Goal: Task Accomplishment & Management: Use online tool/utility

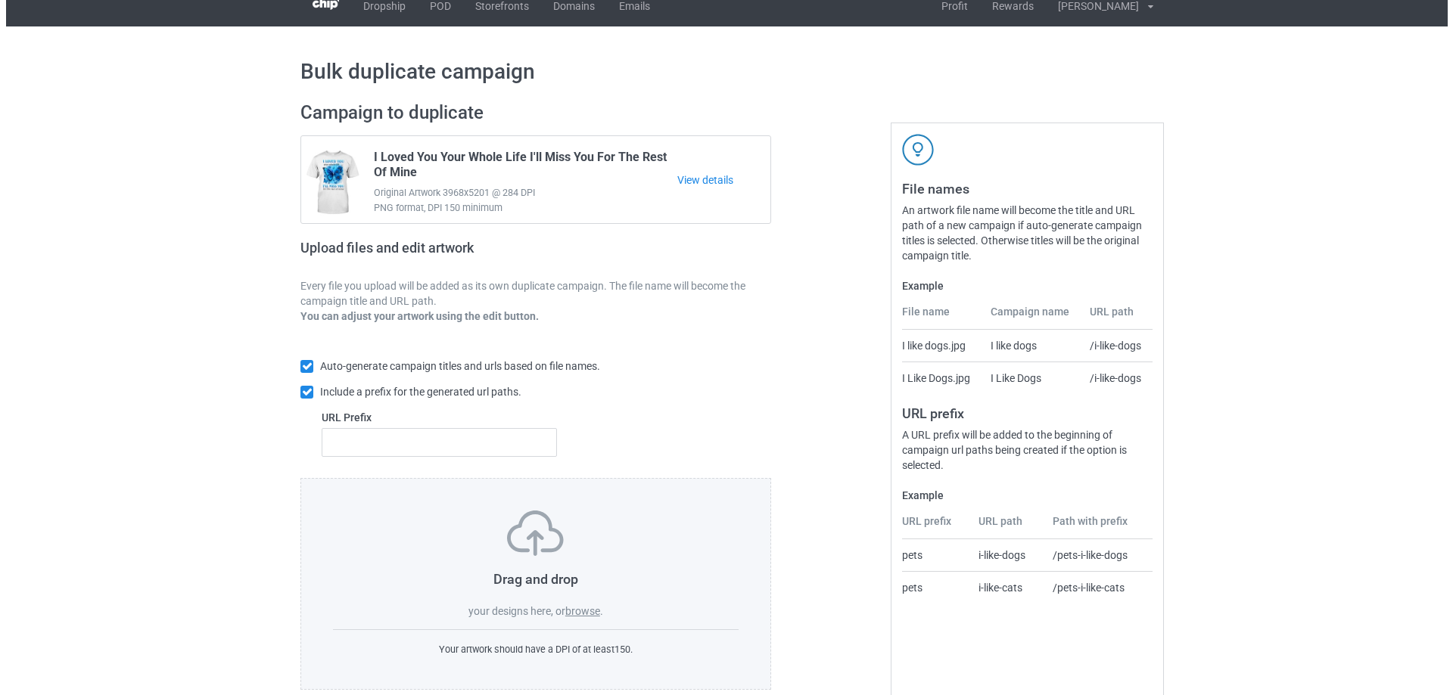
scroll to position [42, 0]
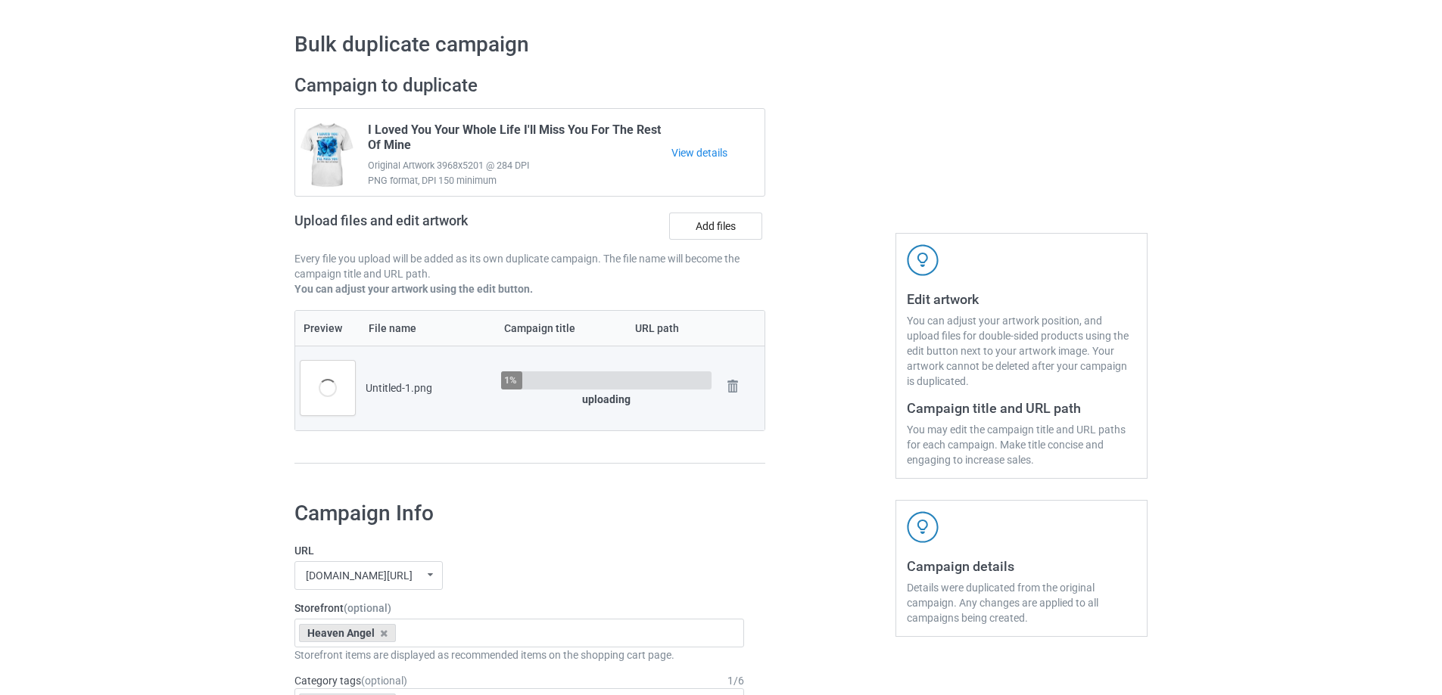
click at [844, 470] on div at bounding box center [830, 277] width 109 height 426
click at [371, 392] on div "Untitled-1.png" at bounding box center [428, 388] width 125 height 15
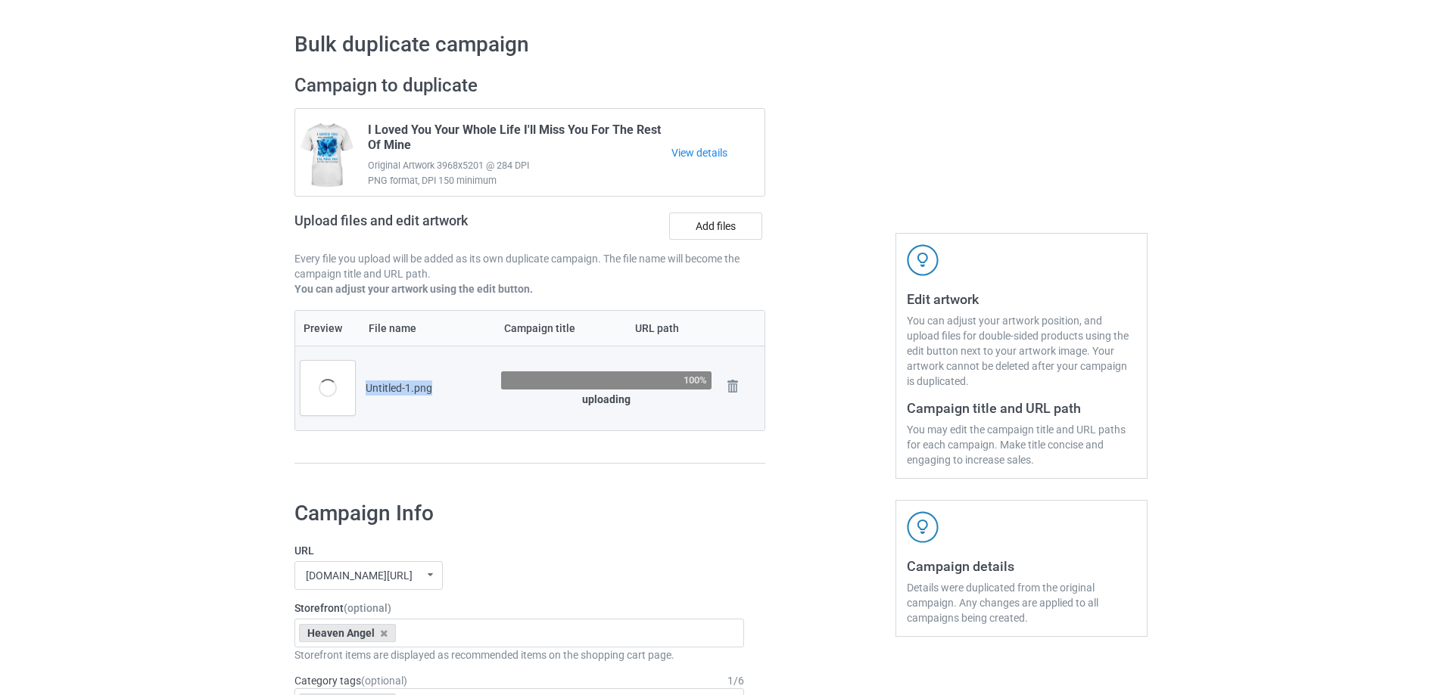
click at [371, 392] on div "Untitled-1.png" at bounding box center [428, 388] width 125 height 15
click at [397, 388] on div "Untitled-1.png" at bounding box center [428, 388] width 125 height 15
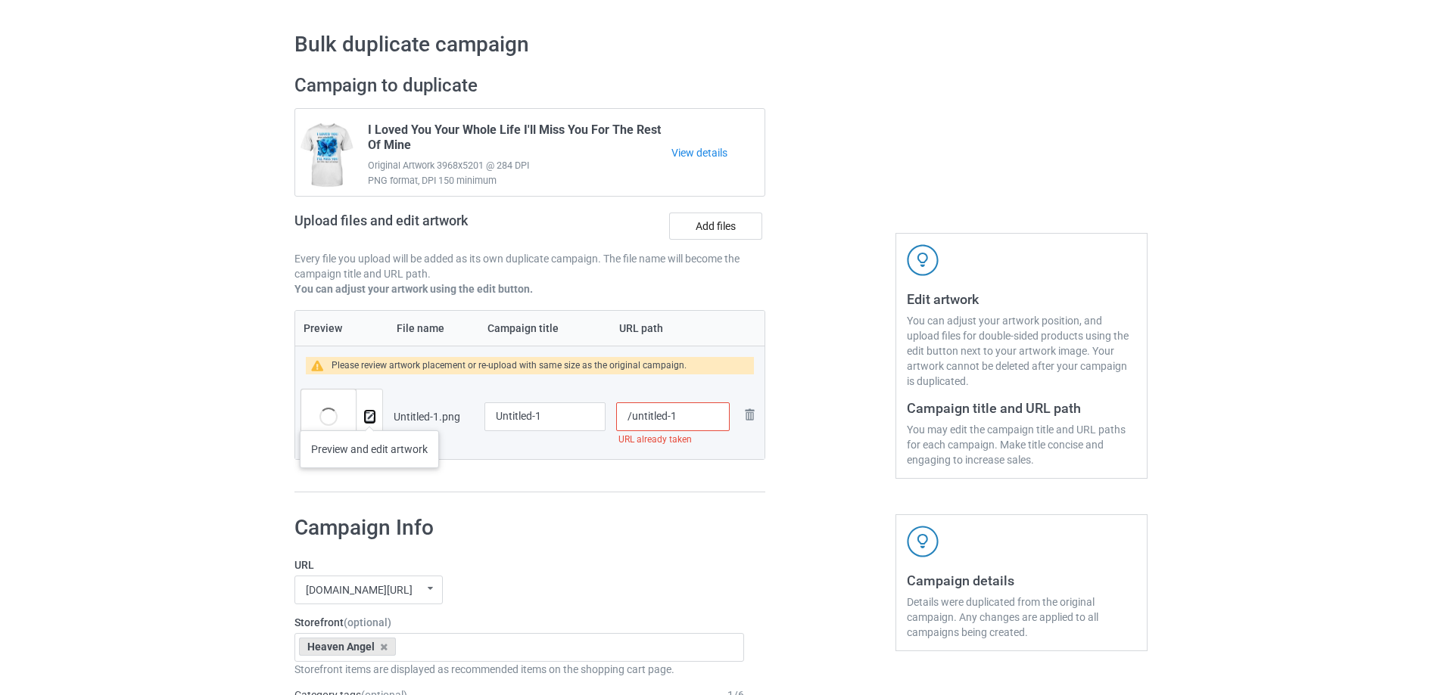
click at [369, 415] on img at bounding box center [370, 417] width 10 height 10
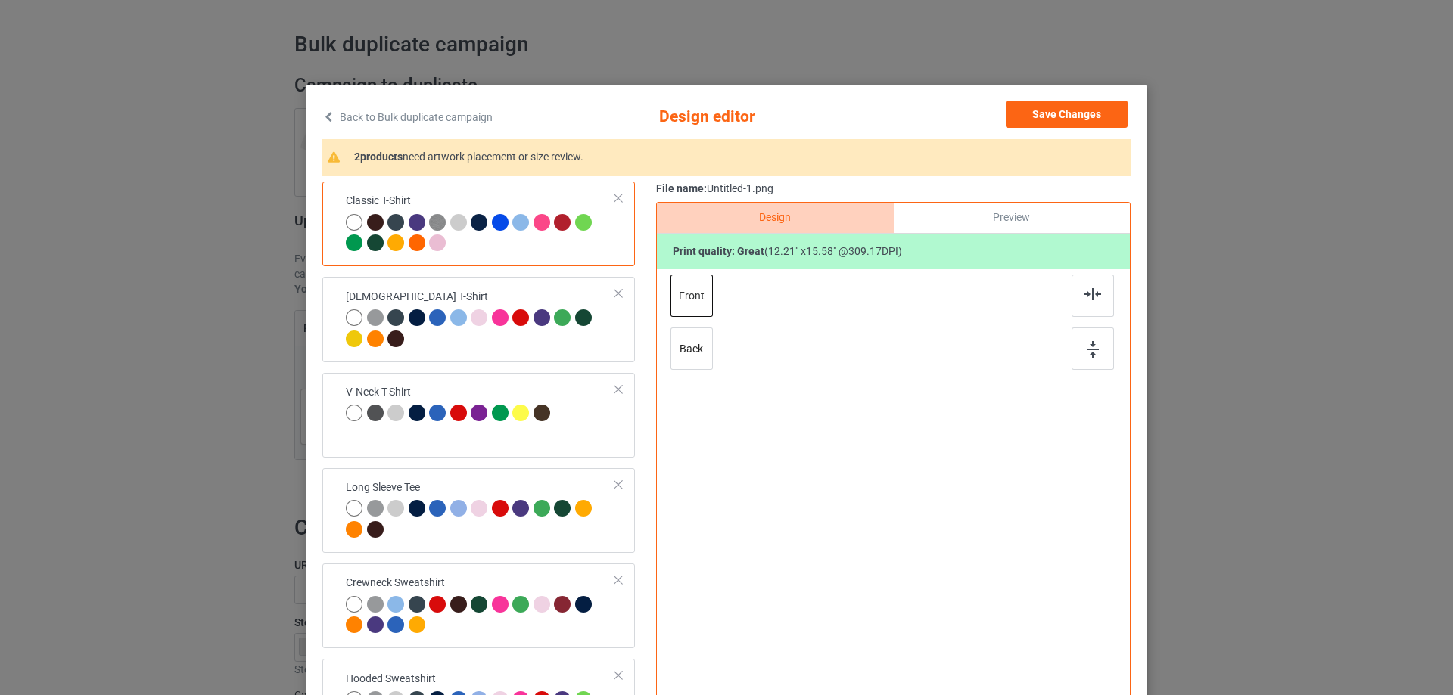
click at [649, 433] on div "Classic T-Shirt Ladies T-Shirt V-Neck T-Shirt Long Sleeve Tee Crewneck Sweatshi…" at bounding box center [726, 477] width 808 height 590
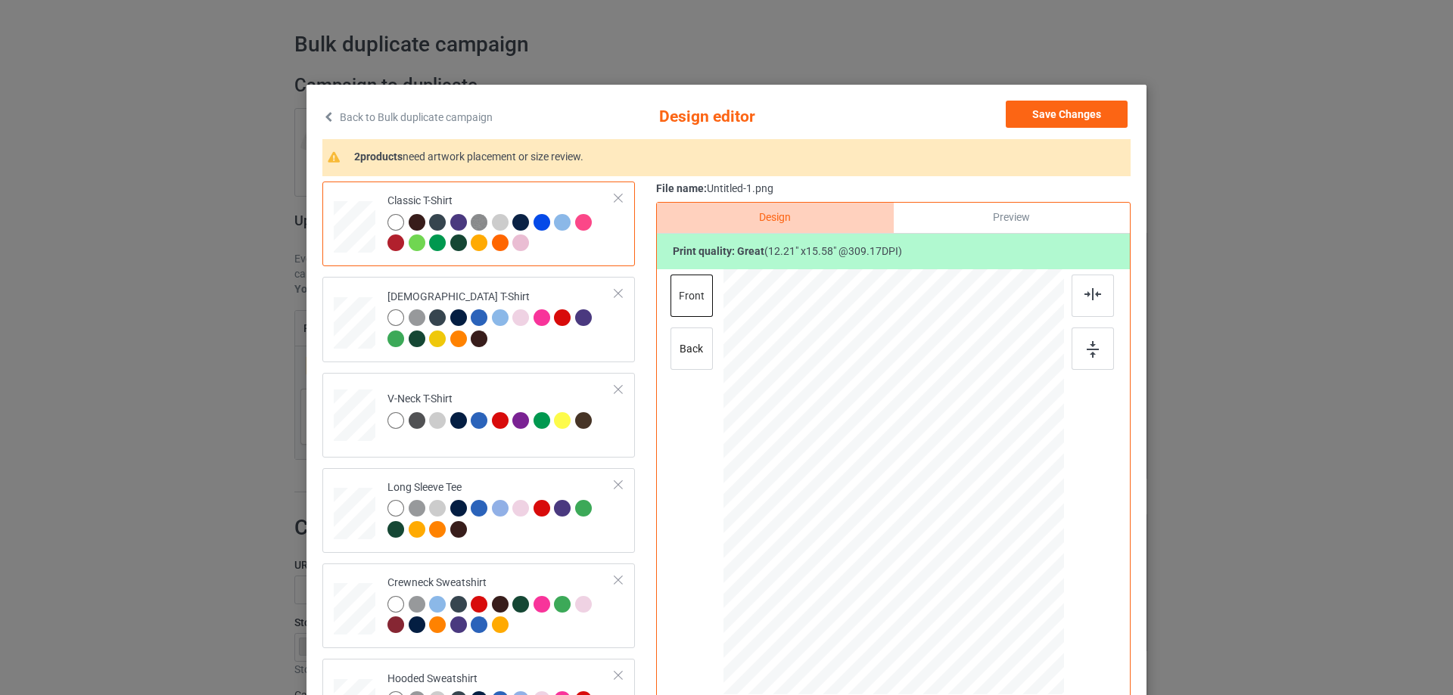
scroll to position [76, 0]
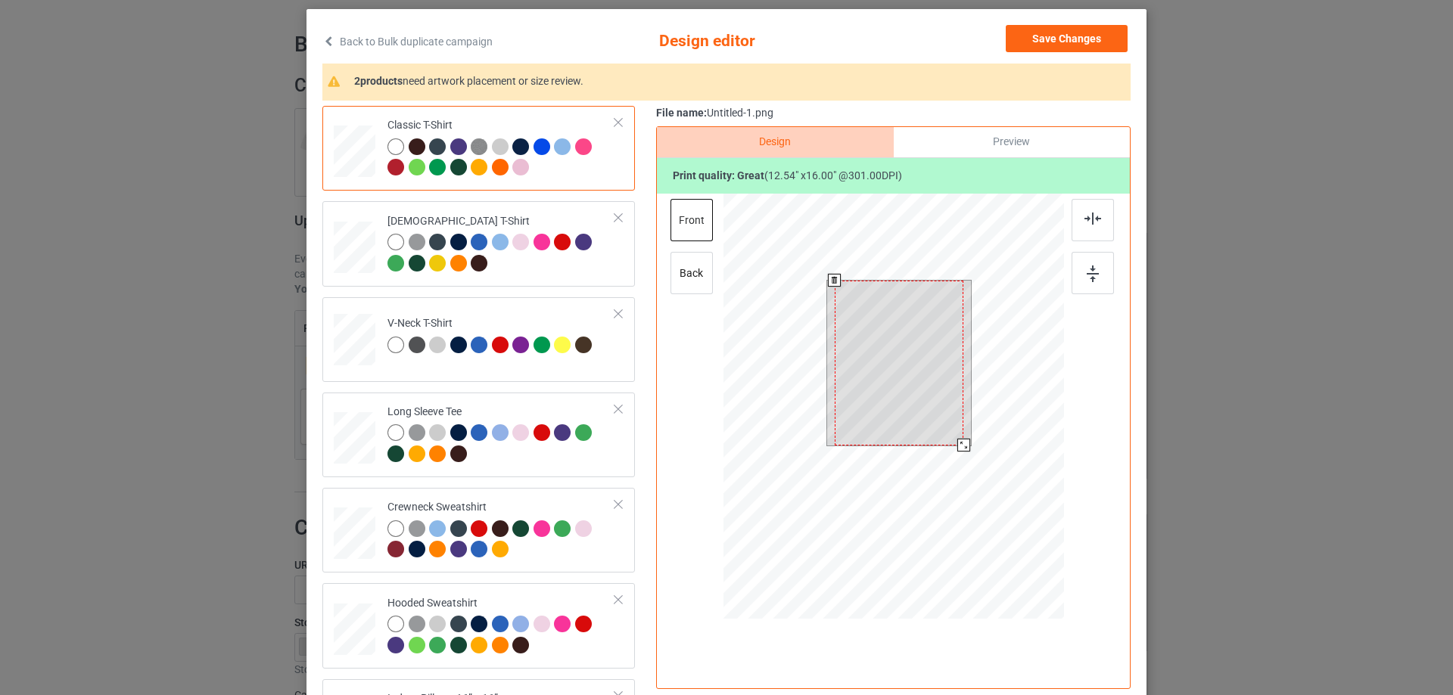
click at [967, 458] on div at bounding box center [893, 409] width 341 height 430
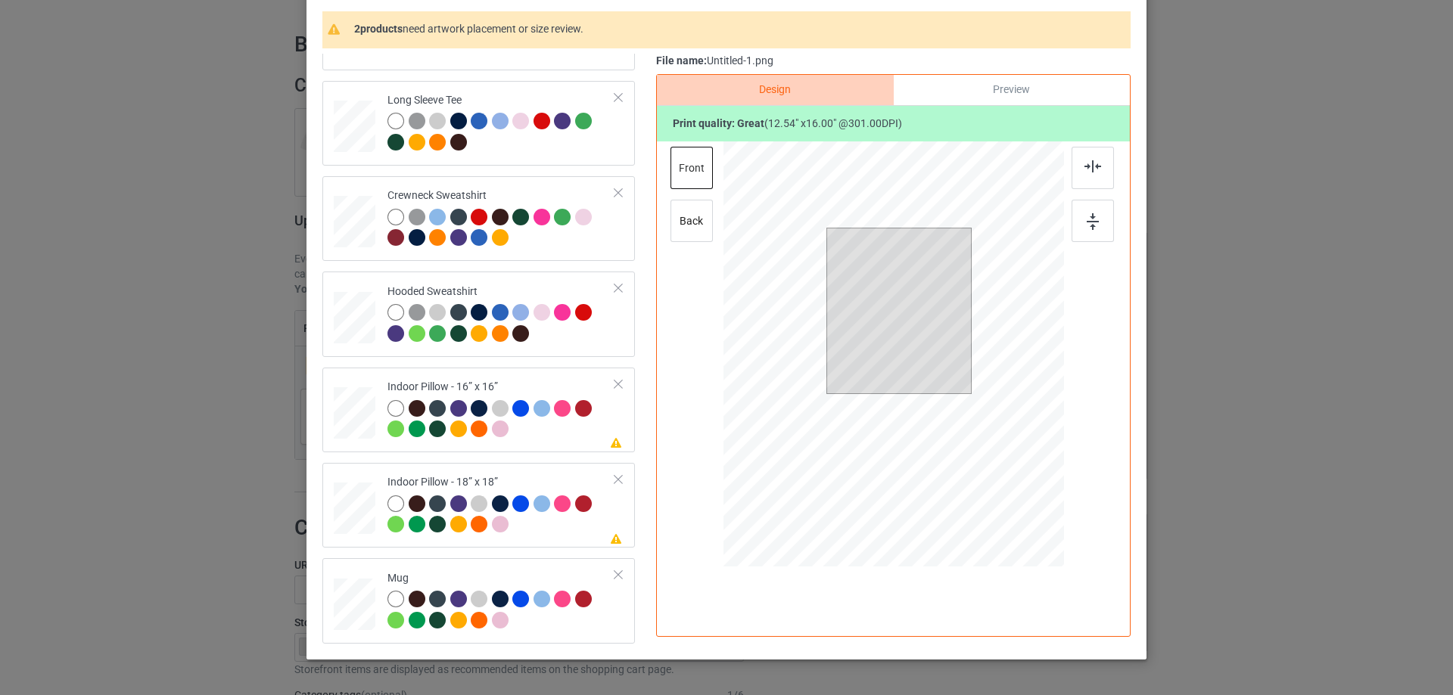
scroll to position [178, 0]
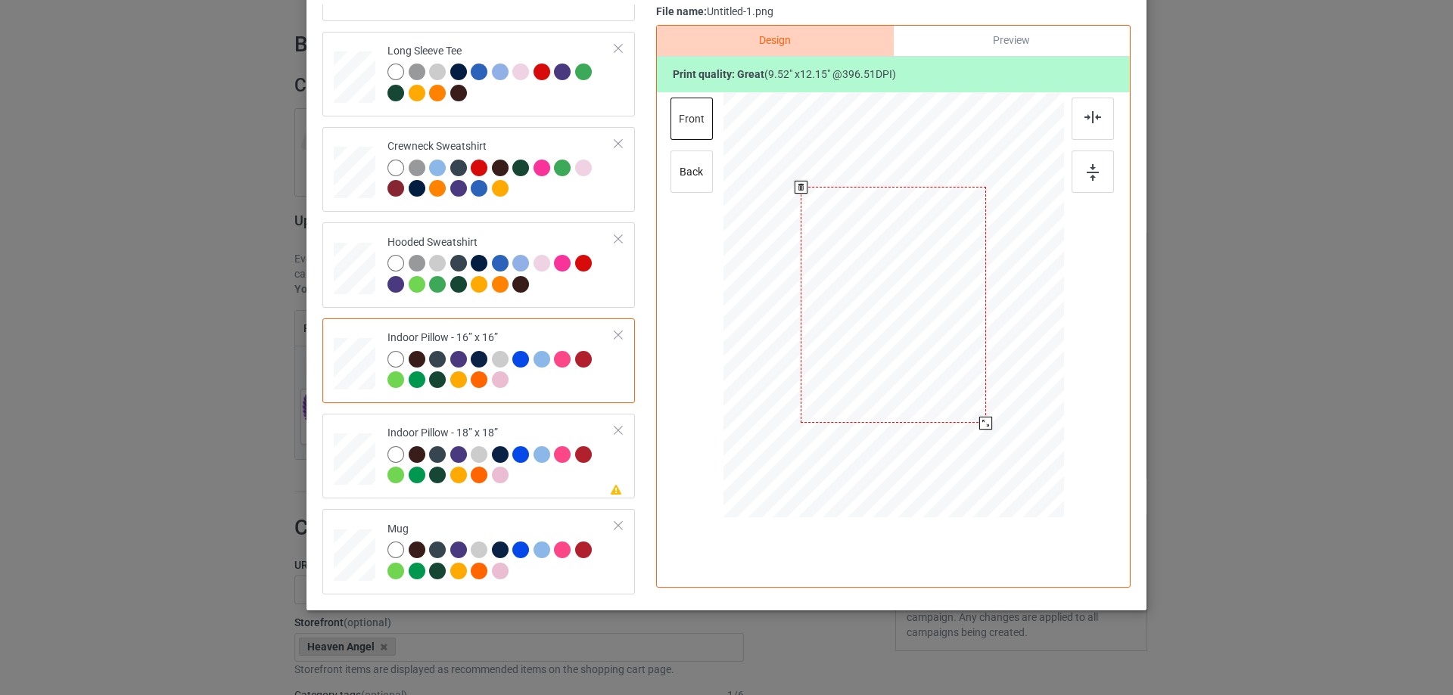
drag, startPoint x: 985, startPoint y: 432, endPoint x: 982, endPoint y: 415, distance: 16.9
click at [982, 415] on div at bounding box center [893, 305] width 341 height 340
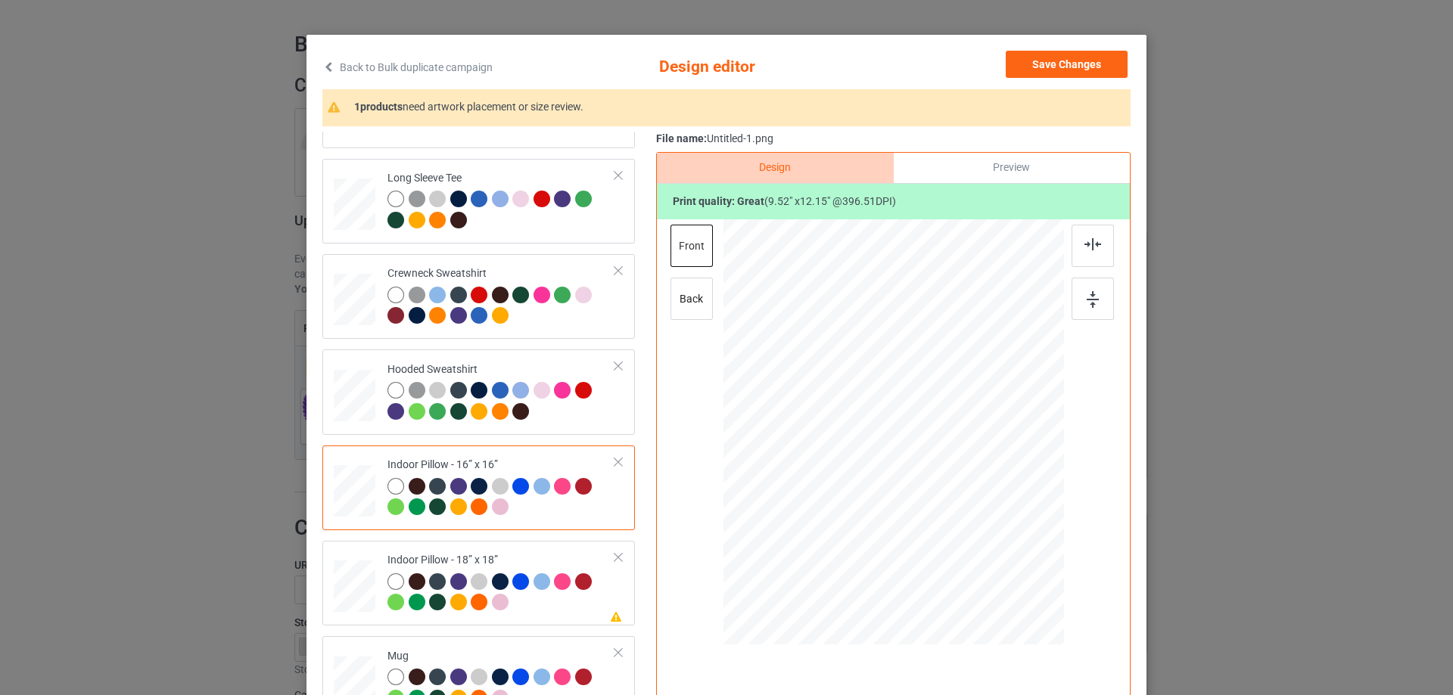
scroll to position [26, 0]
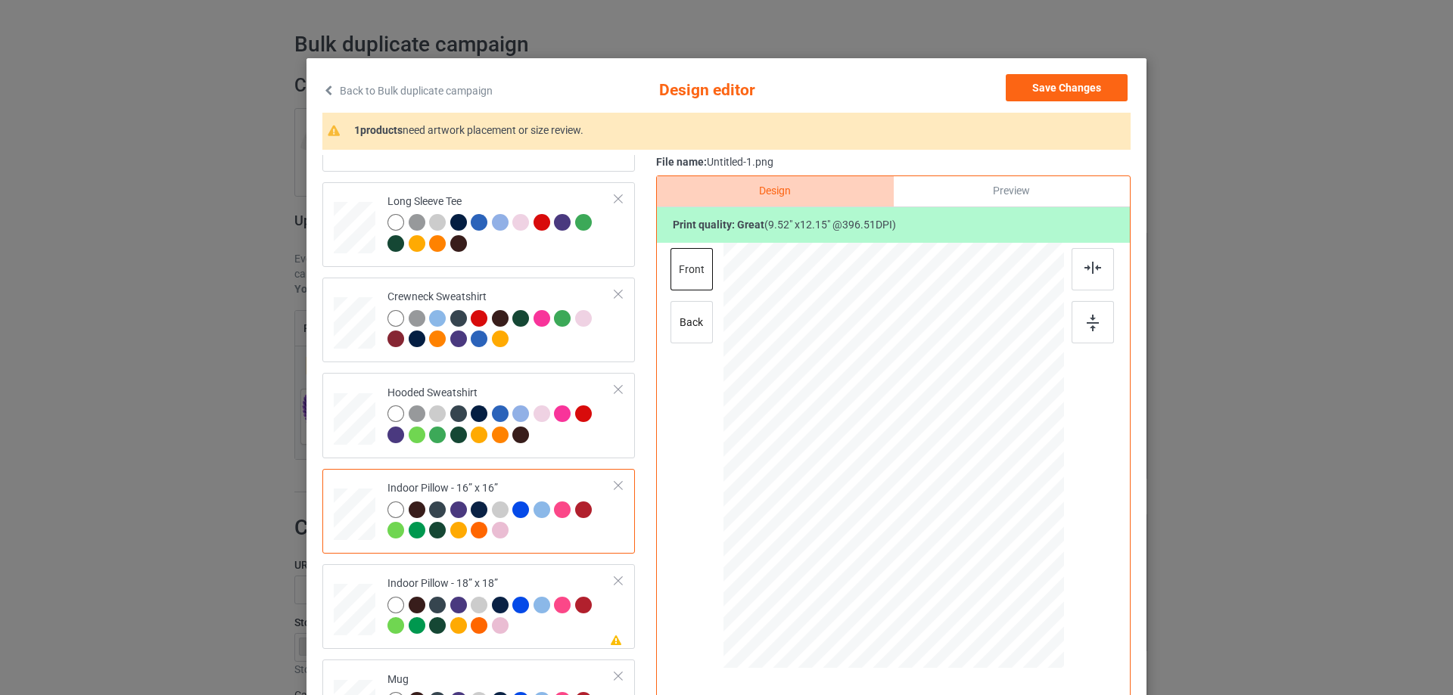
click at [995, 188] on div "Preview" at bounding box center [1012, 191] width 236 height 30
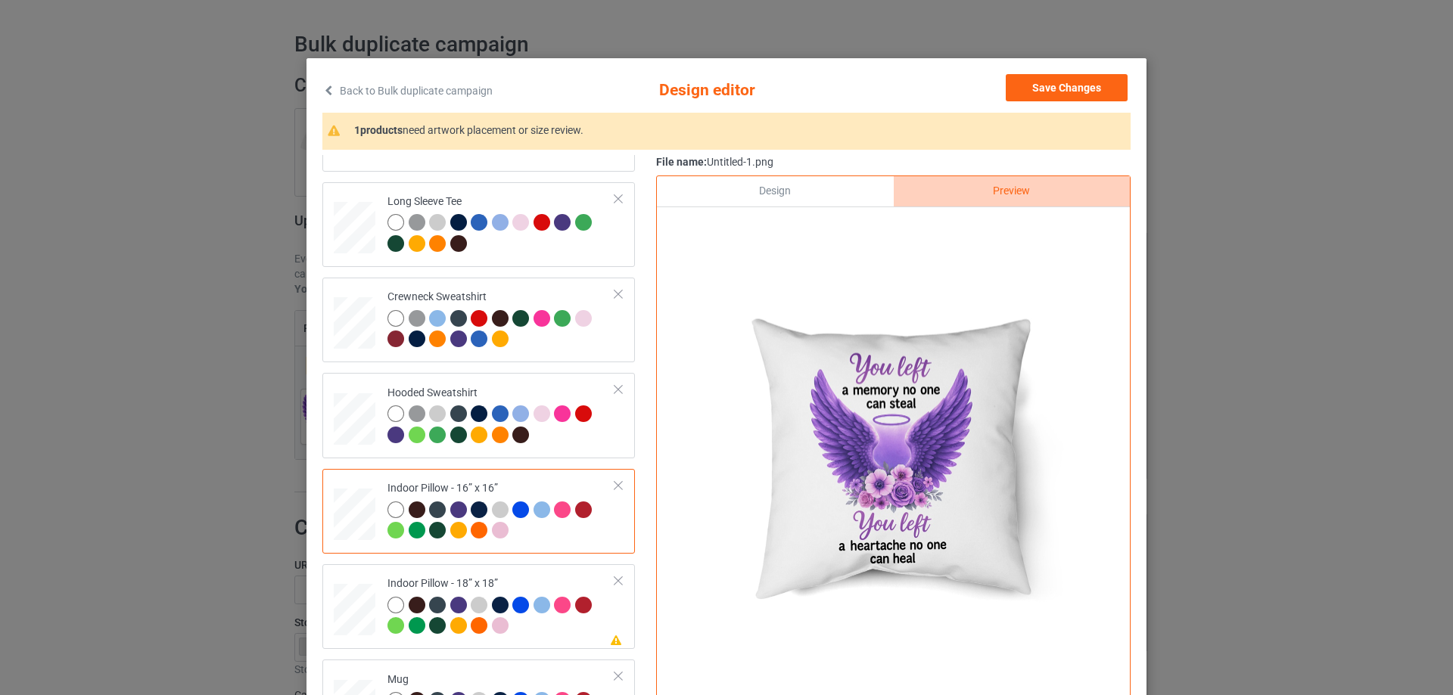
click at [811, 202] on div "Design" at bounding box center [775, 191] width 236 height 30
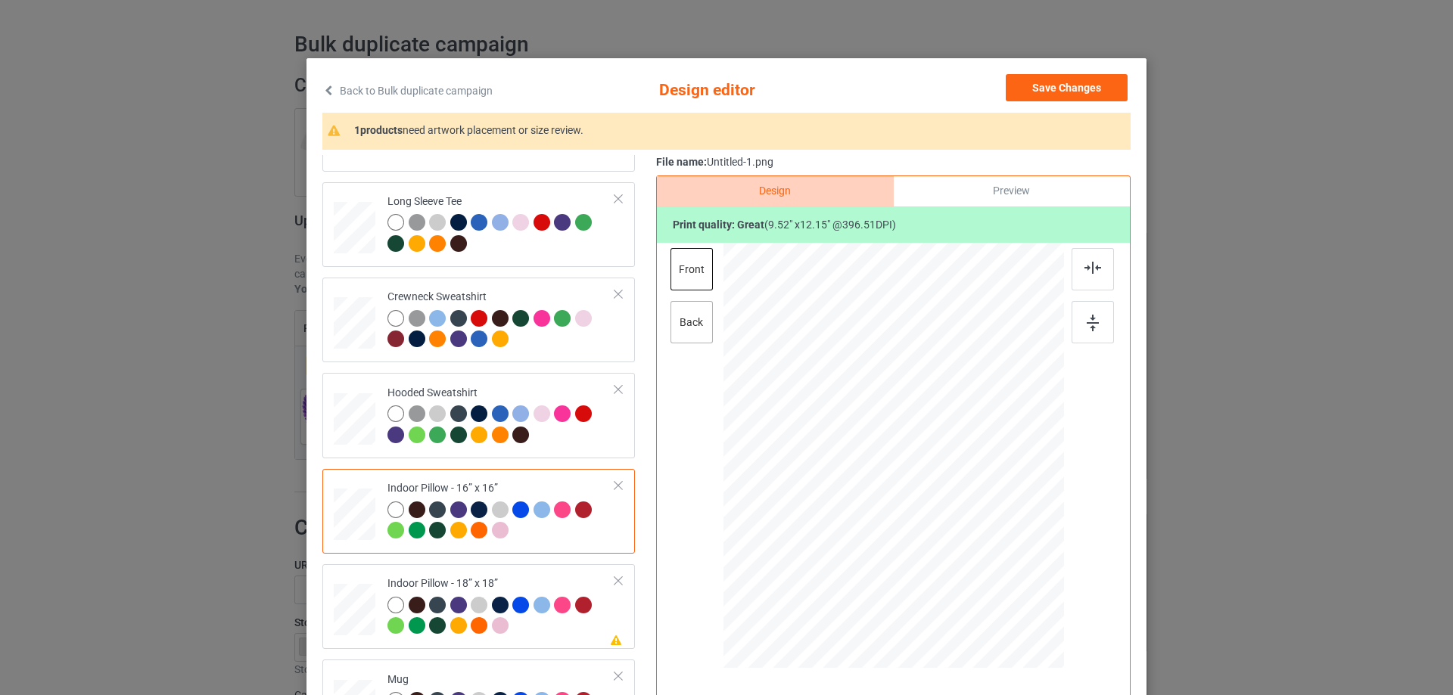
click at [705, 313] on div "back" at bounding box center [692, 322] width 42 height 42
drag, startPoint x: 987, startPoint y: 588, endPoint x: 981, endPoint y: 568, distance: 20.6
click at [981, 568] on div at bounding box center [983, 571] width 13 height 13
click at [384, 574] on td "Please review artwork placement Indoor Pillow - 18” x 18”" at bounding box center [501, 607] width 244 height 73
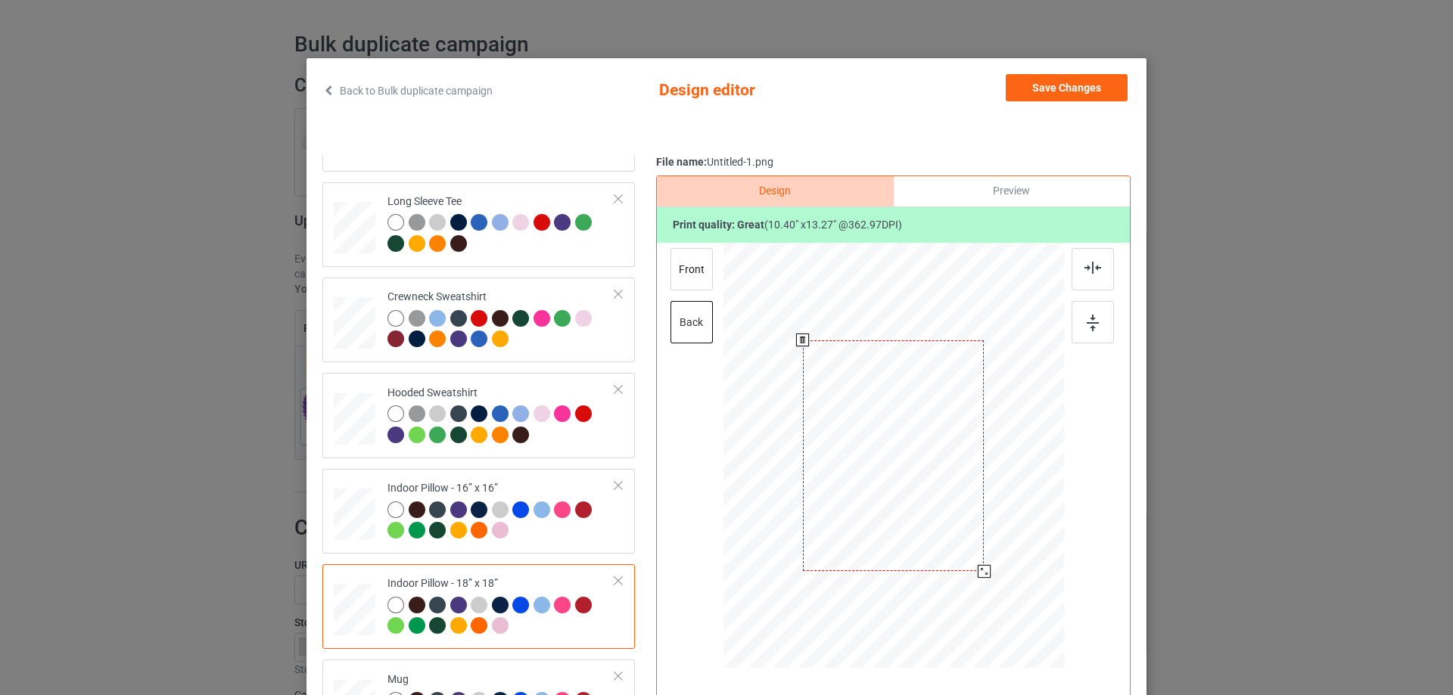
drag, startPoint x: 983, startPoint y: 577, endPoint x: 980, endPoint y: 569, distance: 8.9
click at [980, 569] on div at bounding box center [984, 571] width 13 height 13
drag, startPoint x: 682, startPoint y: 268, endPoint x: 751, endPoint y: 334, distance: 95.8
click at [682, 267] on div "front" at bounding box center [692, 269] width 42 height 42
drag, startPoint x: 993, startPoint y: 581, endPoint x: 986, endPoint y: 564, distance: 18.7
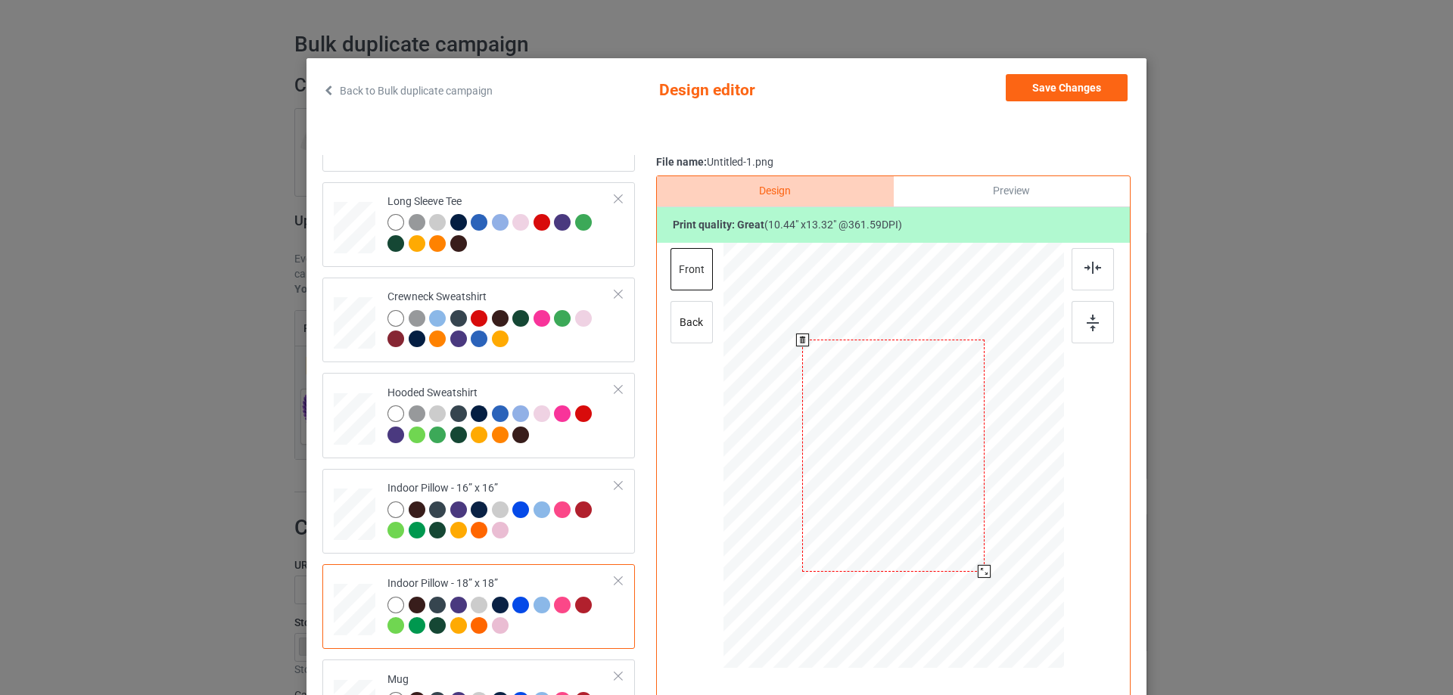
click at [986, 564] on div at bounding box center [893, 455] width 340 height 339
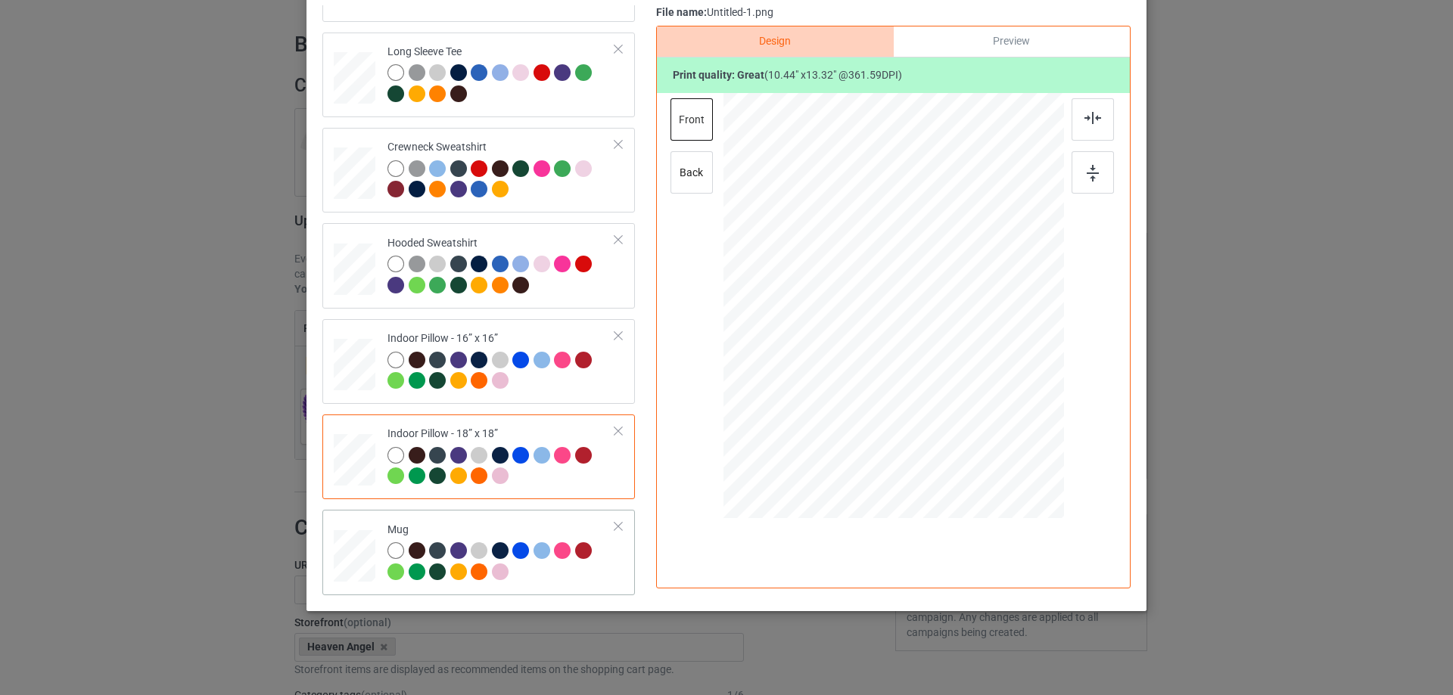
scroll to position [178, 0]
click at [1032, 363] on div at bounding box center [1037, 368] width 13 height 13
click at [1030, 26] on div "Preview" at bounding box center [1012, 41] width 236 height 30
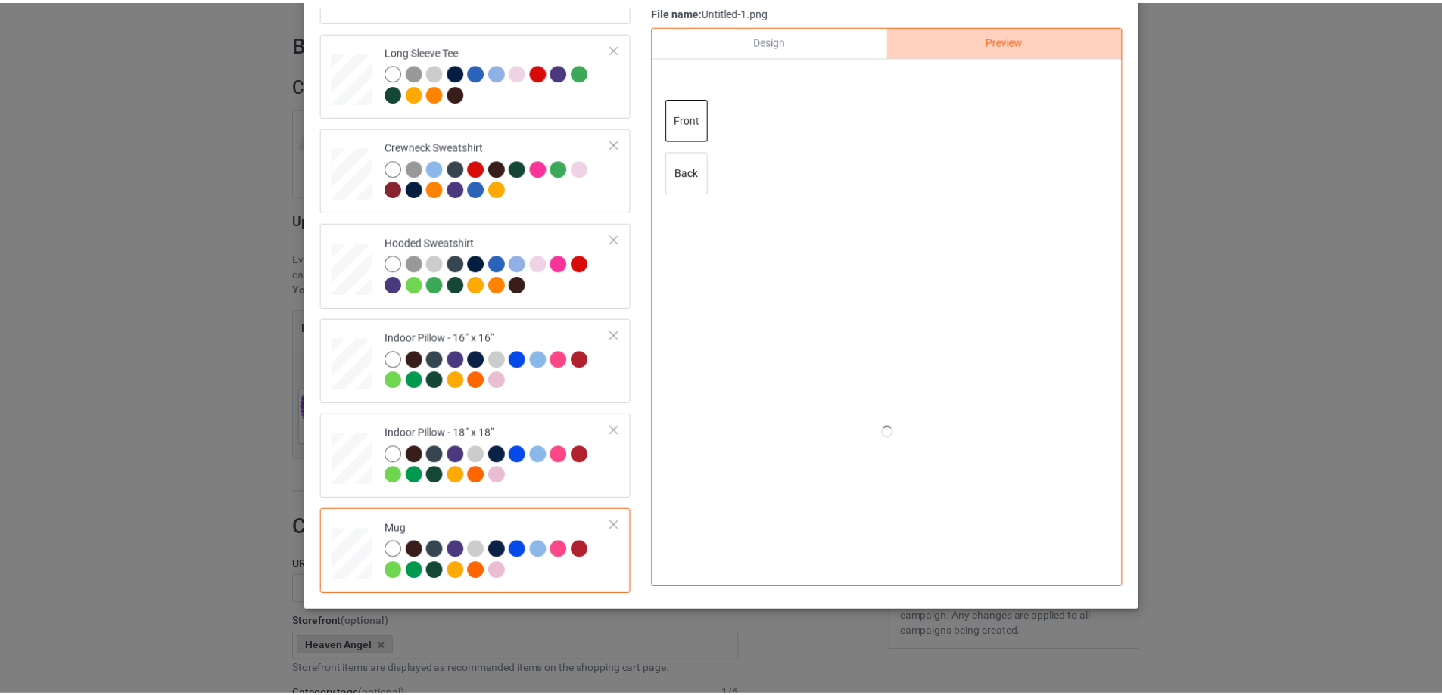
scroll to position [102, 0]
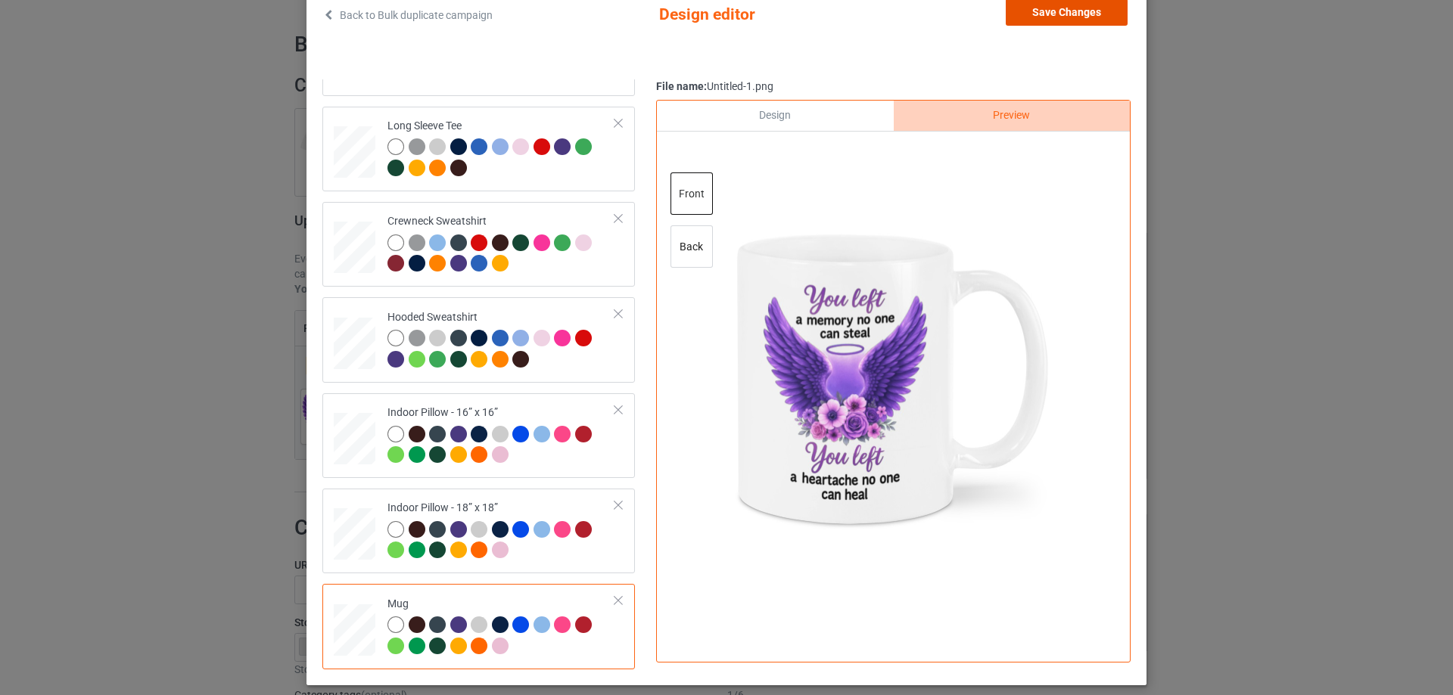
click at [1069, 20] on button "Save Changes" at bounding box center [1067, 11] width 122 height 27
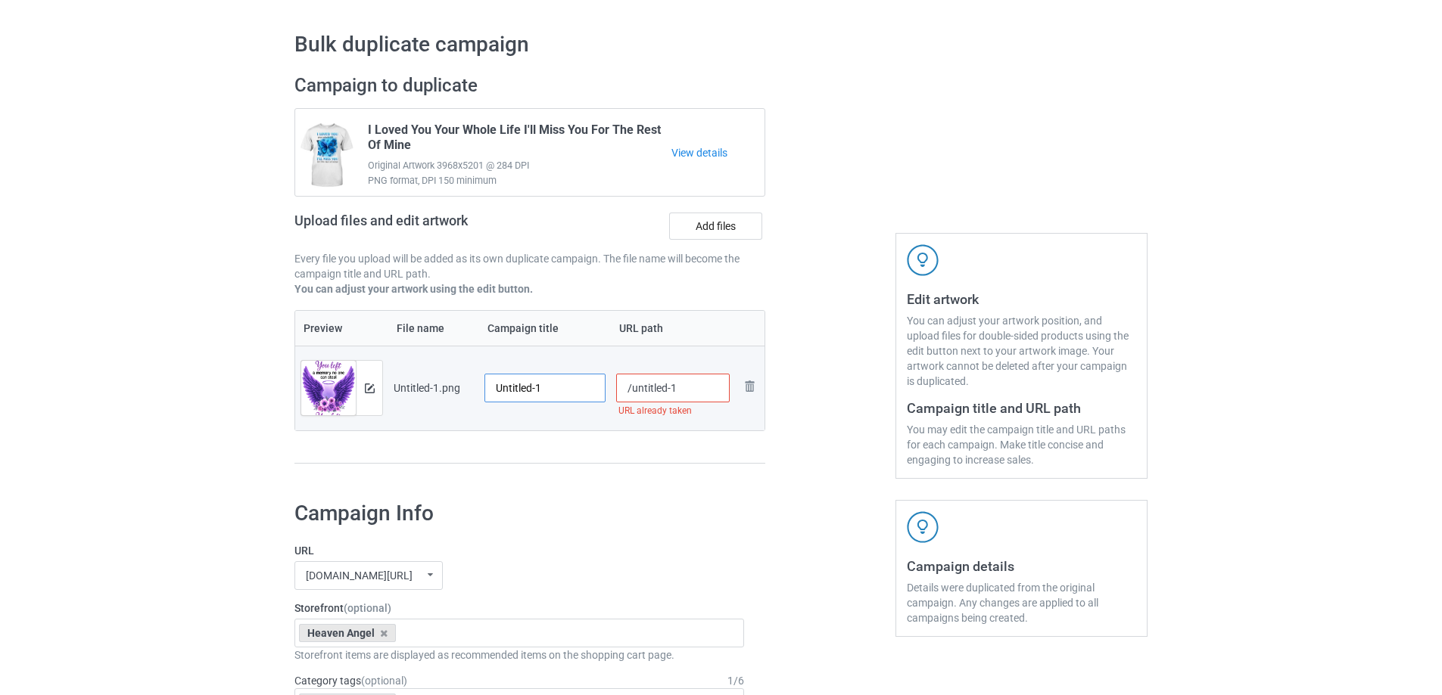
click at [543, 375] on input "Untitled-1" at bounding box center [544, 388] width 121 height 29
paste input "You Left A Memory No One Can Steal You Left A Heartache No One Can Heal"
type input "You Left A Memory No One Can Steal You Left A Heartache No One Can Heal"
click at [592, 462] on div "Preview File name Campaign title URL path Preview and edit artwork Untitled-1.p…" at bounding box center [529, 387] width 471 height 154
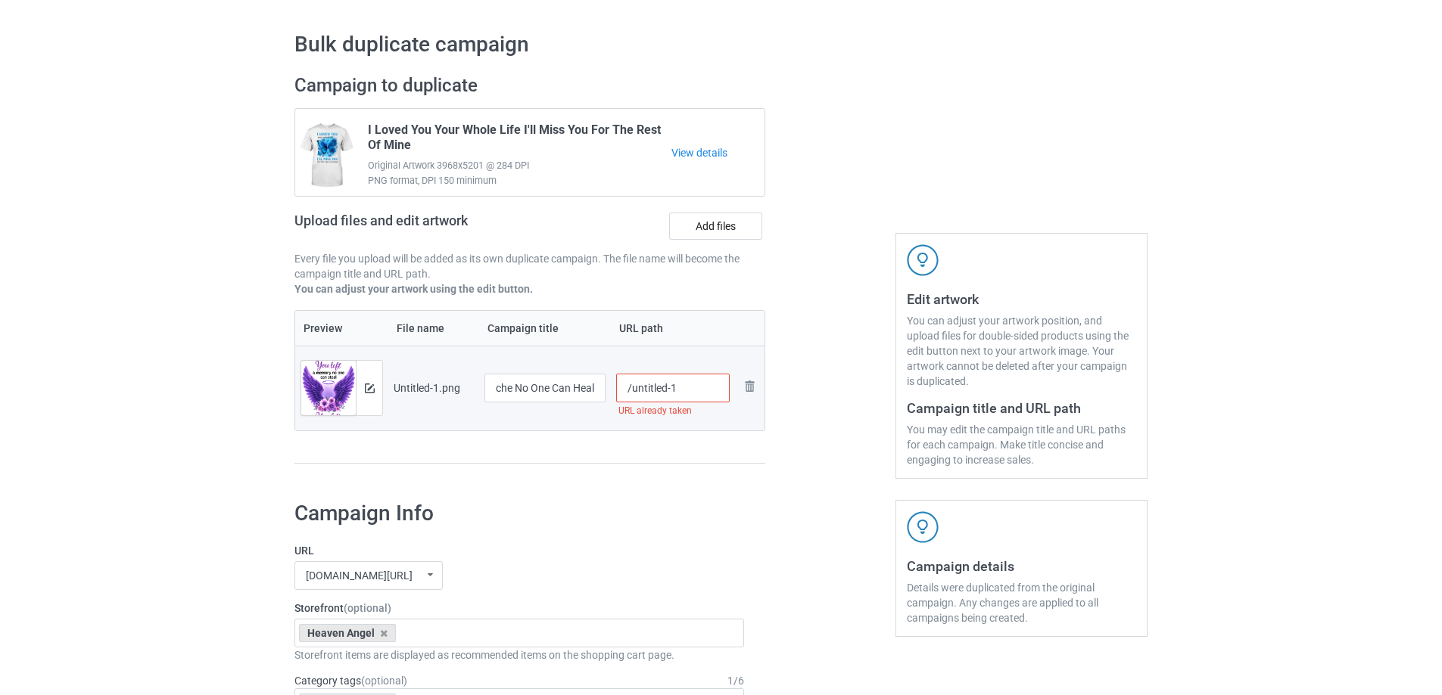
scroll to position [0, 0]
drag, startPoint x: 627, startPoint y: 388, endPoint x: 705, endPoint y: 393, distance: 78.1
click at [705, 393] on input "/untitled-1" at bounding box center [673, 388] width 114 height 29
drag, startPoint x: 633, startPoint y: 392, endPoint x: 715, endPoint y: 392, distance: 81.7
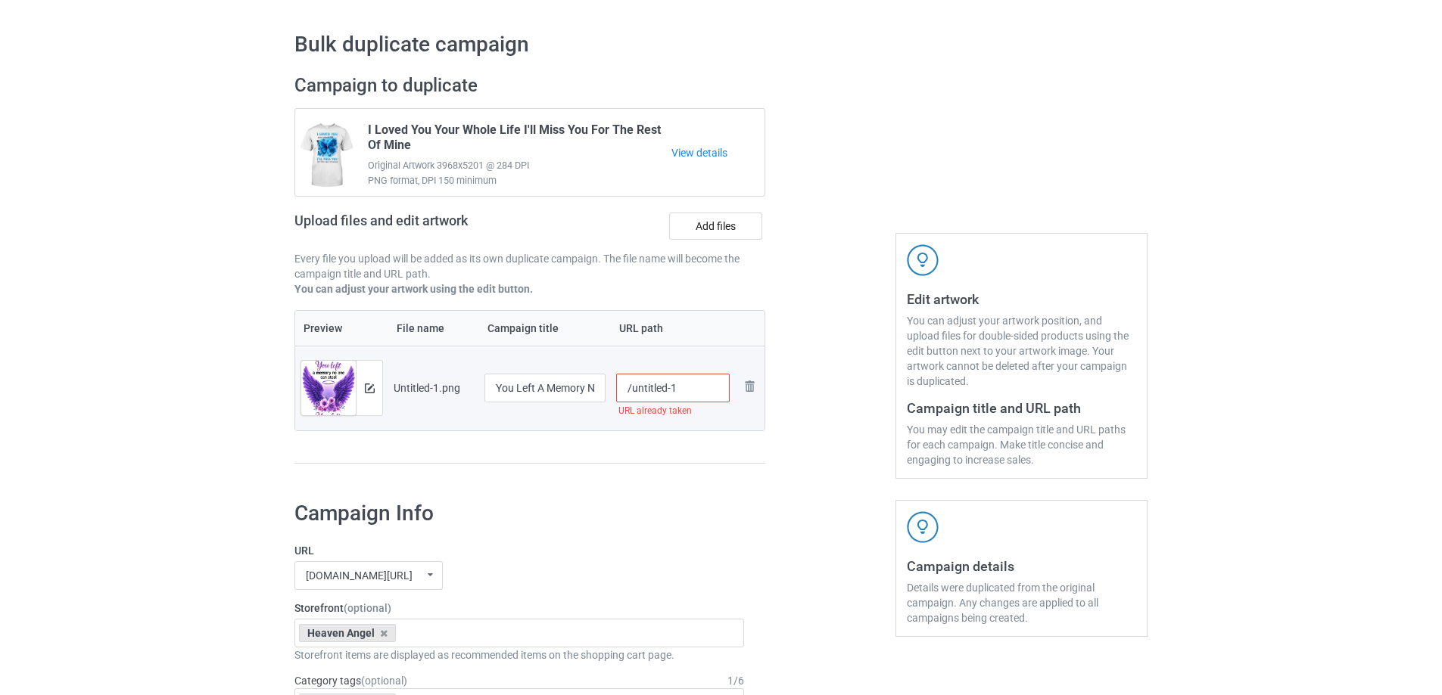
click at [715, 392] on input "/untitled-1" at bounding box center [673, 388] width 114 height 29
drag, startPoint x: 651, startPoint y: 393, endPoint x: 666, endPoint y: 396, distance: 15.4
click at [674, 393] on input "/yla5" at bounding box center [673, 388] width 114 height 29
drag, startPoint x: 644, startPoint y: 390, endPoint x: 663, endPoint y: 391, distance: 19.0
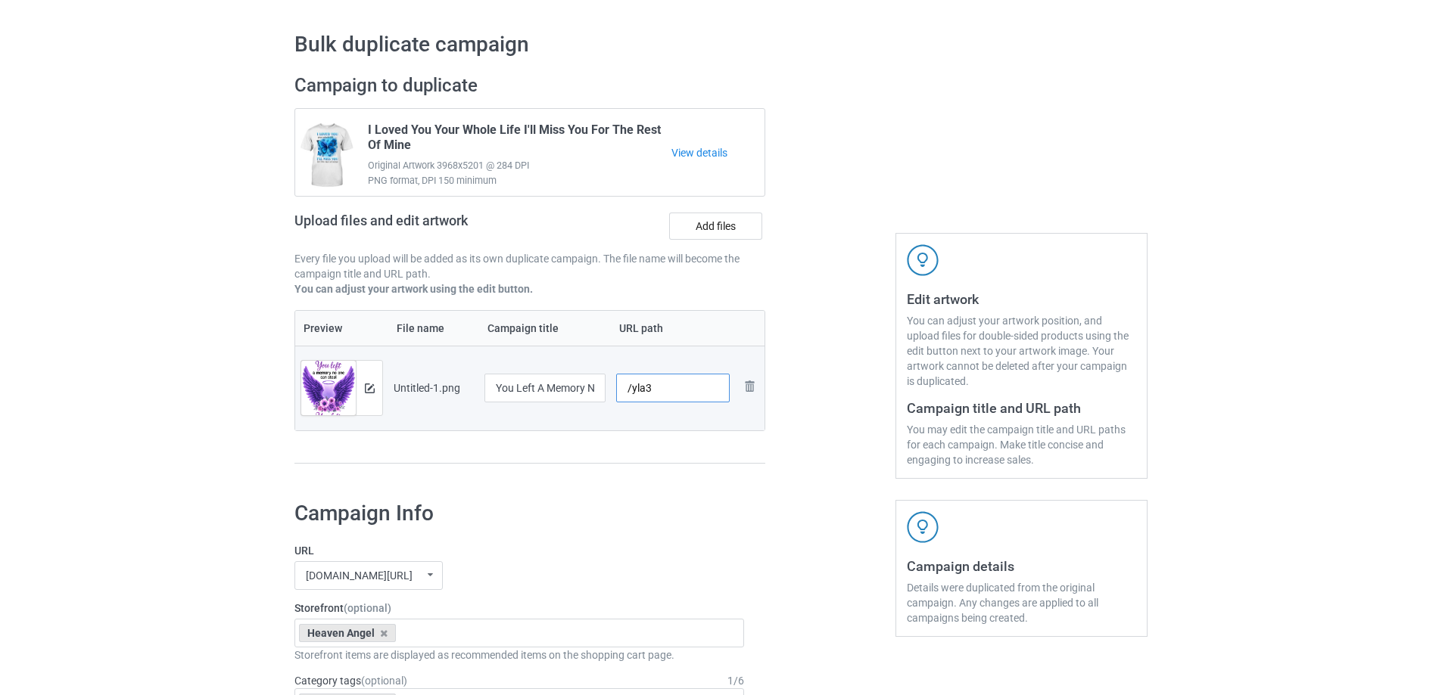
click at [663, 391] on input "/yla3" at bounding box center [673, 388] width 114 height 29
type input "/yla5"
click at [757, 428] on td "Remove file" at bounding box center [749, 388] width 29 height 85
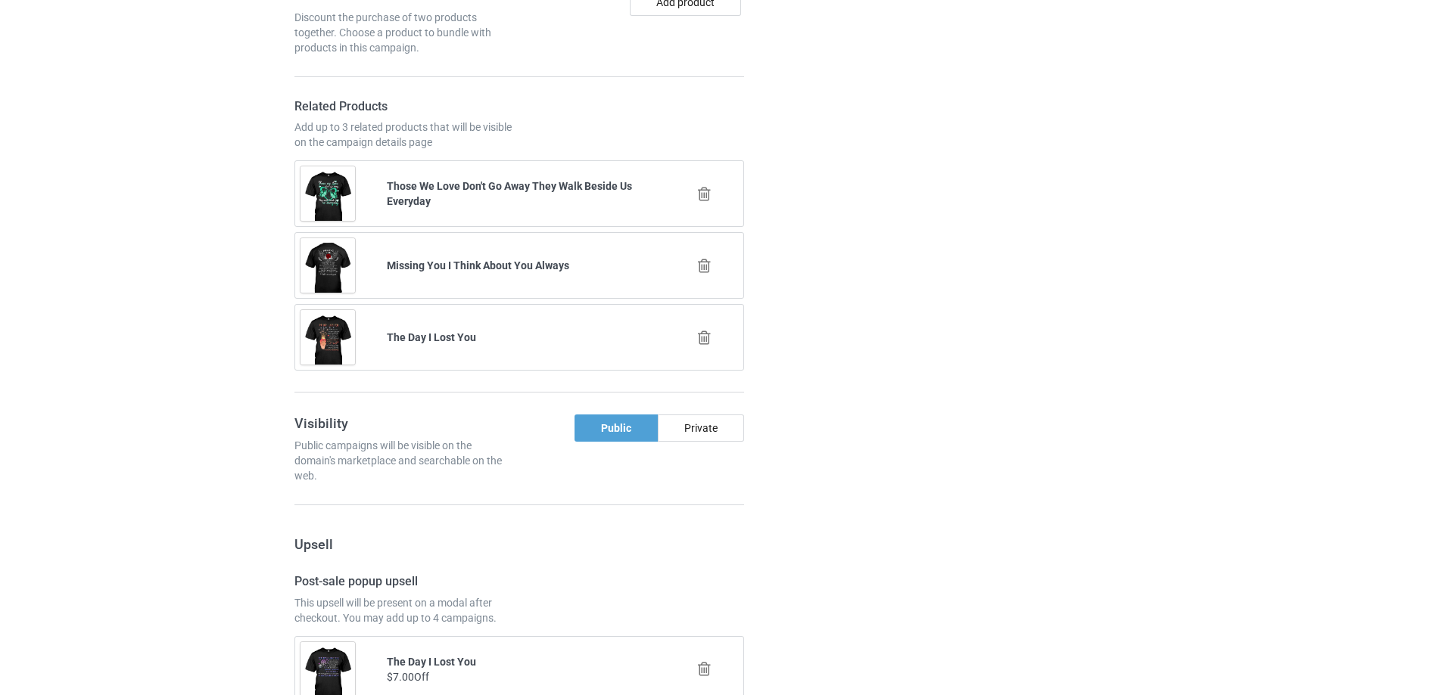
scroll to position [1762, 0]
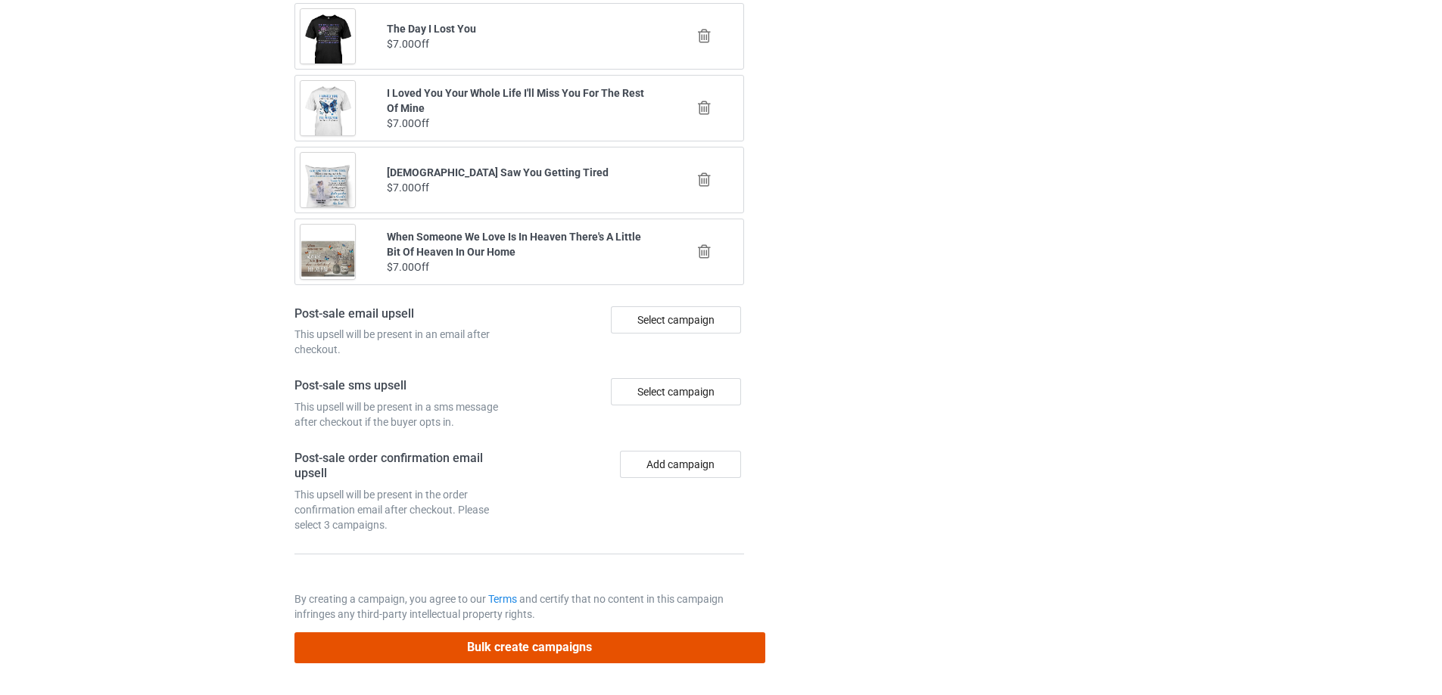
click at [572, 649] on button "Bulk create campaigns" at bounding box center [529, 648] width 471 height 31
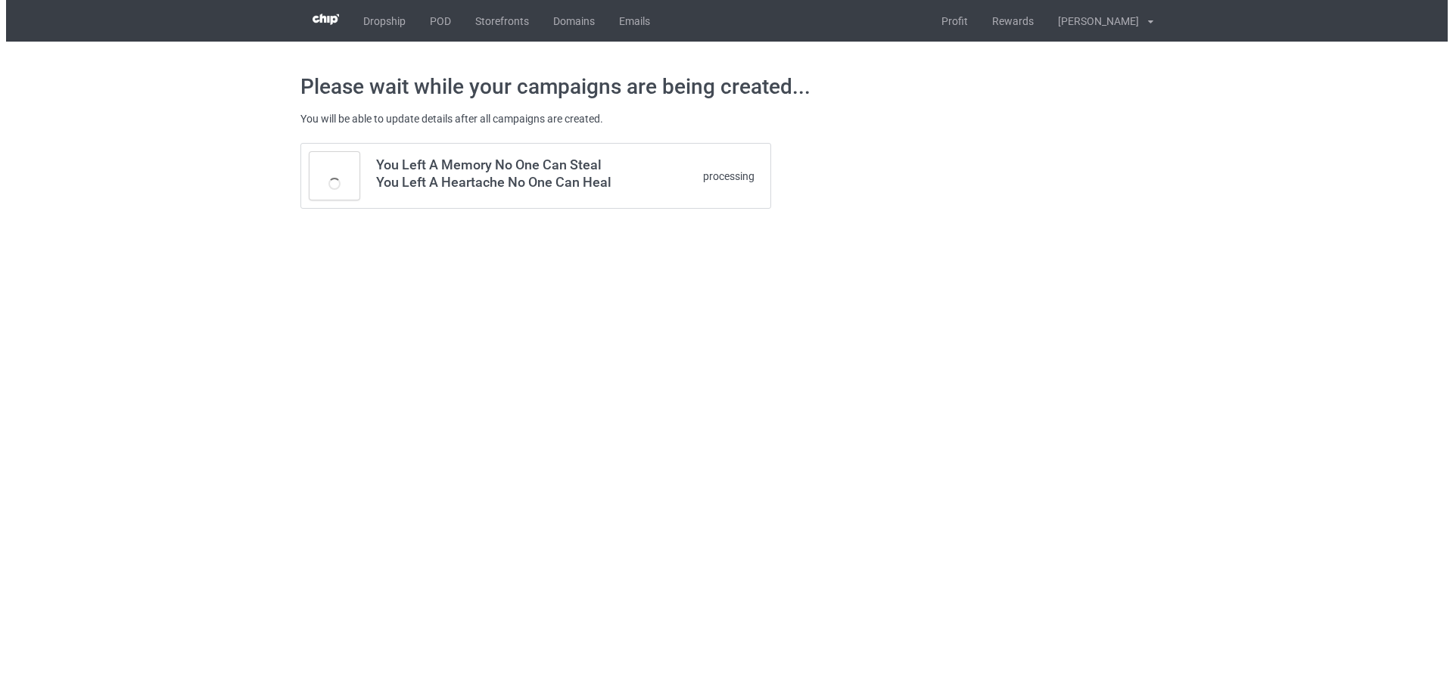
scroll to position [0, 0]
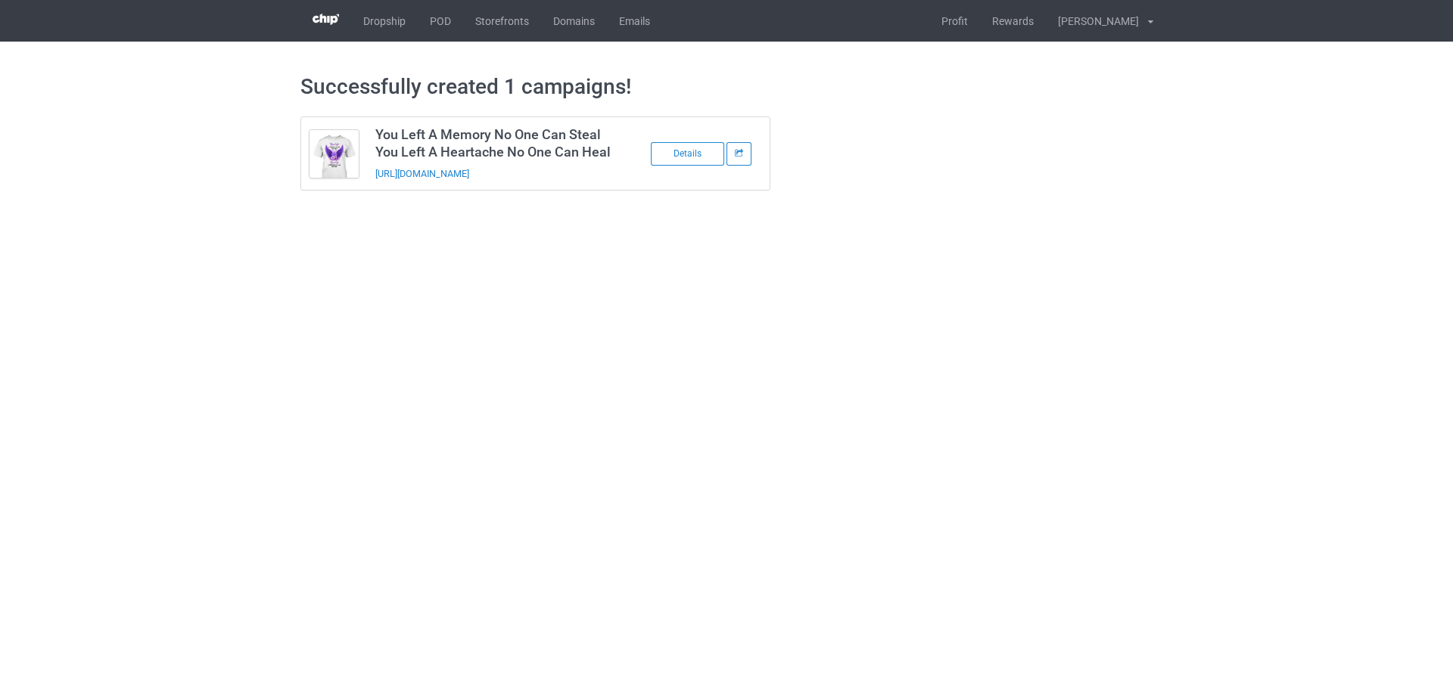
drag, startPoint x: 528, startPoint y: 178, endPoint x: 375, endPoint y: 188, distance: 153.9
click at [375, 188] on td "You Left A Memory No One Can Steal You Left A Heartache No One Can Heal https:/…" at bounding box center [495, 153] width 256 height 73
copy link "https://www.sendinglovetoheaven.com/yla5"
click at [443, 20] on link "POD" at bounding box center [440, 21] width 45 height 42
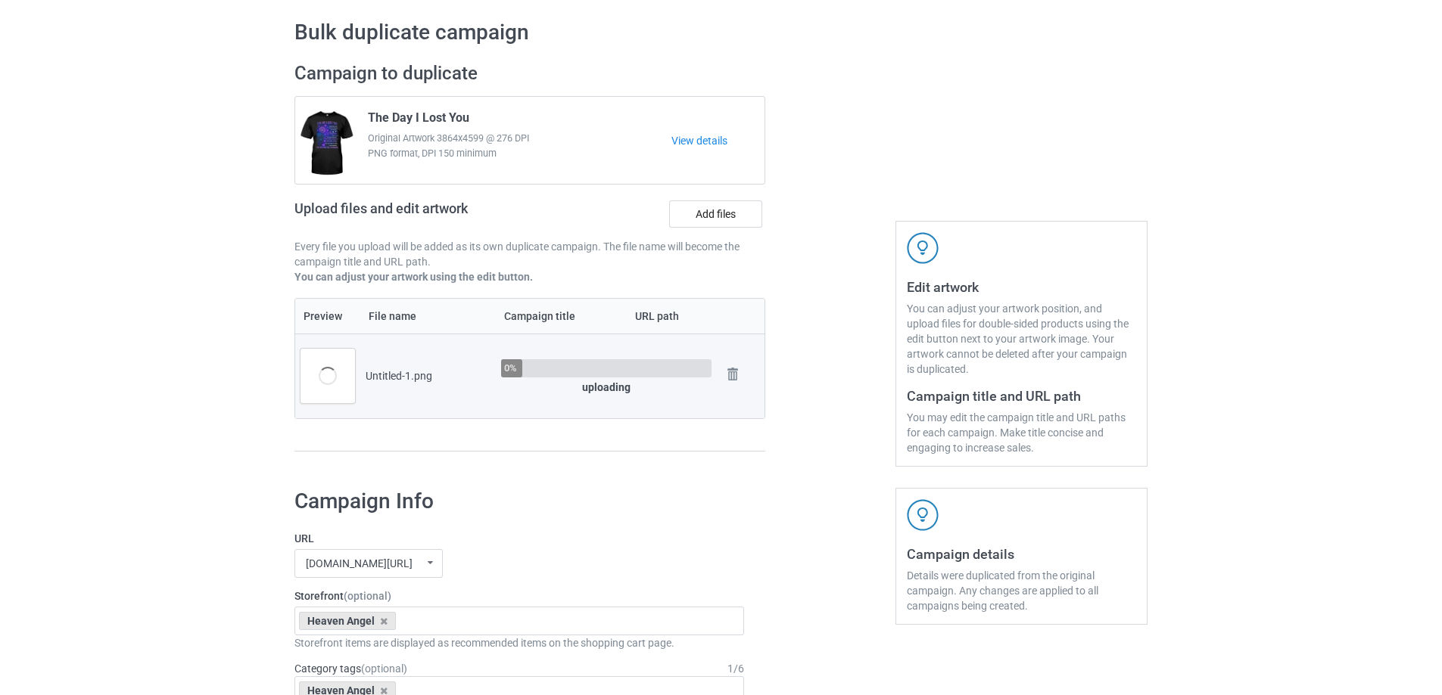
scroll to position [151, 0]
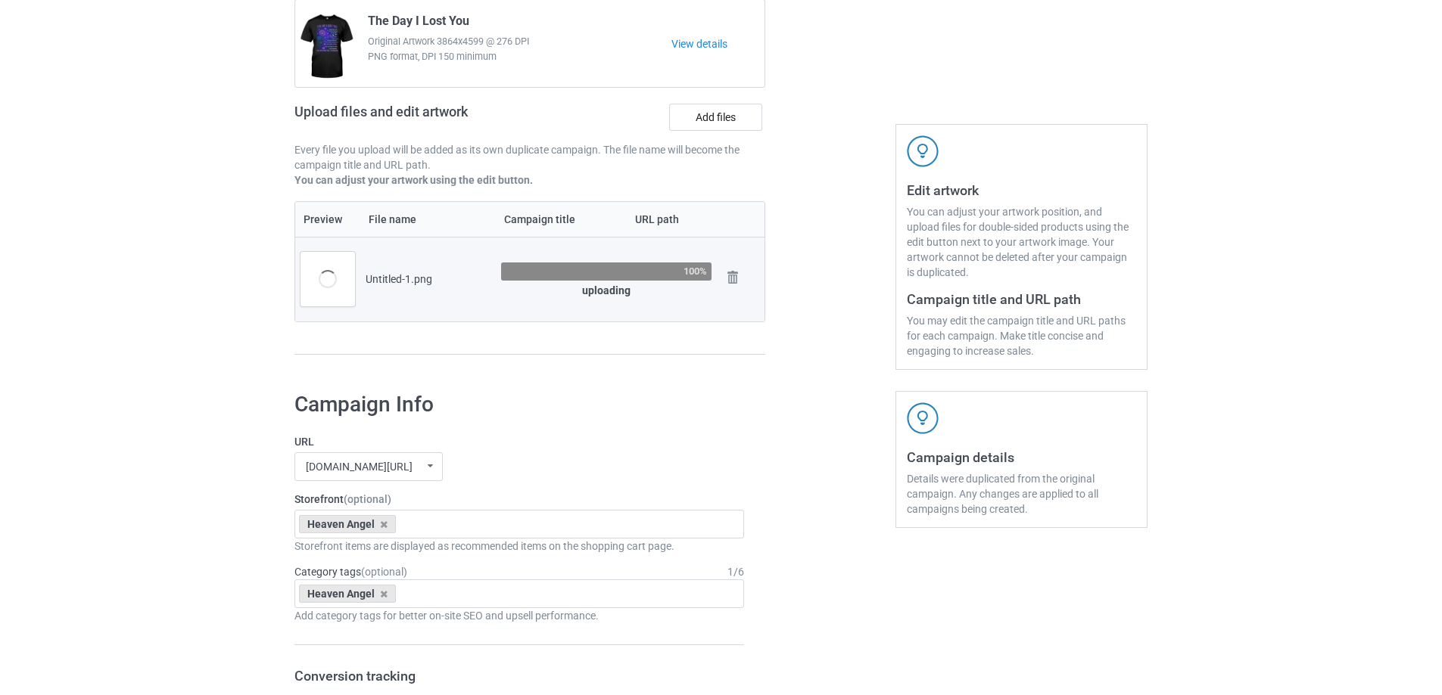
click at [521, 306] on td "100% uploading" at bounding box center [606, 279] width 221 height 85
click at [521, 305] on td "100% uploading" at bounding box center [606, 279] width 221 height 85
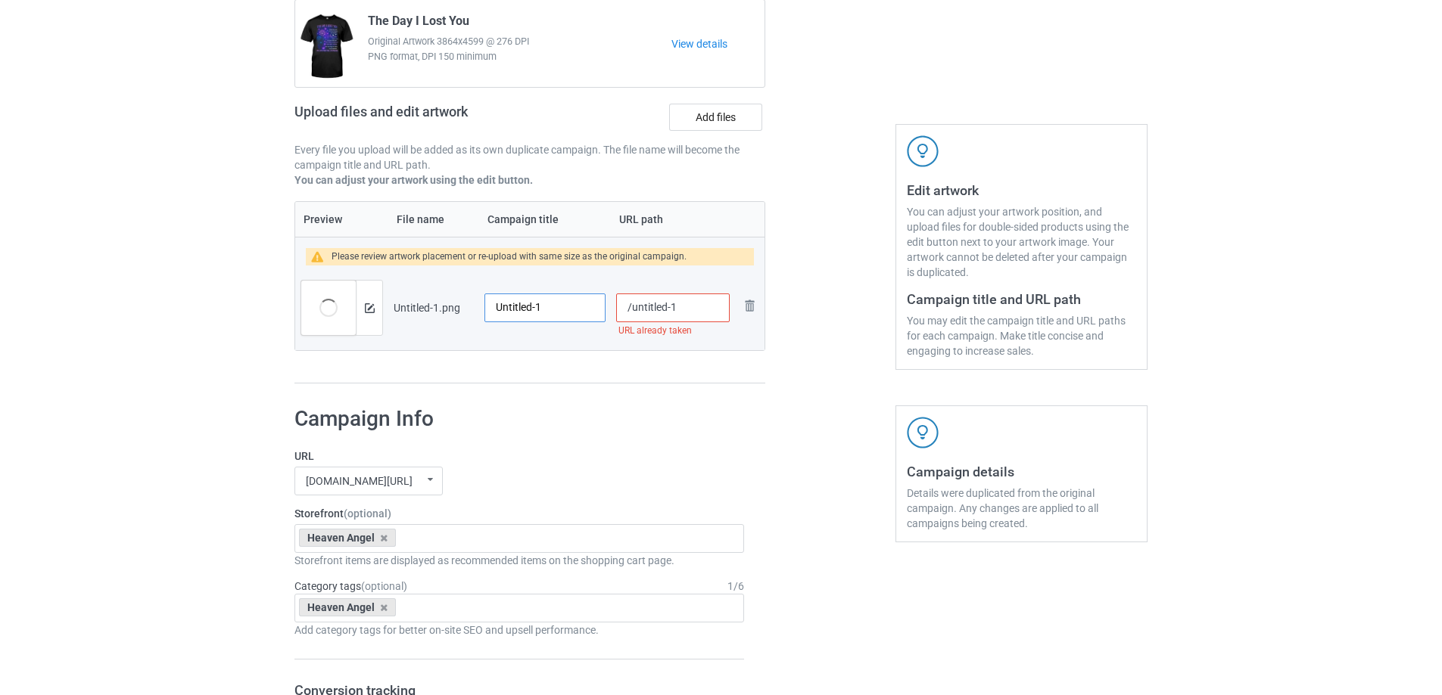
click at [543, 317] on input "Untitled-1" at bounding box center [544, 308] width 121 height 29
paste input "Those We Love Don't Go Away They Fly Beside Us Everyday"
type input "Those We Love Don't Go Away They Fly Beside Us Everyday"
click at [564, 369] on div "Preview File name Campaign title URL path Please review artwork placement or re…" at bounding box center [529, 292] width 471 height 183
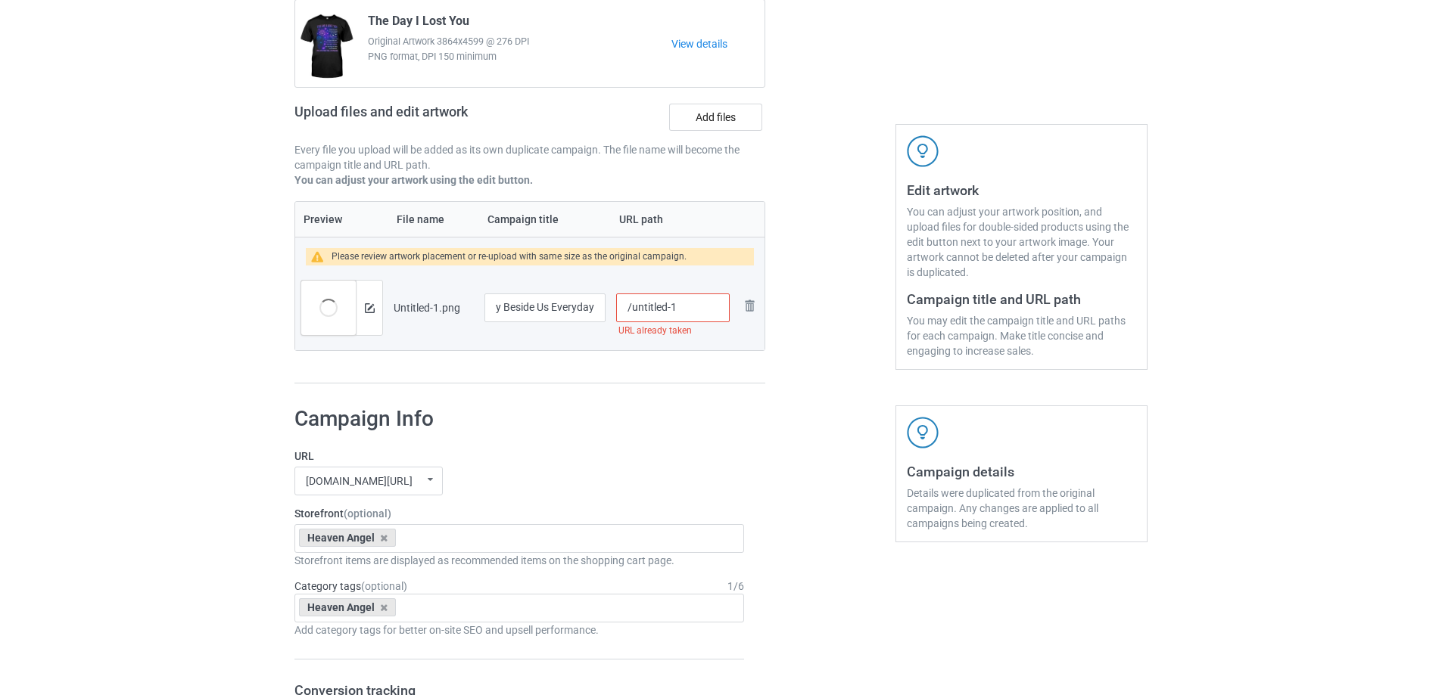
scroll to position [0, 0]
click at [550, 304] on input "Those We Love Don't Go Away They Fly Beside Us Everyday" at bounding box center [544, 308] width 121 height 29
drag, startPoint x: 565, startPoint y: 362, endPoint x: 632, endPoint y: 313, distance: 82.8
click at [566, 362] on div "Preview File name Campaign title URL path Please review artwork placement or re…" at bounding box center [529, 292] width 471 height 183
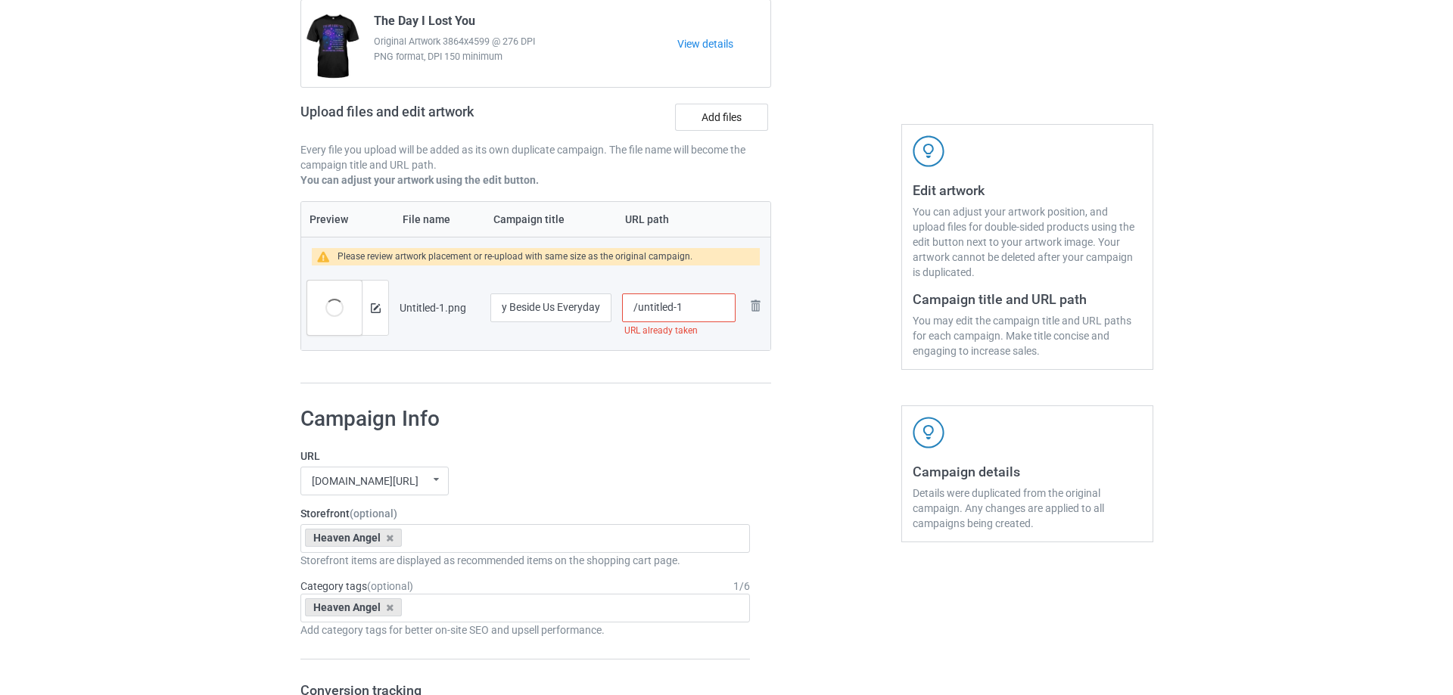
scroll to position [0, 0]
drag, startPoint x: 633, startPoint y: 312, endPoint x: 720, endPoint y: 306, distance: 87.2
click at [720, 306] on input "/untitled-1" at bounding box center [673, 308] width 114 height 29
type input "/twl18"
click at [680, 364] on div "Preview File name Campaign title URL path Please review artwork placement or re…" at bounding box center [529, 292] width 471 height 183
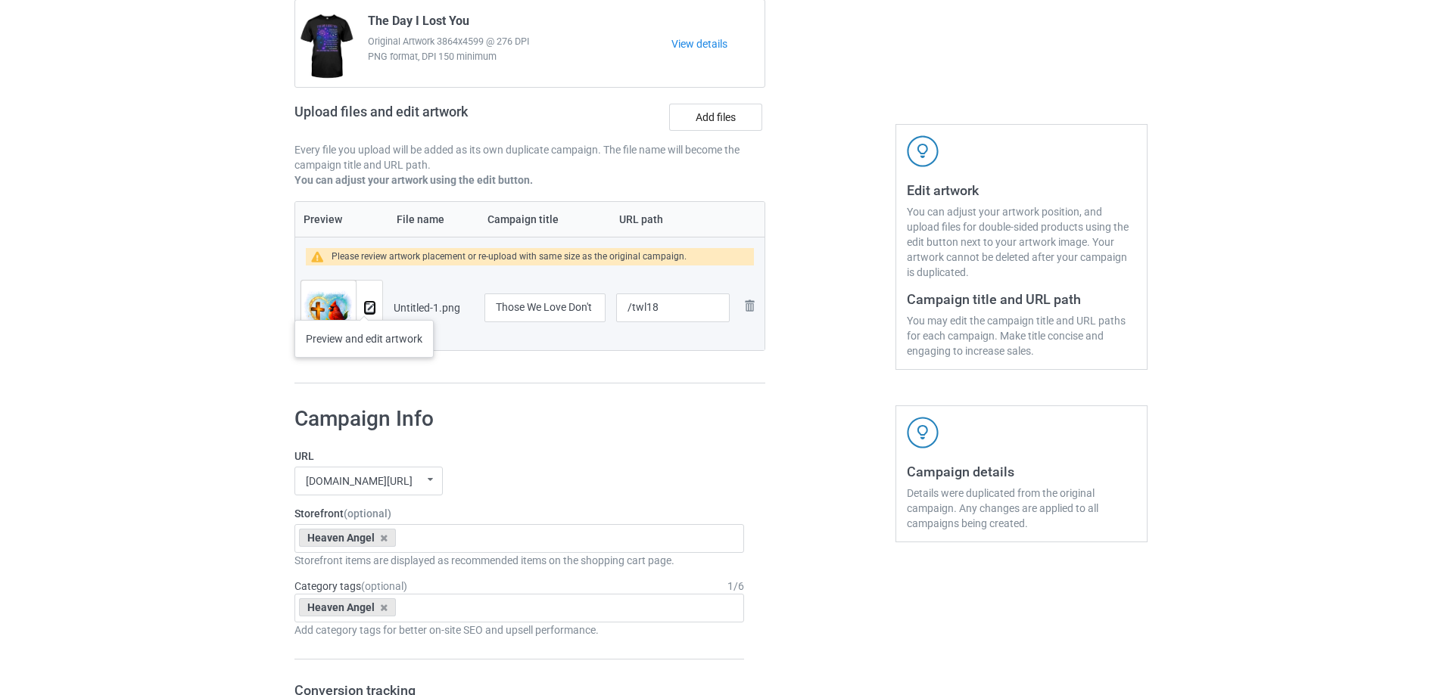
click at [369, 307] on img at bounding box center [370, 308] width 10 height 10
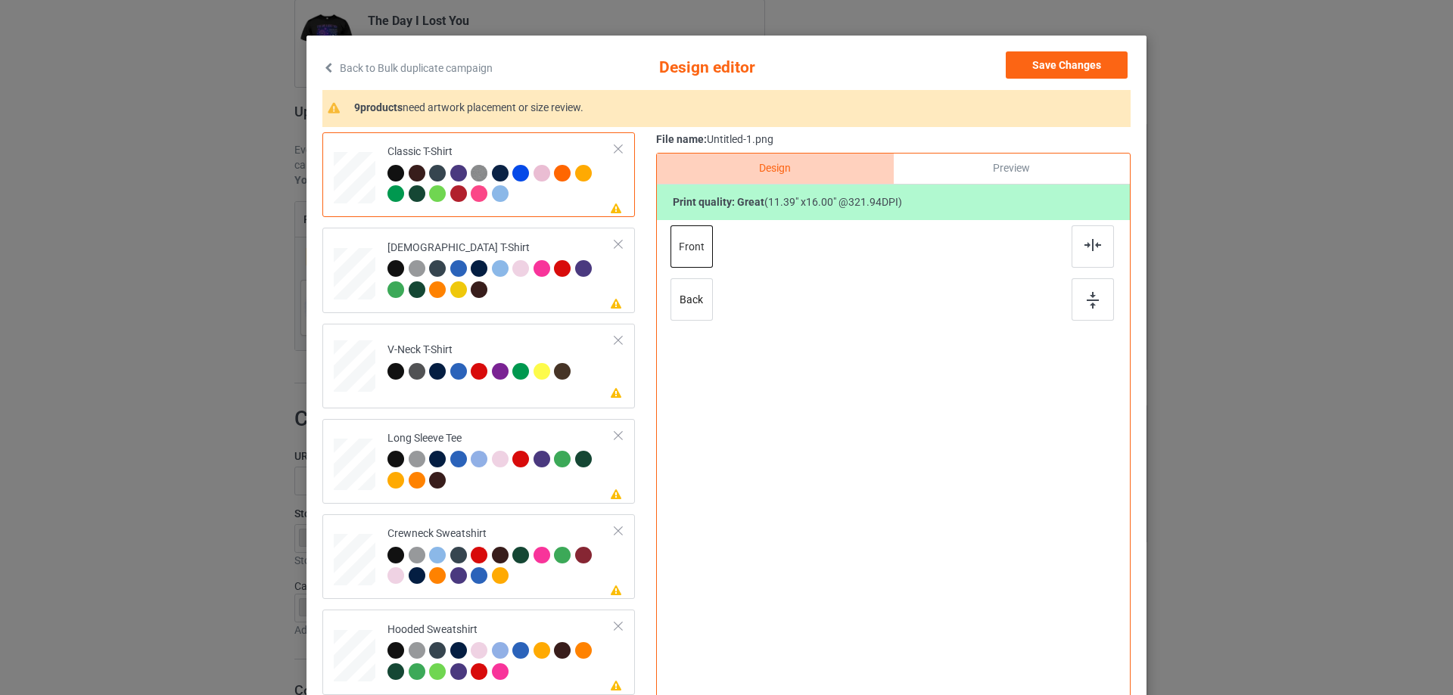
scroll to position [76, 0]
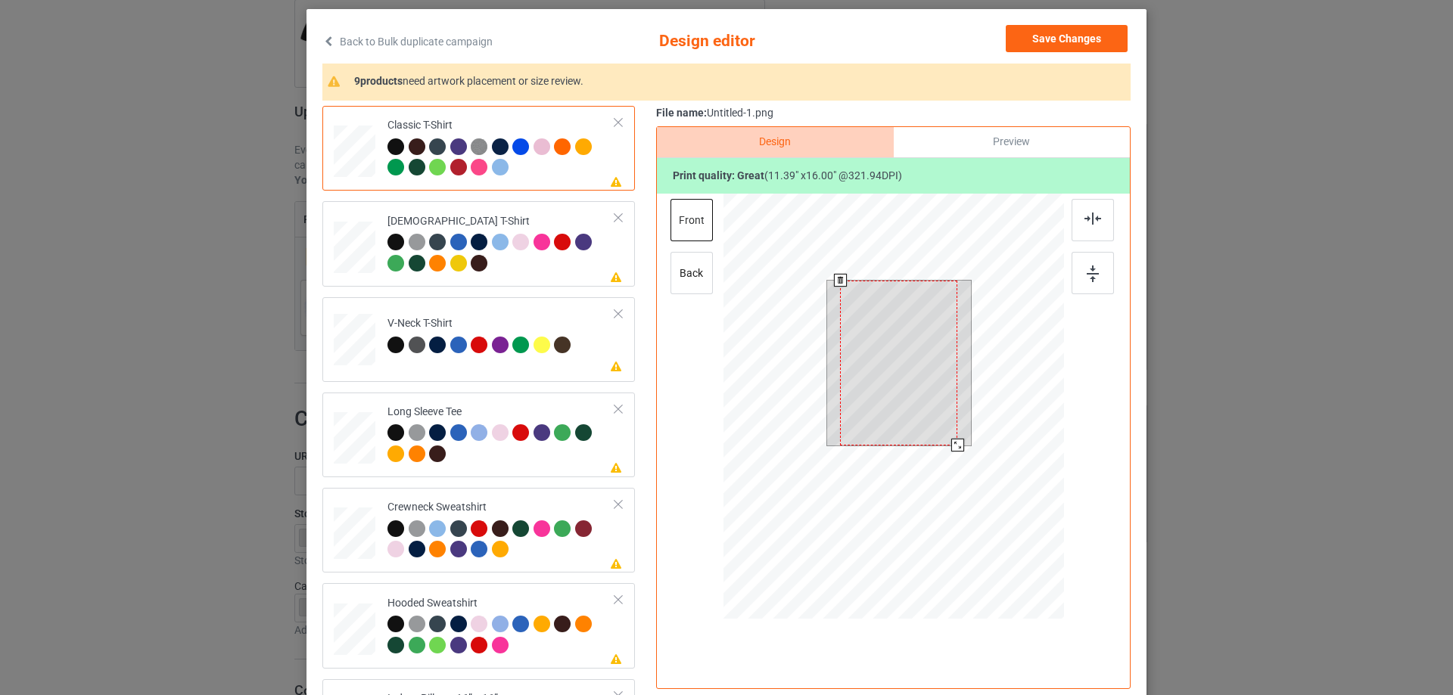
click at [910, 379] on div at bounding box center [898, 363] width 117 height 165
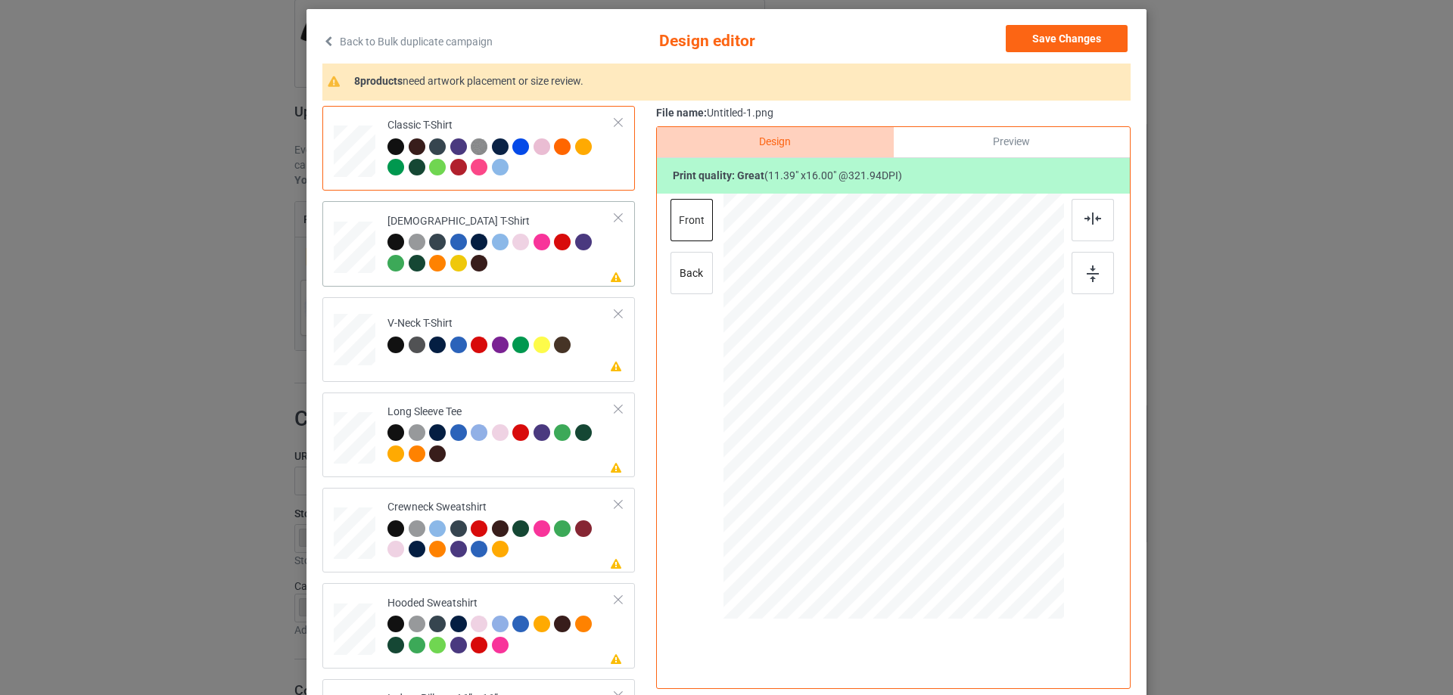
click at [554, 275] on div at bounding box center [501, 255] width 228 height 42
click at [881, 356] on div at bounding box center [895, 363] width 107 height 150
click at [537, 369] on td "Please review artwork placement V-Neck T-Shirt" at bounding box center [501, 336] width 244 height 67
click at [894, 375] on div at bounding box center [894, 391] width 394 height 394
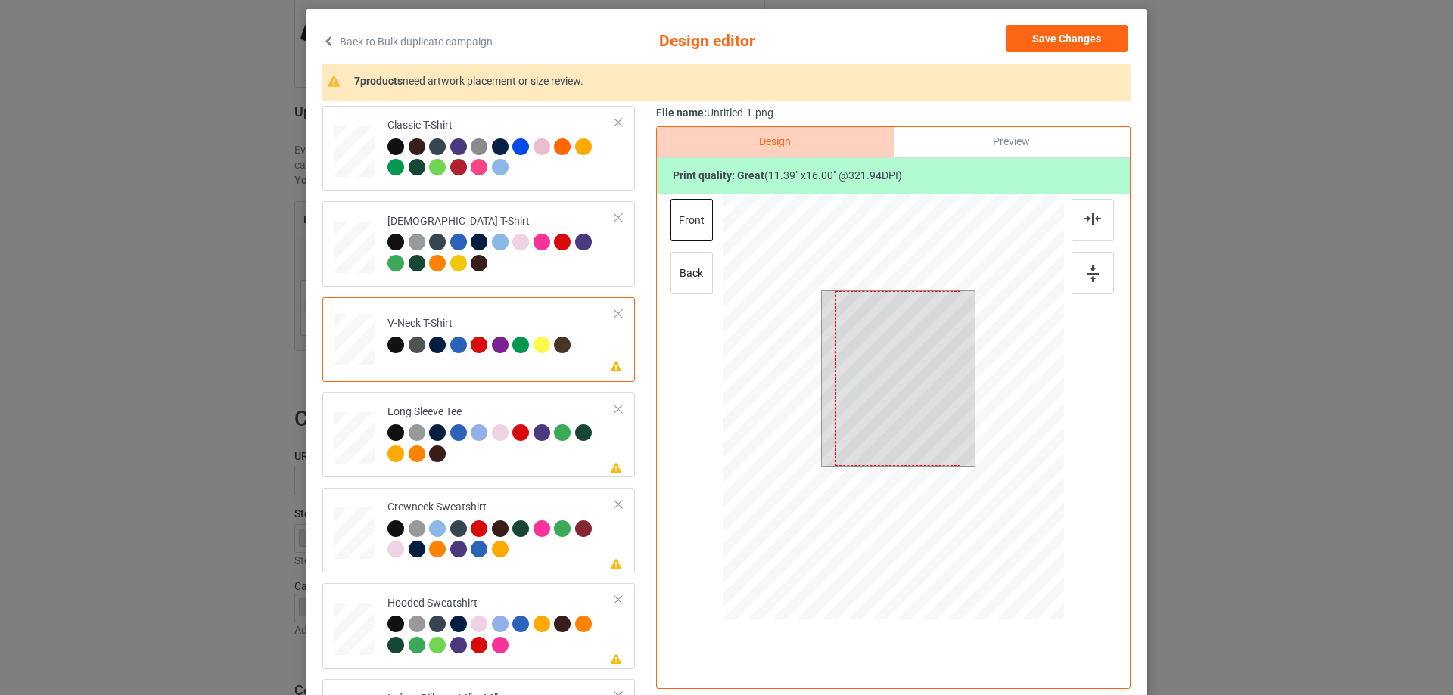
click at [913, 368] on div at bounding box center [897, 378] width 125 height 175
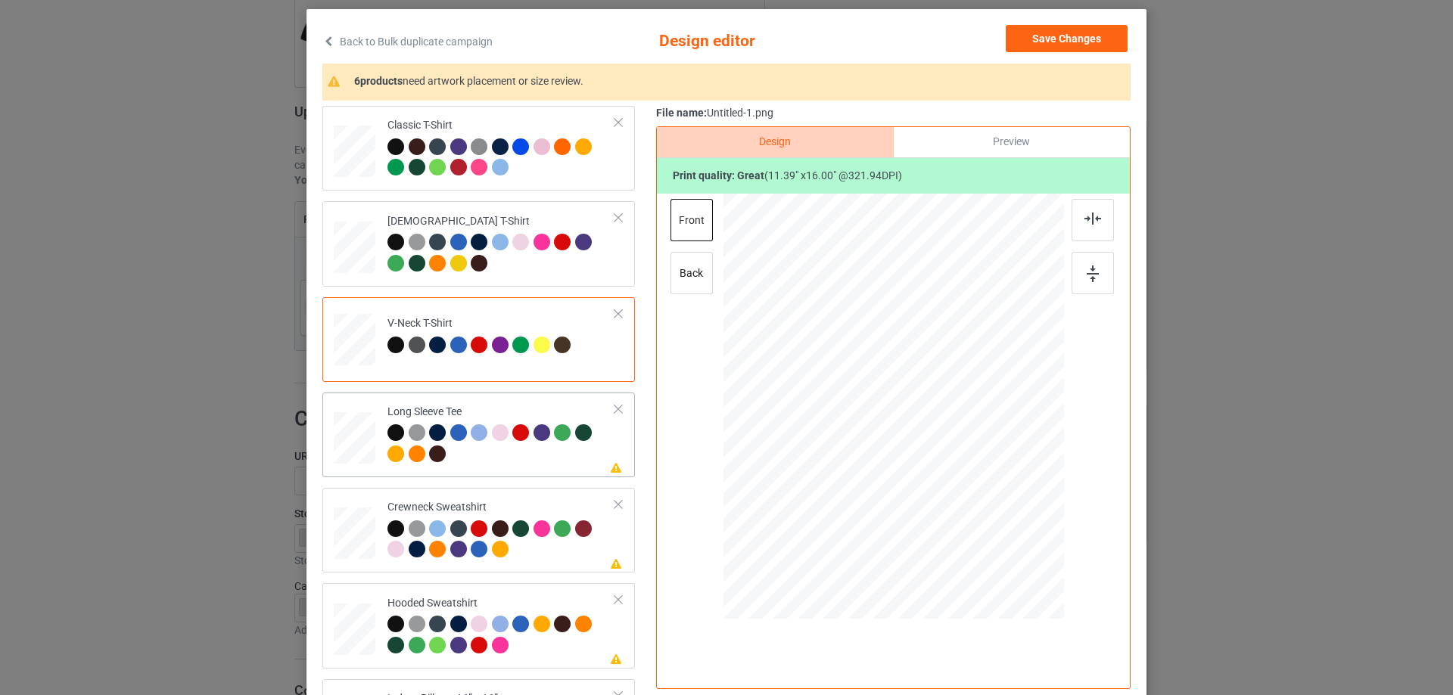
click at [529, 410] on div "Long Sleeve Tee" at bounding box center [501, 433] width 228 height 57
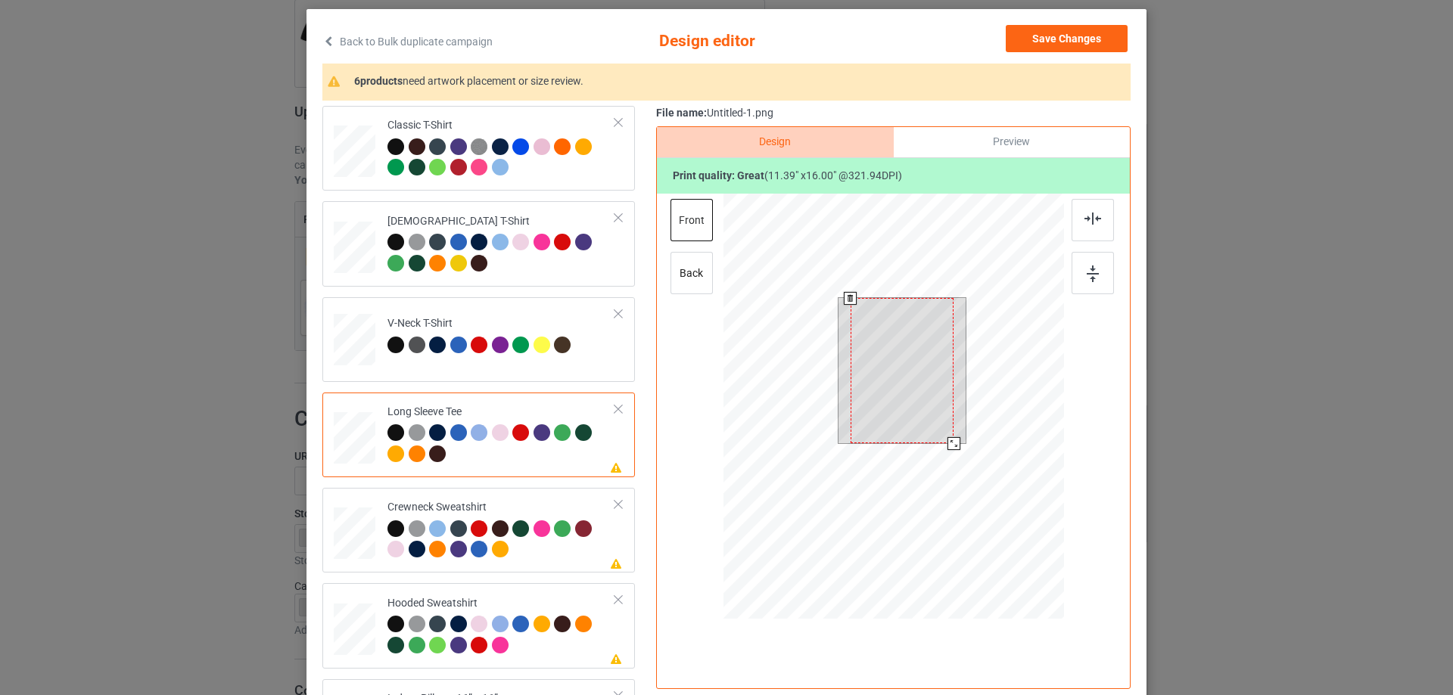
click at [876, 375] on div at bounding box center [903, 370] width 104 height 145
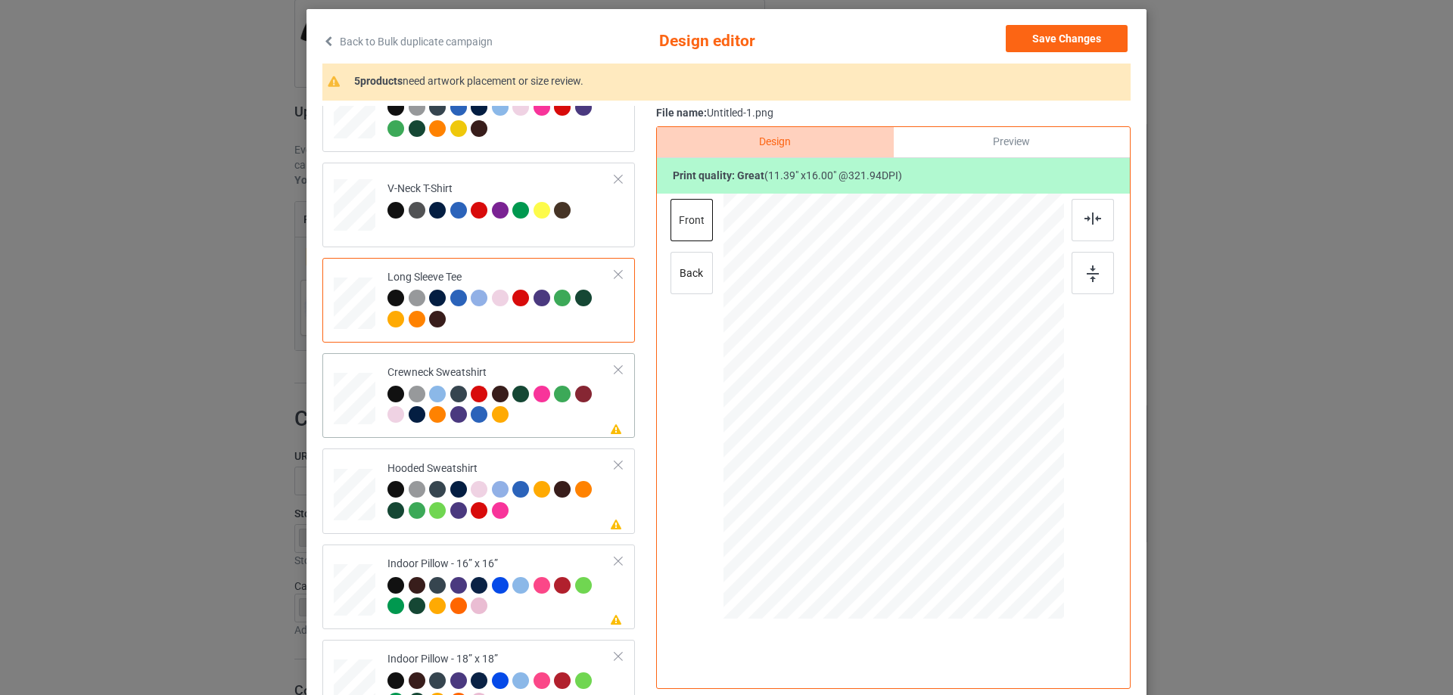
scroll to position [151, 0]
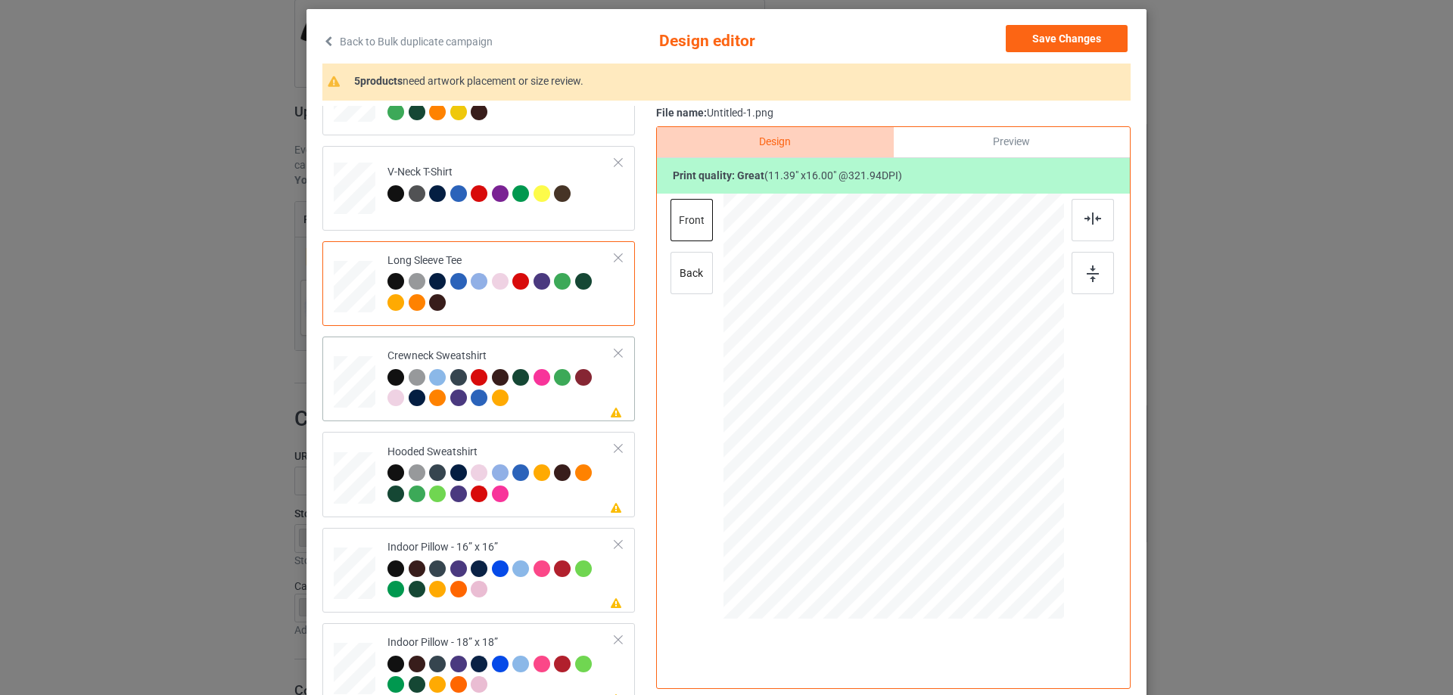
click at [556, 400] on div at bounding box center [501, 390] width 228 height 42
click at [922, 370] on div at bounding box center [899, 374] width 123 height 172
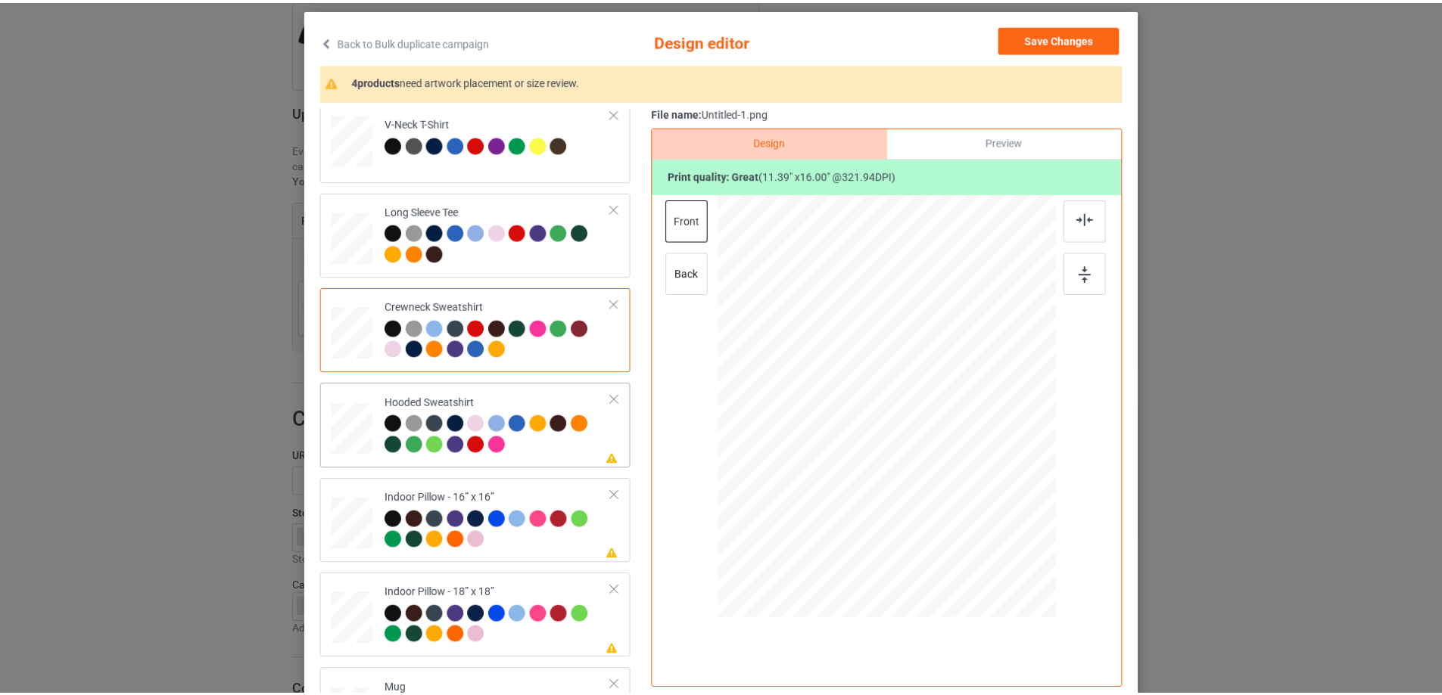
scroll to position [227, 0]
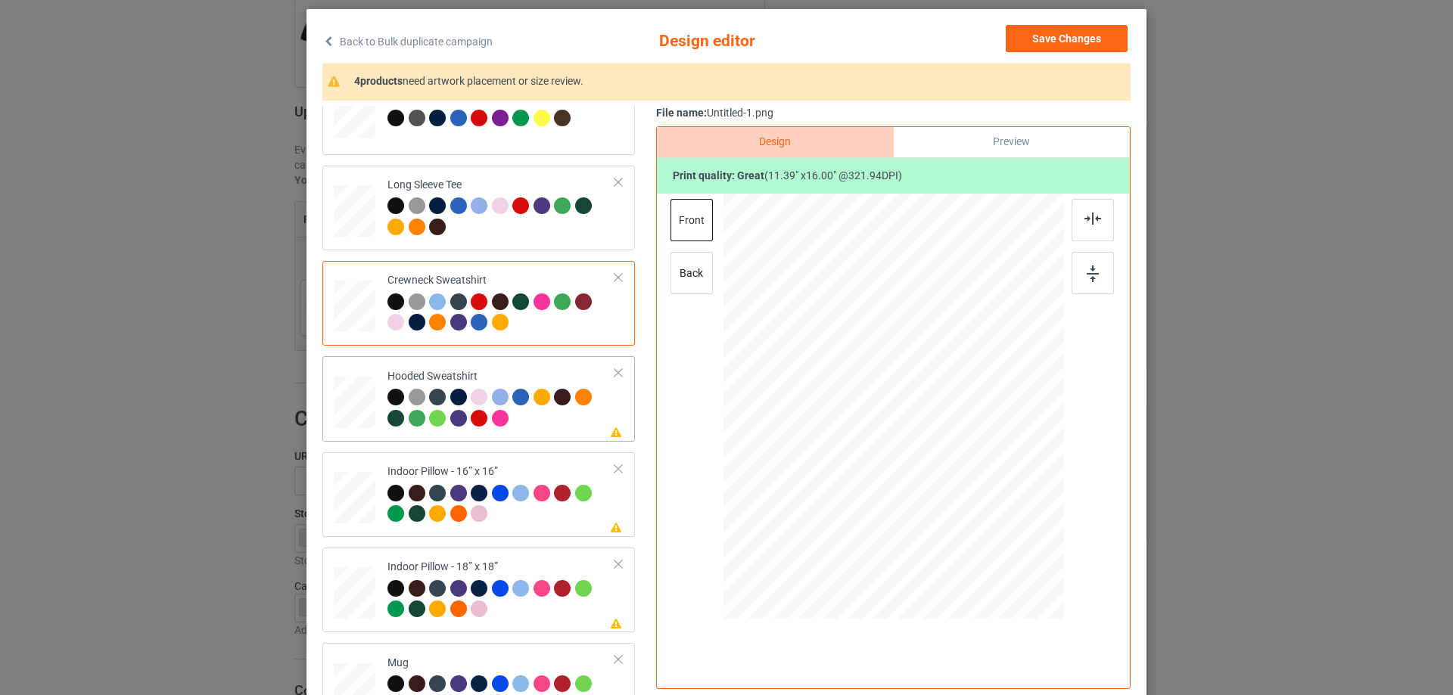
click at [540, 421] on div at bounding box center [501, 410] width 228 height 42
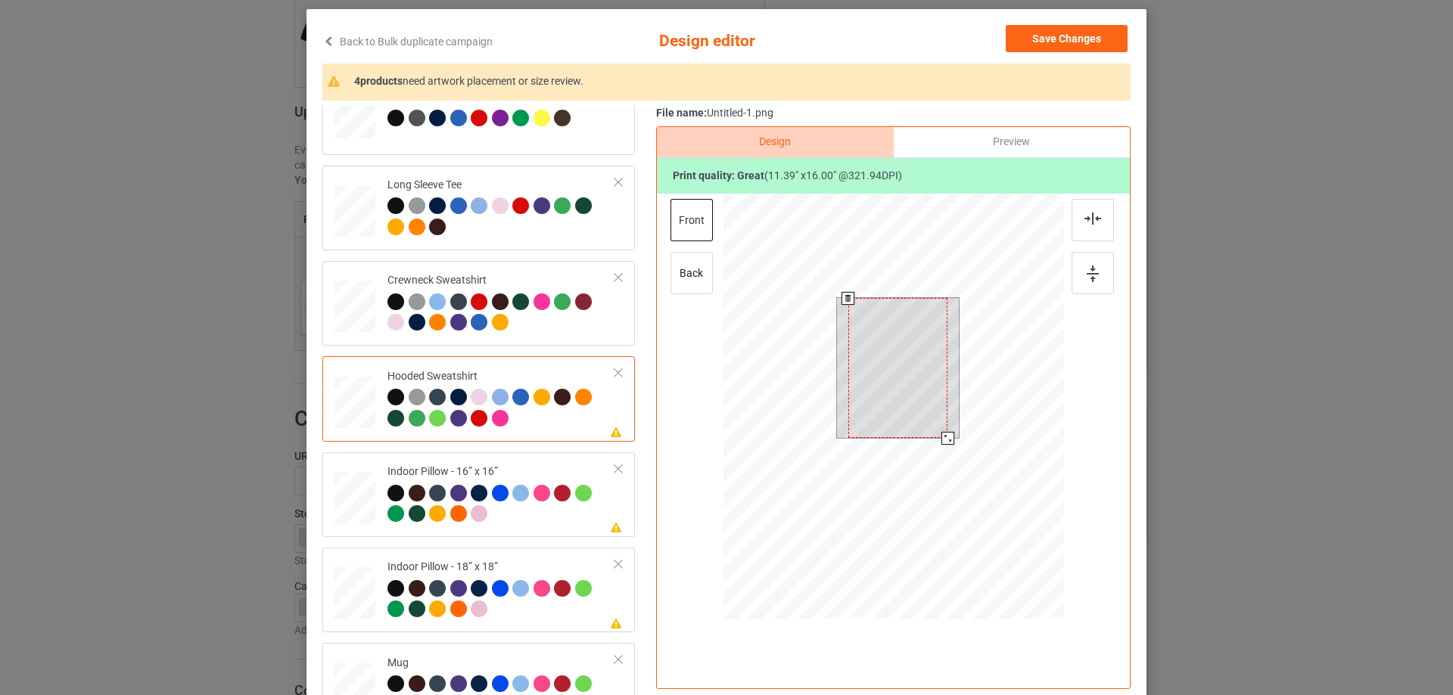
click at [908, 387] on div at bounding box center [897, 368] width 99 height 140
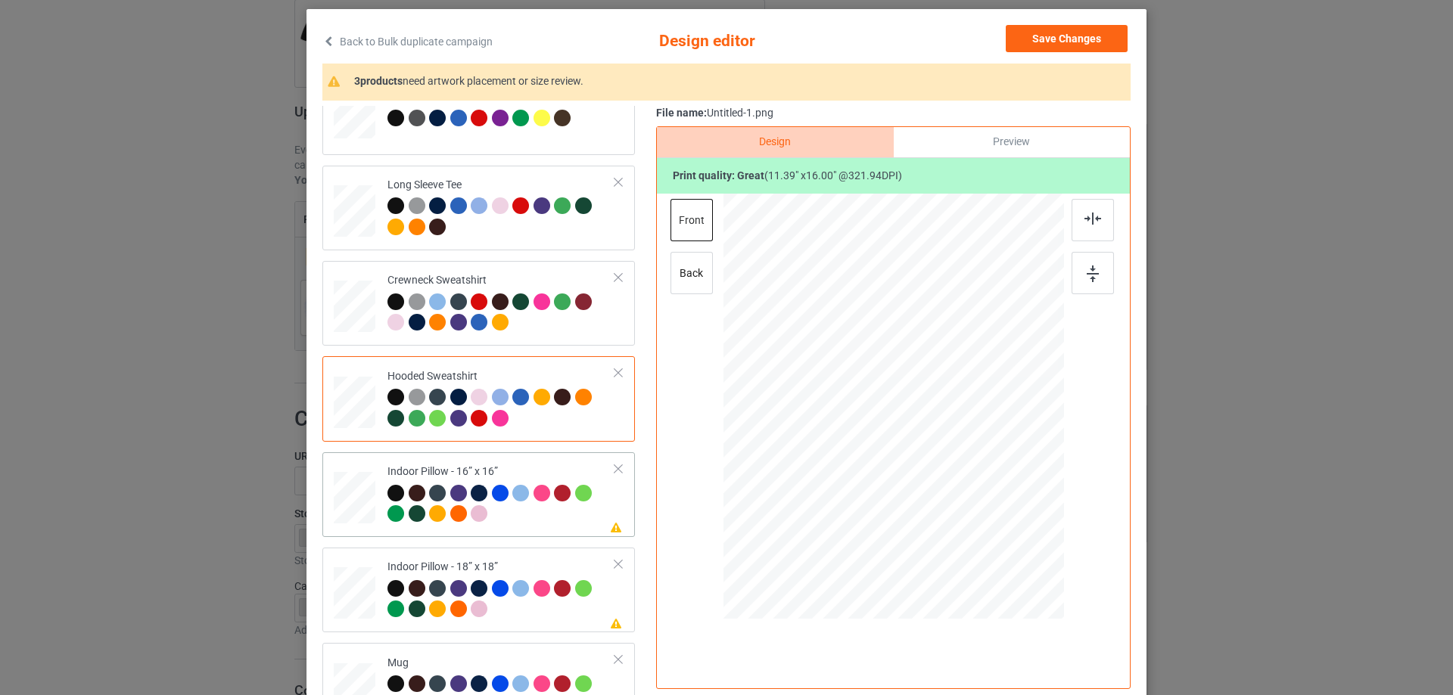
click at [518, 517] on div at bounding box center [501, 506] width 228 height 42
drag, startPoint x: 987, startPoint y: 548, endPoint x: 971, endPoint y: 515, distance: 36.2
click at [971, 515] on div at bounding box center [974, 521] width 13 height 13
click at [1041, 132] on div "Preview" at bounding box center [1012, 142] width 236 height 30
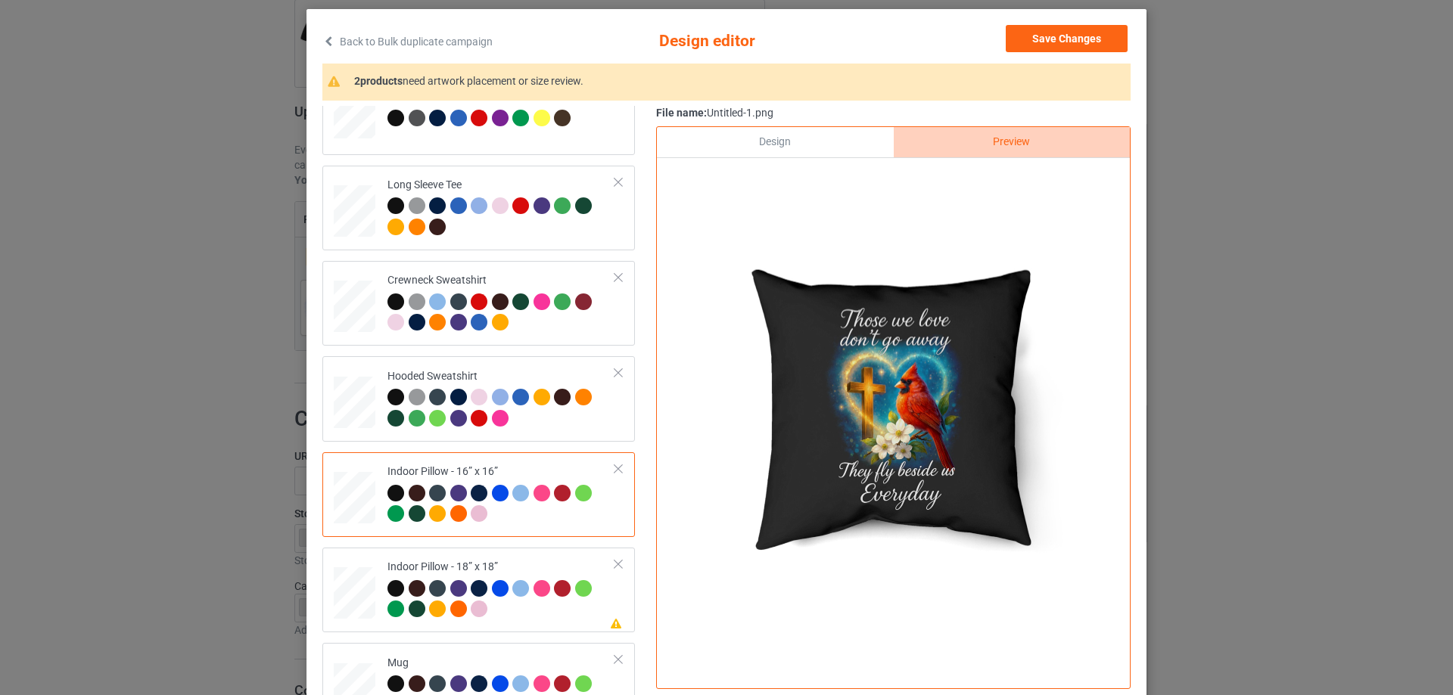
click at [826, 132] on div "Design" at bounding box center [775, 142] width 236 height 30
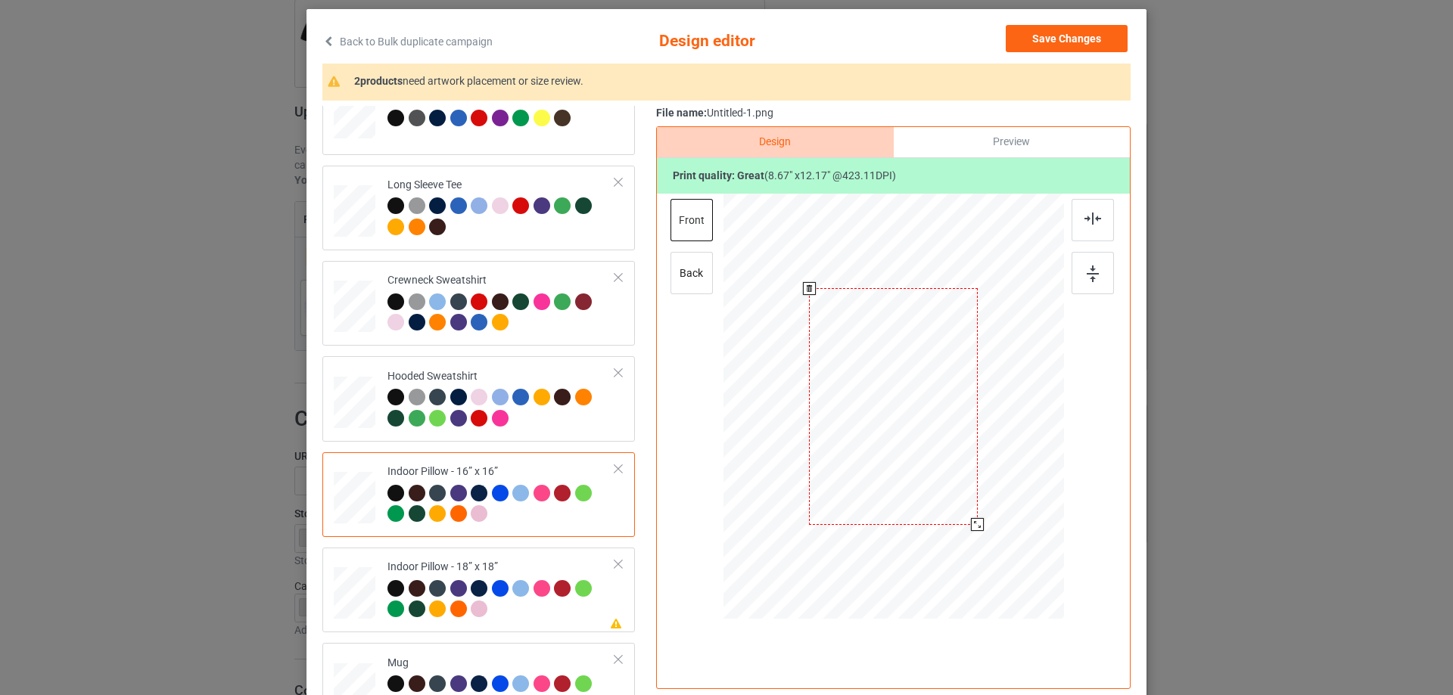
click at [972, 526] on div at bounding box center [977, 524] width 13 height 13
drag, startPoint x: 991, startPoint y: 156, endPoint x: 992, endPoint y: 148, distance: 7.6
click at [993, 148] on div "Preview" at bounding box center [1012, 142] width 236 height 30
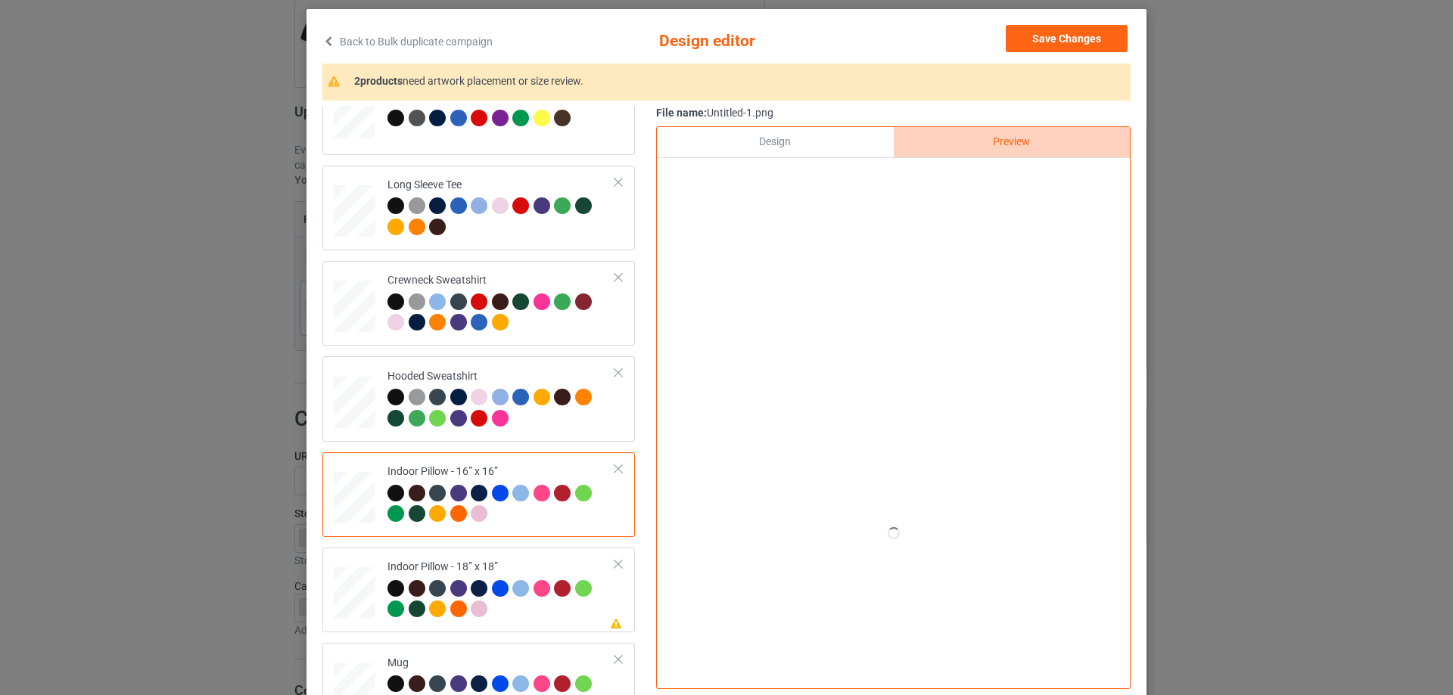
click at [919, 104] on div "2 products need artwork placement or size review. Classic T-Shirt Ladies T-Shir…" at bounding box center [726, 380] width 808 height 633
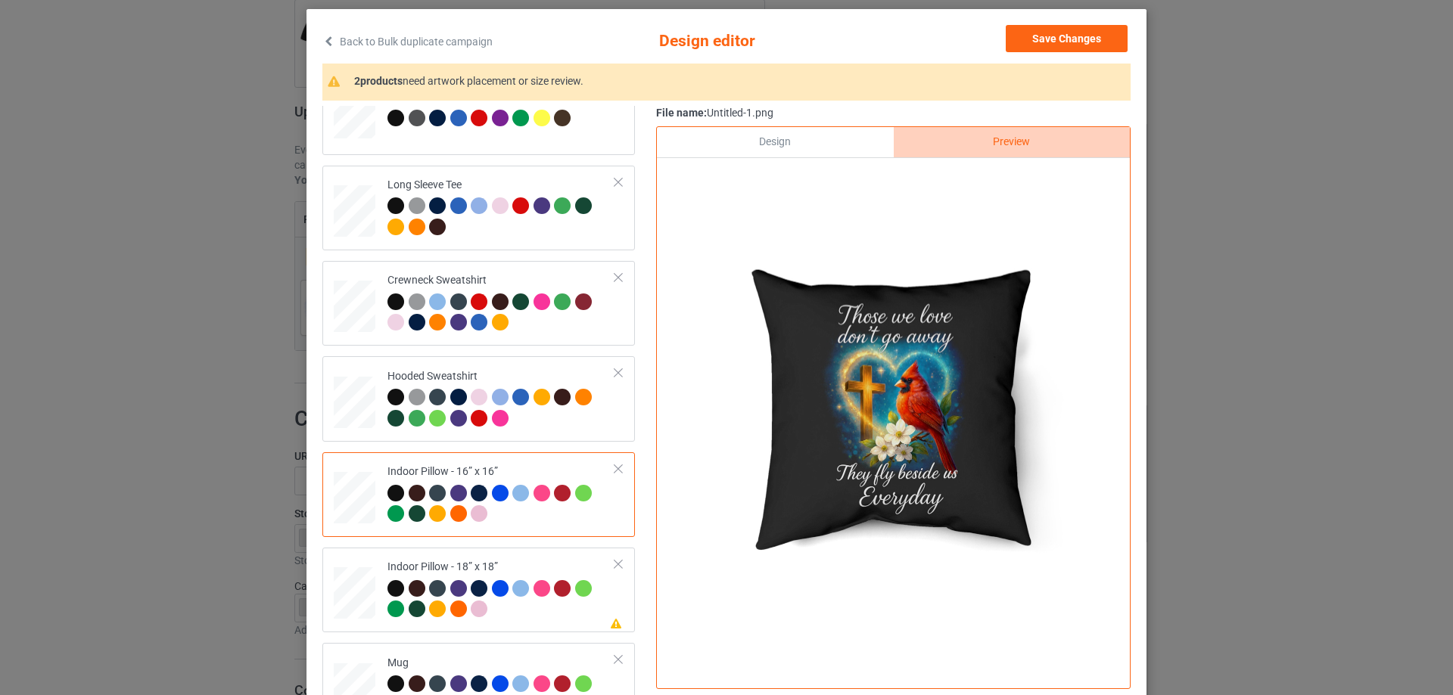
click at [816, 144] on div "Design" at bounding box center [775, 142] width 236 height 30
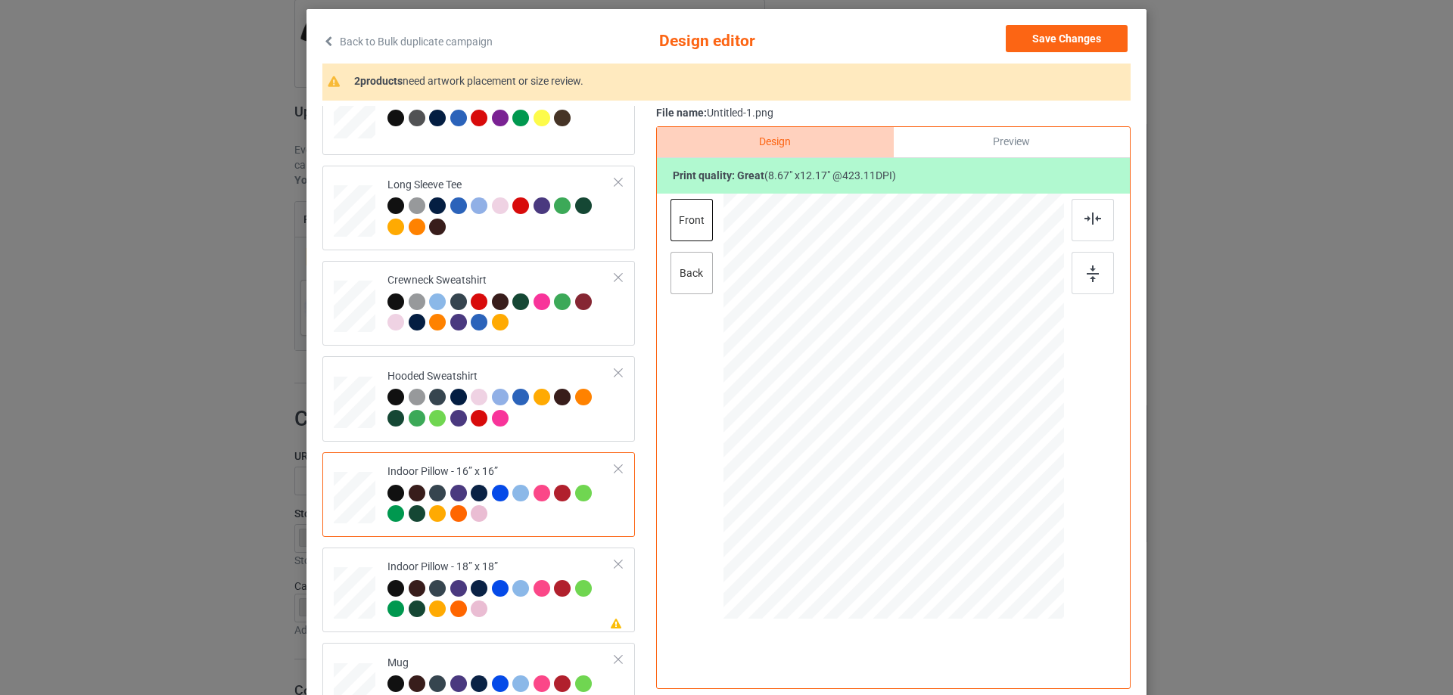
click at [692, 272] on div "back" at bounding box center [692, 273] width 42 height 42
drag, startPoint x: 994, startPoint y: 553, endPoint x: 976, endPoint y: 528, distance: 30.9
click at [976, 528] on div at bounding box center [978, 525] width 13 height 13
click at [495, 563] on div "Indoor Pillow - 18” x 18”" at bounding box center [501, 588] width 228 height 57
drag, startPoint x: 991, startPoint y: 550, endPoint x: 979, endPoint y: 524, distance: 29.4
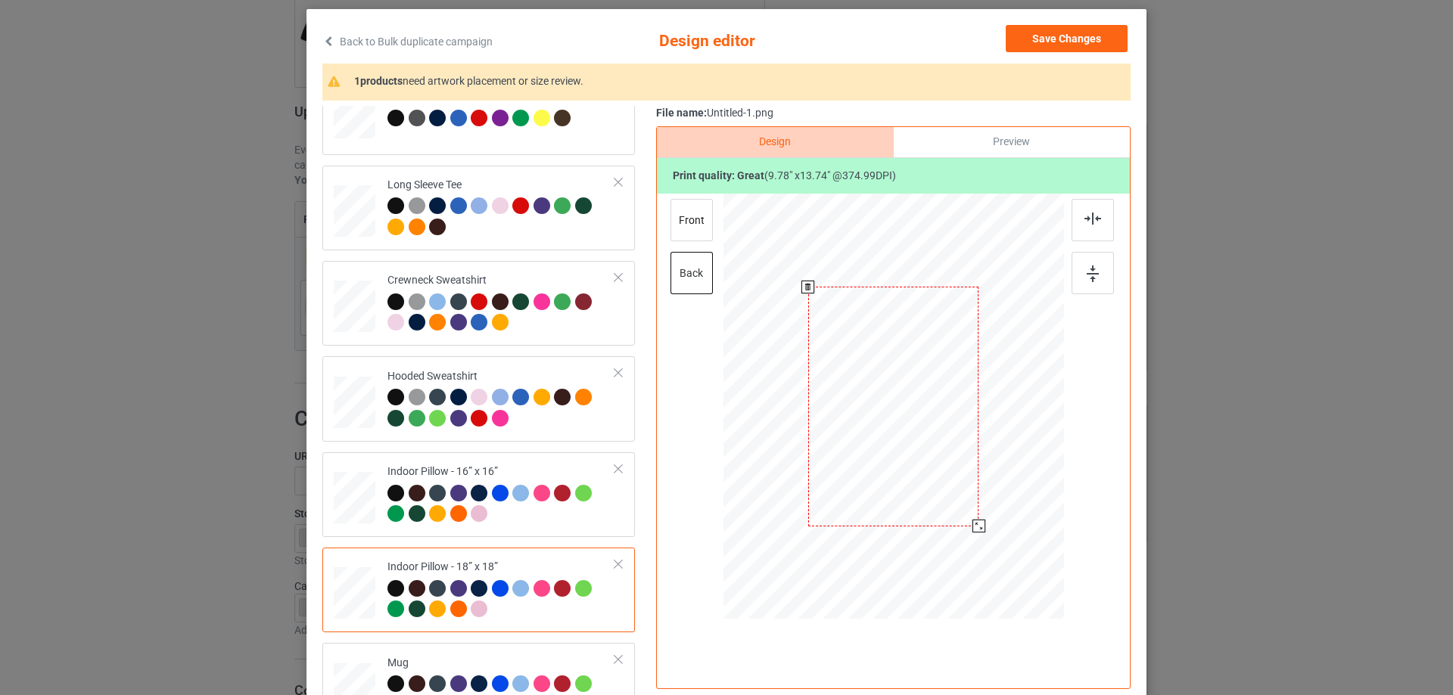
click at [979, 524] on div at bounding box center [978, 526] width 13 height 13
click at [671, 218] on div "front" at bounding box center [692, 220] width 42 height 42
click at [972, 523] on div at bounding box center [977, 524] width 13 height 13
click at [471, 647] on div "Please review artwork placement Mug" at bounding box center [478, 685] width 313 height 85
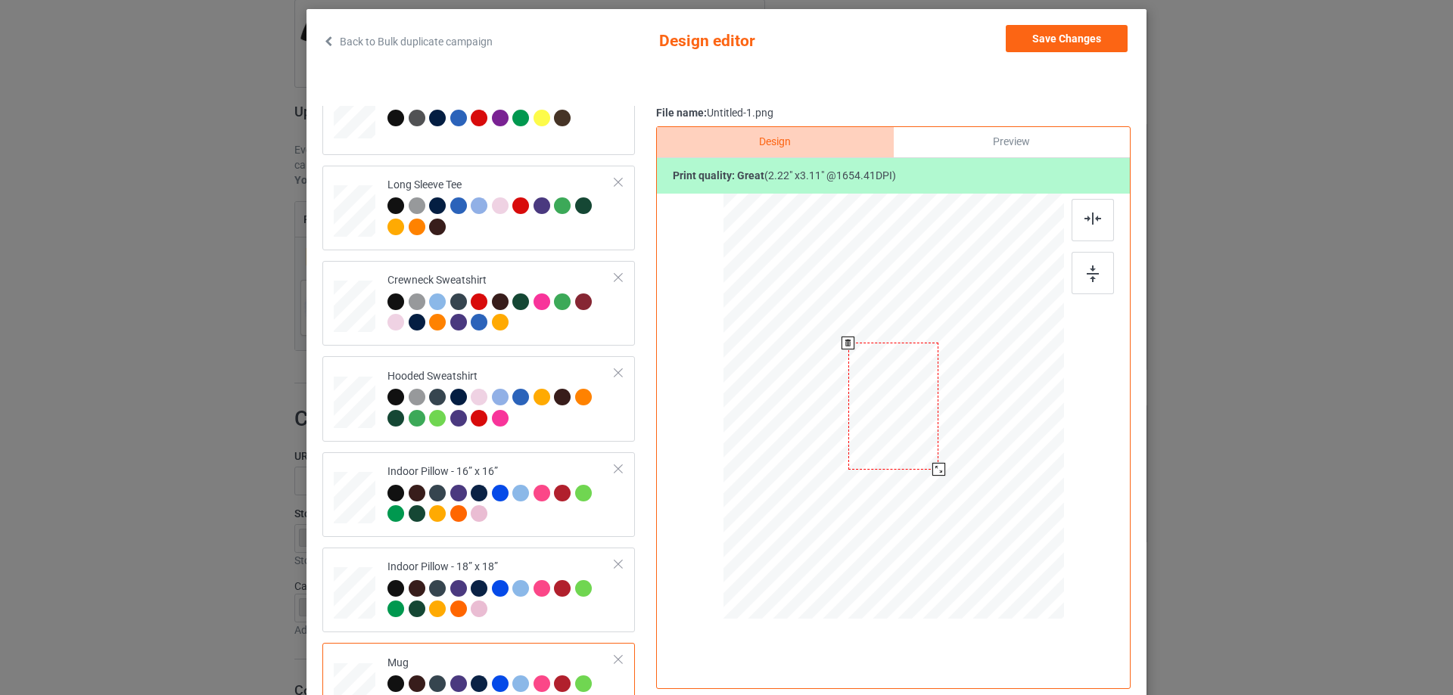
drag, startPoint x: 988, startPoint y: 550, endPoint x: 947, endPoint y: 456, distance: 102.1
click at [947, 456] on div at bounding box center [893, 406] width 341 height 142
drag, startPoint x: 901, startPoint y: 436, endPoint x: 995, endPoint y: 434, distance: 93.9
click at [995, 434] on div at bounding box center [987, 404] width 90 height 127
click at [1087, 269] on img at bounding box center [1093, 274] width 12 height 17
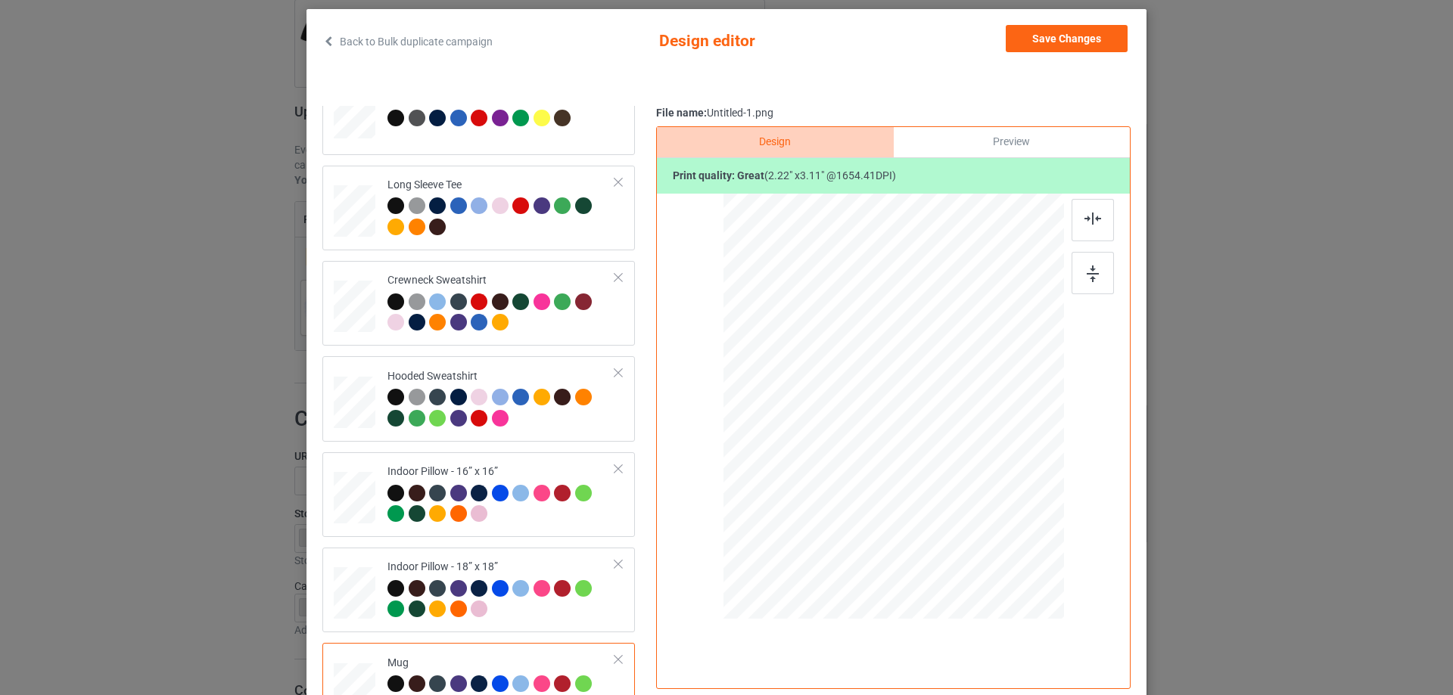
click at [1013, 129] on div "Preview" at bounding box center [1012, 142] width 236 height 30
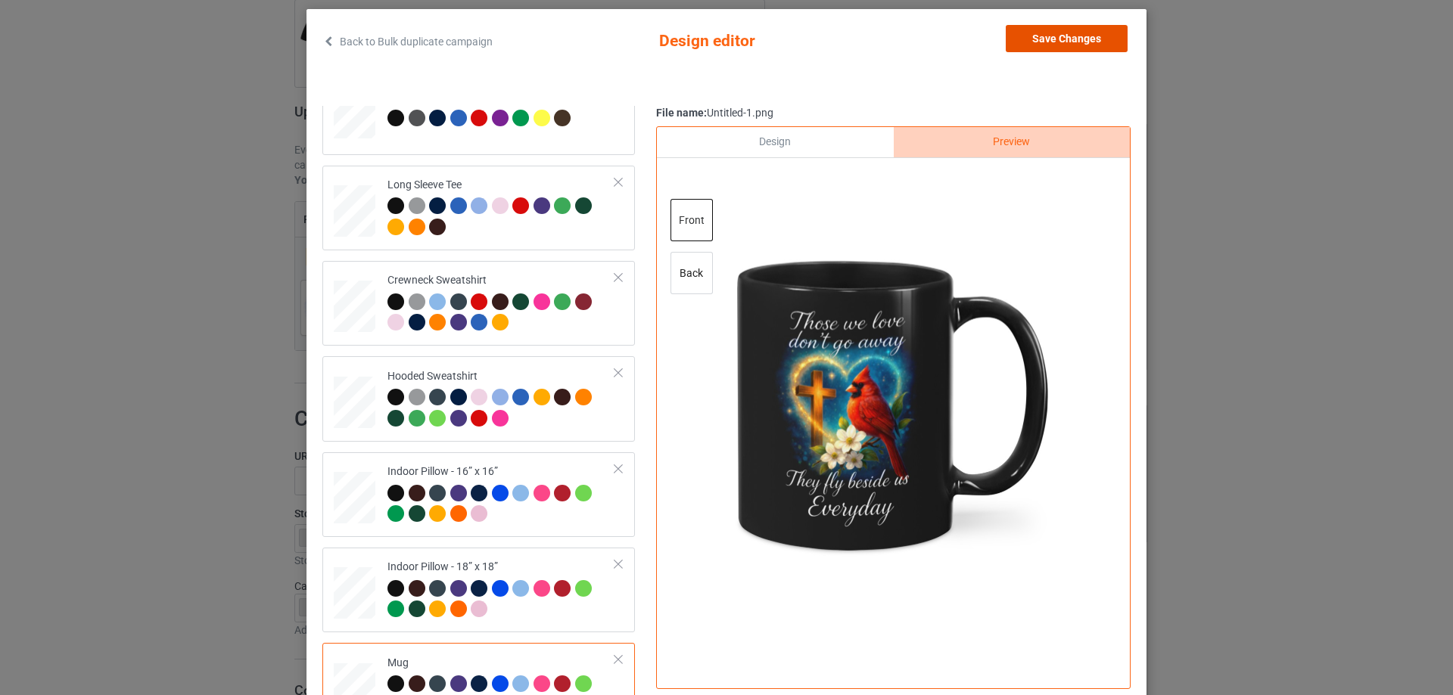
click at [1069, 42] on button "Save Changes" at bounding box center [1067, 38] width 122 height 27
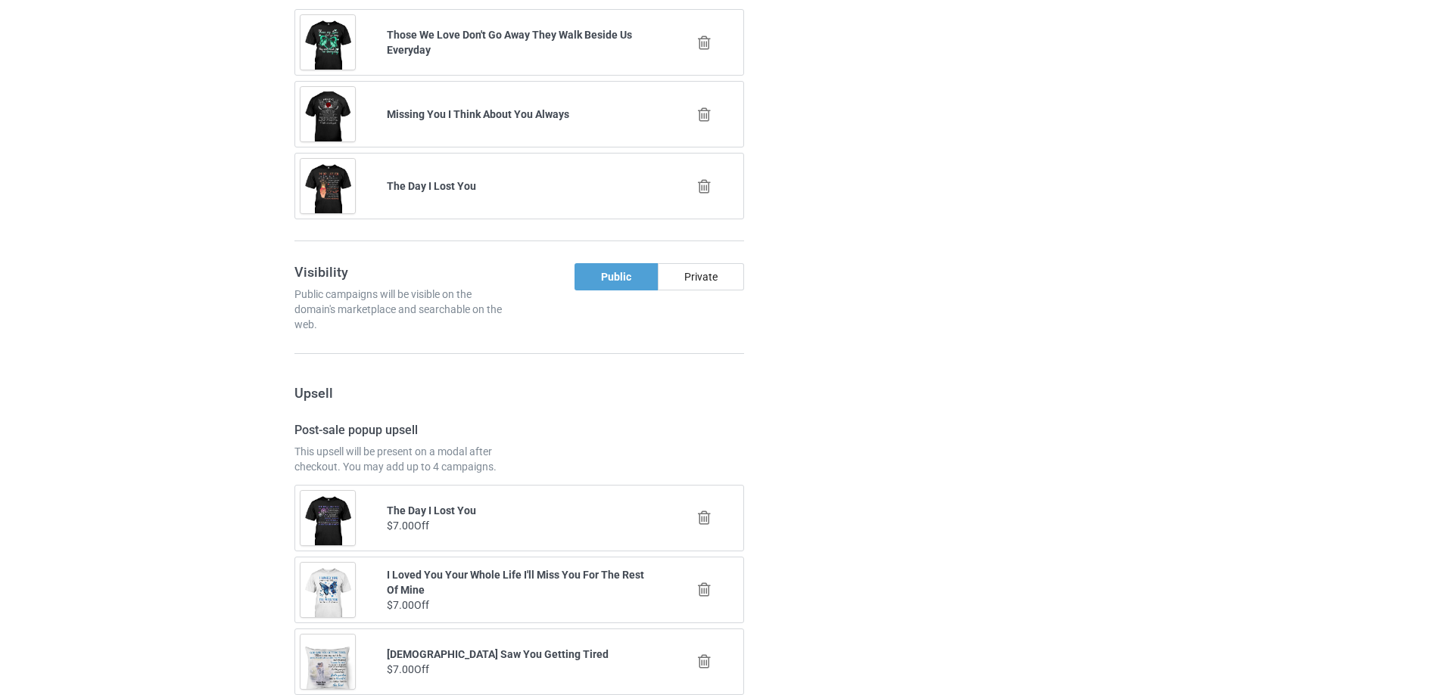
scroll to position [1762, 0]
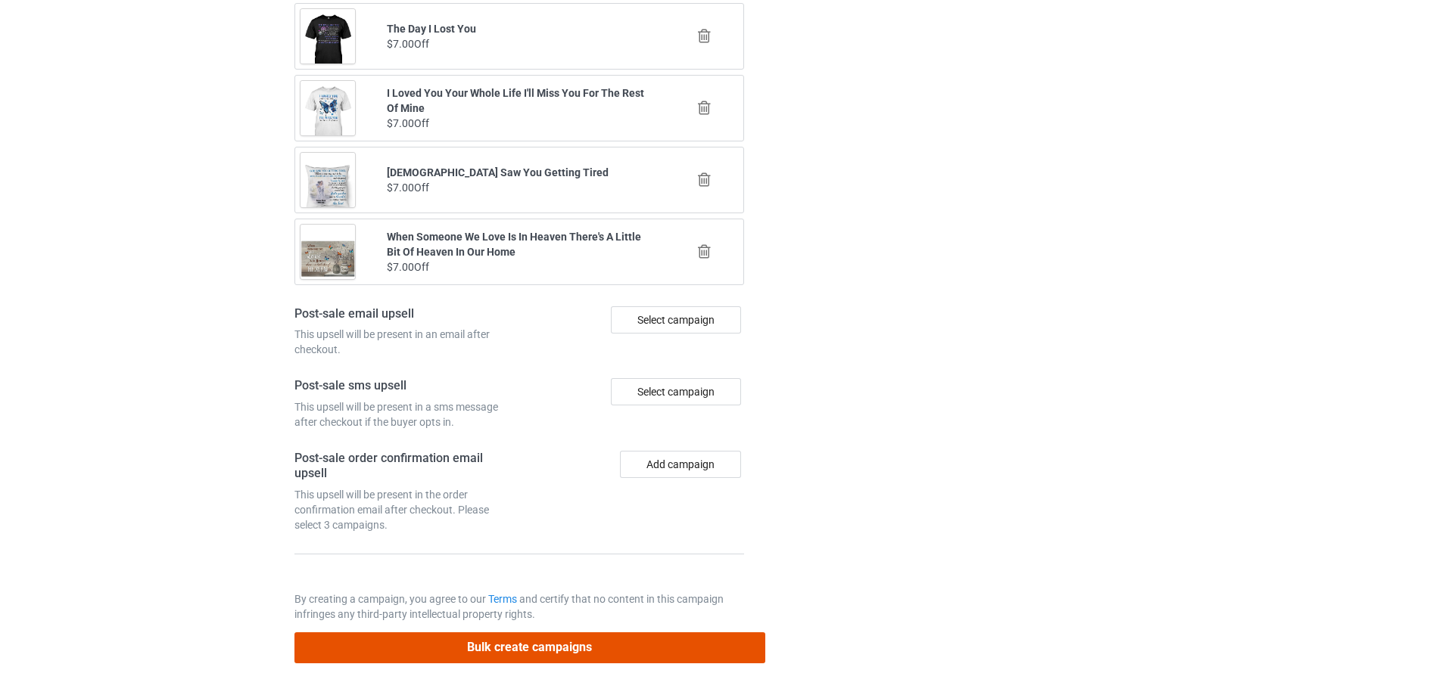
click at [534, 651] on button "Bulk create campaigns" at bounding box center [529, 648] width 471 height 31
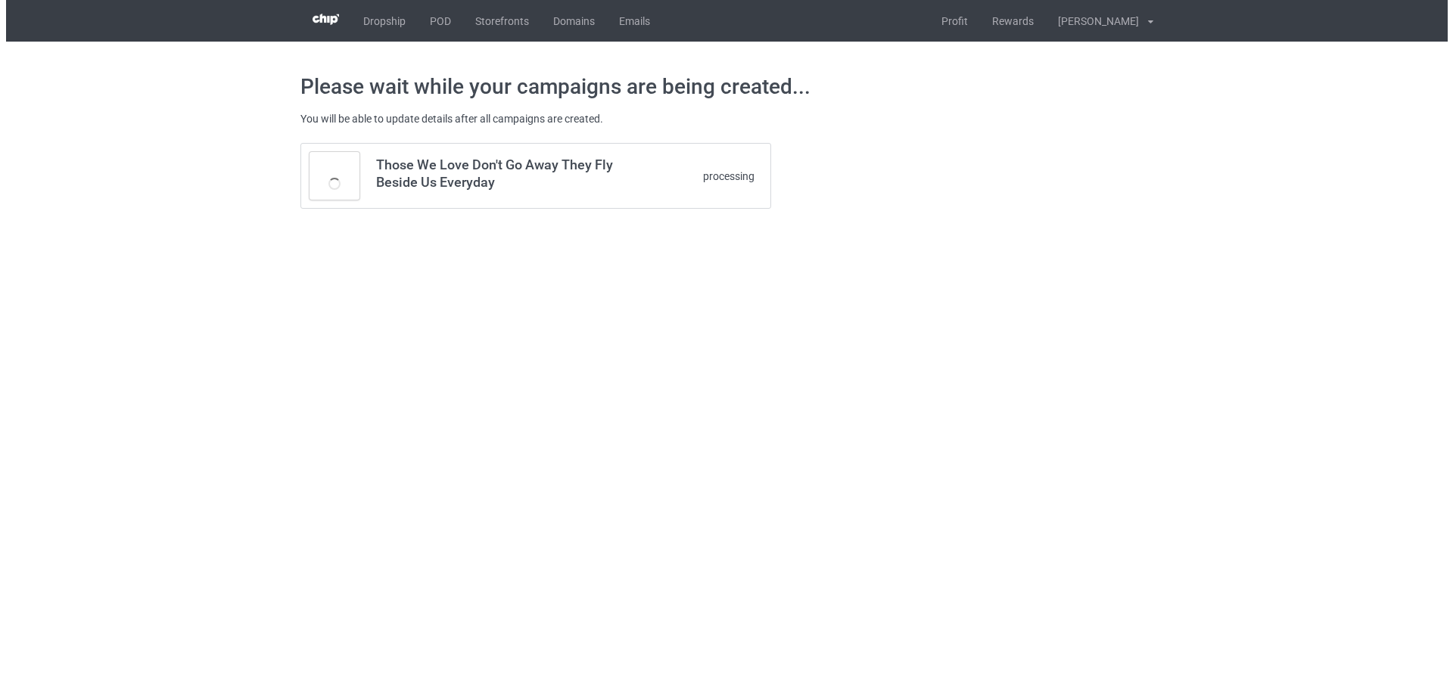
scroll to position [0, 0]
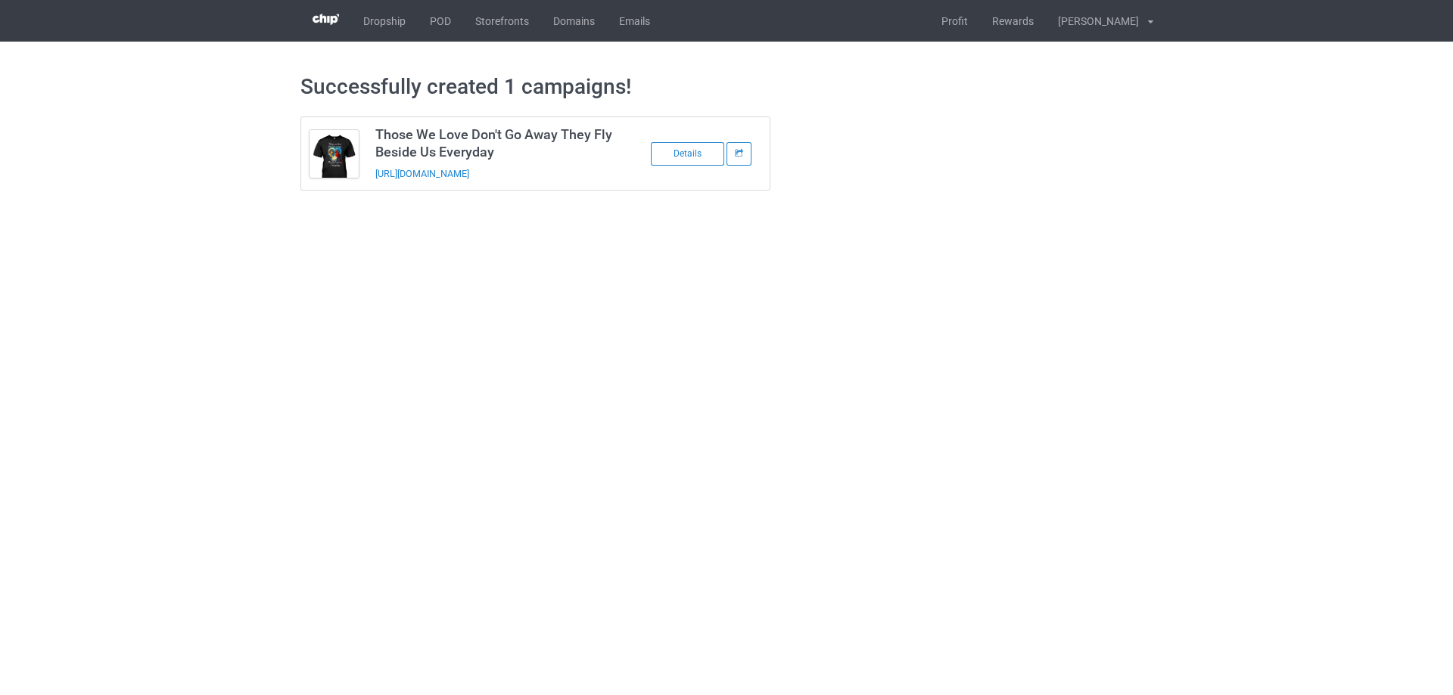
drag, startPoint x: 517, startPoint y: 185, endPoint x: 372, endPoint y: 186, distance: 144.6
click at [372, 186] on td "Those We Love Don't Go Away They Fly Beside Us Everyday https://www.sendinglove…" at bounding box center [495, 153] width 256 height 73
copy link "https://www.sendinglovetoheaven.com/twl18"
drag, startPoint x: 1197, startPoint y: 303, endPoint x: 1060, endPoint y: 243, distance: 149.8
click at [1197, 303] on body "Dropship POD Storefronts Domains Emails Profit Rewards Đỗ Cao Thái Settings Log…" at bounding box center [726, 347] width 1453 height 695
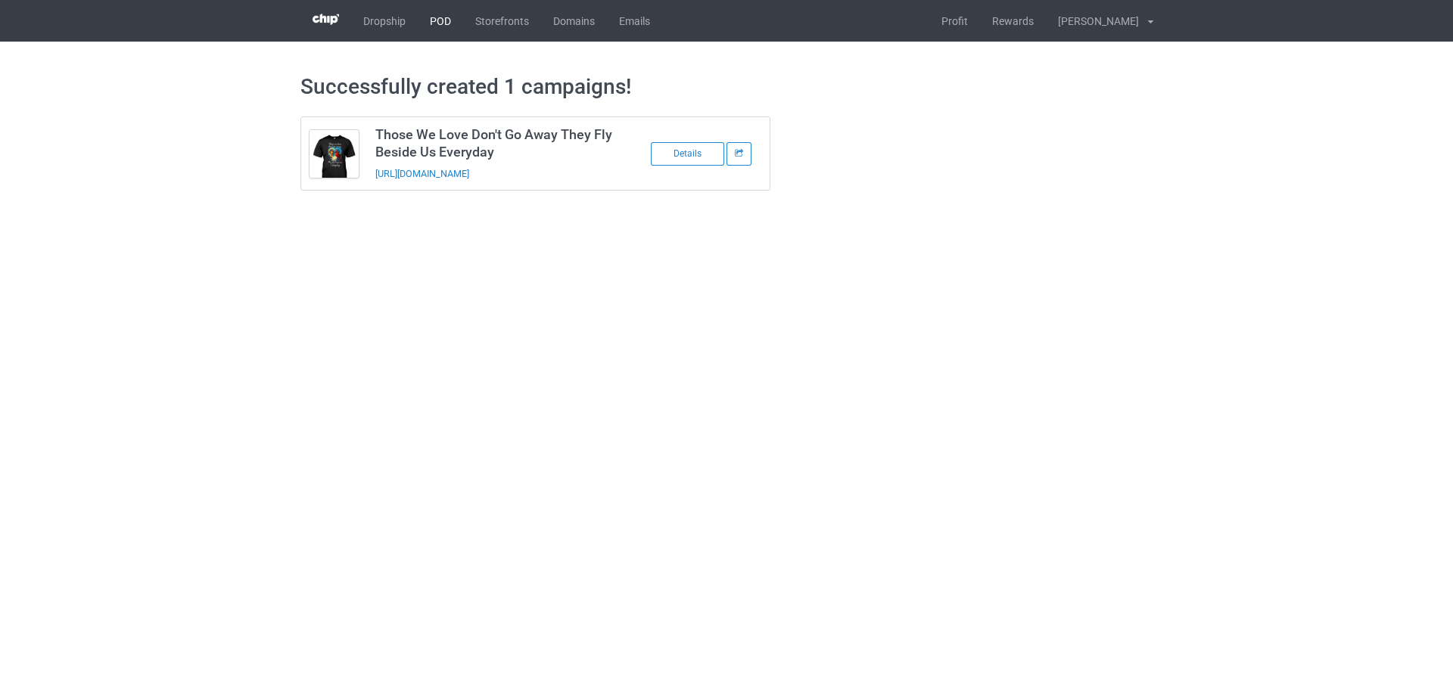
click at [434, 28] on link "POD" at bounding box center [440, 21] width 45 height 42
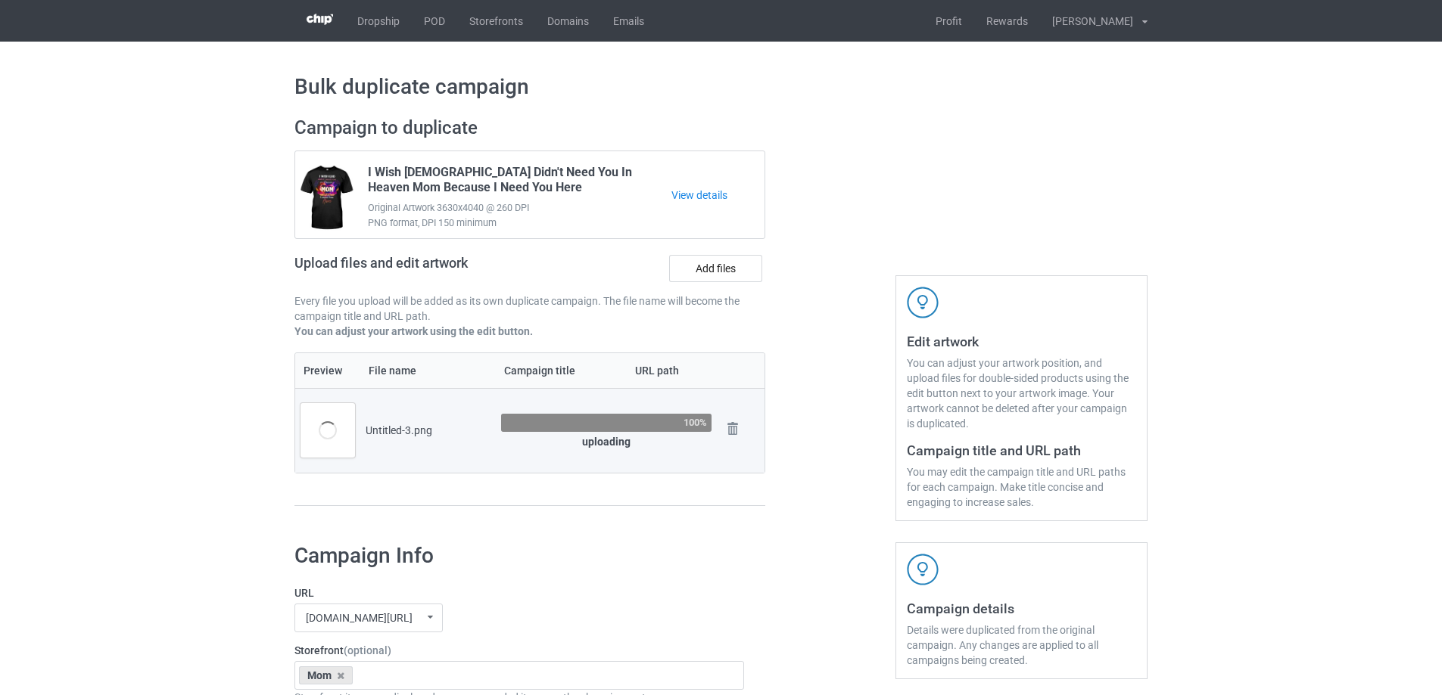
click at [826, 325] on div at bounding box center [830, 319] width 109 height 426
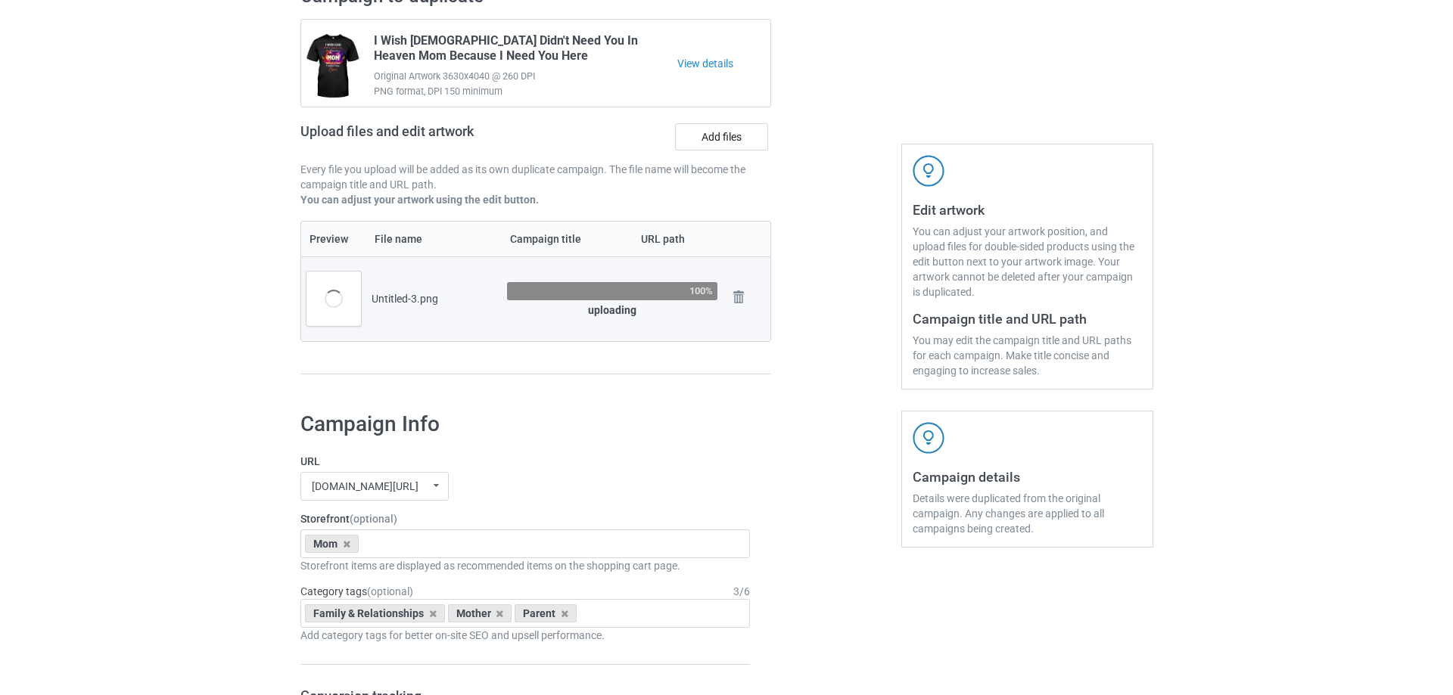
scroll to position [151, 0]
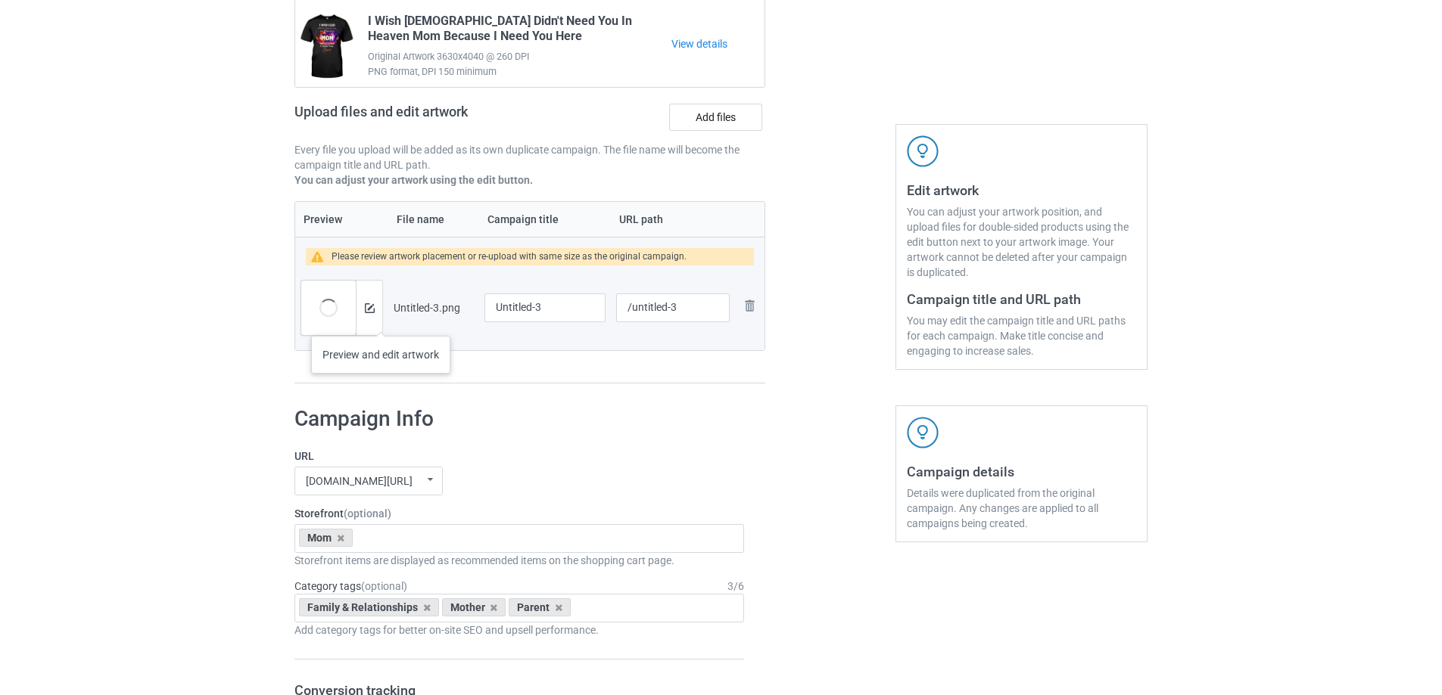
click at [378, 321] on div at bounding box center [369, 308] width 26 height 54
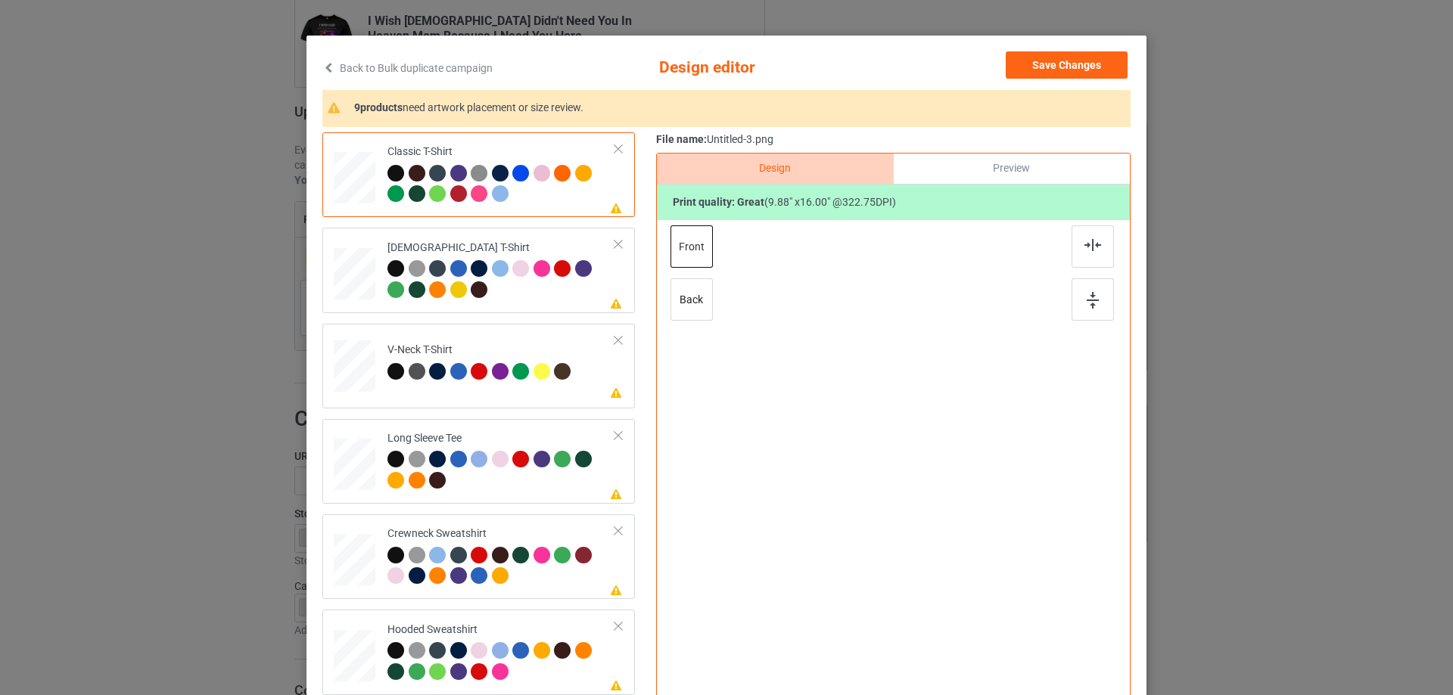
scroll to position [76, 0]
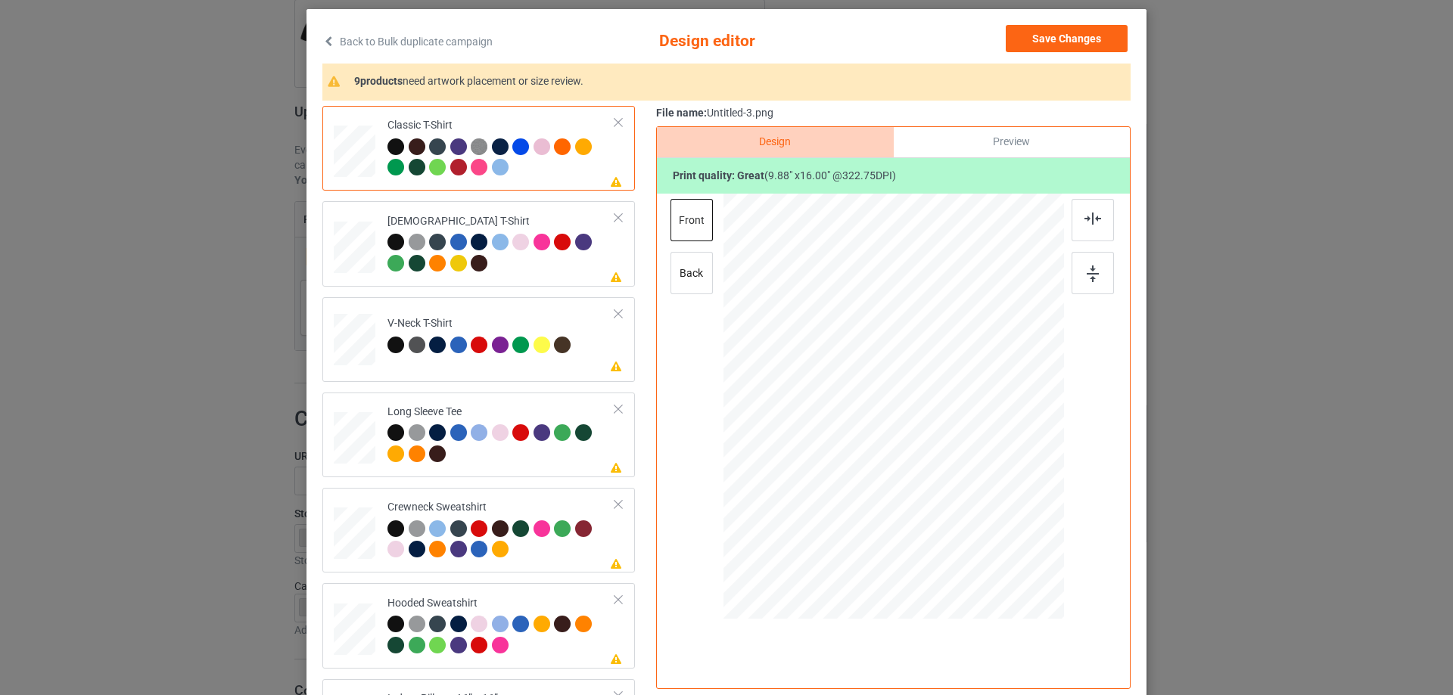
click at [664, 486] on div "Design Preview Print quality: great ( 9.88 " x 16.00 " @ 322.75 DPI) front back" at bounding box center [893, 407] width 475 height 563
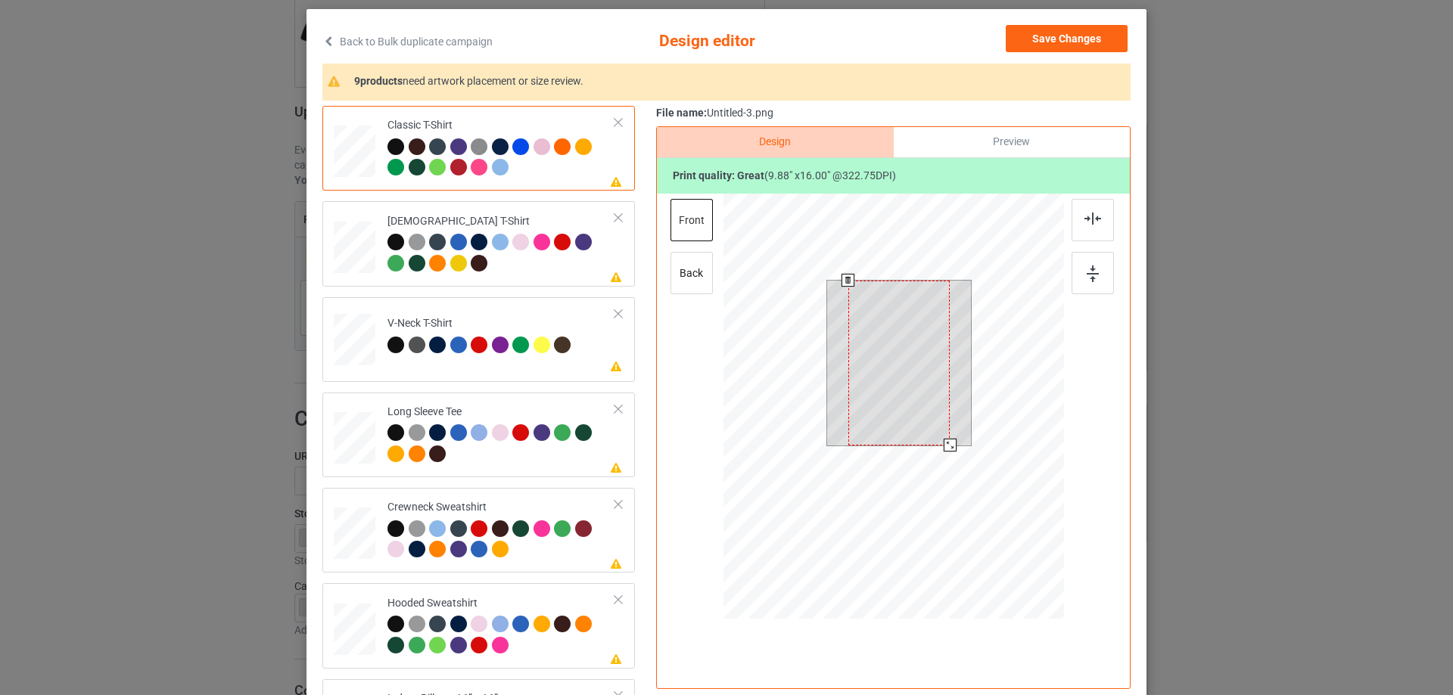
click at [870, 387] on div at bounding box center [898, 363] width 101 height 165
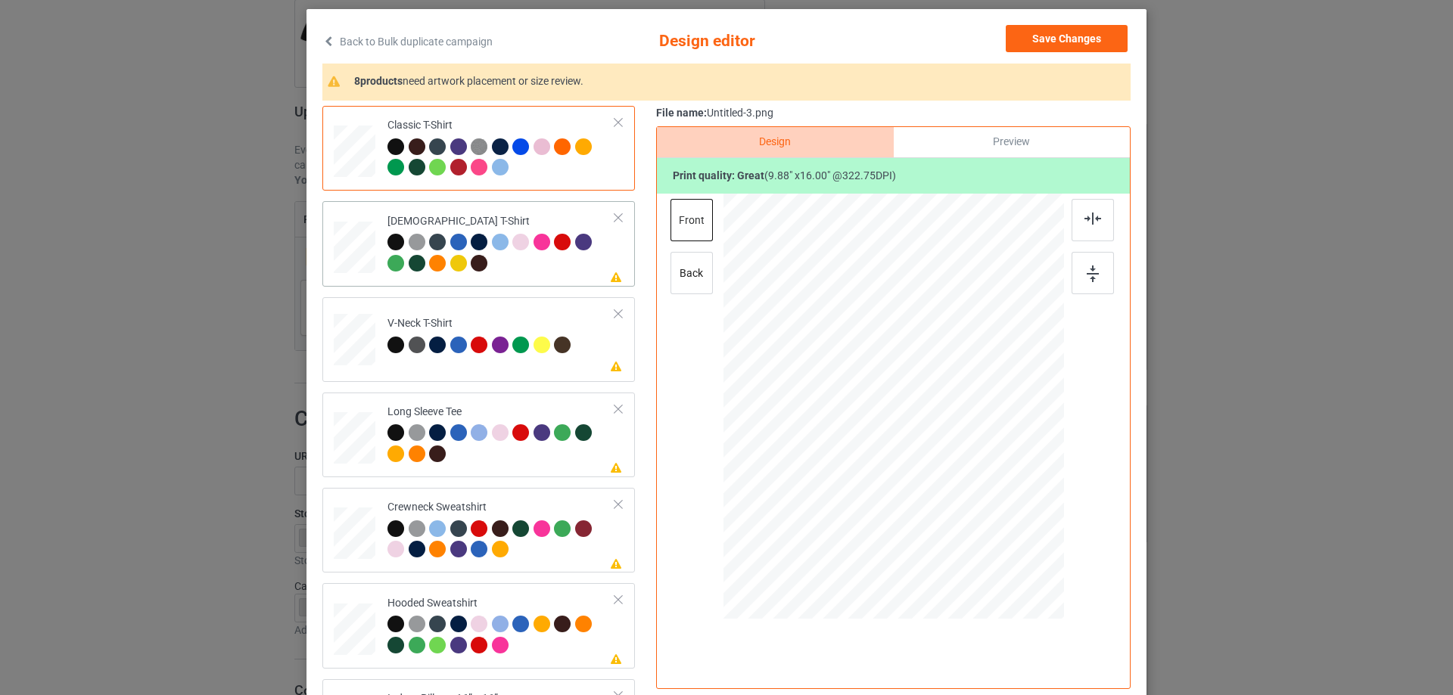
click at [546, 268] on div at bounding box center [501, 255] width 228 height 42
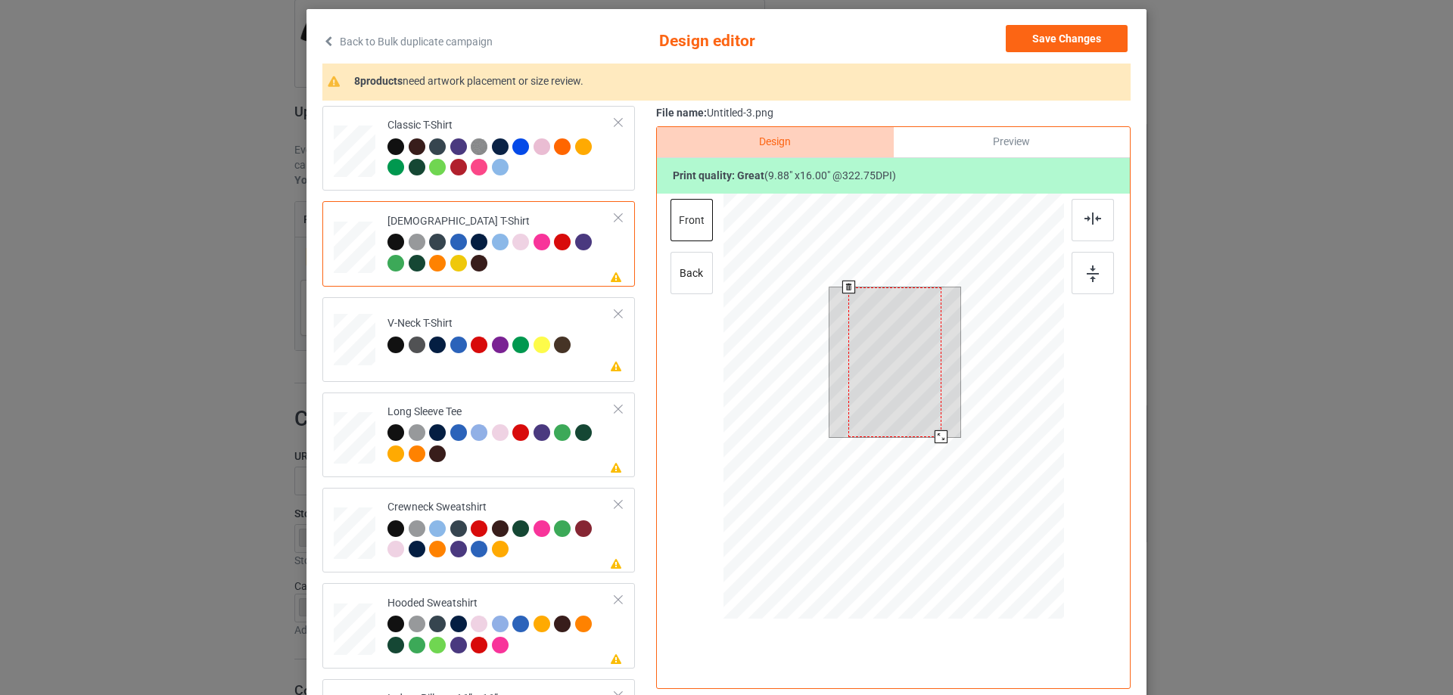
click at [893, 377] on div at bounding box center [894, 363] width 92 height 150
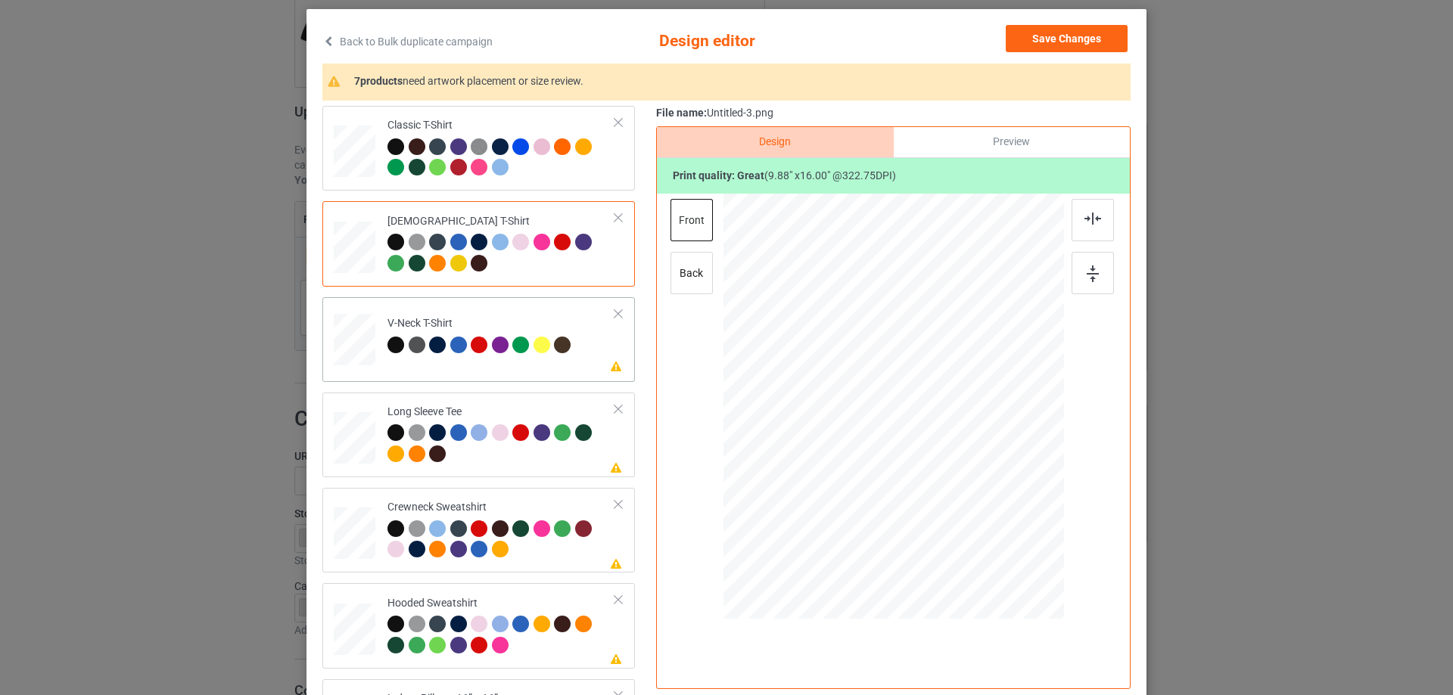
click at [530, 363] on td "Please review artwork placement V-Neck T-Shirt" at bounding box center [501, 336] width 244 height 67
click at [876, 350] on div at bounding box center [894, 391] width 394 height 394
click at [893, 356] on div at bounding box center [894, 391] width 394 height 394
click at [1004, 338] on div at bounding box center [894, 391] width 394 height 394
click at [1035, 362] on div at bounding box center [894, 391] width 394 height 394
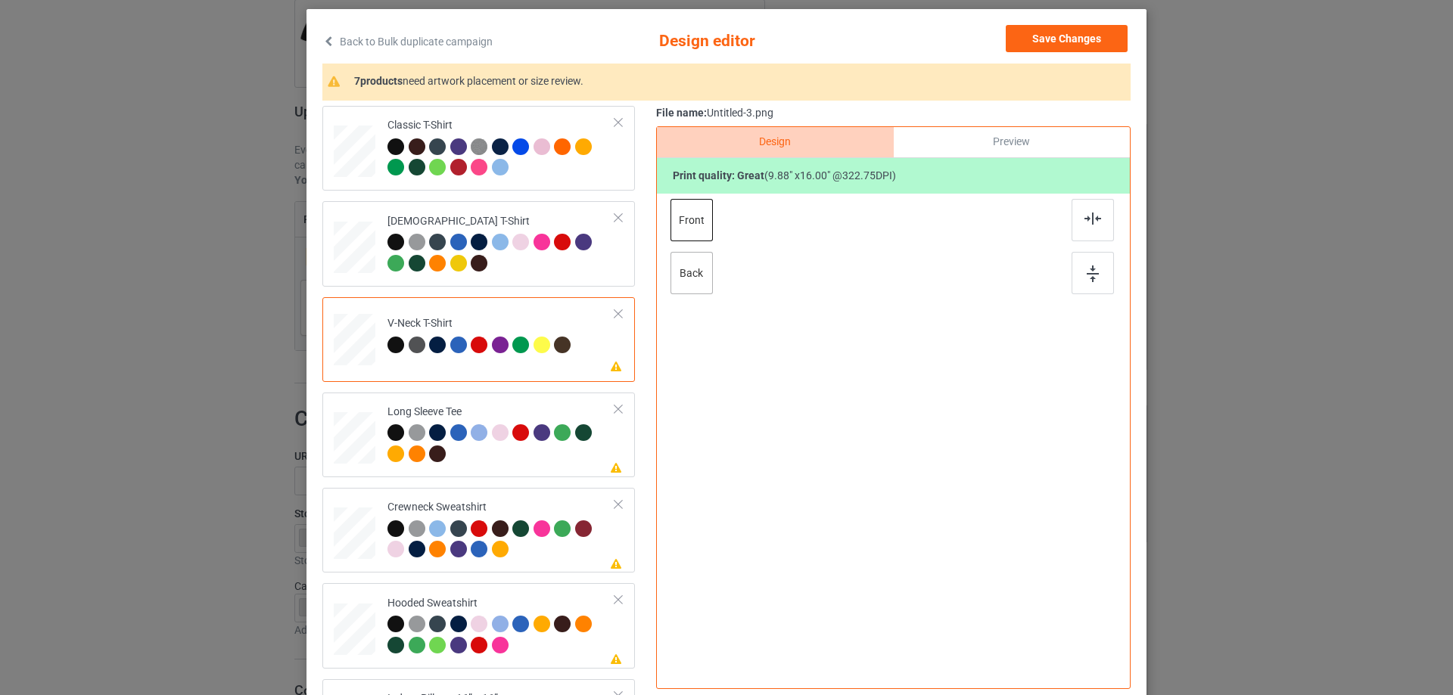
click at [702, 267] on div "back" at bounding box center [692, 273] width 42 height 42
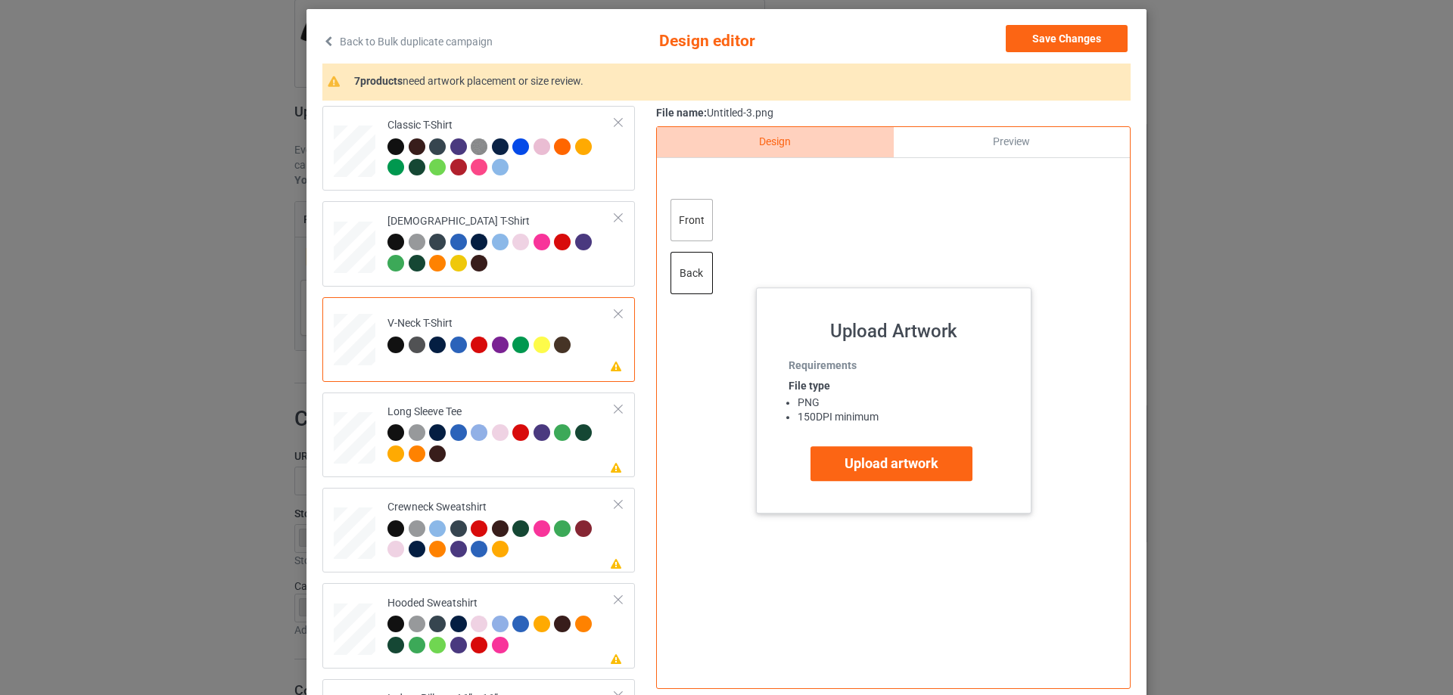
click at [689, 215] on div "front" at bounding box center [692, 220] width 42 height 42
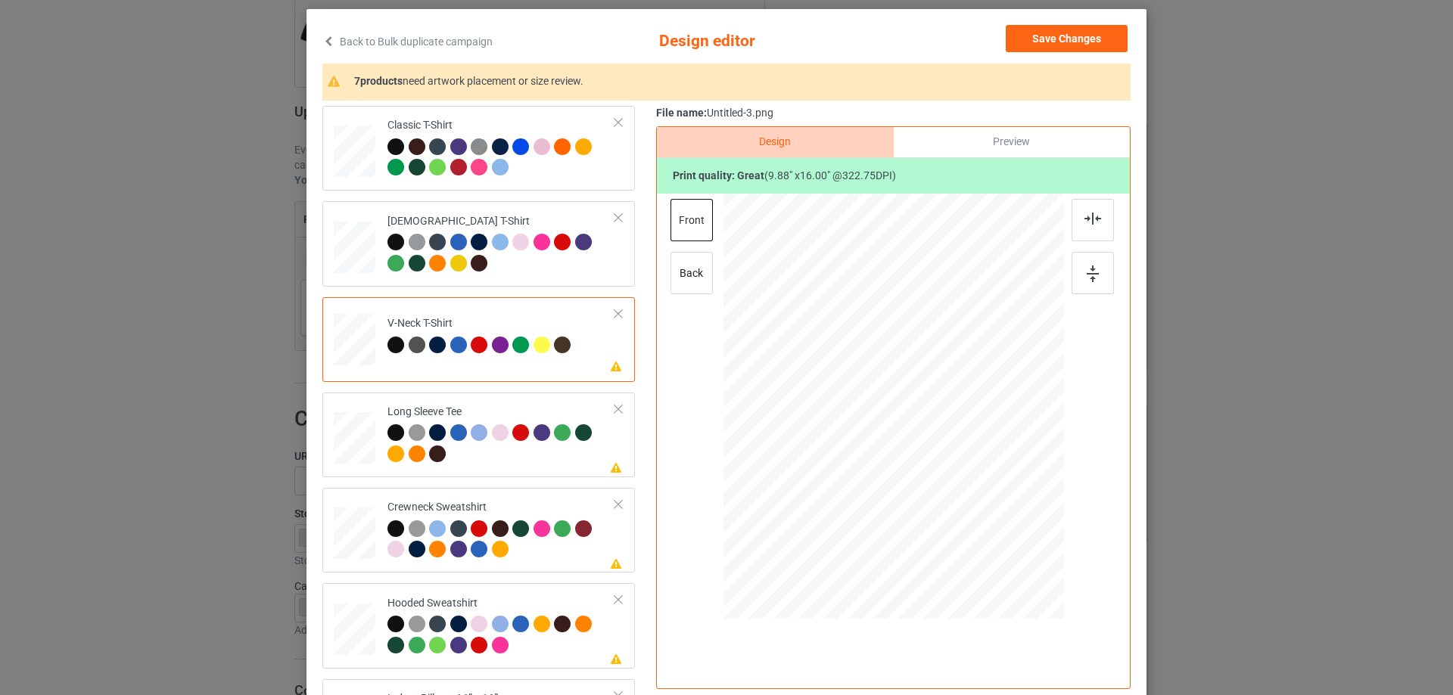
click at [513, 306] on td "Please review artwork placement V-Neck T-Shirt" at bounding box center [501, 336] width 244 height 67
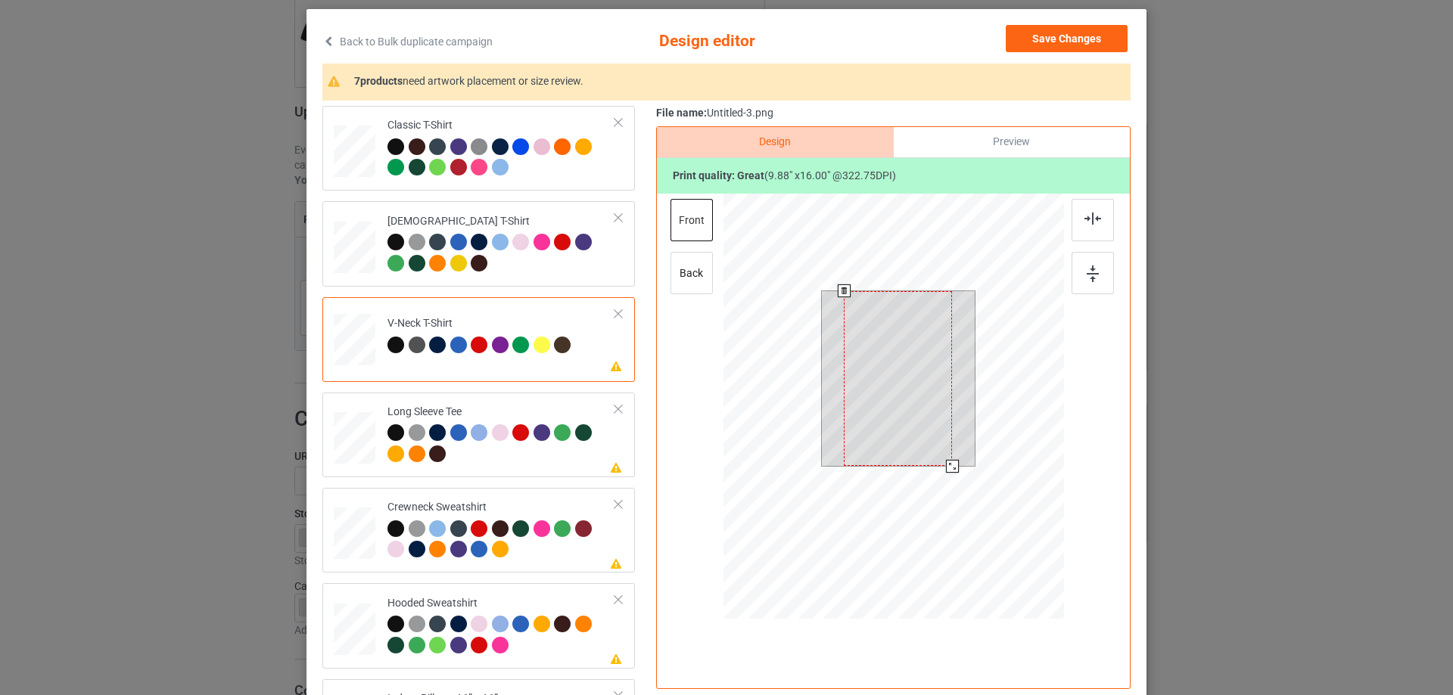
click at [931, 367] on div at bounding box center [898, 378] width 108 height 175
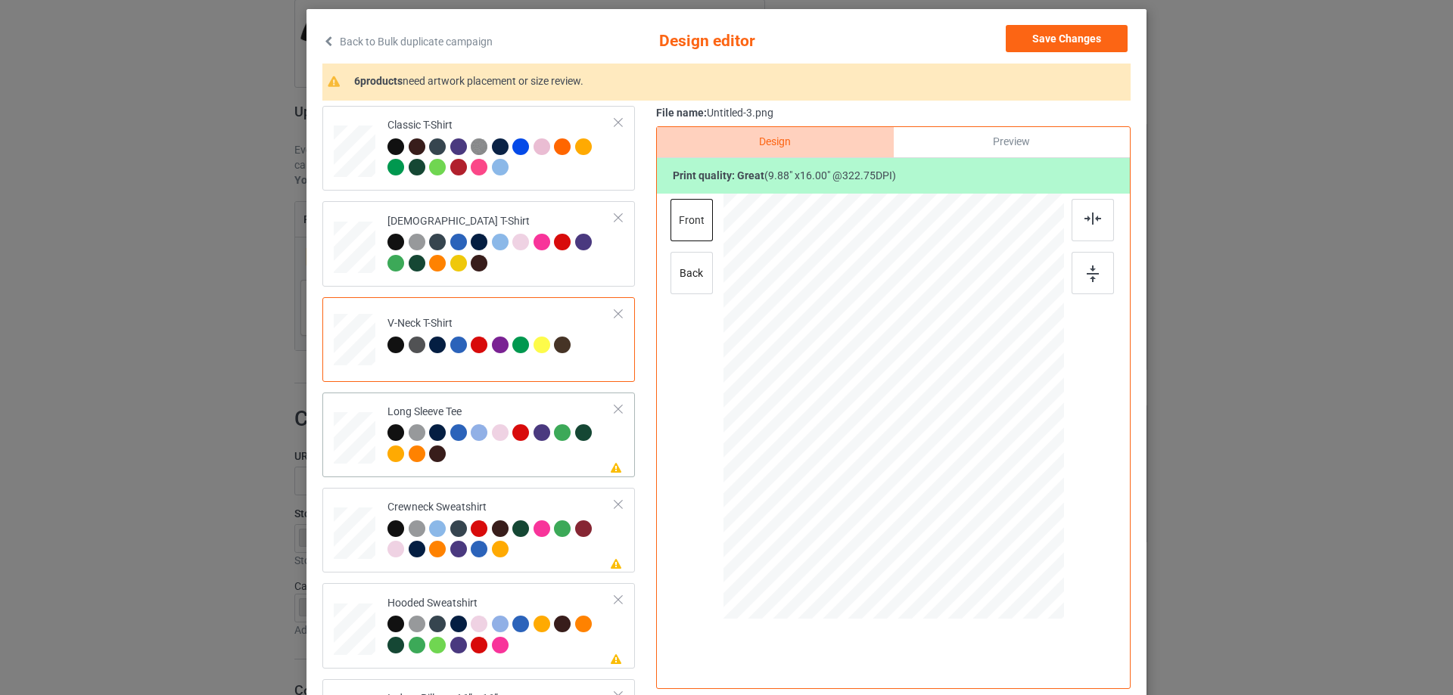
click at [509, 400] on td "Please review artwork placement Long Sleeve Tee" at bounding box center [501, 435] width 244 height 73
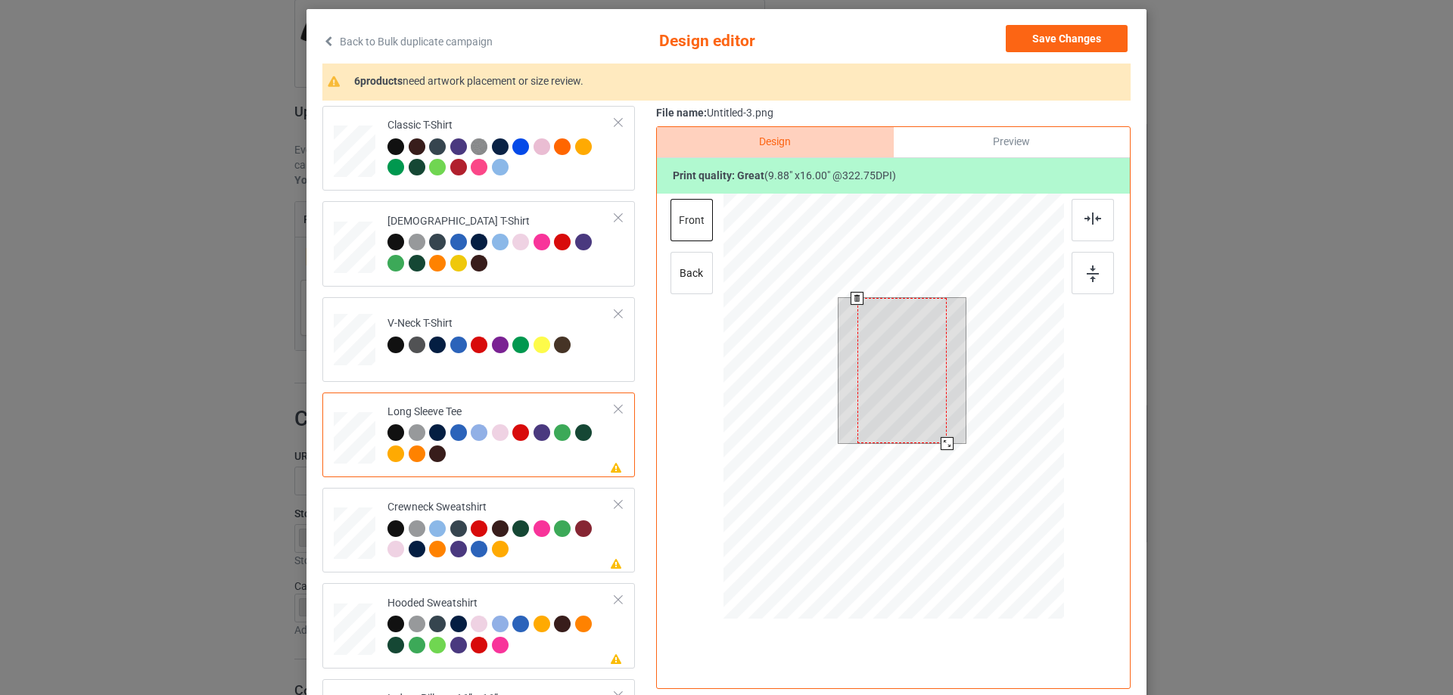
click at [867, 358] on div at bounding box center [902, 370] width 90 height 145
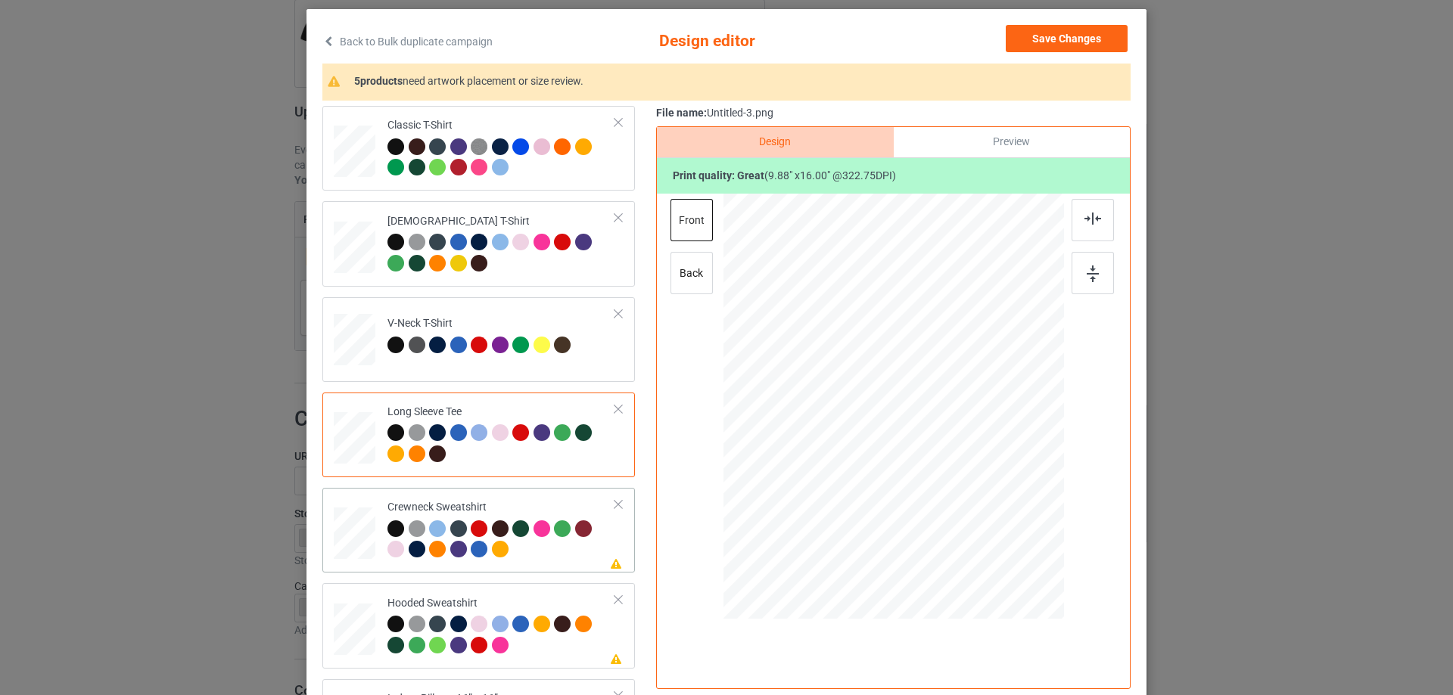
click at [496, 508] on div "Crewneck Sweatshirt" at bounding box center [501, 528] width 228 height 57
click at [908, 383] on div at bounding box center [898, 374] width 106 height 172
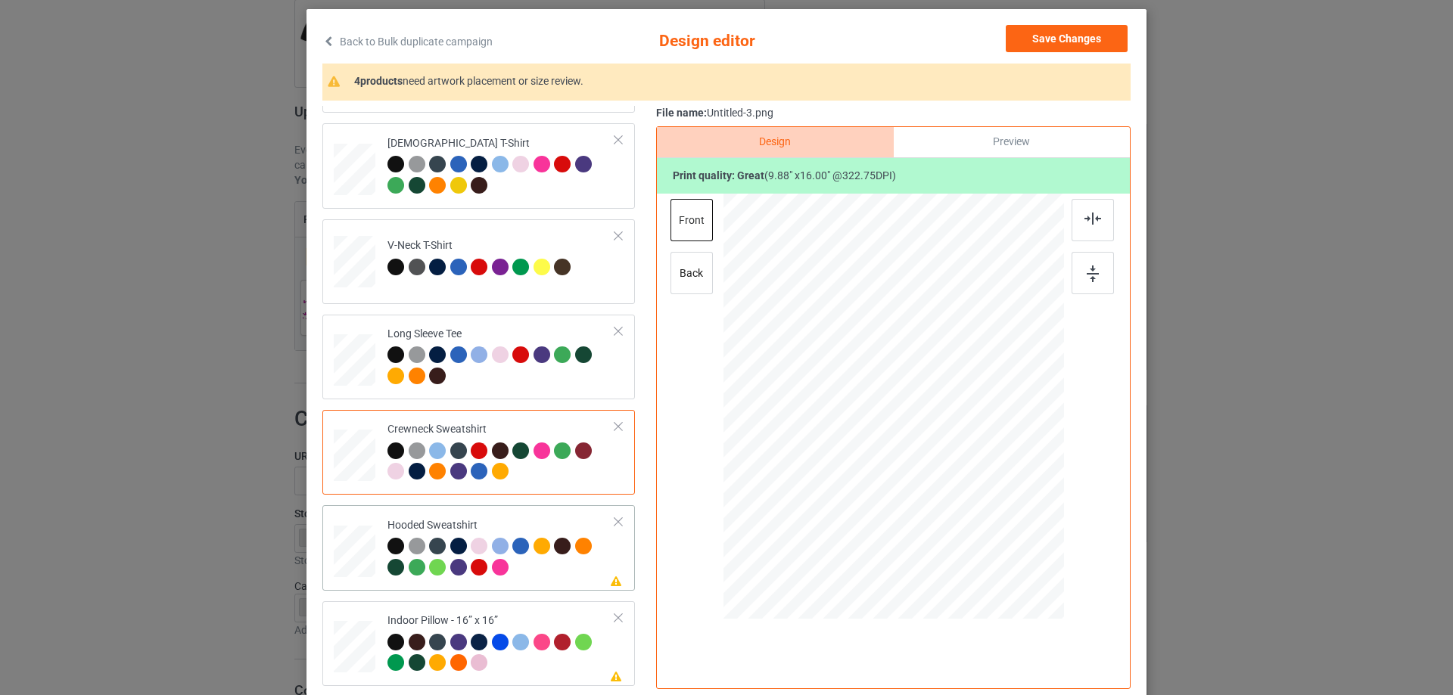
scroll to position [151, 0]
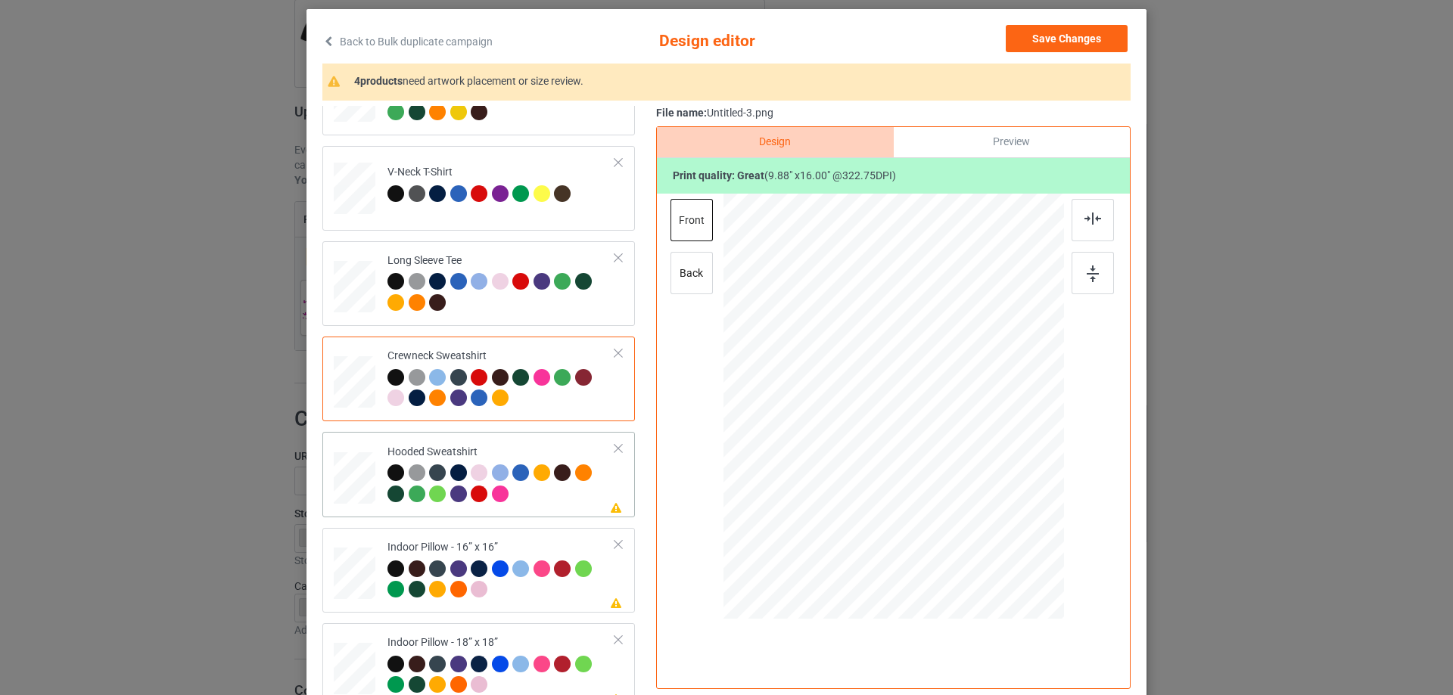
click at [524, 437] on div "Please review artwork placement Hooded Sweatshirt" at bounding box center [478, 474] width 313 height 85
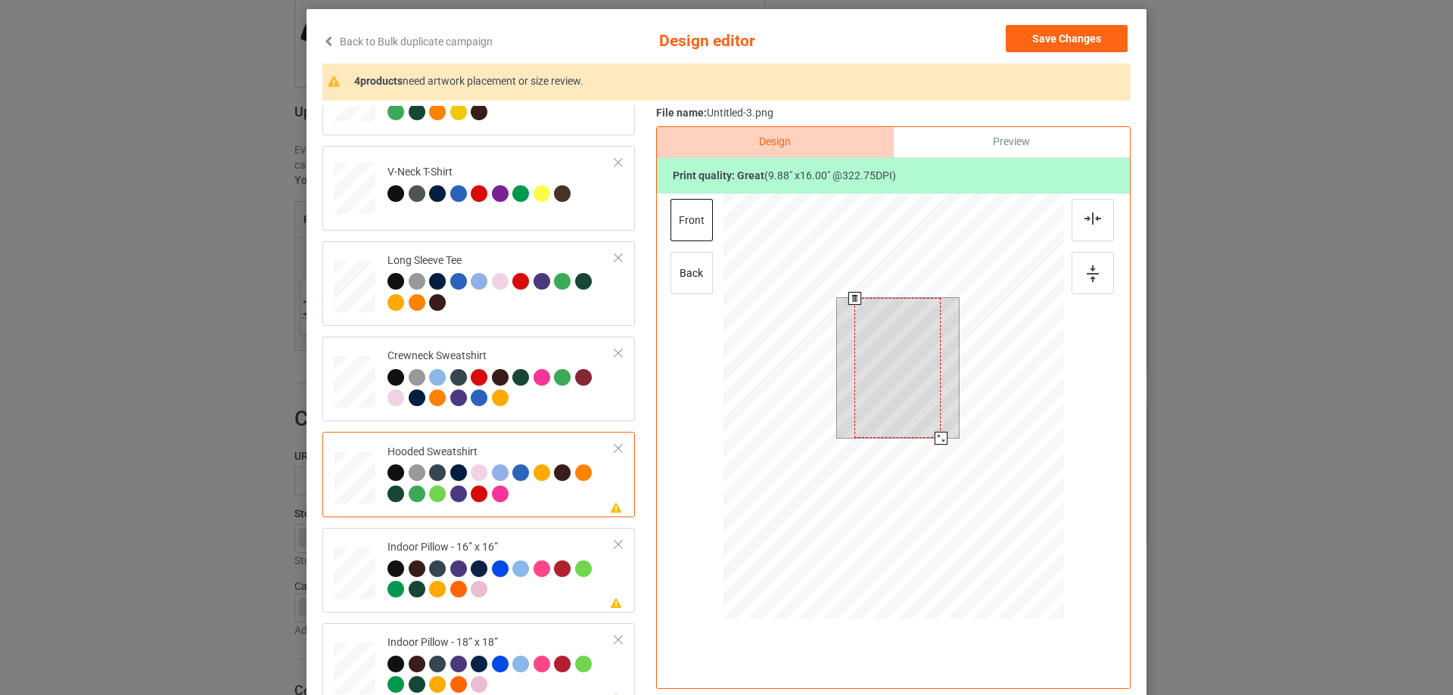
click at [911, 373] on div at bounding box center [897, 368] width 86 height 140
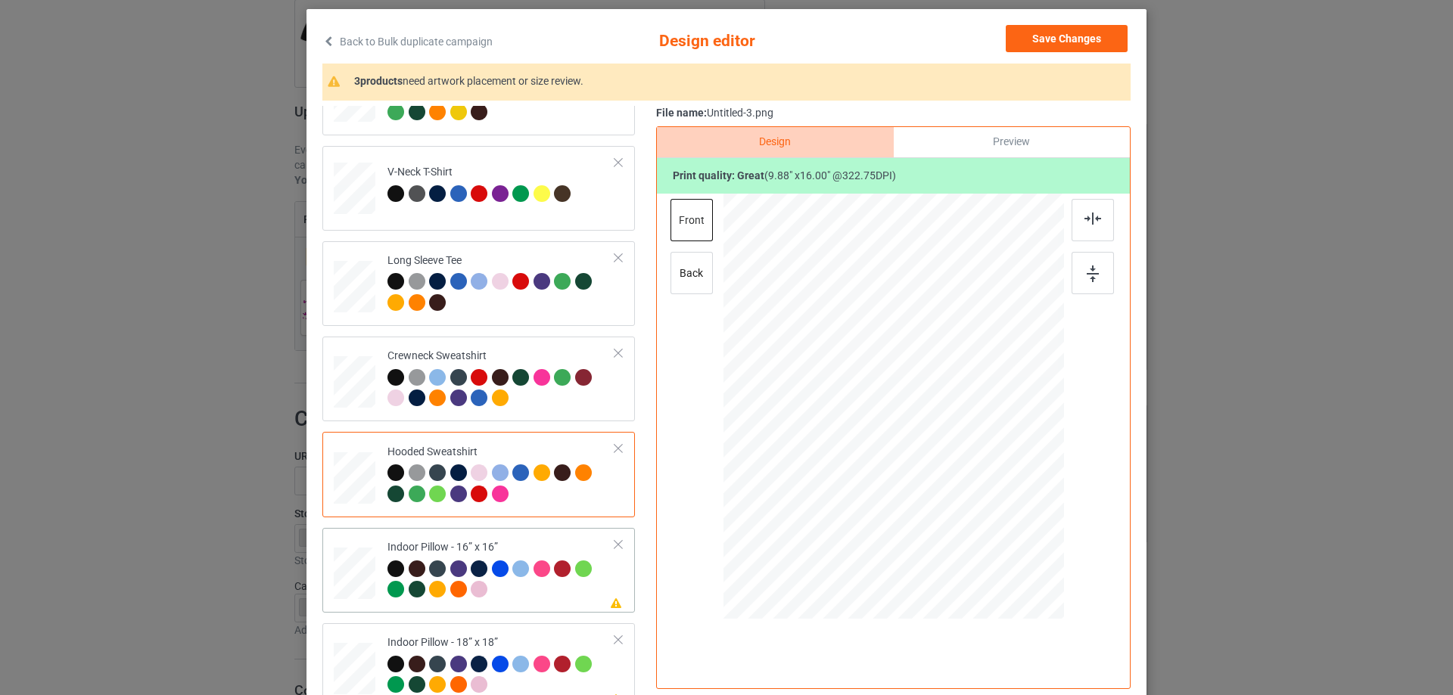
click at [496, 531] on div "Please review artwork placement Indoor Pillow - 16” x 16”" at bounding box center [478, 570] width 313 height 85
click at [964, 520] on div at bounding box center [966, 524] width 13 height 13
click at [984, 149] on div "Preview" at bounding box center [1012, 142] width 236 height 30
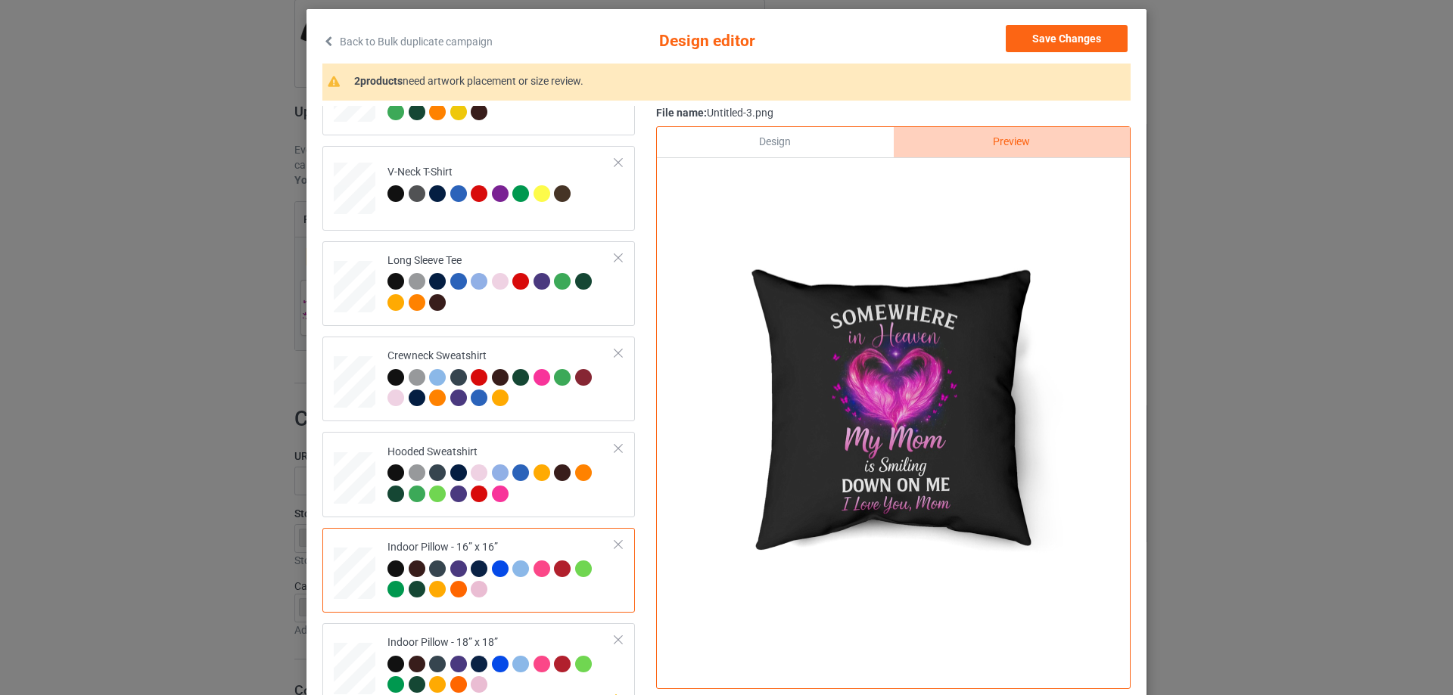
click at [769, 143] on div "Design" at bounding box center [775, 142] width 236 height 30
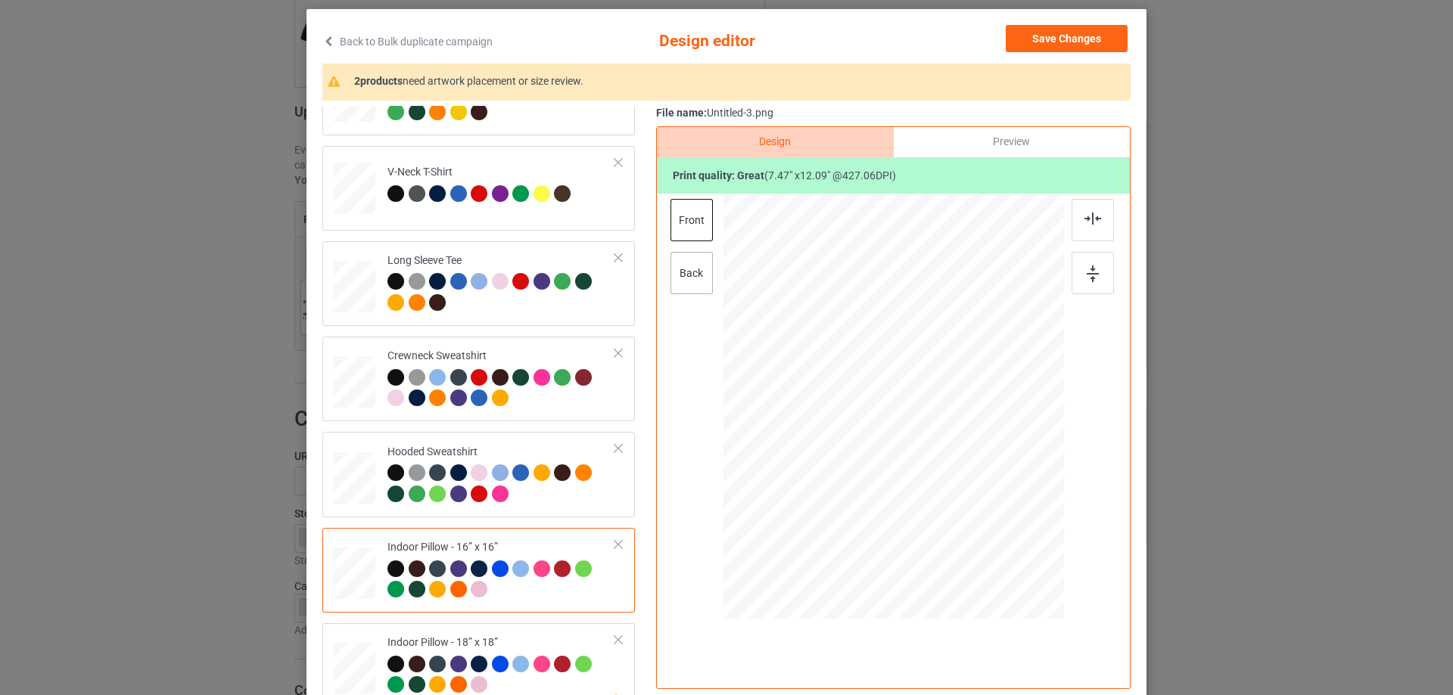
click at [671, 277] on div "back" at bounding box center [692, 273] width 42 height 42
drag, startPoint x: 994, startPoint y: 569, endPoint x: 963, endPoint y: 522, distance: 56.3
click at [963, 522] on div at bounding box center [966, 524] width 13 height 13
click at [450, 624] on div "Please review artwork placement Indoor Pillow - 18” x 18”" at bounding box center [478, 666] width 313 height 85
drag, startPoint x: 988, startPoint y: 568, endPoint x: 960, endPoint y: 522, distance: 53.3
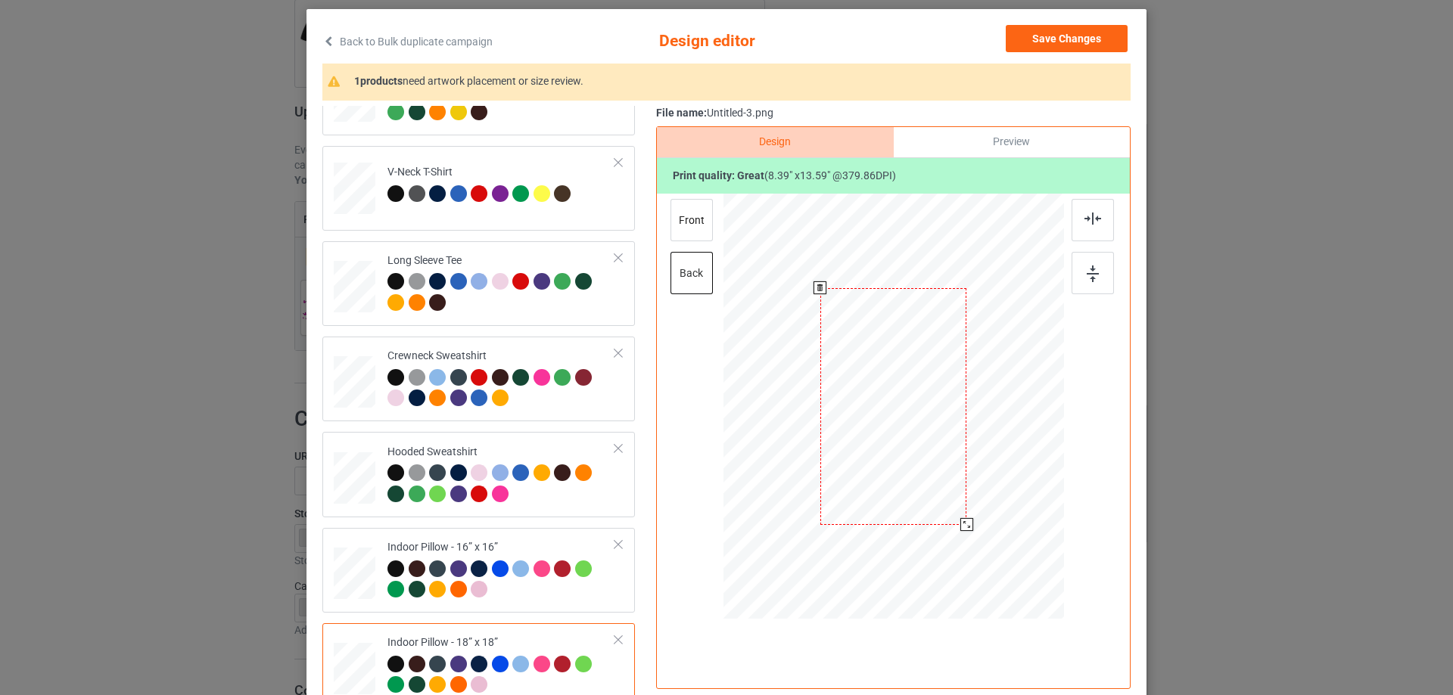
click at [960, 522] on div at bounding box center [966, 524] width 13 height 13
click at [687, 230] on div "front" at bounding box center [692, 220] width 42 height 42
drag, startPoint x: 975, startPoint y: 546, endPoint x: 960, endPoint y: 529, distance: 22.5
click at [960, 529] on div at bounding box center [966, 525] width 13 height 13
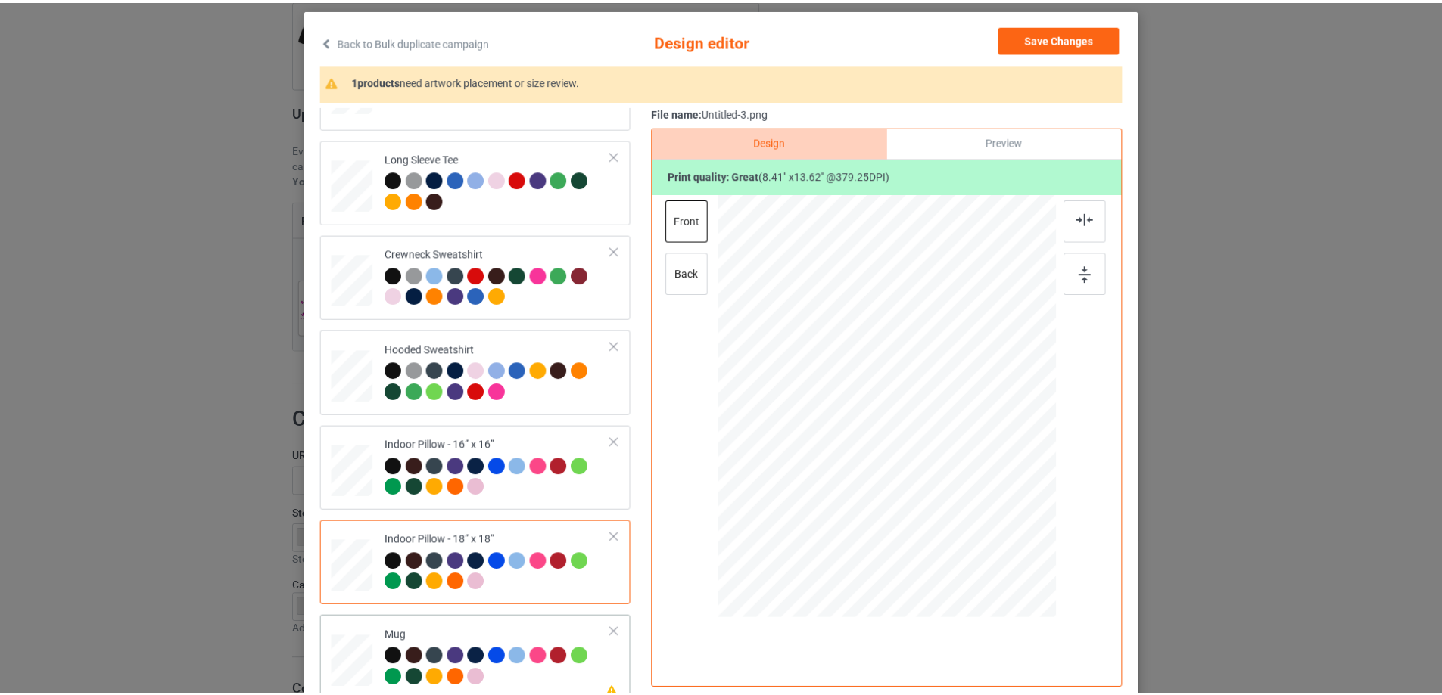
scroll to position [260, 0]
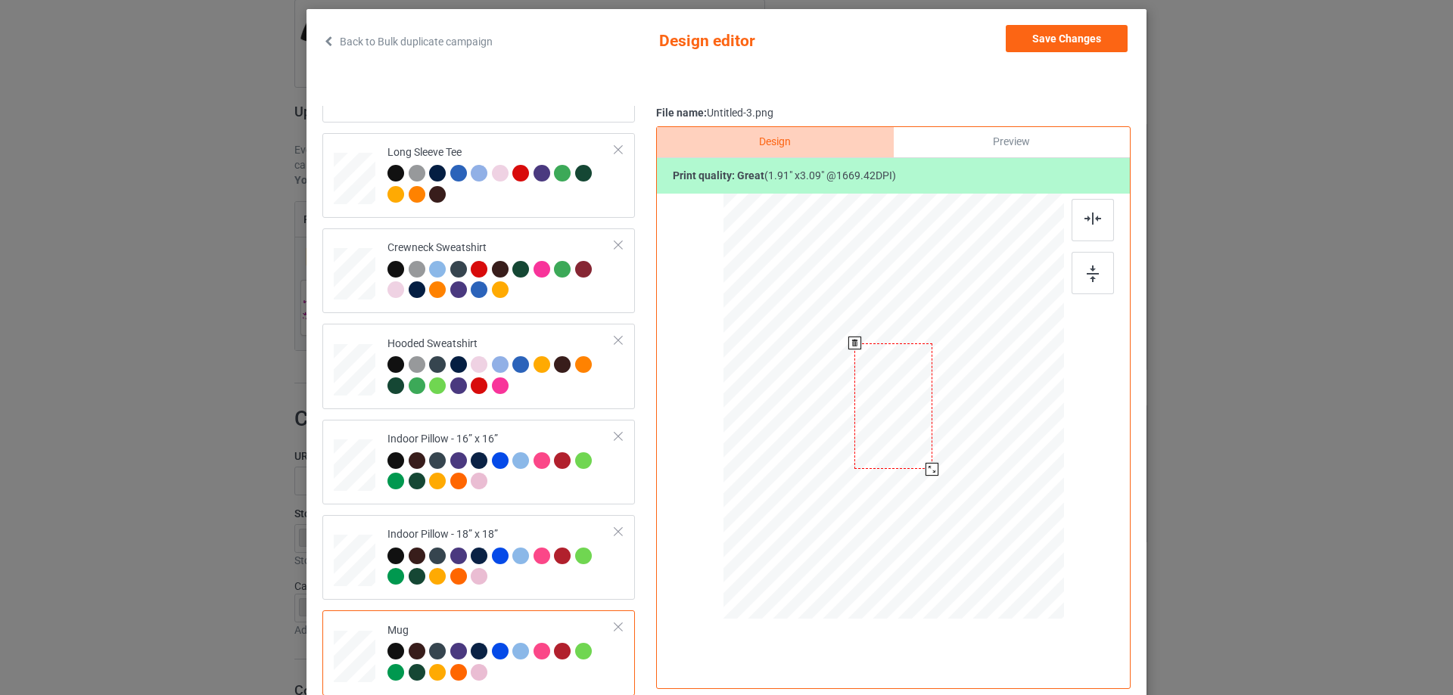
drag, startPoint x: 957, startPoint y: 450, endPoint x: 951, endPoint y: 444, distance: 8.6
click at [951, 444] on div at bounding box center [893, 406] width 341 height 142
click at [1010, 442] on div at bounding box center [988, 406] width 78 height 126
click at [1087, 273] on img at bounding box center [1093, 274] width 12 height 17
click at [994, 137] on div "Preview" at bounding box center [1012, 142] width 236 height 30
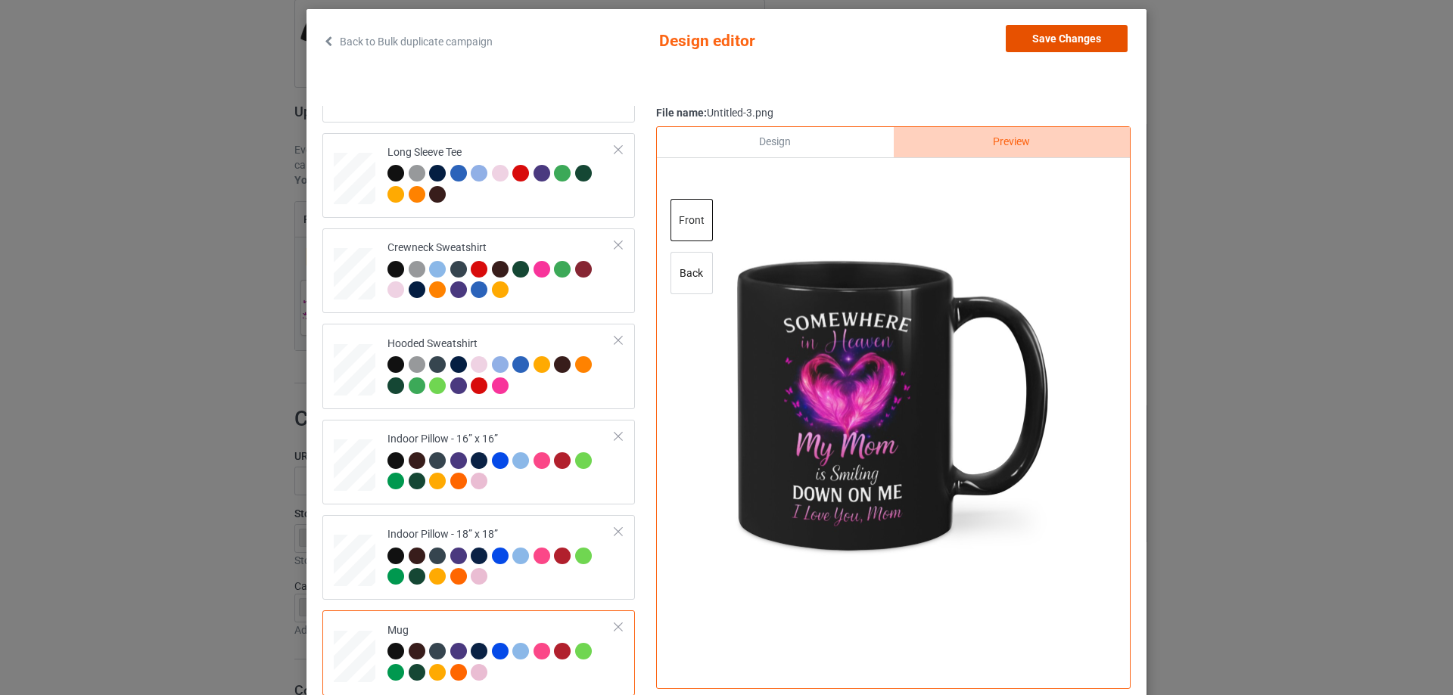
click at [1059, 34] on button "Save Changes" at bounding box center [1067, 38] width 122 height 27
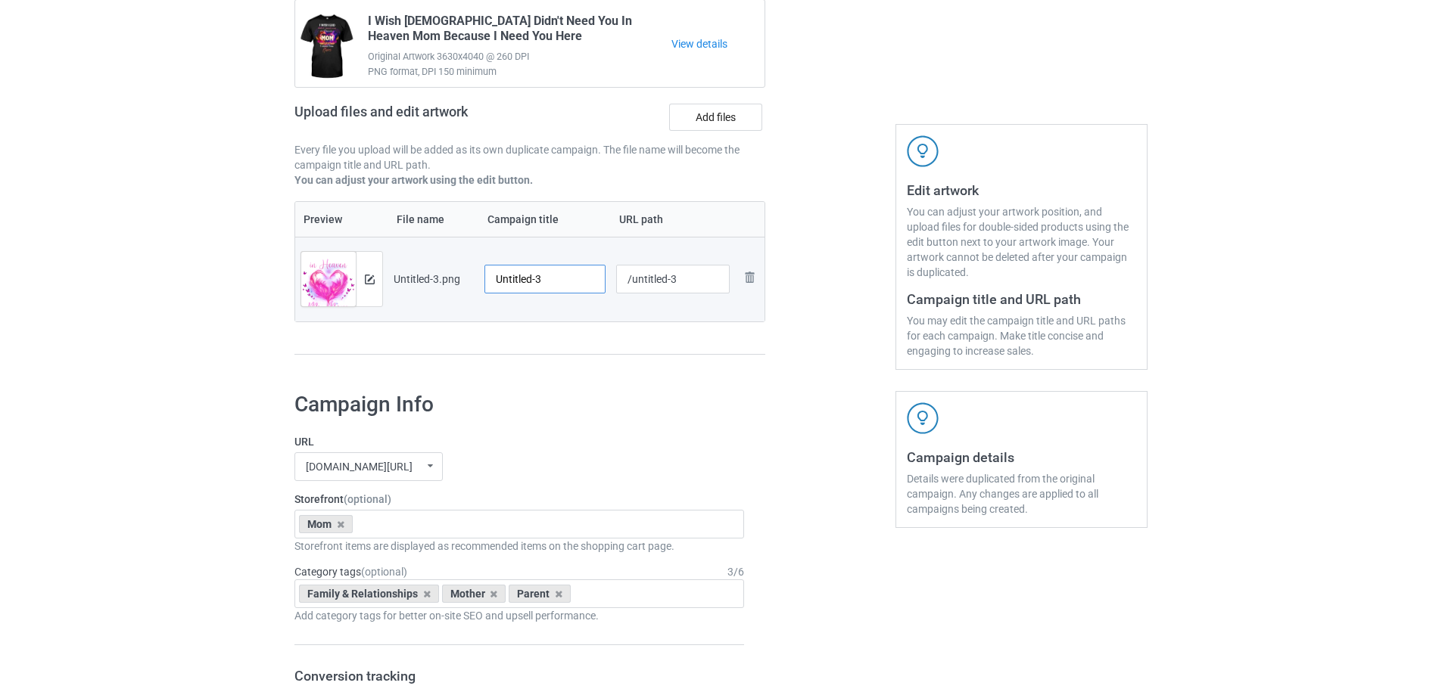
click at [573, 272] on input "Untitled-3" at bounding box center [544, 279] width 121 height 29
paste input "Somewhere In Heaven My Mom Is Smiling Down On Me I Miss You"
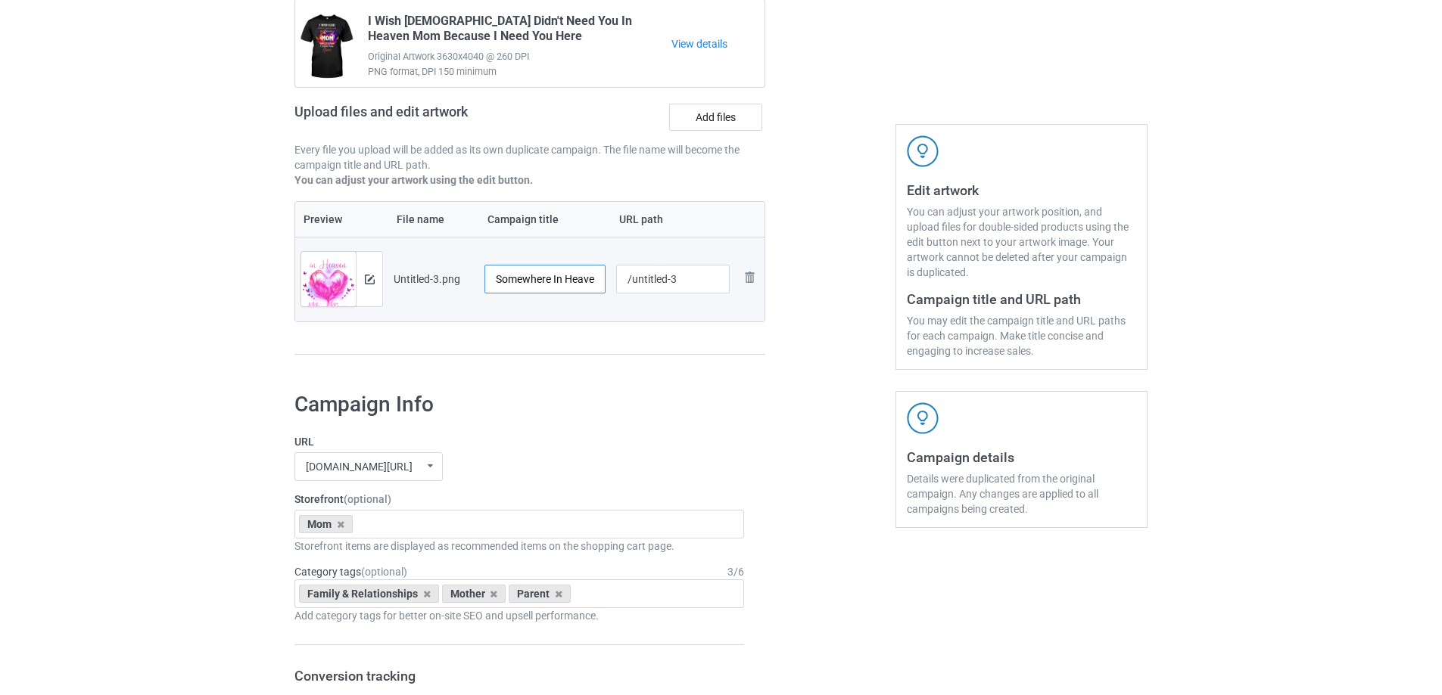
scroll to position [0, 214]
type input "Somewhere In Heaven My Mom Is Smiling Down On Me I Miss You"
click at [576, 341] on div "Preview File name Campaign title URL path Preview and edit artwork Untitled-3.p…" at bounding box center [529, 278] width 471 height 154
drag, startPoint x: 521, startPoint y: 278, endPoint x: 666, endPoint y: 285, distance: 144.7
click at [666, 285] on tr "Preview and edit artwork Untitled-3.png Somewhere In Heaven My Mom Is Smiling D…" at bounding box center [529, 279] width 469 height 85
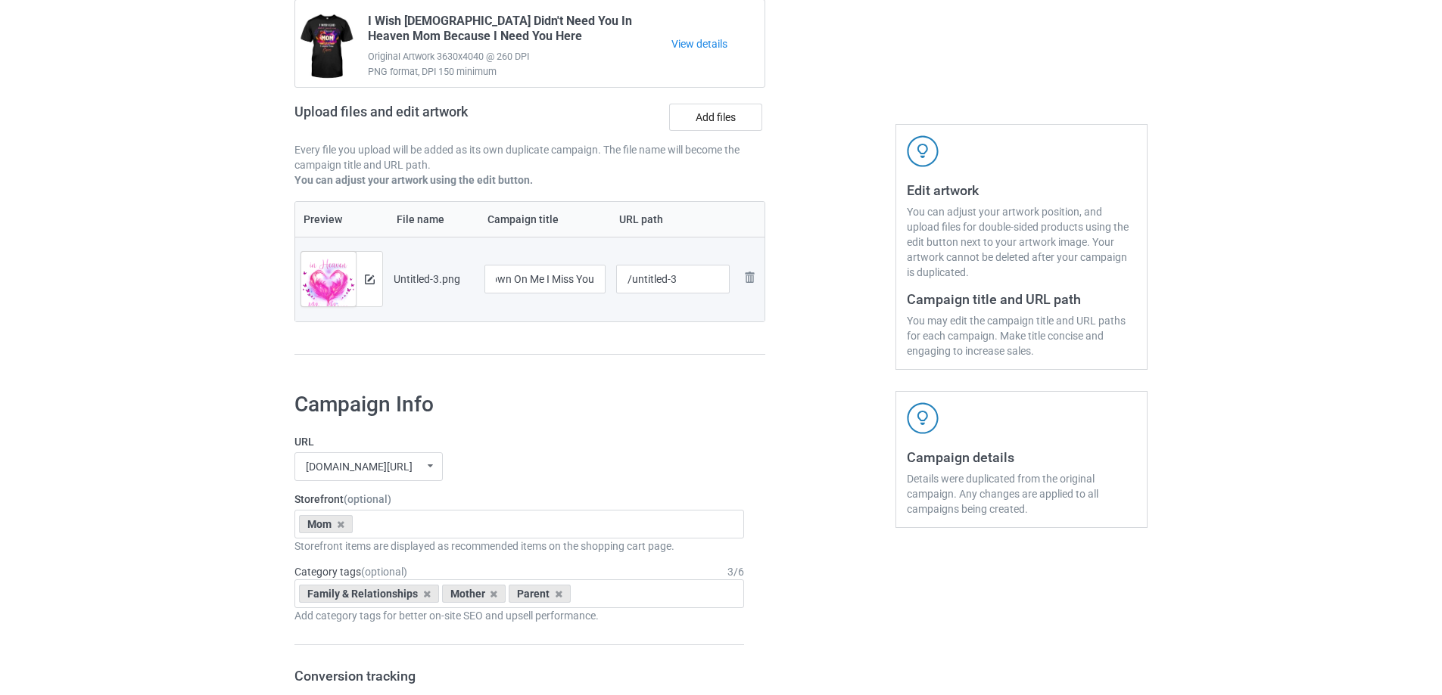
click at [635, 331] on div "Preview File name Campaign title URL path Preview and edit artwork Untitled-3.p…" at bounding box center [529, 278] width 471 height 154
drag, startPoint x: 628, startPoint y: 288, endPoint x: 683, endPoint y: 282, distance: 54.7
click at [683, 282] on input "/untitled-3" at bounding box center [673, 279] width 114 height 29
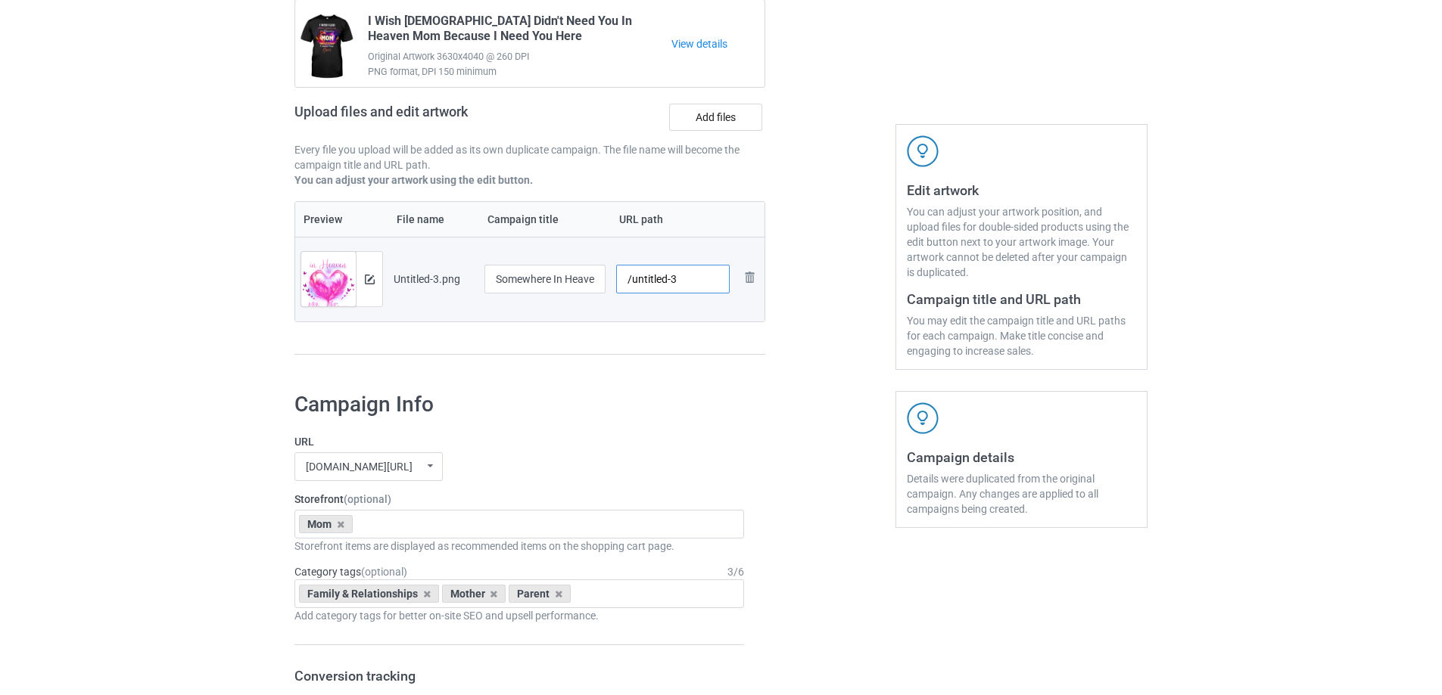
drag, startPoint x: 631, startPoint y: 280, endPoint x: 713, endPoint y: 277, distance: 81.8
click at [713, 277] on input "/untitled-3" at bounding box center [673, 279] width 114 height 29
drag, startPoint x: 658, startPoint y: 275, endPoint x: 686, endPoint y: 282, distance: 29.4
click at [686, 282] on input "/msih2" at bounding box center [673, 279] width 114 height 29
drag, startPoint x: 658, startPoint y: 283, endPoint x: 680, endPoint y: 287, distance: 23.0
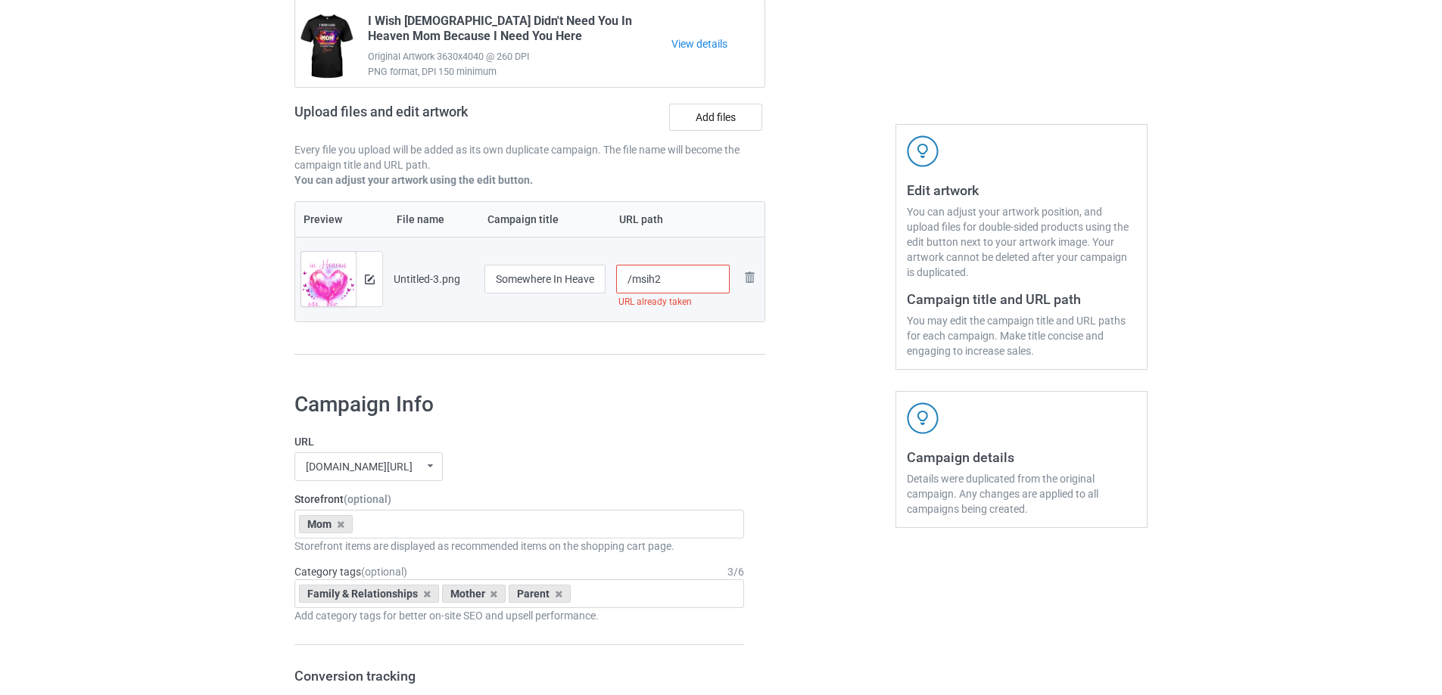
click at [680, 286] on input "/msih2" at bounding box center [673, 279] width 114 height 29
drag, startPoint x: 654, startPoint y: 277, endPoint x: 672, endPoint y: 282, distance: 18.9
click at [672, 282] on input "/msih3" at bounding box center [673, 279] width 114 height 29
click at [705, 332] on div "Preview File name Campaign title URL path Preview and edit artwork Untitled-3.p…" at bounding box center [529, 278] width 471 height 154
drag, startPoint x: 657, startPoint y: 282, endPoint x: 671, endPoint y: 284, distance: 14.5
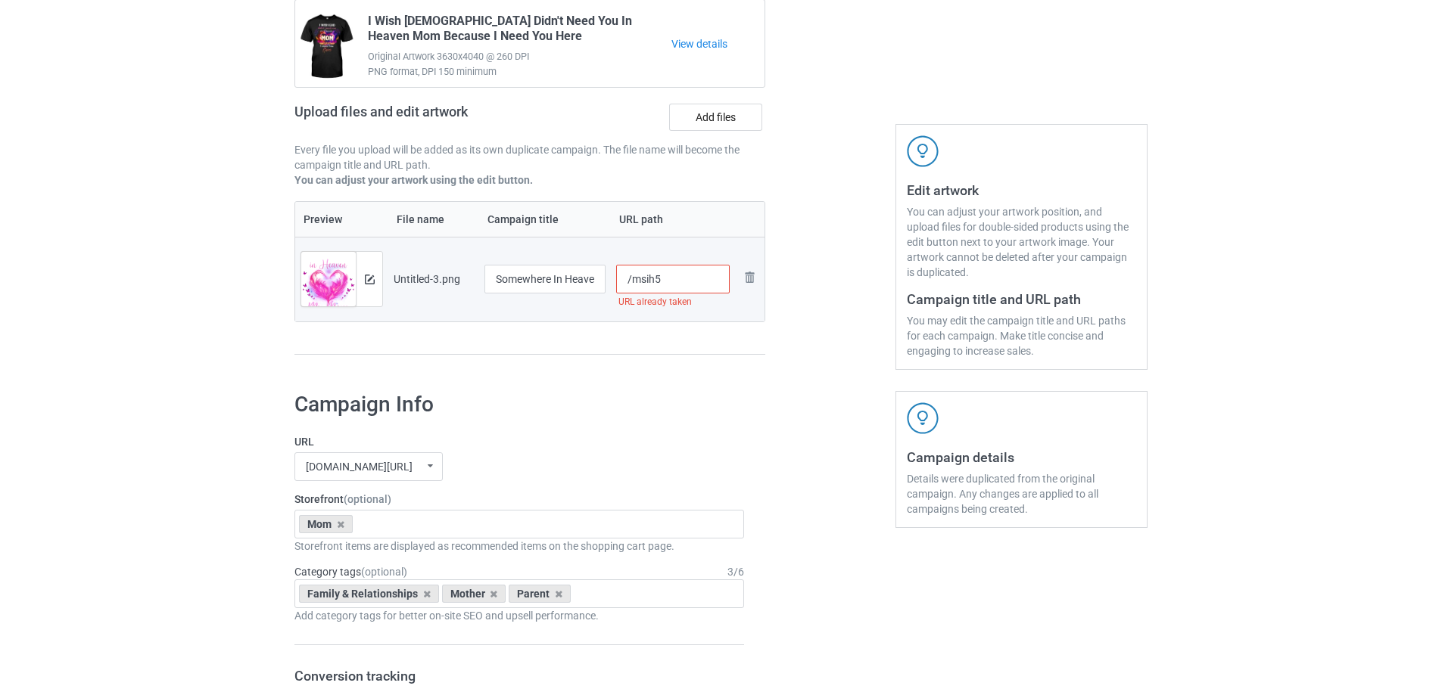
click at [671, 284] on input "/msih5" at bounding box center [673, 279] width 114 height 29
drag, startPoint x: 652, startPoint y: 277, endPoint x: 669, endPoint y: 278, distance: 16.7
click at [669, 278] on input "/msih6" at bounding box center [673, 279] width 114 height 29
type input "/msih6"
click at [677, 329] on div "Preview File name Campaign title URL path Preview and edit artwork Untitled-3.p…" at bounding box center [529, 278] width 471 height 154
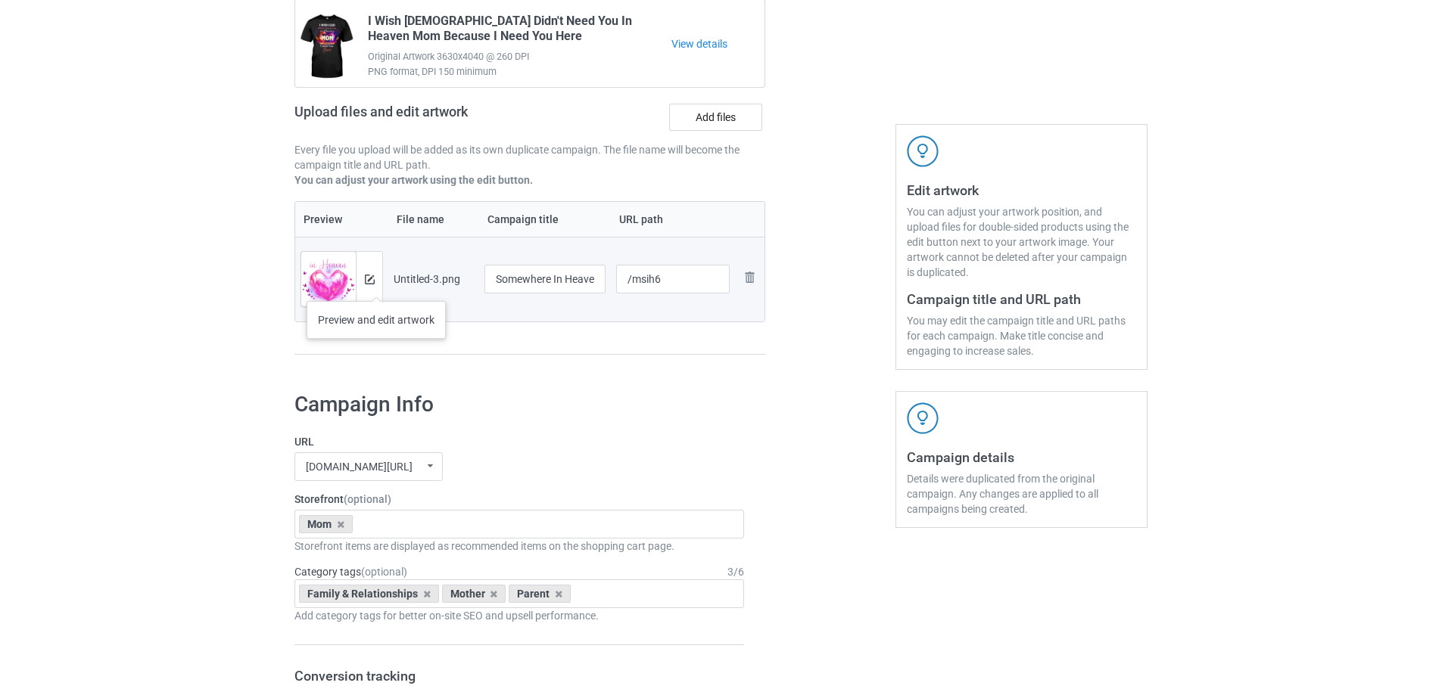
click at [375, 286] on div at bounding box center [369, 279] width 26 height 54
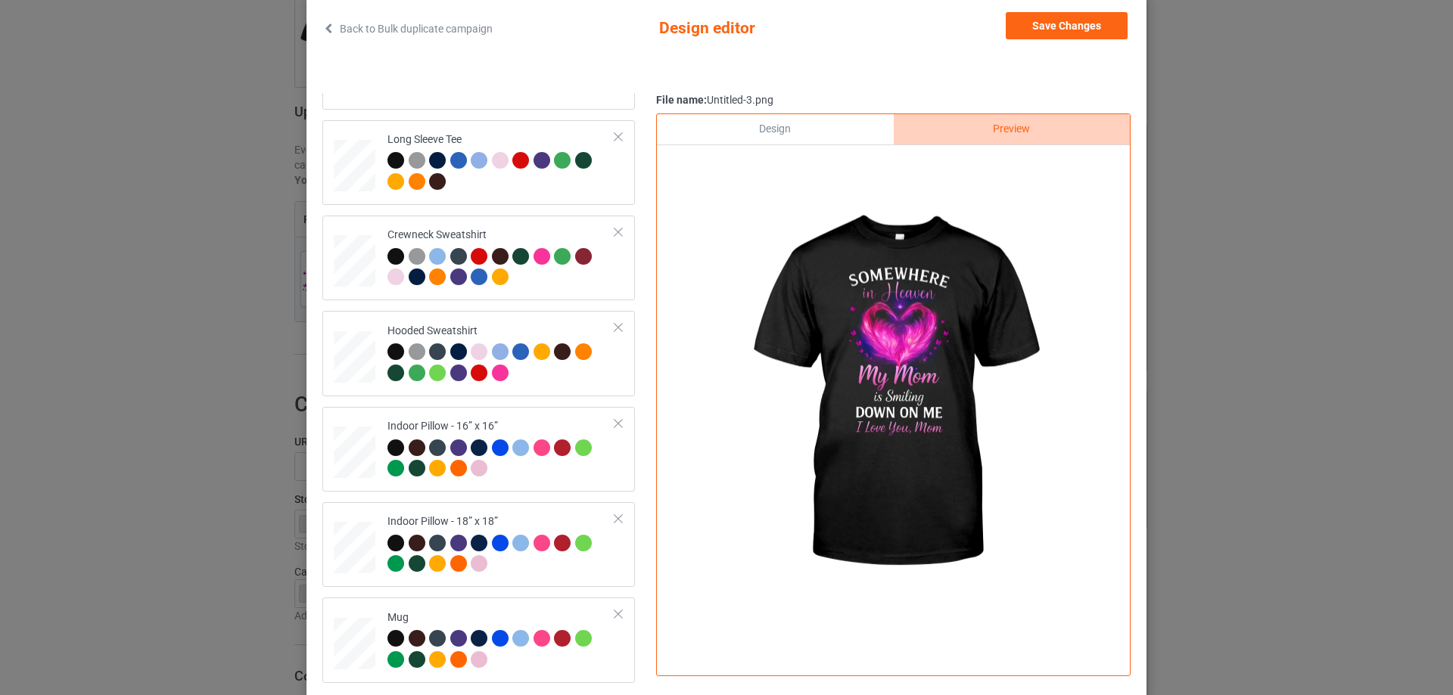
scroll to position [178, 0]
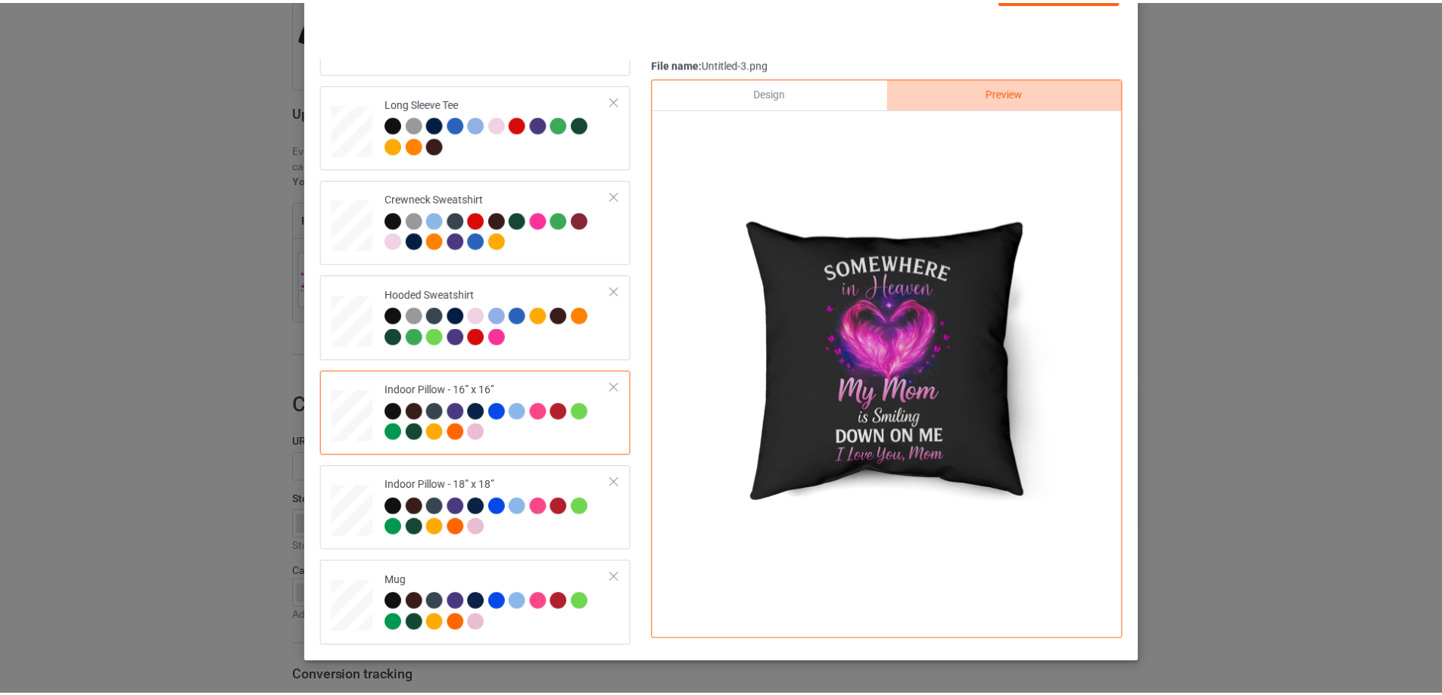
scroll to position [102, 0]
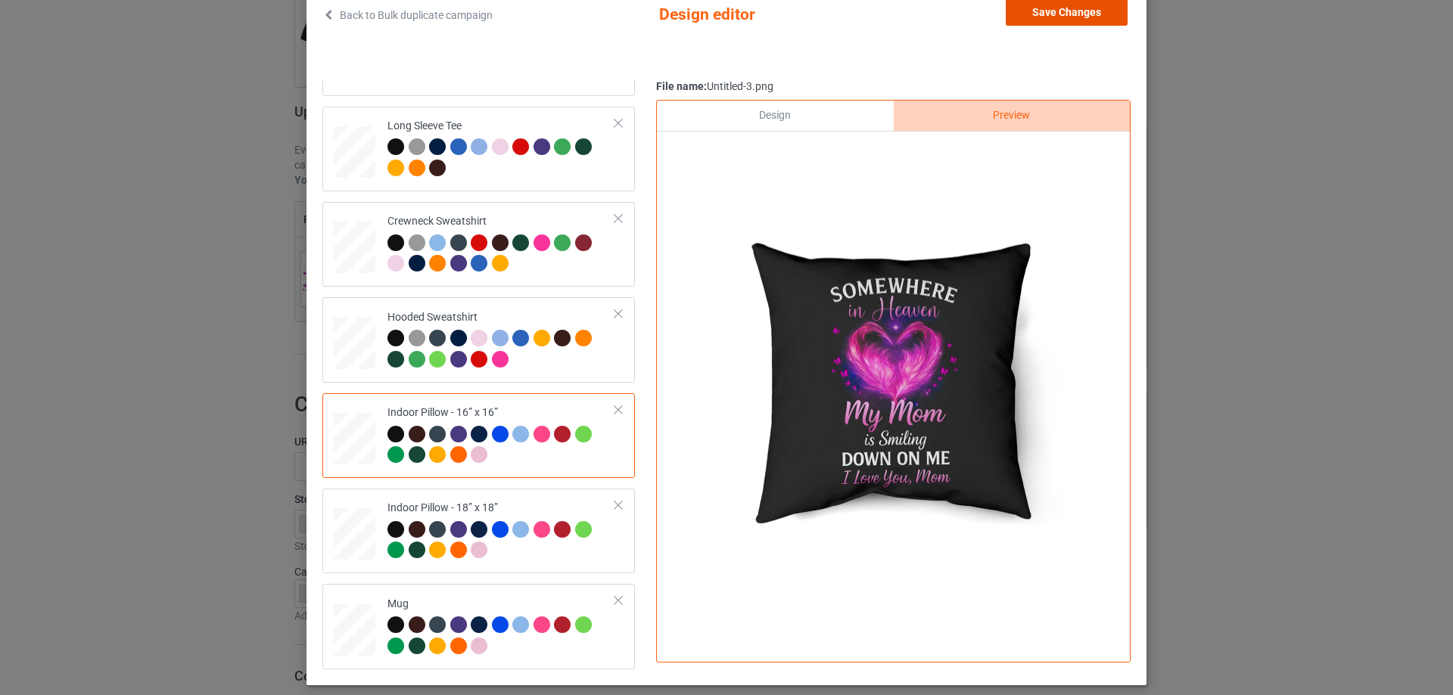
click at [1082, 12] on button "Save Changes" at bounding box center [1067, 11] width 122 height 27
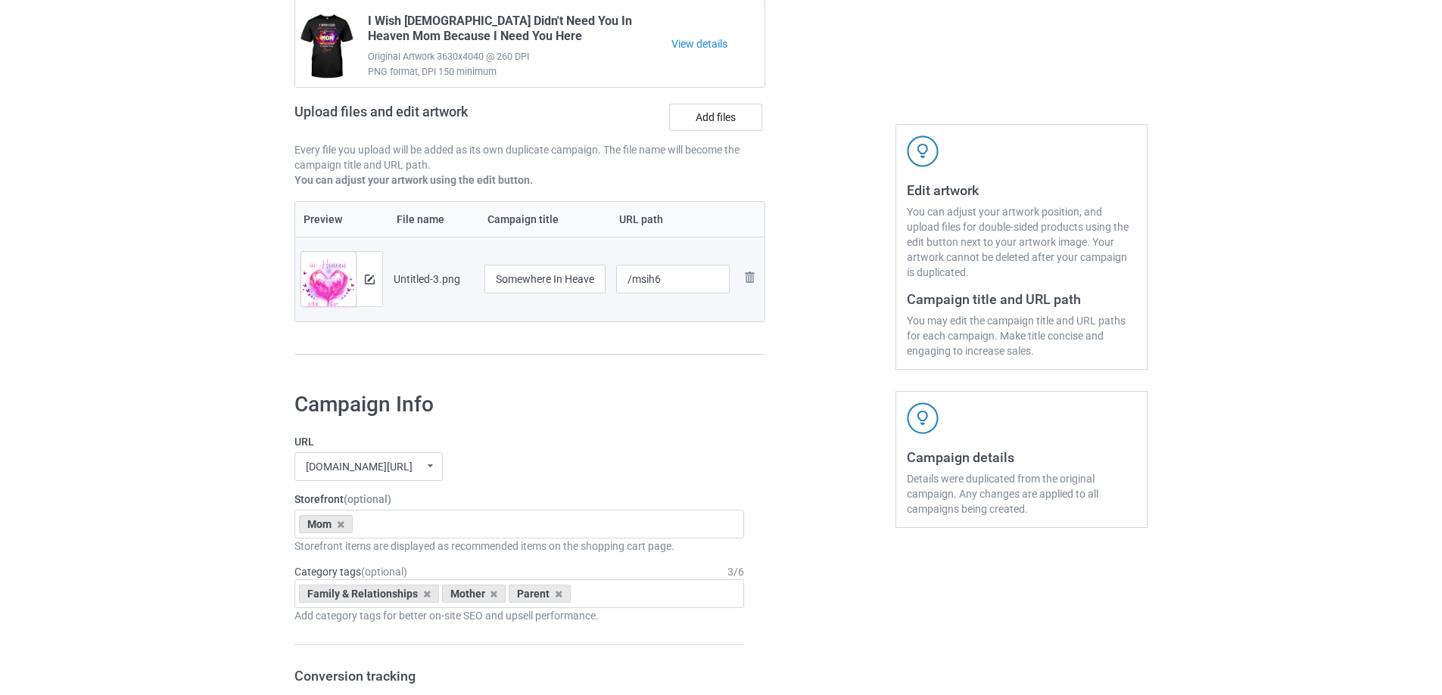
click at [707, 343] on div "Preview File name Campaign title URL path Preview and edit artwork Untitled-3.p…" at bounding box center [529, 278] width 471 height 154
click at [561, 282] on input "Somewhere In Heaven My Mom Is Smiling Down On Me I Miss You" at bounding box center [544, 279] width 121 height 29
click at [643, 294] on div at bounding box center [673, 298] width 114 height 9
click at [580, 266] on input "Somewhere In Heaven My Mom Is Smiling Down On Me I Miss You" at bounding box center [544, 279] width 121 height 29
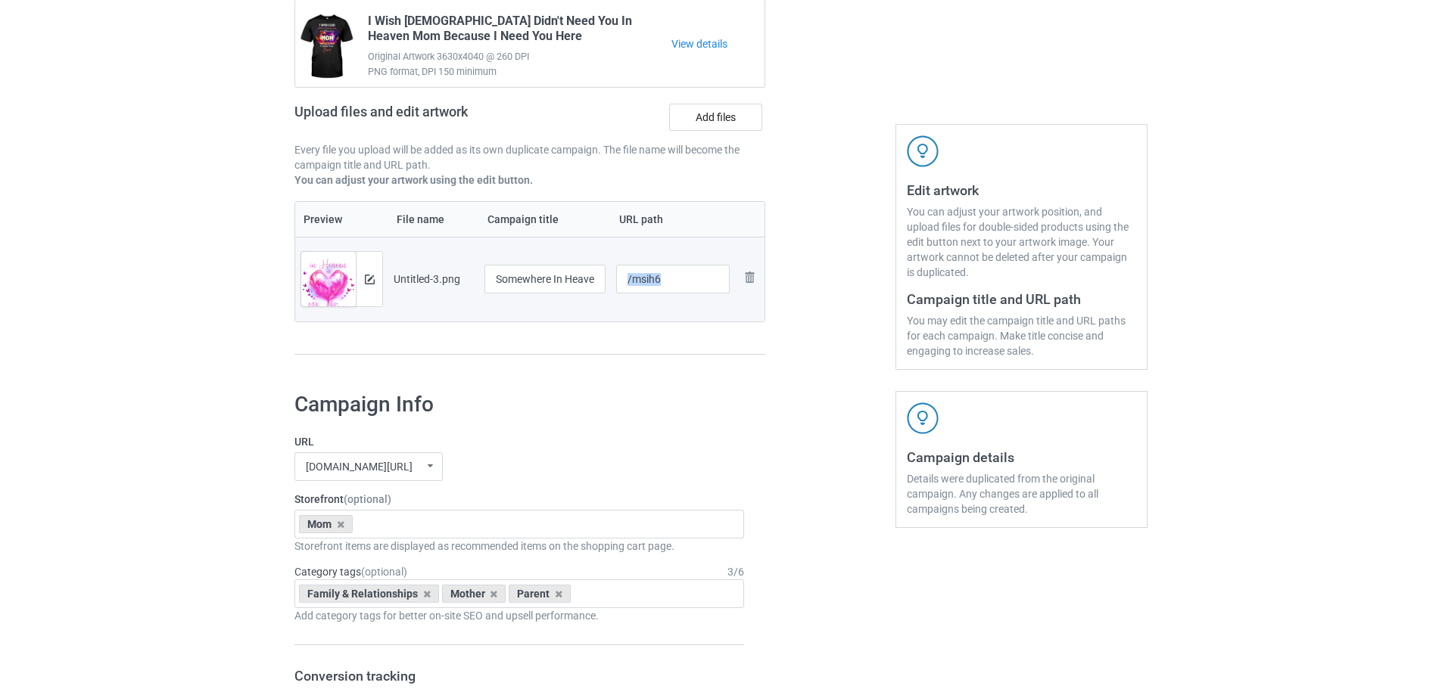
click at [617, 304] on td "/msih6" at bounding box center [673, 279] width 125 height 85
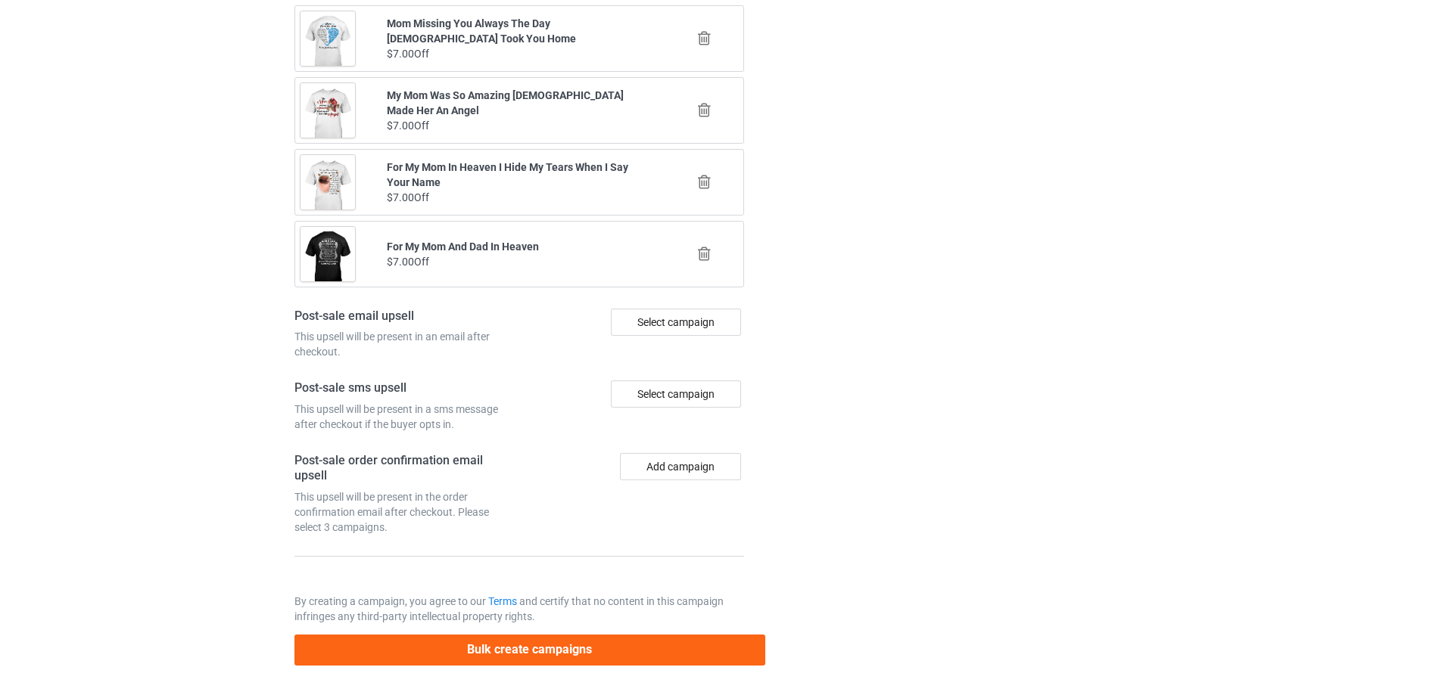
scroll to position [1762, 0]
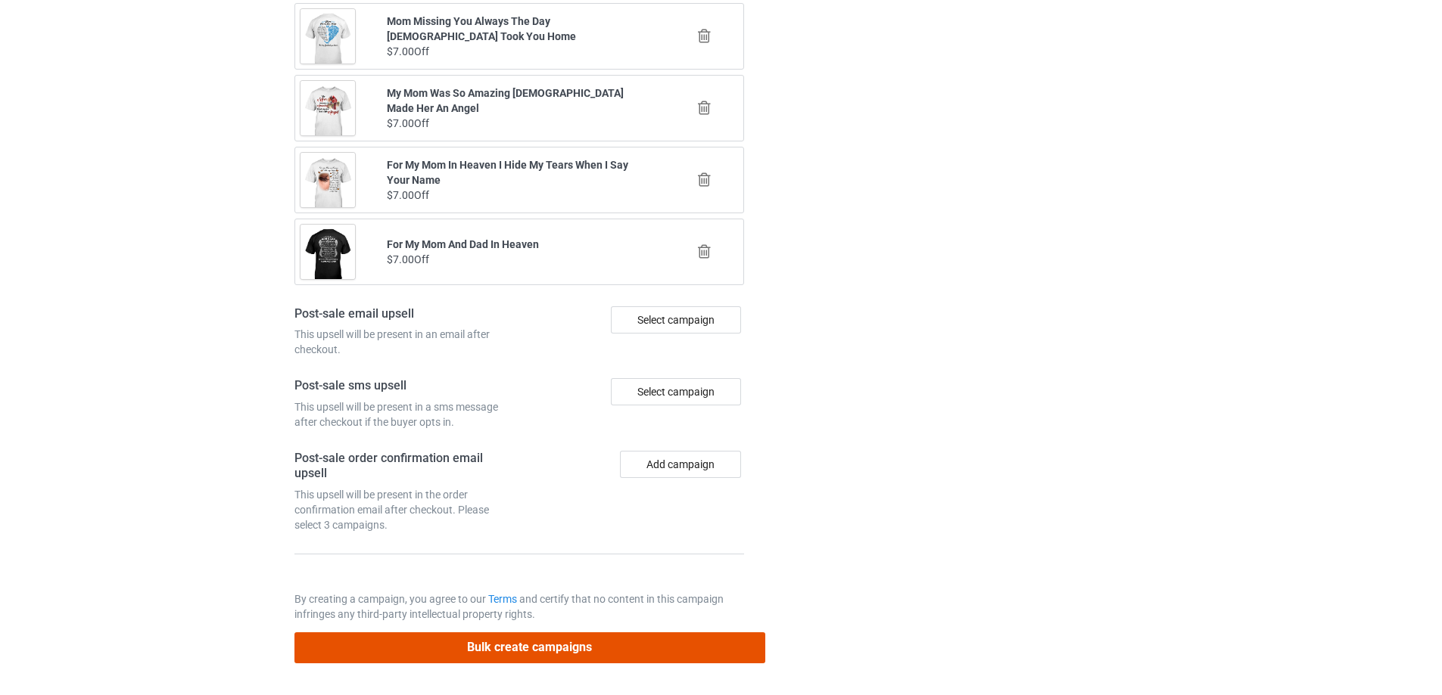
click at [584, 643] on button "Bulk create campaigns" at bounding box center [529, 648] width 471 height 31
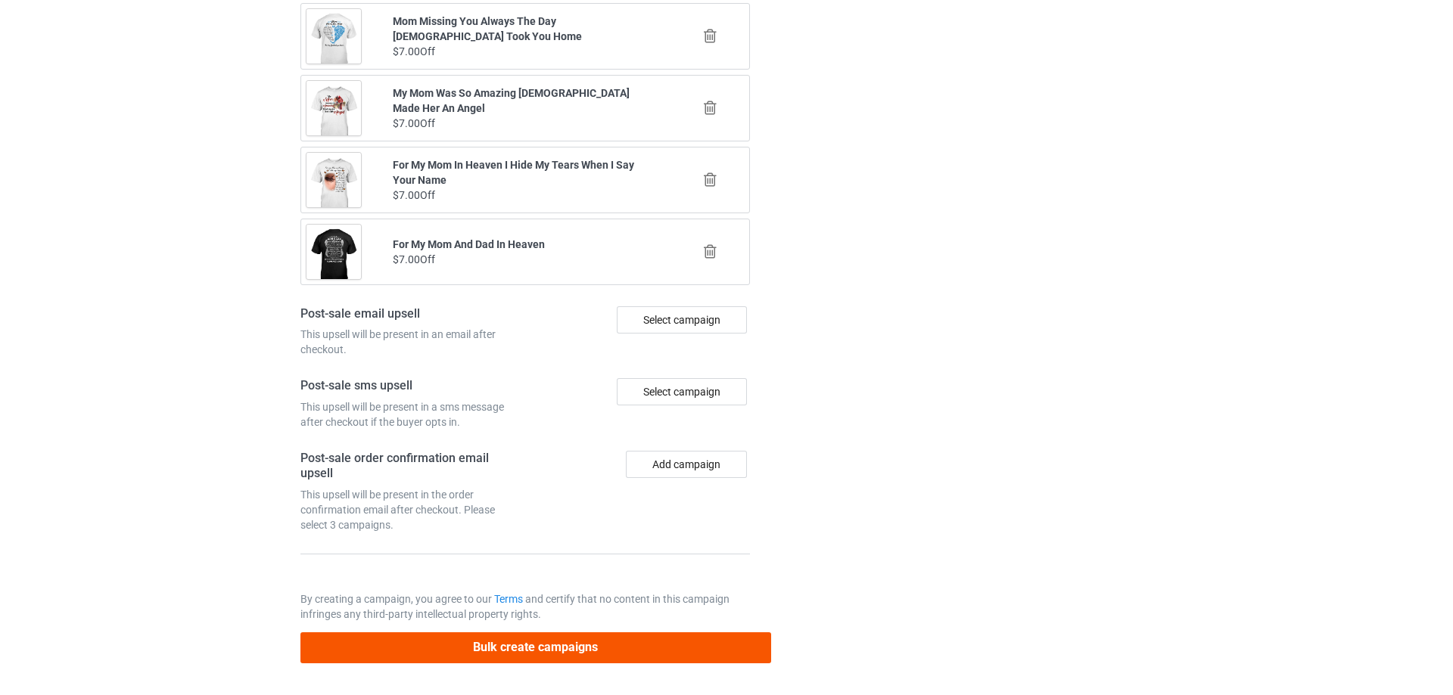
scroll to position [0, 0]
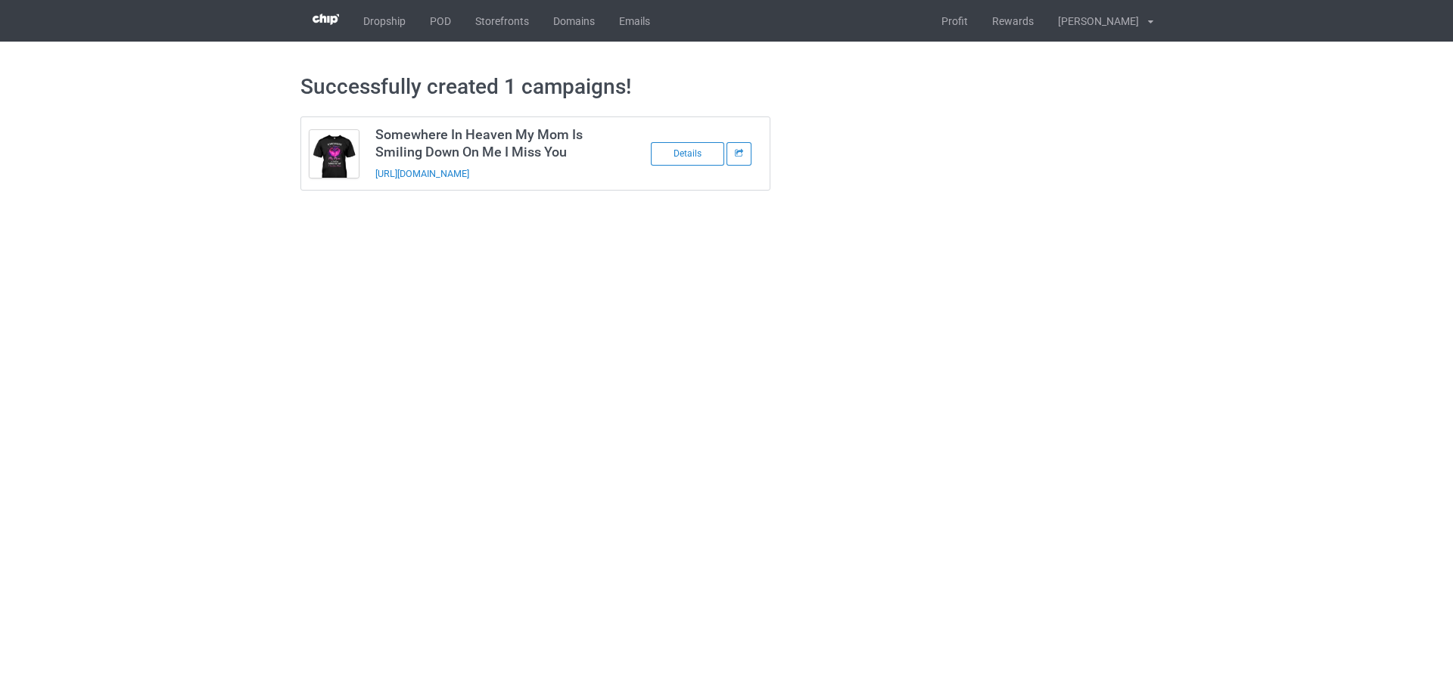
drag, startPoint x: 576, startPoint y: 179, endPoint x: 372, endPoint y: 182, distance: 204.4
click at [372, 182] on td "Somewhere In Heaven My Mom Is Smiling Down On Me I Miss You https://www.sending…" at bounding box center [495, 153] width 256 height 73
copy link "https://www.sendinglovetoheaven.com/msih6"
click at [1215, 383] on body "Dropship POD Storefronts Domains Emails Profit Rewards Đỗ Cao Thái Settings Log…" at bounding box center [726, 347] width 1453 height 695
click at [438, 15] on link "POD" at bounding box center [440, 21] width 45 height 42
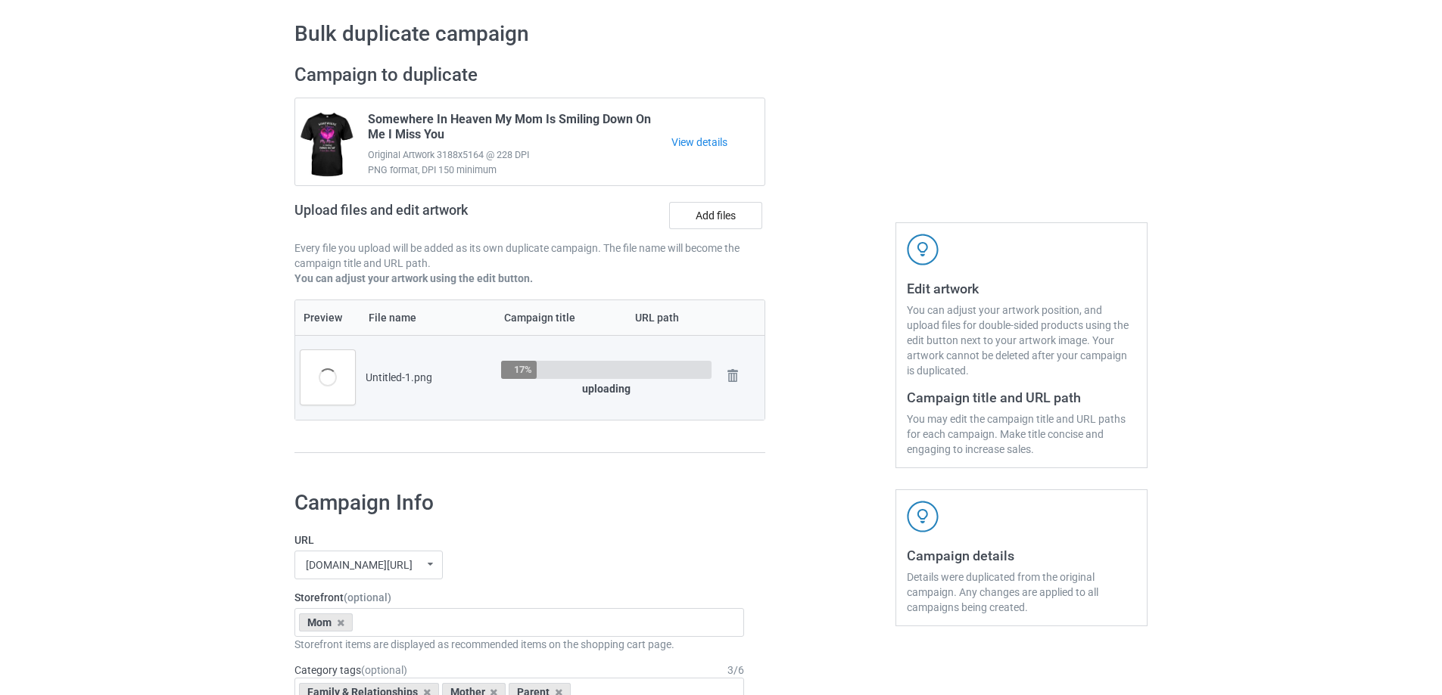
scroll to position [151, 0]
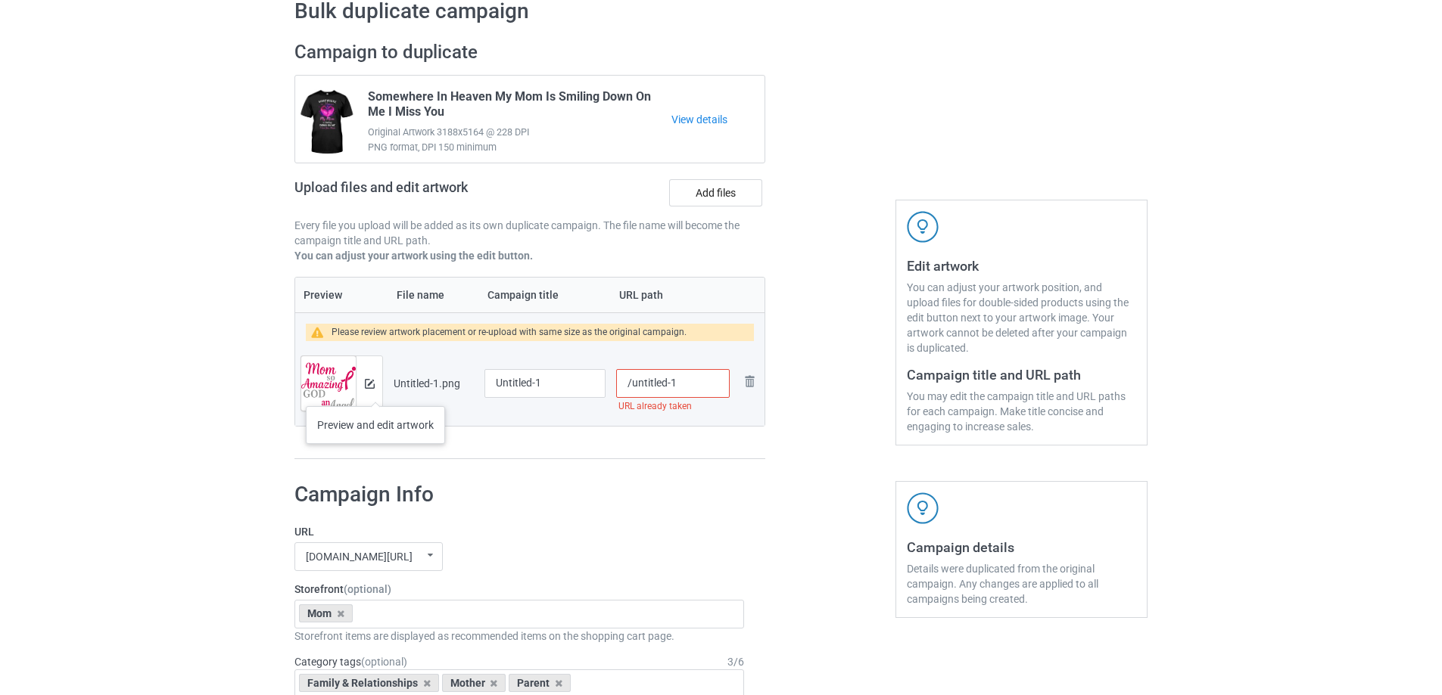
click at [375, 391] on div at bounding box center [369, 383] width 26 height 54
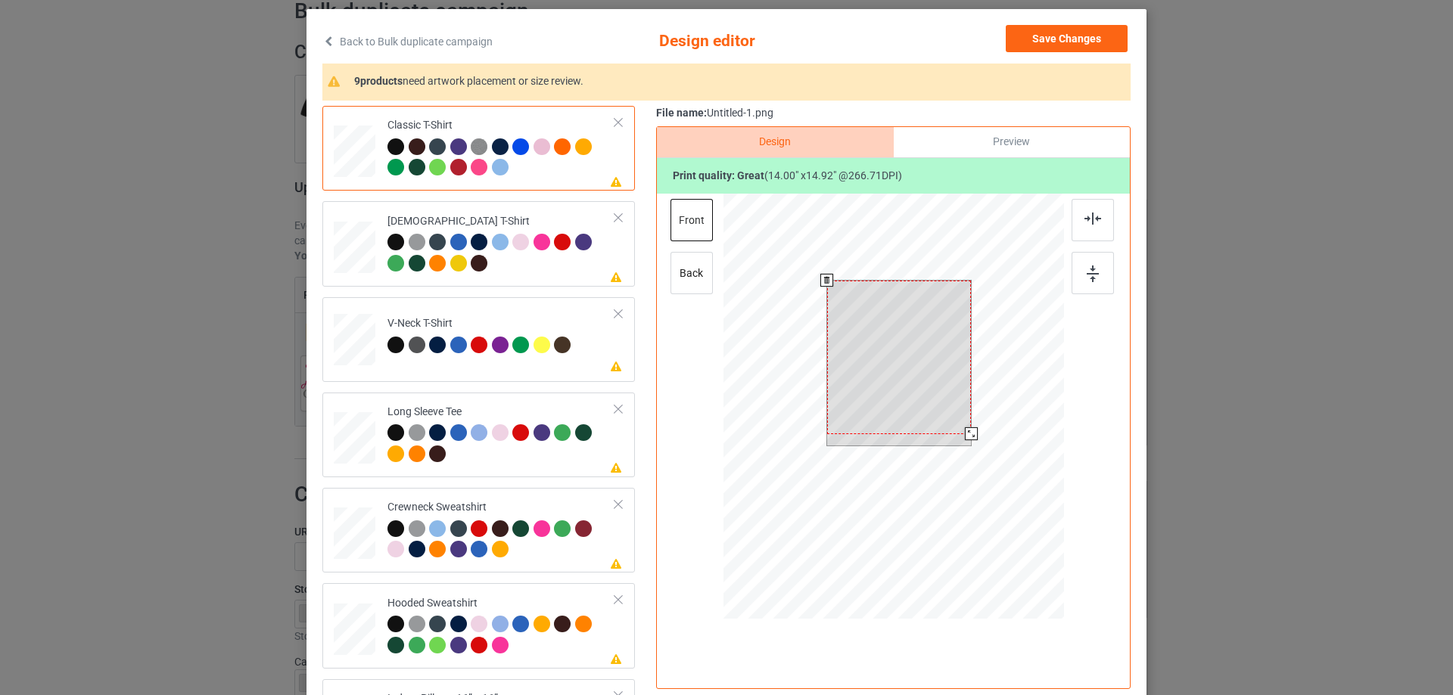
click at [956, 378] on div at bounding box center [899, 358] width 145 height 154
drag, startPoint x: 960, startPoint y: 431, endPoint x: 954, endPoint y: 422, distance: 10.9
click at [957, 422] on div at bounding box center [963, 426] width 13 height 13
click at [931, 395] on div at bounding box center [899, 353] width 128 height 137
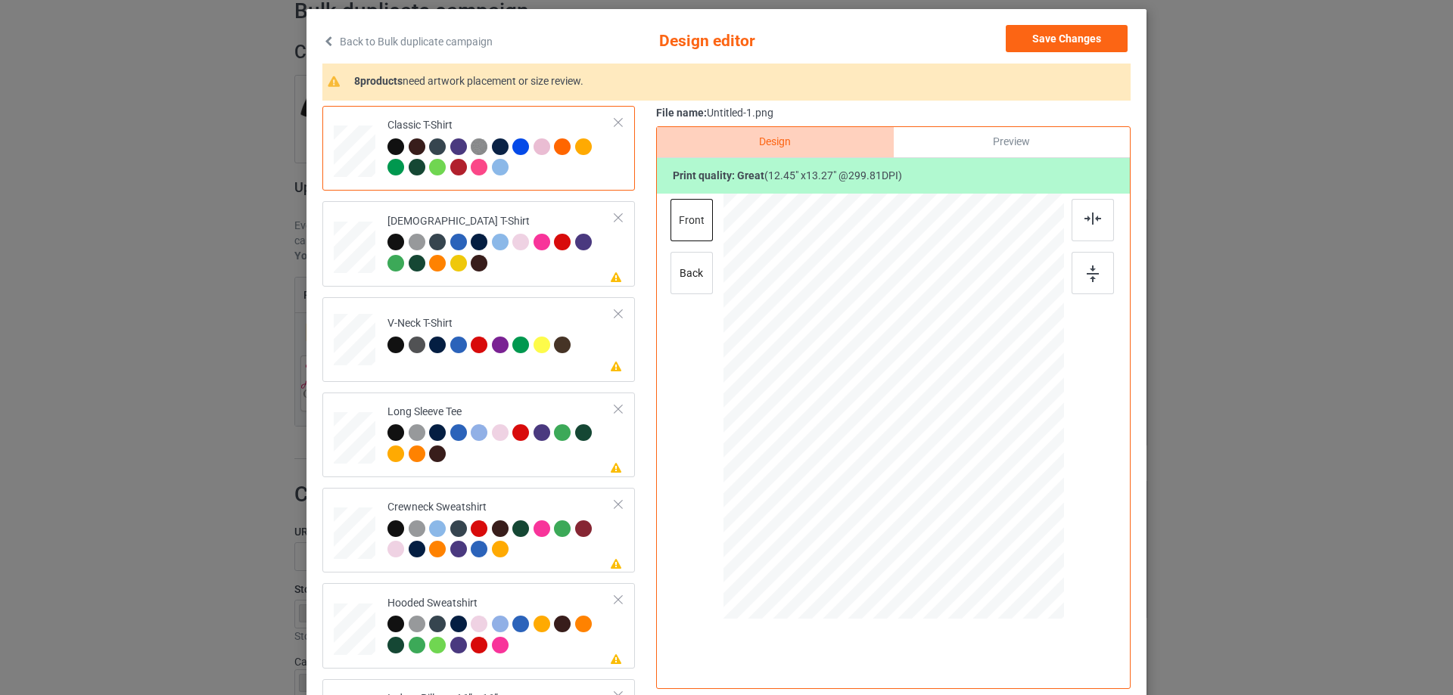
scroll to position [151, 0]
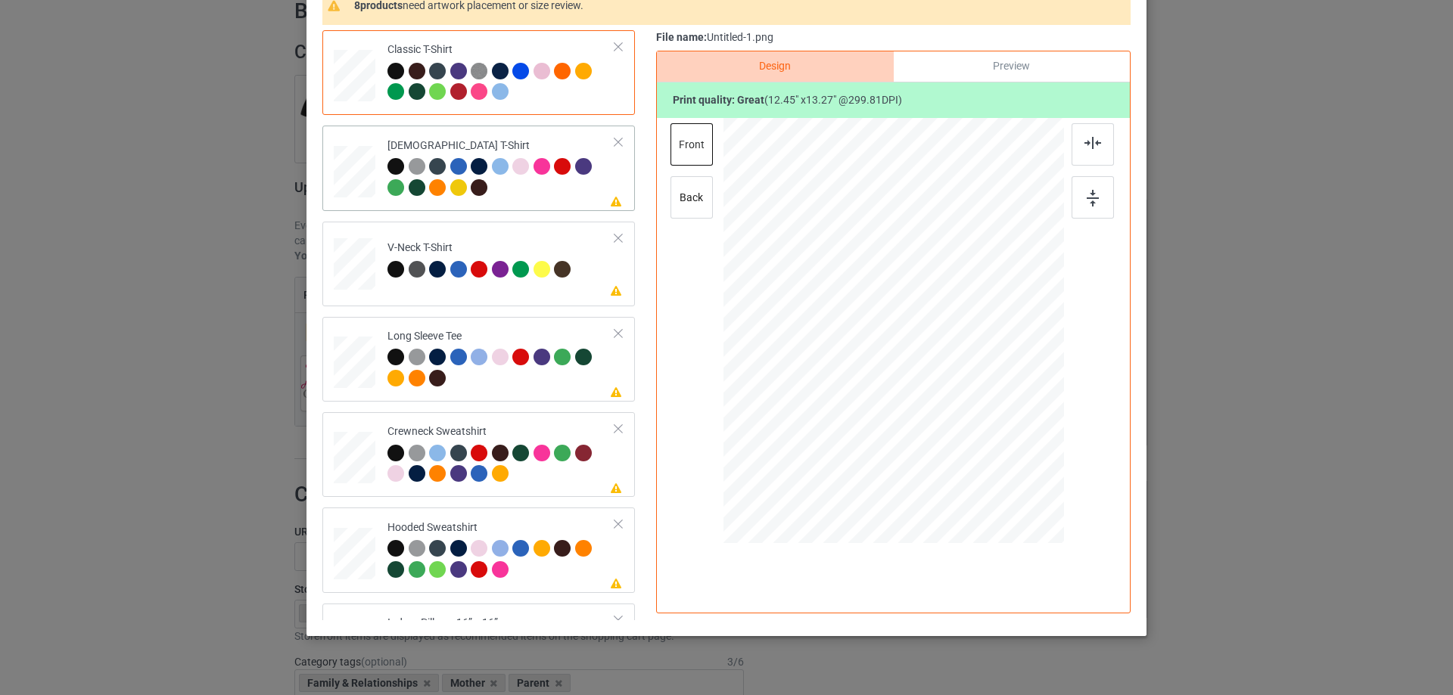
click at [540, 202] on td "Please review artwork placement [DEMOGRAPHIC_DATA] T-Shirt" at bounding box center [501, 168] width 244 height 73
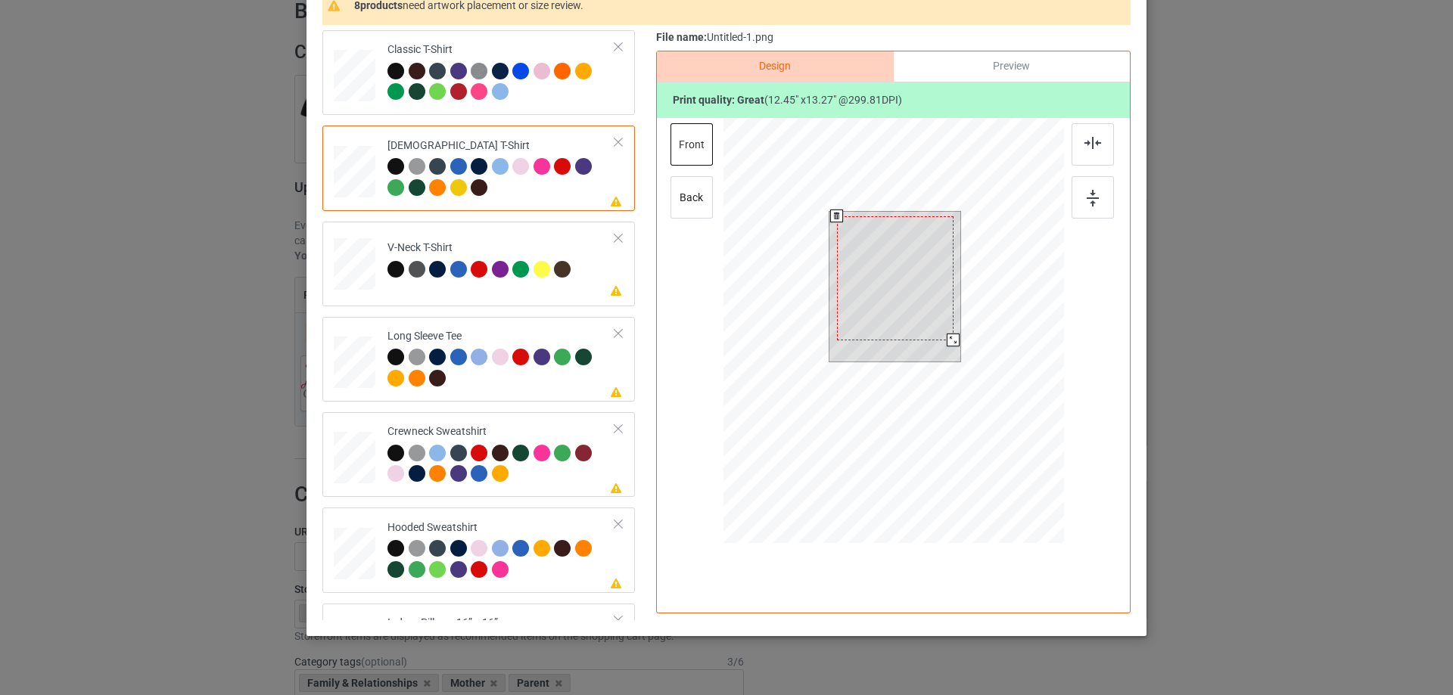
click at [941, 322] on div at bounding box center [895, 278] width 117 height 124
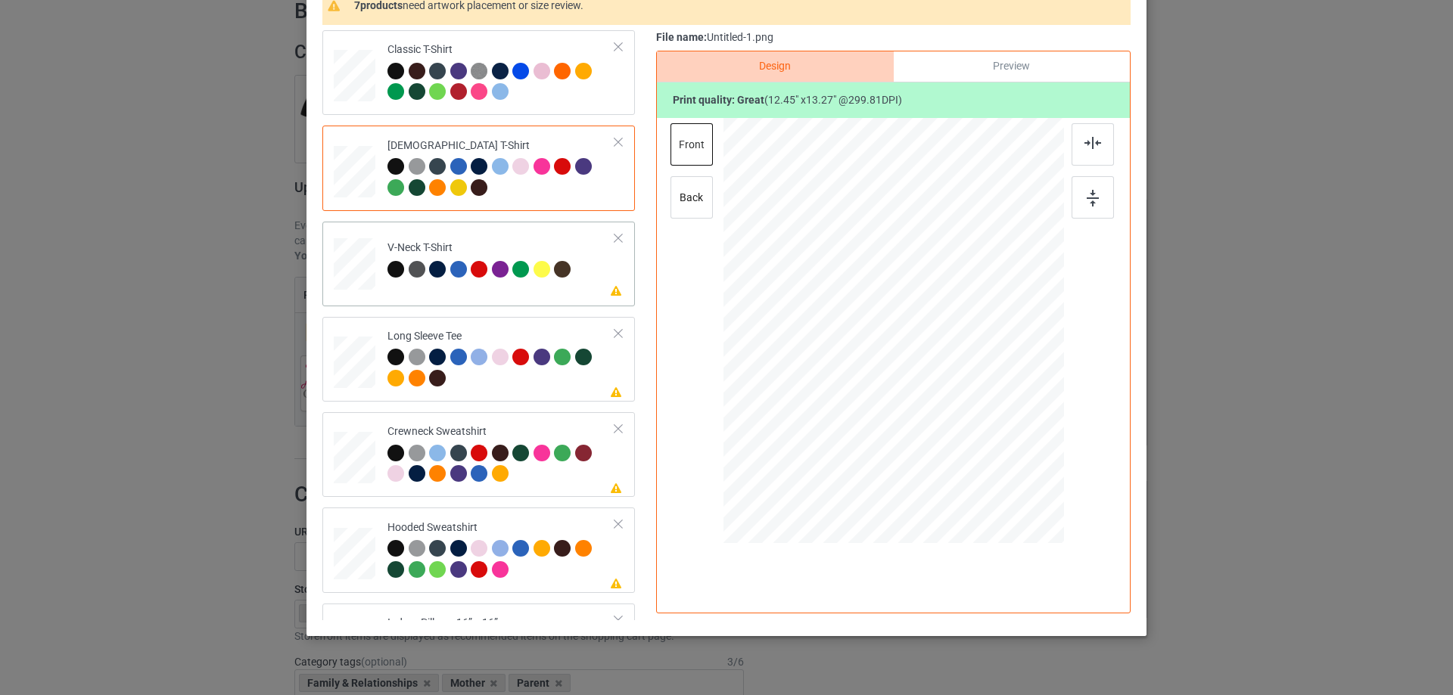
click at [499, 280] on div at bounding box center [502, 271] width 21 height 21
click at [916, 277] on div at bounding box center [898, 292] width 136 height 145
drag, startPoint x: 524, startPoint y: 397, endPoint x: 599, endPoint y: 394, distance: 74.3
click at [525, 397] on div "Please review artwork placement Long Sleeve Tee" at bounding box center [478, 359] width 313 height 85
click at [898, 309] on div at bounding box center [901, 287] width 113 height 120
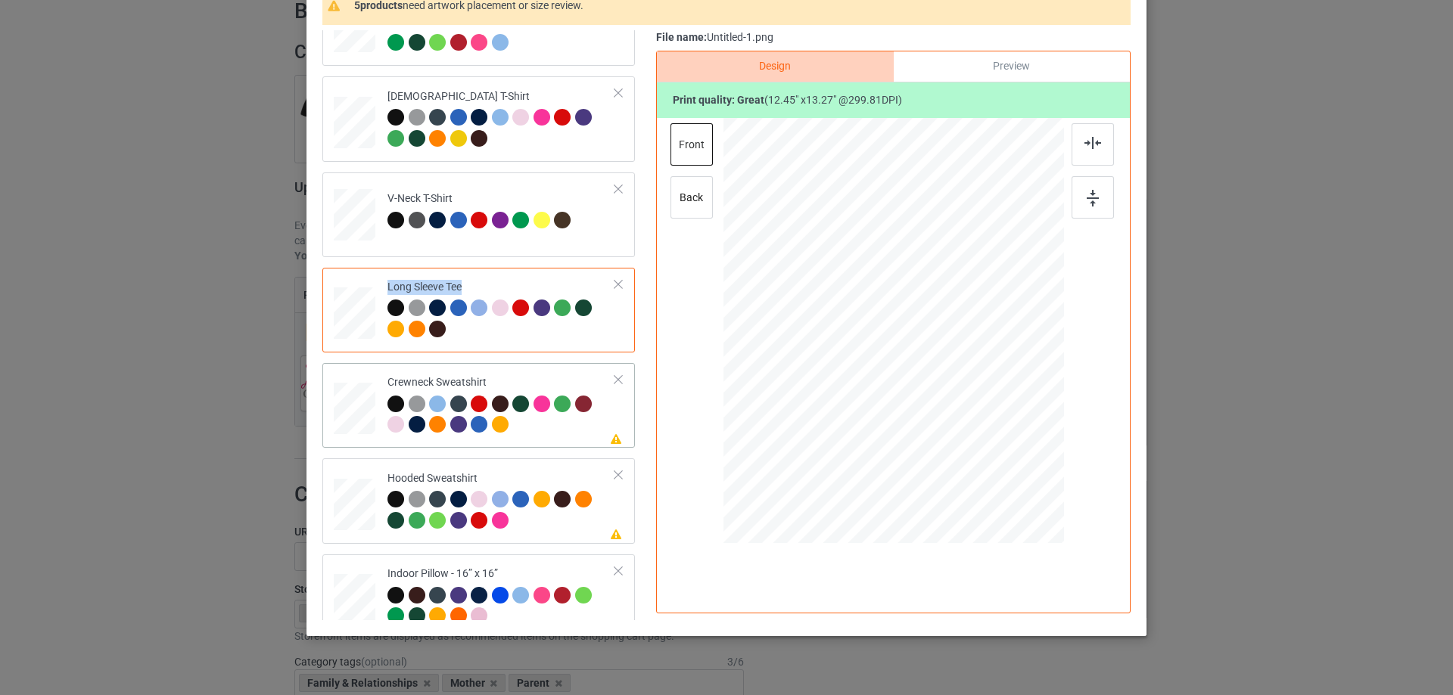
scroll to position [76, 0]
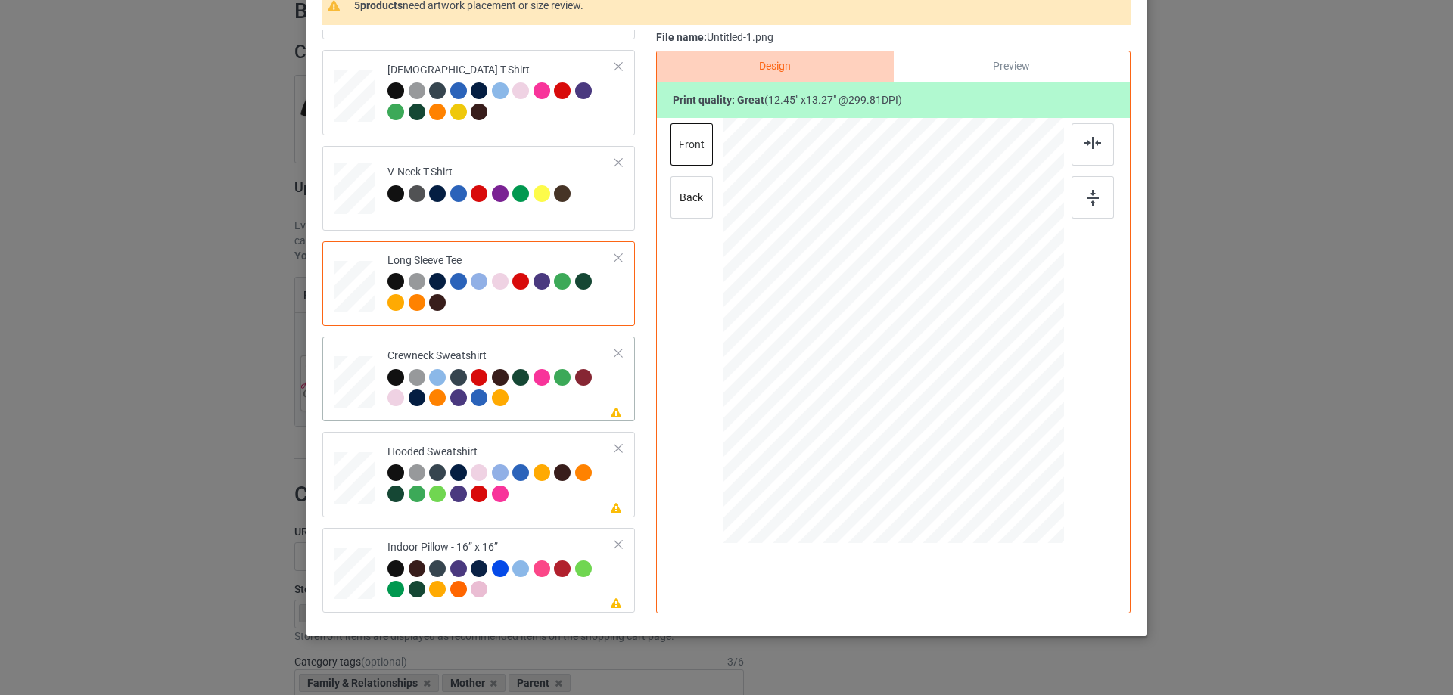
click at [536, 413] on td "Please review artwork placement Crewneck Sweatshirt" at bounding box center [501, 379] width 244 height 73
click at [907, 313] on div at bounding box center [899, 288] width 134 height 142
click at [531, 447] on div "Hooded Sweatshirt" at bounding box center [501, 473] width 228 height 57
click at [912, 311] on div at bounding box center [898, 285] width 109 height 116
click at [537, 541] on div "Indoor Pillow - 16” x 16”" at bounding box center [501, 568] width 228 height 57
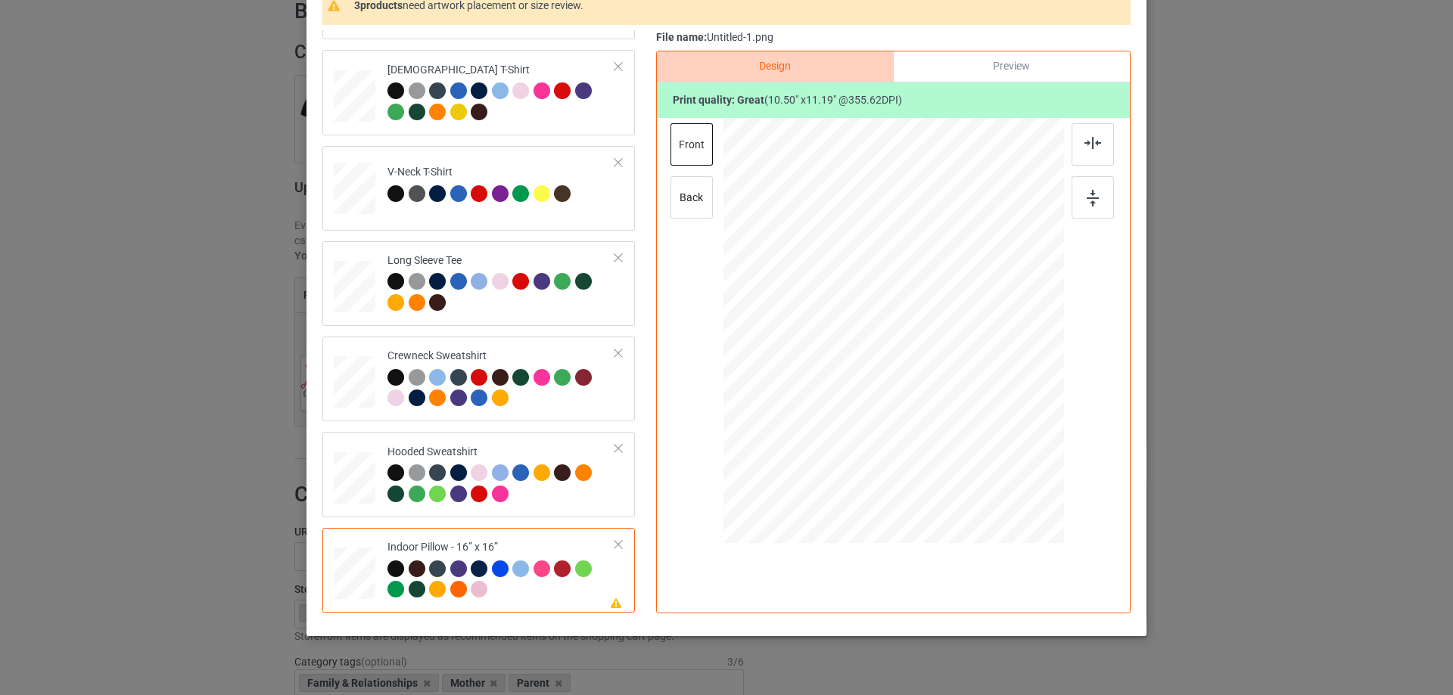
click at [1004, 73] on div "Preview" at bounding box center [1012, 66] width 236 height 30
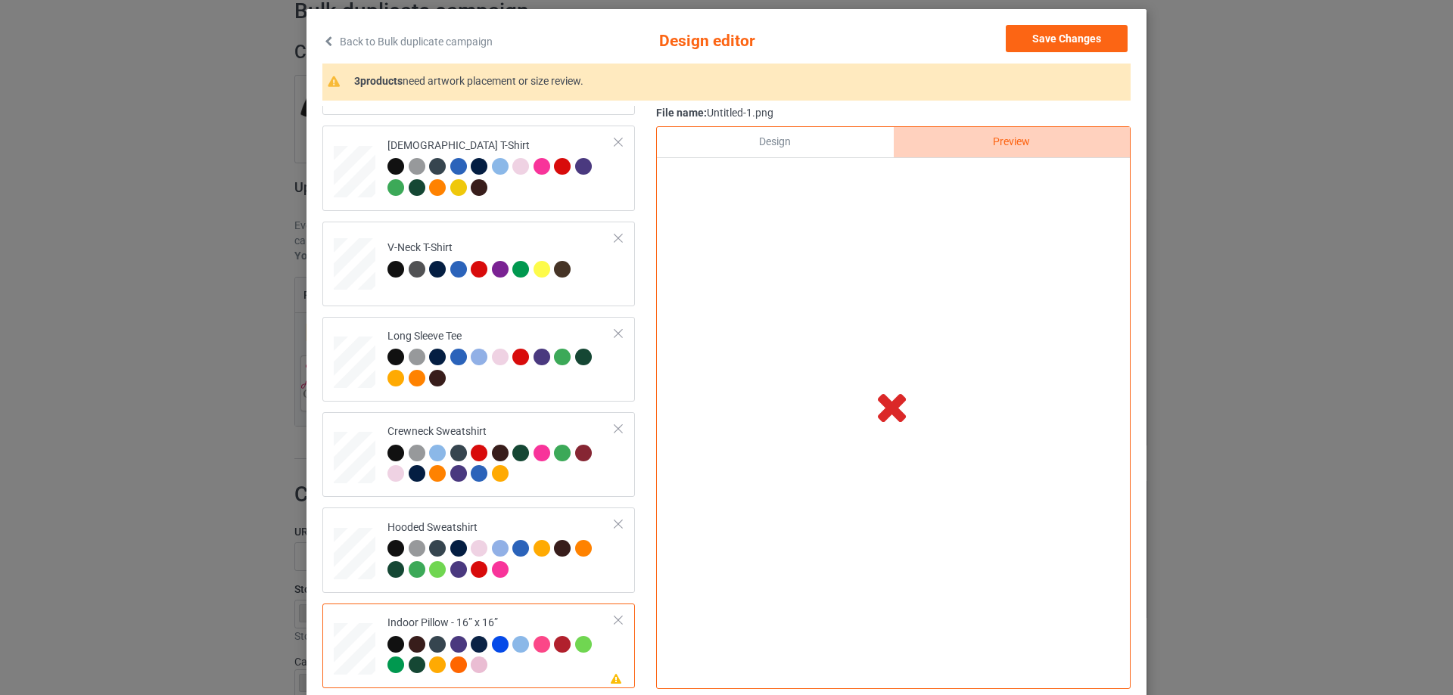
click at [825, 154] on div "Design" at bounding box center [775, 142] width 236 height 30
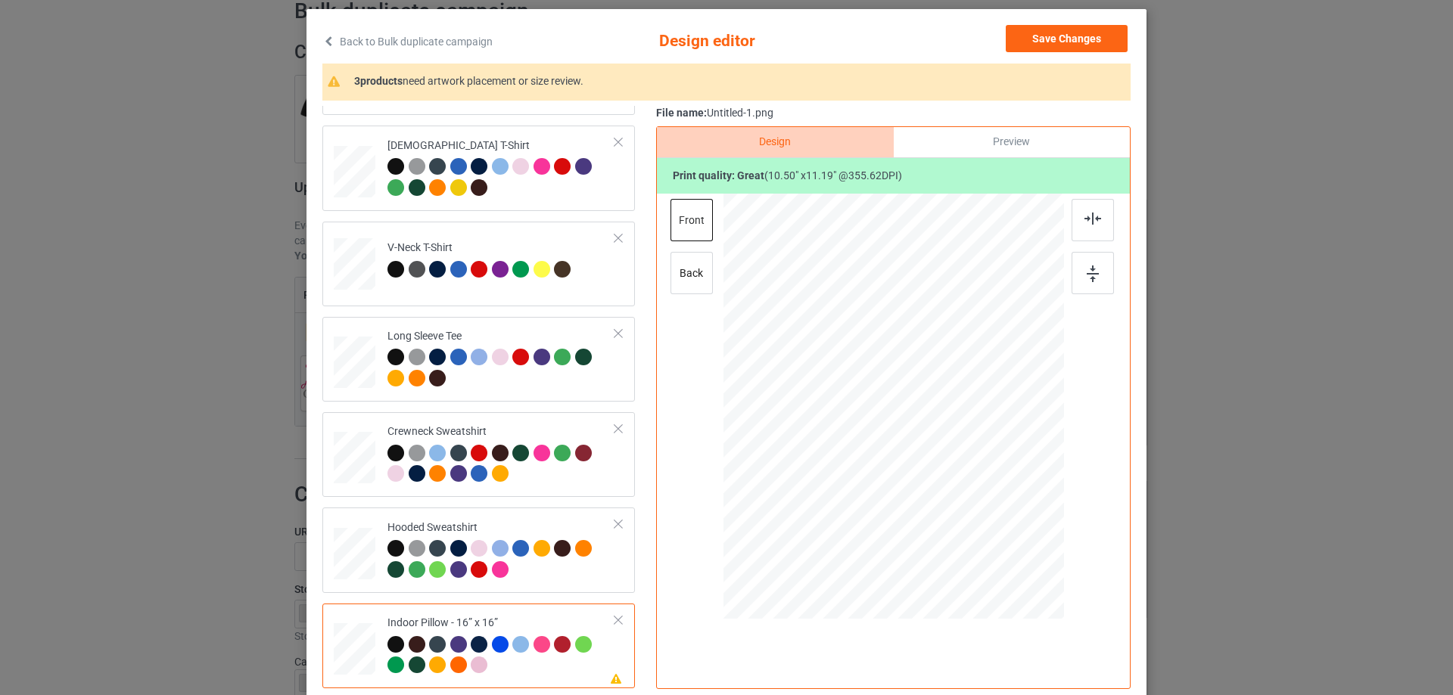
click at [1009, 150] on div "Preview" at bounding box center [1012, 142] width 236 height 30
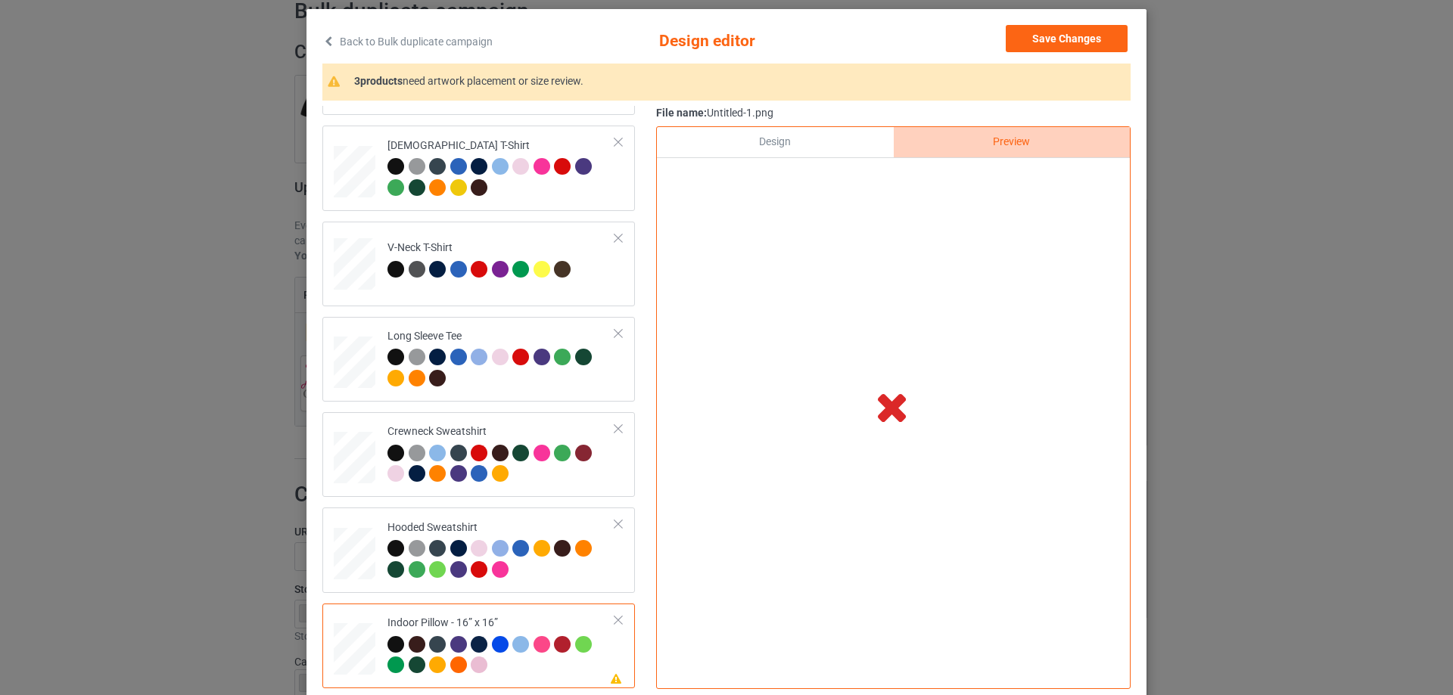
click at [1059, 22] on div "Back to Bulk duplicate campaign Design editor Save Changes 3 products need artw…" at bounding box center [726, 360] width 840 height 703
click at [1055, 35] on button "Save Changes" at bounding box center [1067, 38] width 122 height 27
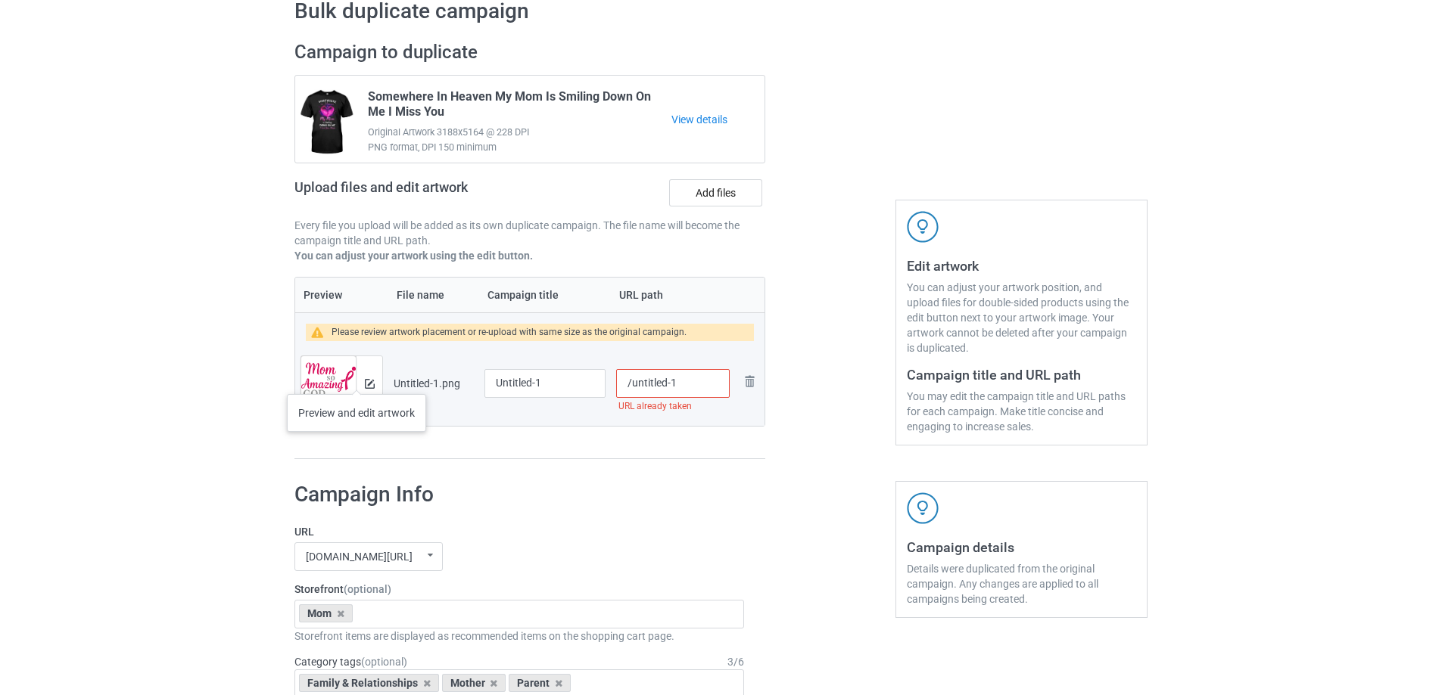
click at [356, 379] on div at bounding box center [369, 383] width 26 height 54
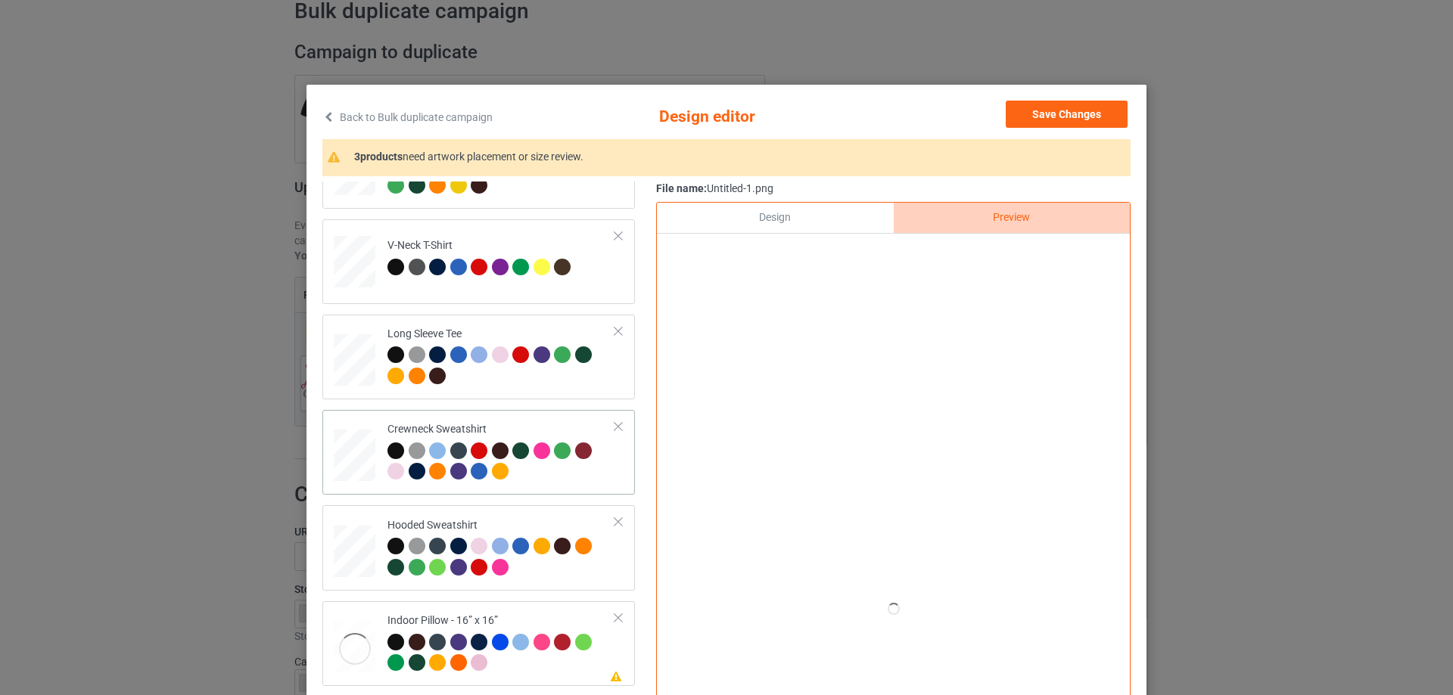
scroll to position [260, 0]
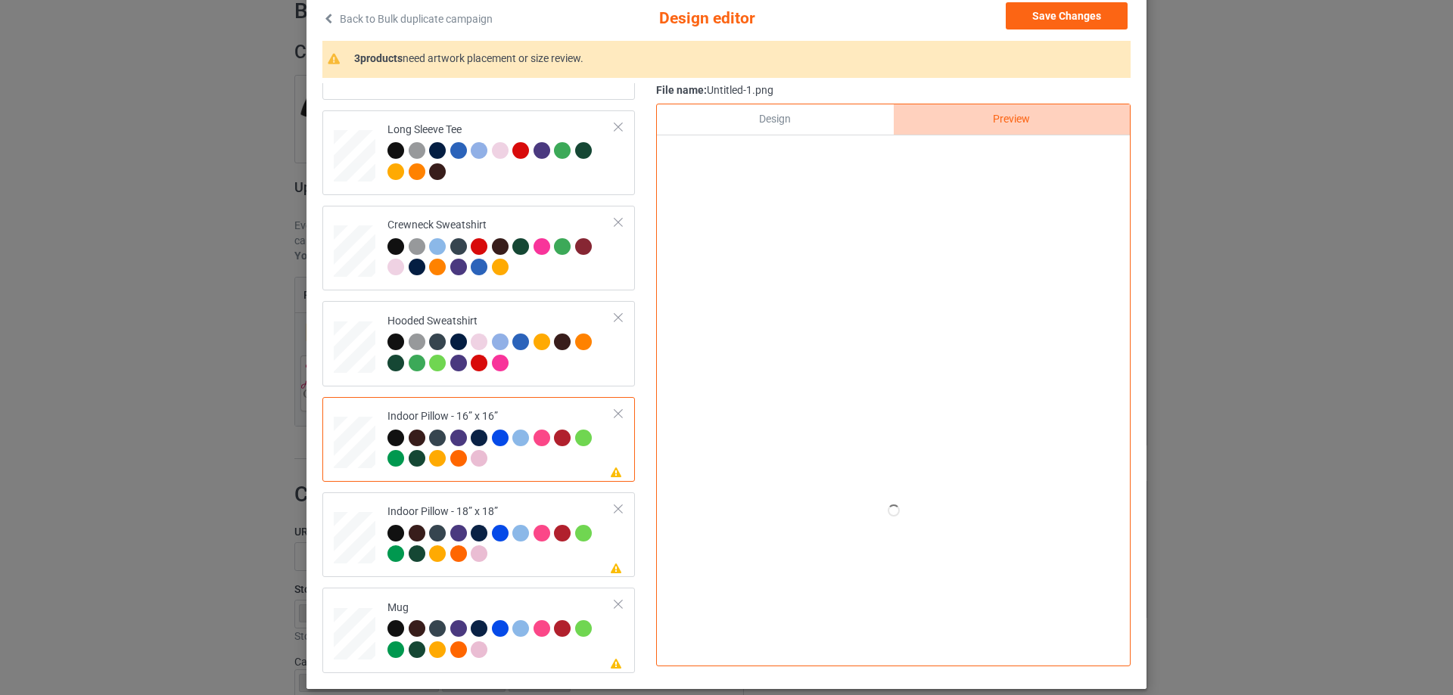
scroll to position [102, 0]
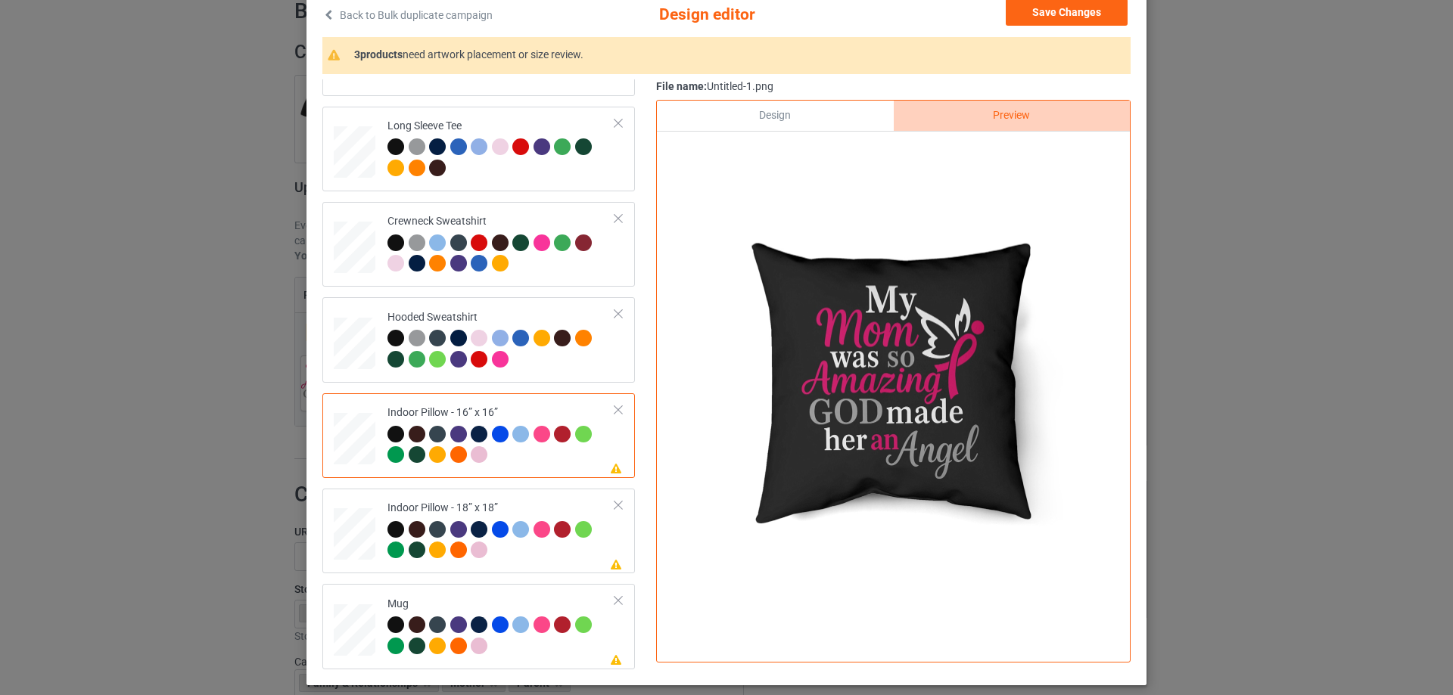
click at [812, 120] on div "Design" at bounding box center [775, 116] width 236 height 30
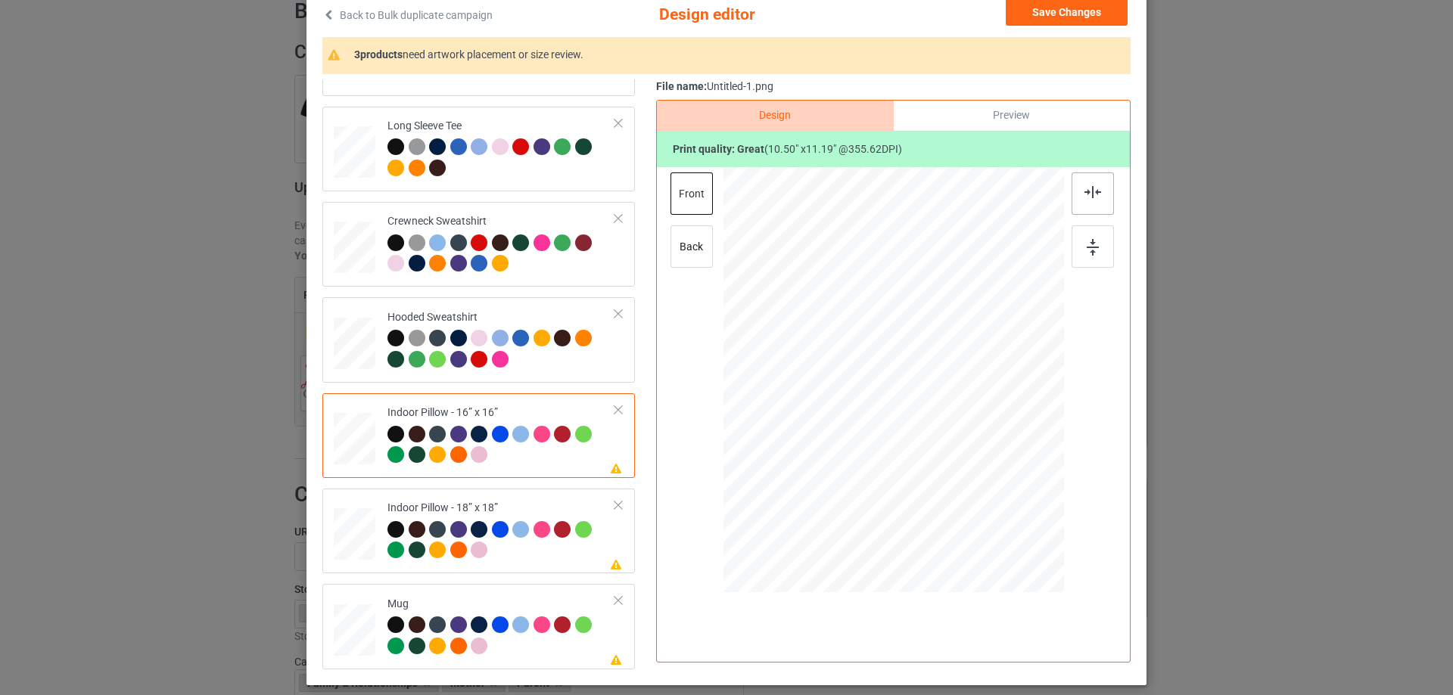
click at [1097, 198] on div at bounding box center [1093, 194] width 42 height 42
click at [512, 499] on td "Please review artwork placement Indoor Pillow - 18” x 18”" at bounding box center [501, 531] width 244 height 73
click at [1092, 199] on div at bounding box center [1093, 194] width 42 height 42
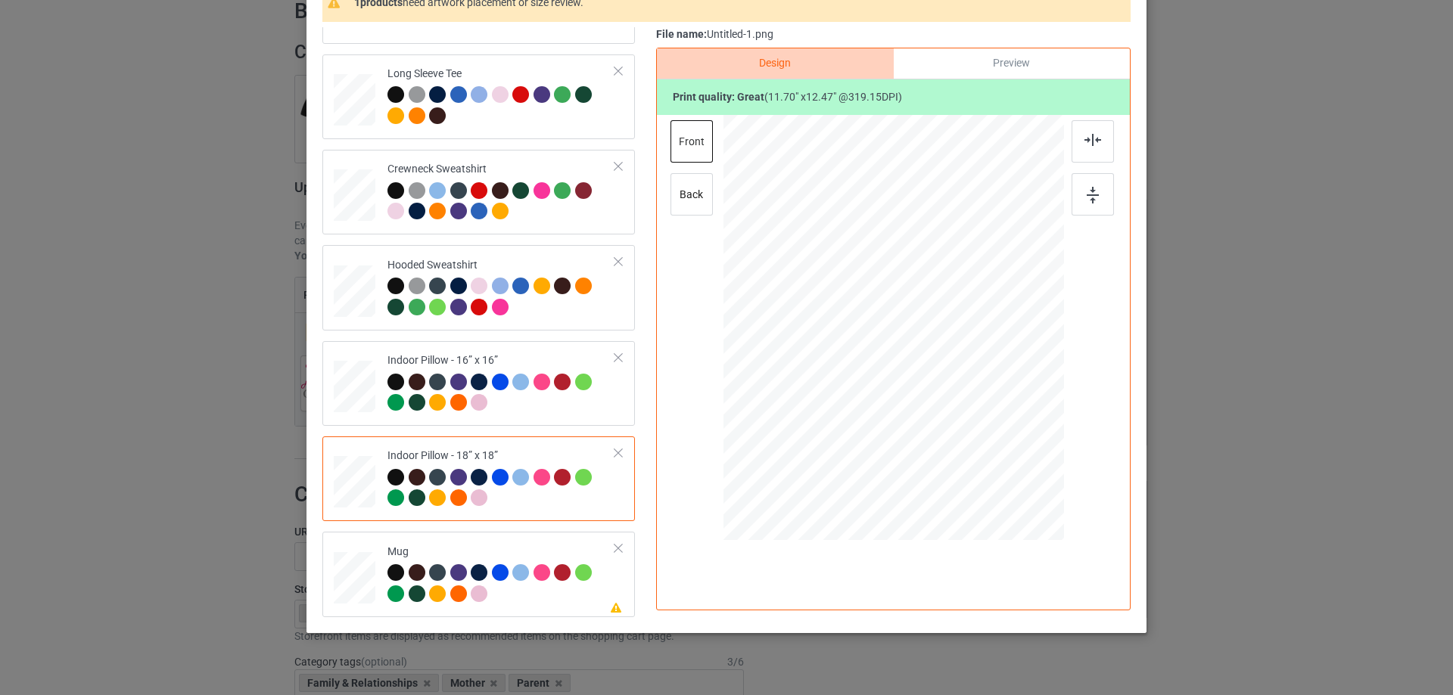
scroll to position [178, 0]
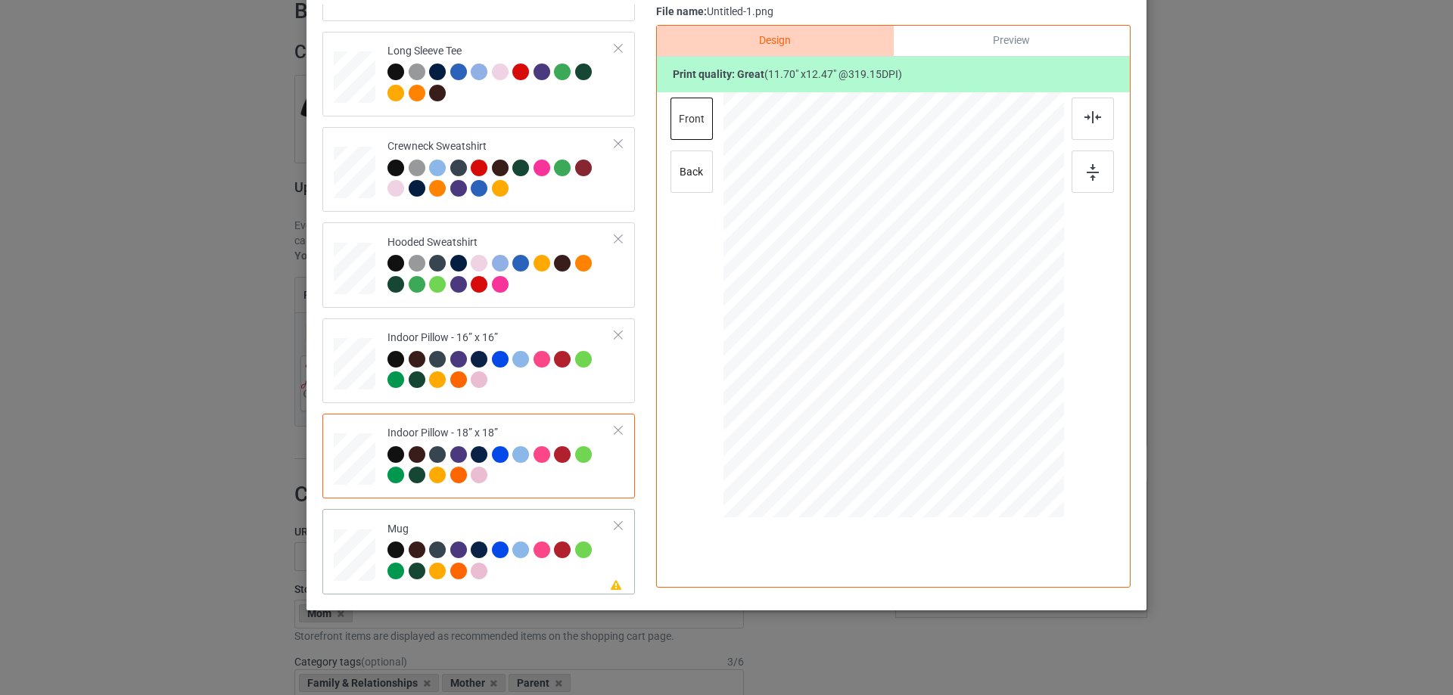
click at [456, 533] on div "Mug" at bounding box center [501, 550] width 228 height 57
drag, startPoint x: 988, startPoint y: 413, endPoint x: 941, endPoint y: 352, distance: 76.7
click at [941, 352] on div at bounding box center [893, 305] width 341 height 142
drag, startPoint x: 985, startPoint y: 330, endPoint x: 996, endPoint y: 329, distance: 10.6
click at [996, 329] on div at bounding box center [985, 304] width 101 height 108
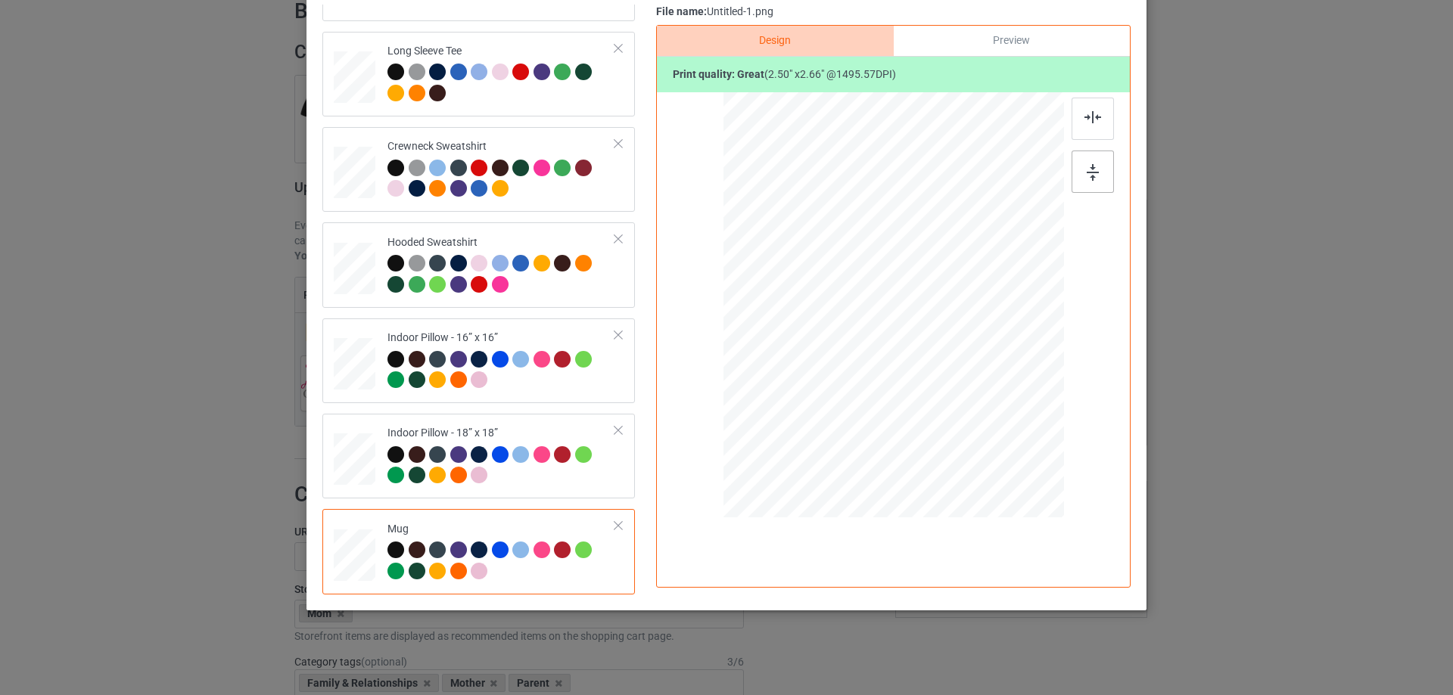
click at [1087, 178] on img at bounding box center [1093, 172] width 12 height 17
click at [1009, 319] on div at bounding box center [986, 304] width 101 height 108
click at [1087, 174] on img at bounding box center [1093, 172] width 12 height 17
click at [1022, 37] on div "Preview" at bounding box center [1012, 41] width 236 height 30
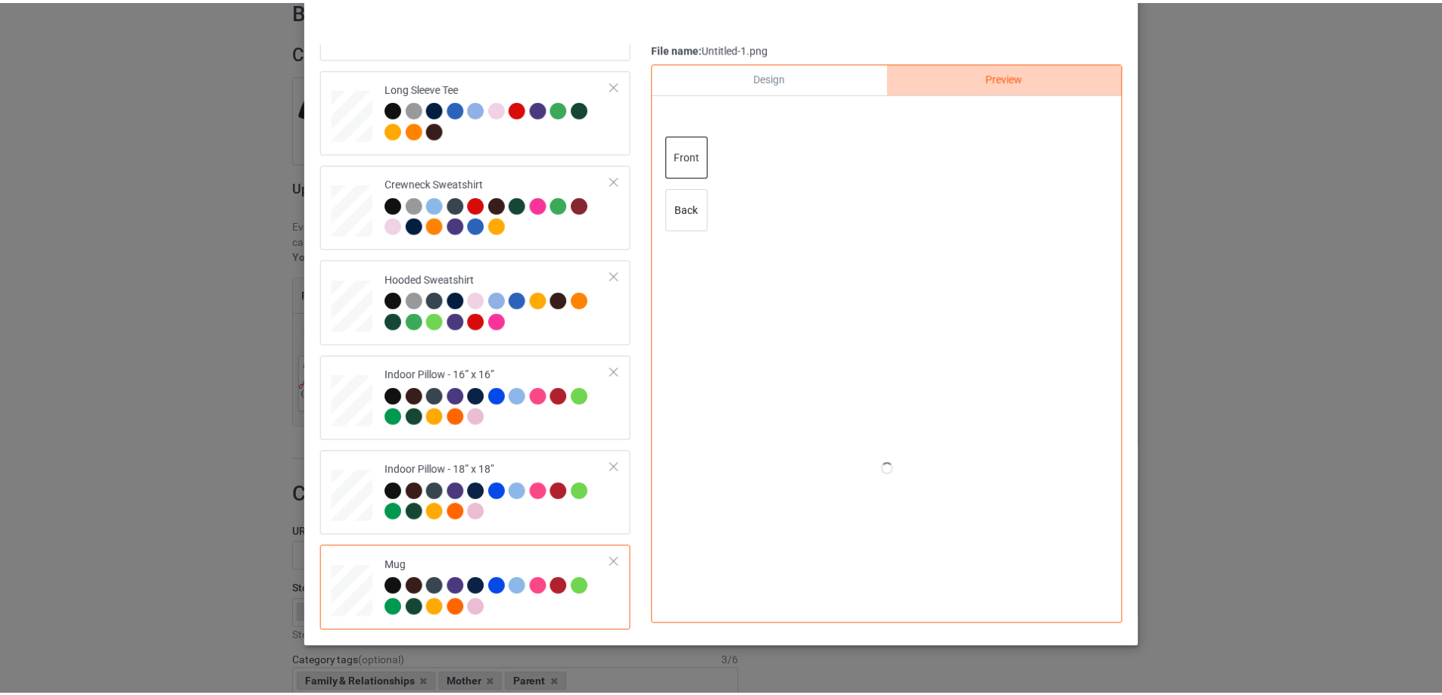
scroll to position [102, 0]
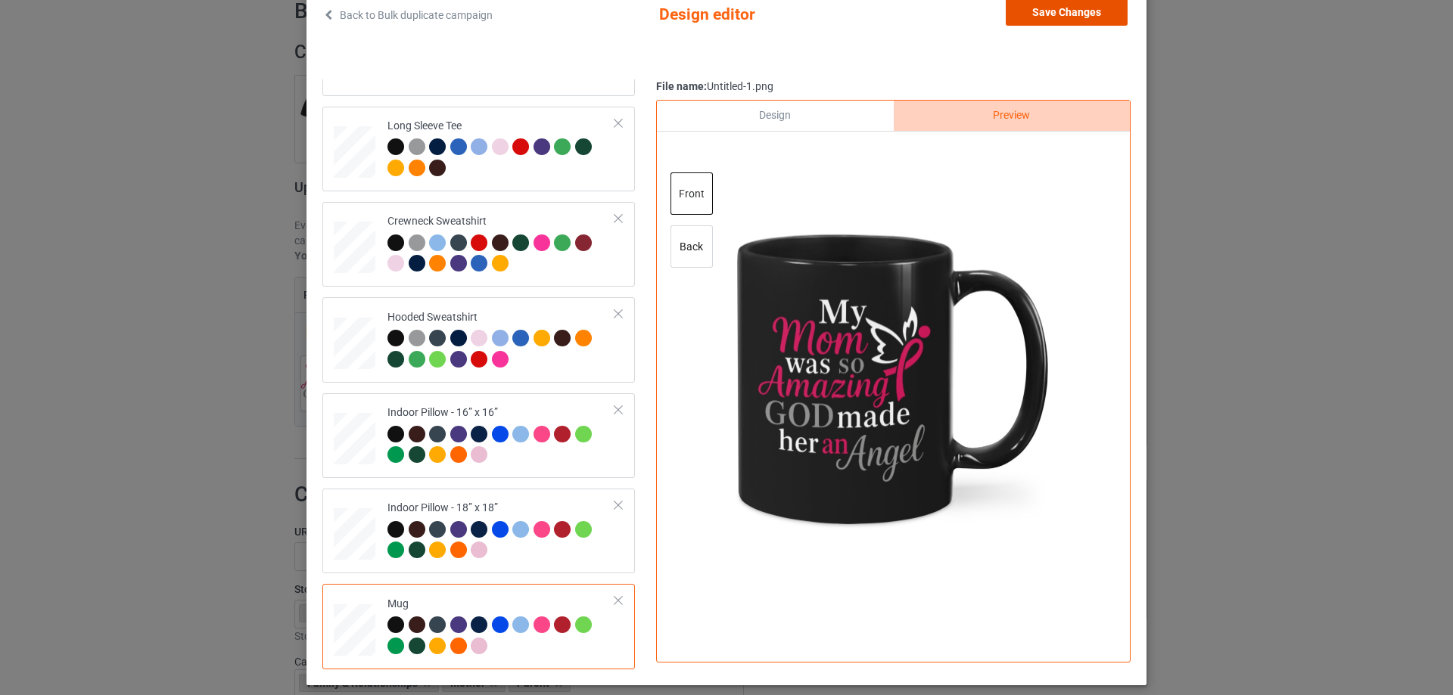
click at [1087, 20] on button "Save Changes" at bounding box center [1067, 11] width 122 height 27
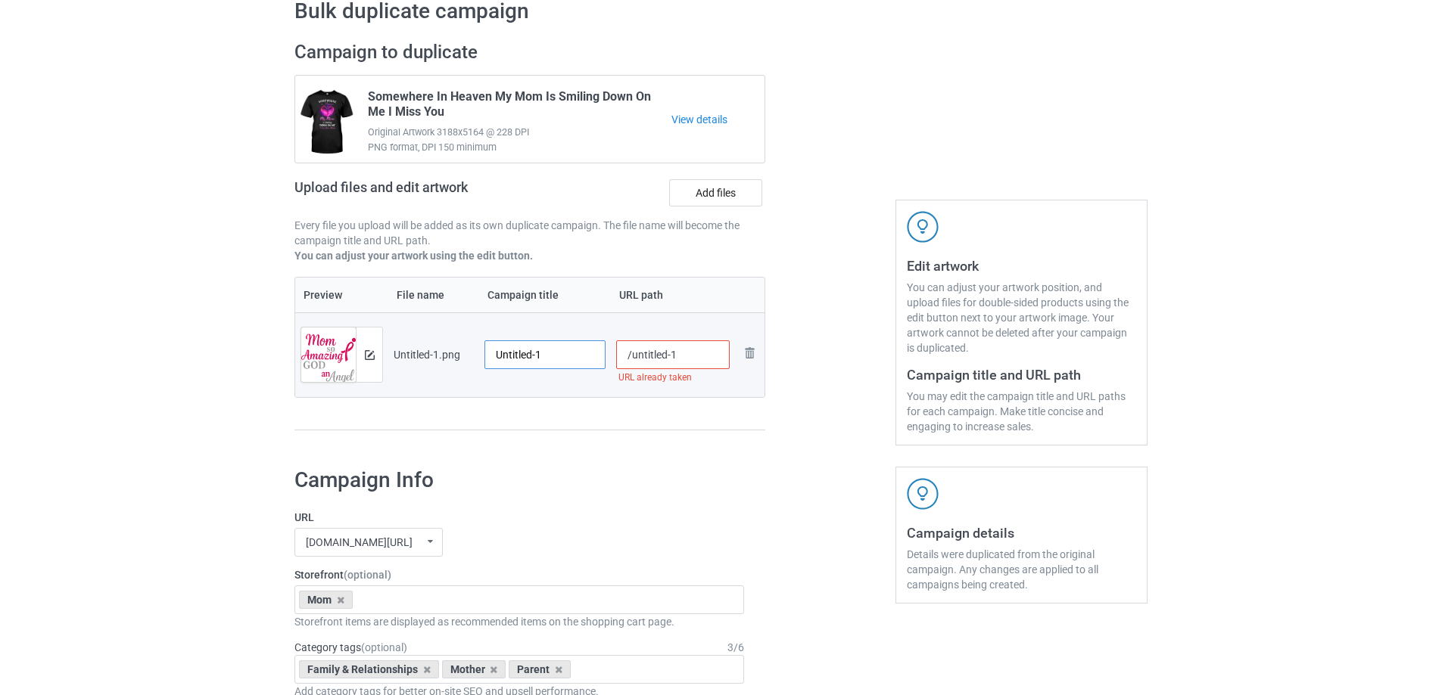
click at [544, 362] on input "Untitled-1" at bounding box center [544, 355] width 121 height 29
paste input "My Mom Was So Amazing God Made Her An Angel"
type input "My Mom Was So Amazing God Made Her An Angel"
click at [573, 432] on div "Campaign to duplicate Somewhere In Heaven My Mom Is Smiling Down On Me I Miss Y…" at bounding box center [530, 243] width 492 height 426
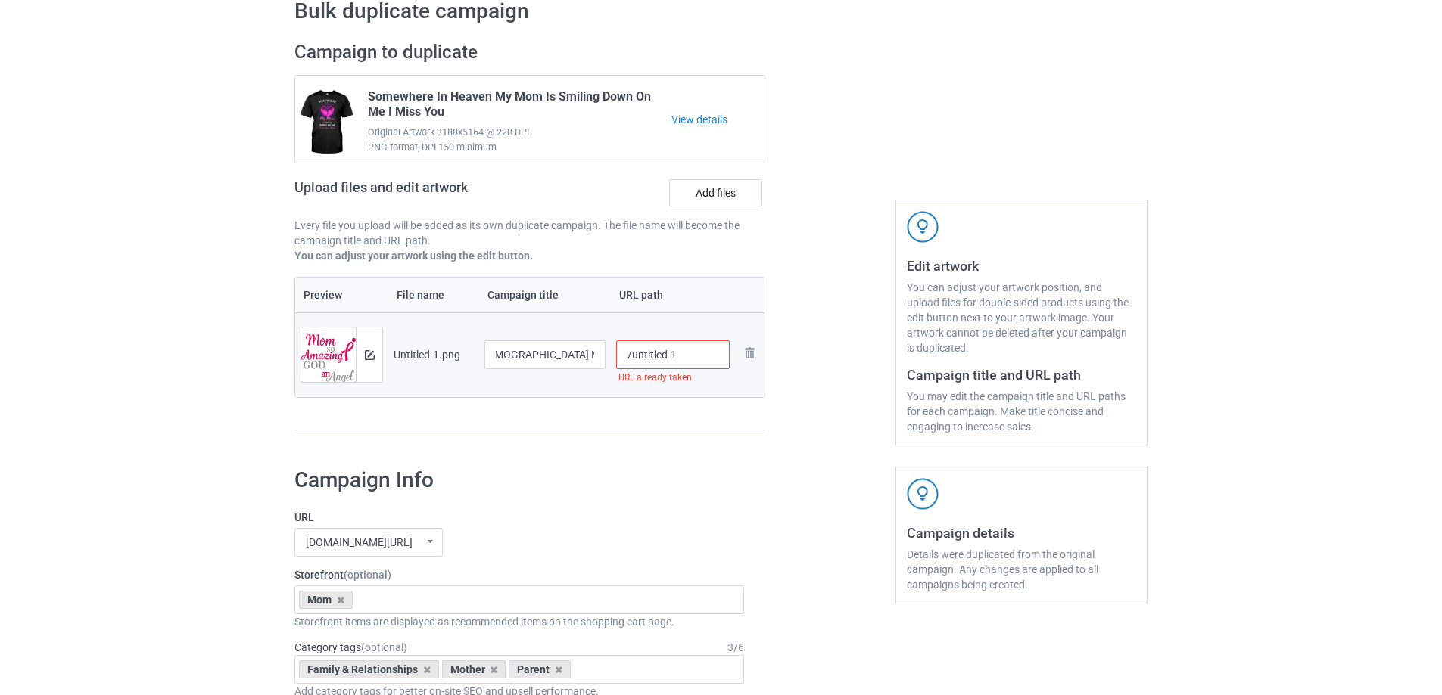
scroll to position [0, 0]
drag, startPoint x: 637, startPoint y: 359, endPoint x: 717, endPoint y: 350, distance: 80.0
click at [717, 350] on input "/untitled-1" at bounding box center [673, 355] width 114 height 29
drag, startPoint x: 666, startPoint y: 357, endPoint x: 680, endPoint y: 357, distance: 14.4
click at [680, 357] on input "/mmmw5" at bounding box center [673, 355] width 114 height 29
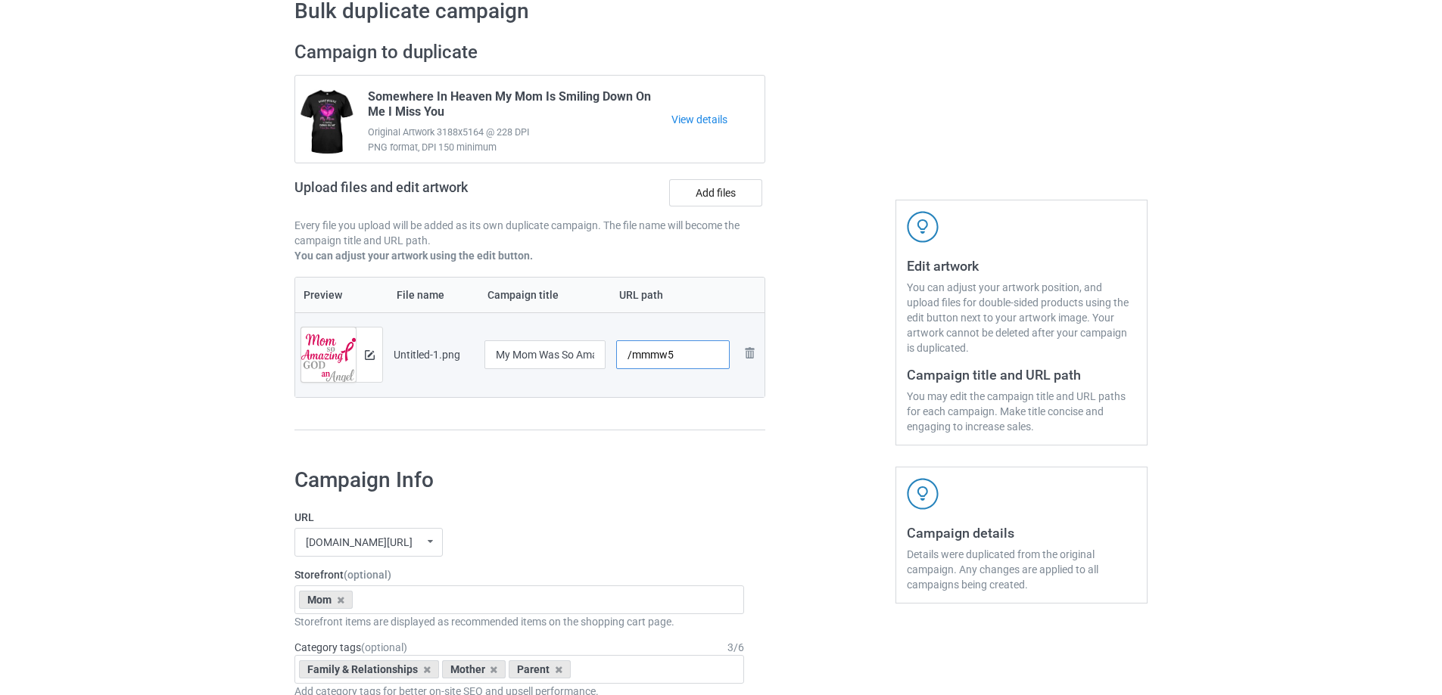
click at [677, 369] on input "/mmmw5" at bounding box center [673, 355] width 114 height 29
drag, startPoint x: 670, startPoint y: 365, endPoint x: 692, endPoint y: 365, distance: 22.7
click at [692, 365] on input "/mmmw5" at bounding box center [673, 355] width 114 height 29
drag, startPoint x: 664, startPoint y: 358, endPoint x: 677, endPoint y: 358, distance: 12.1
click at [677, 358] on input "/mmmw5" at bounding box center [673, 355] width 114 height 29
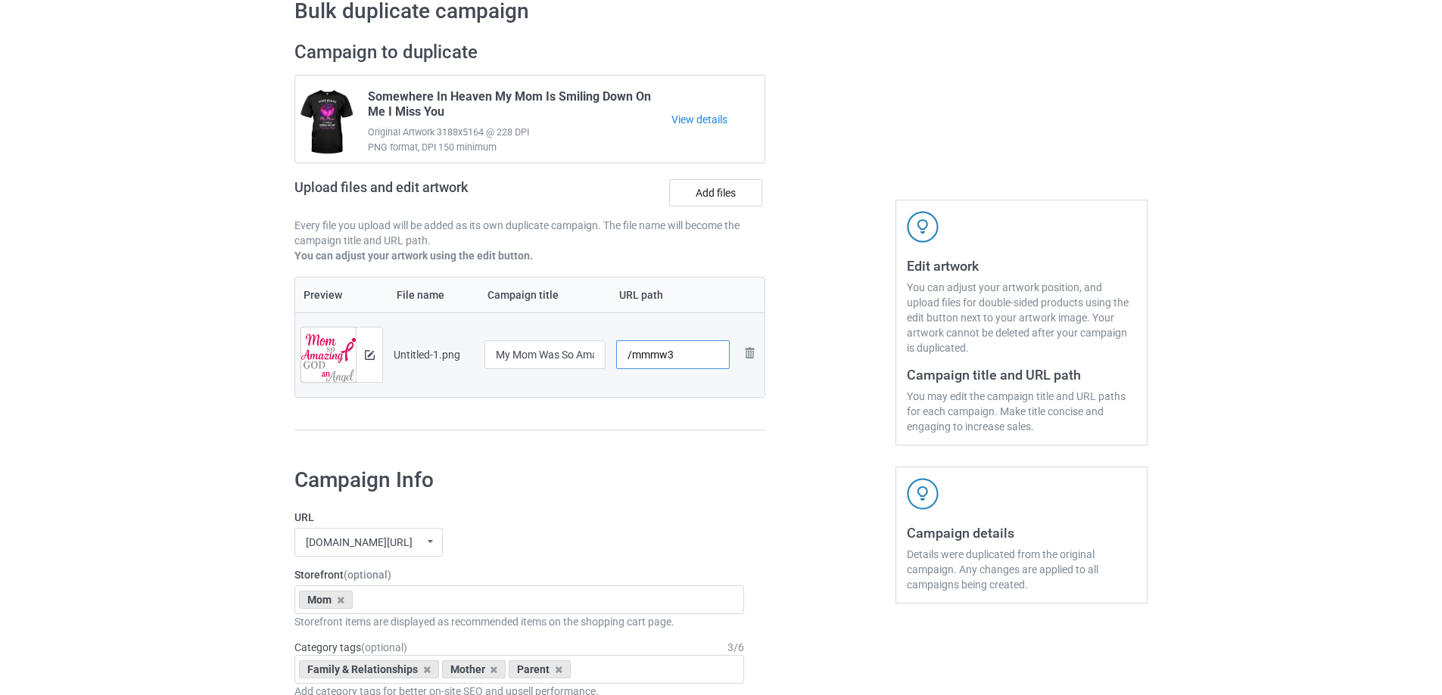
drag, startPoint x: 665, startPoint y: 358, endPoint x: 682, endPoint y: 359, distance: 16.7
click at [682, 359] on input "/mmmw3" at bounding box center [673, 355] width 114 height 29
type input "/mmmw5"
click at [724, 440] on div "Campaign to duplicate Somewhere In Heaven My Mom Is Smiling Down On Me I Miss Y…" at bounding box center [530, 243] width 492 height 426
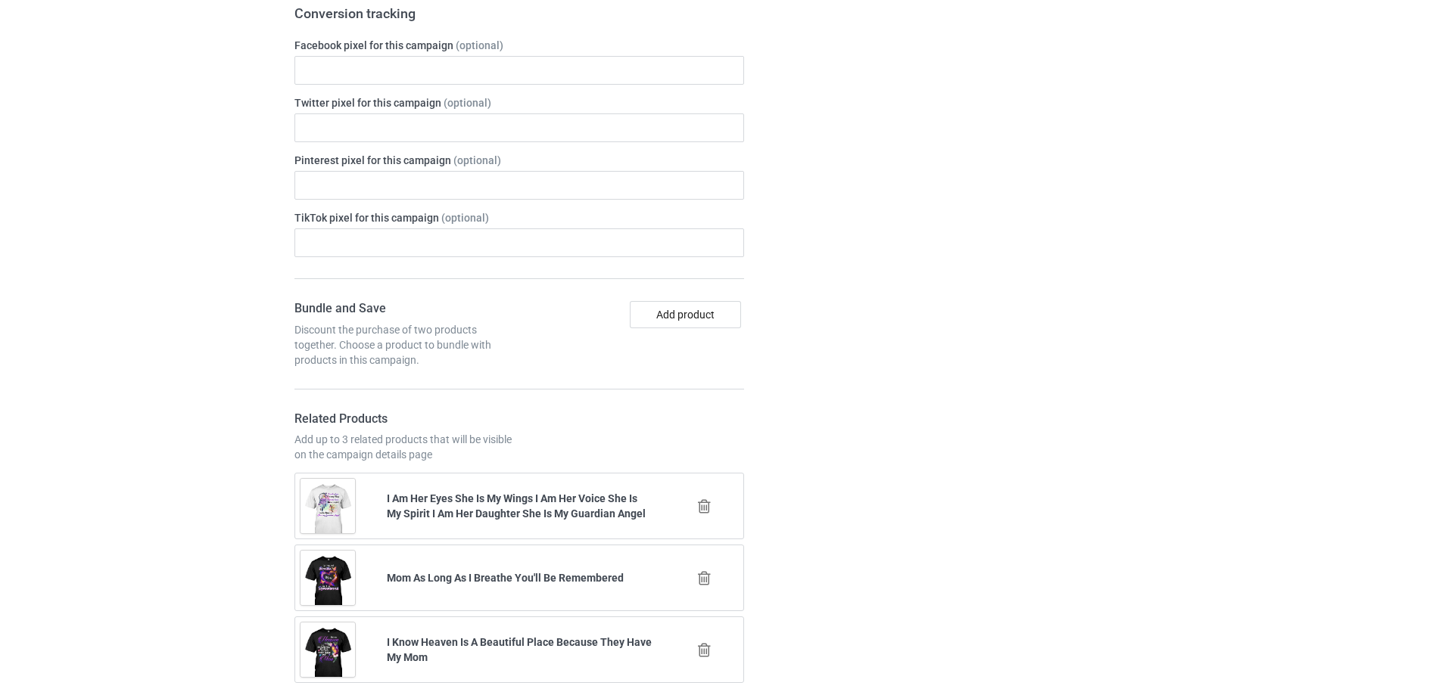
scroll to position [1762, 0]
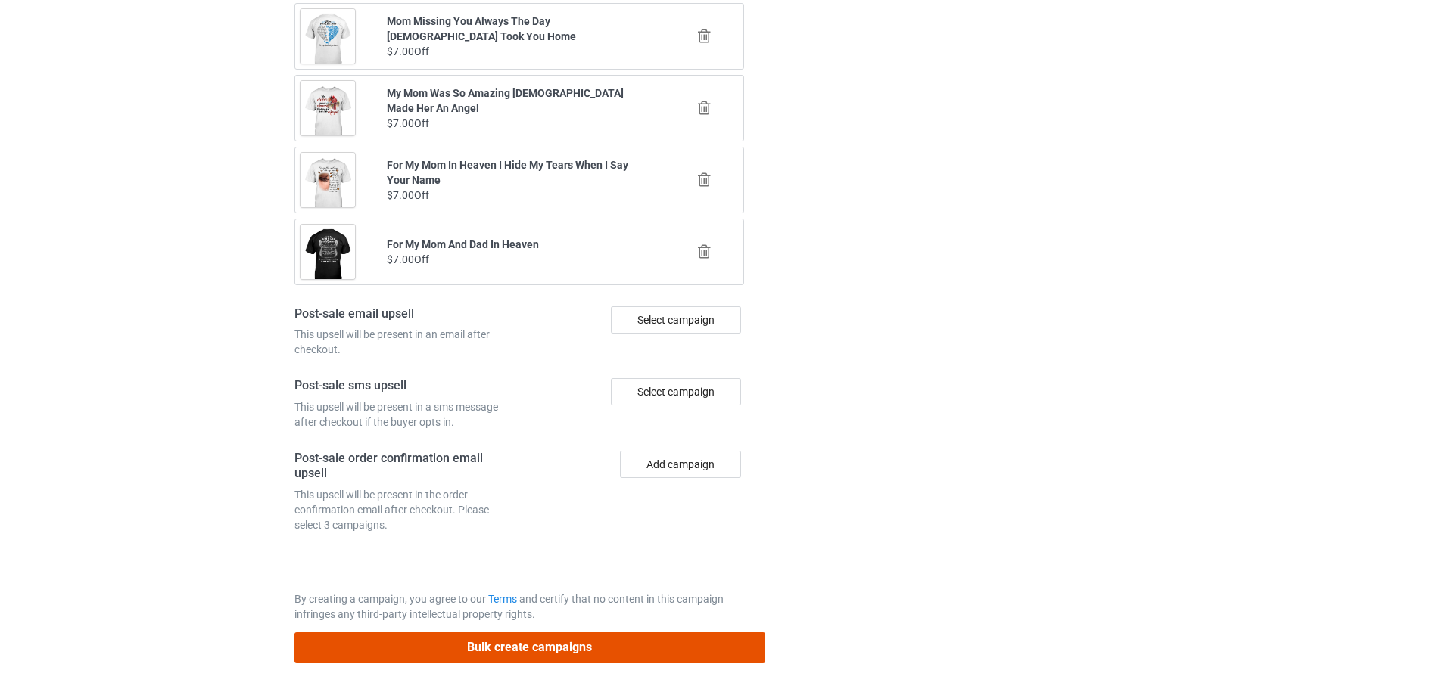
click at [605, 647] on button "Bulk create campaigns" at bounding box center [529, 648] width 471 height 31
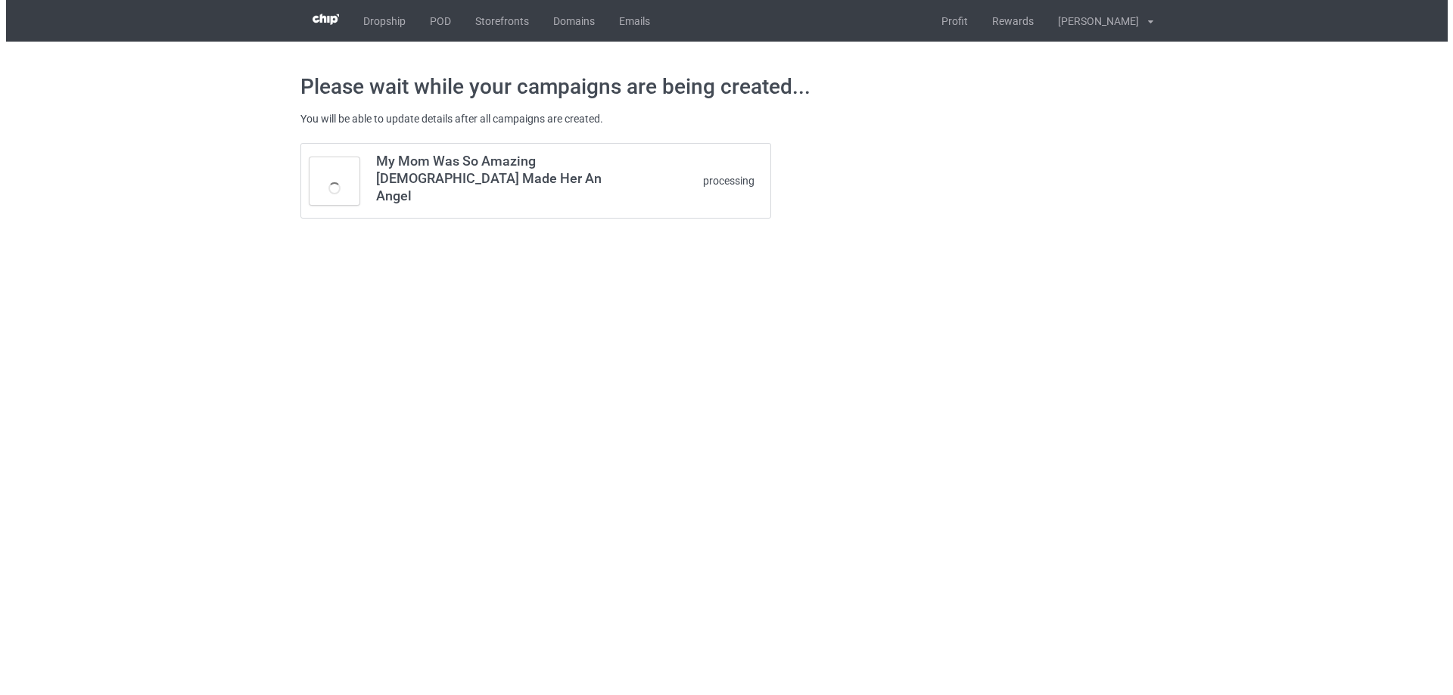
scroll to position [0, 0]
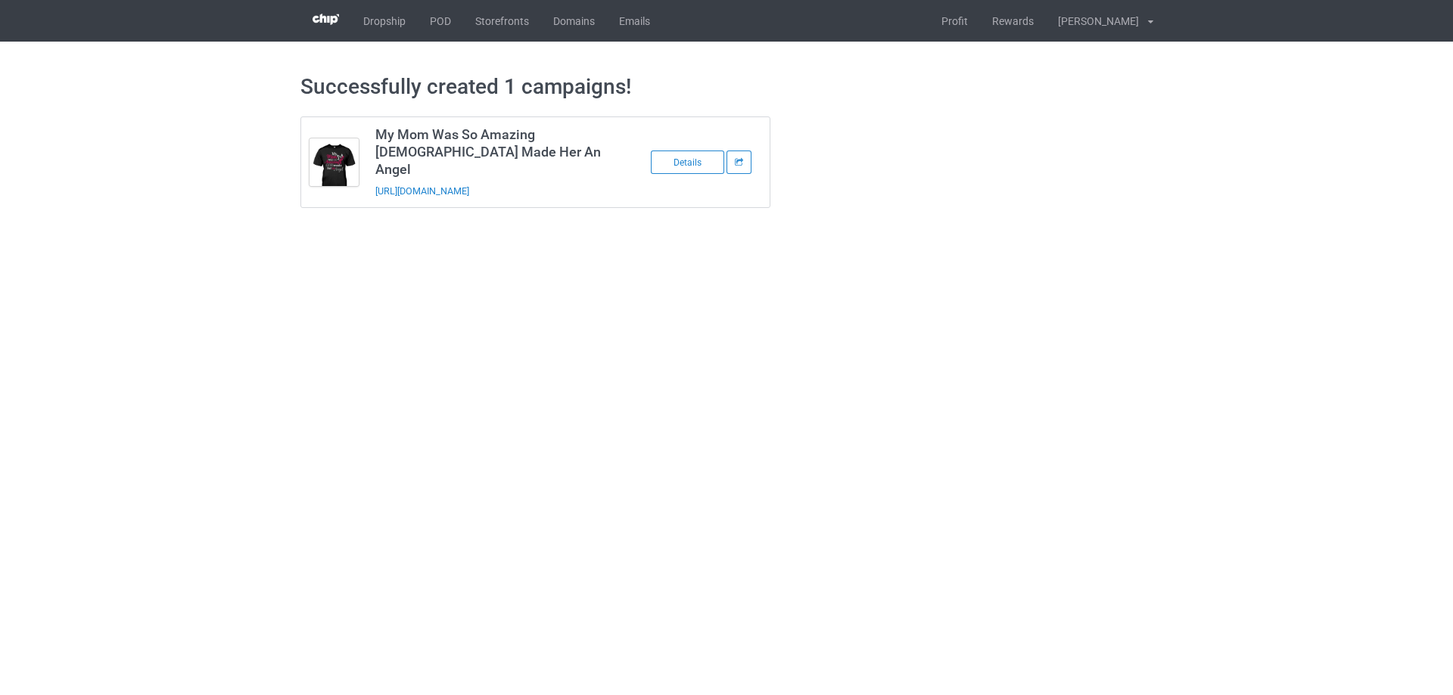
drag, startPoint x: 605, startPoint y: 187, endPoint x: 369, endPoint y: 181, distance: 236.2
click at [369, 181] on td "My Mom Was So Amazing God Made Her An Angel https://www.sendinglovetoheaven.com…" at bounding box center [495, 162] width 256 height 90
copy link "https://www.sendinglovetoheaven.com/mmmw5"
click at [447, 27] on link "POD" at bounding box center [440, 21] width 45 height 42
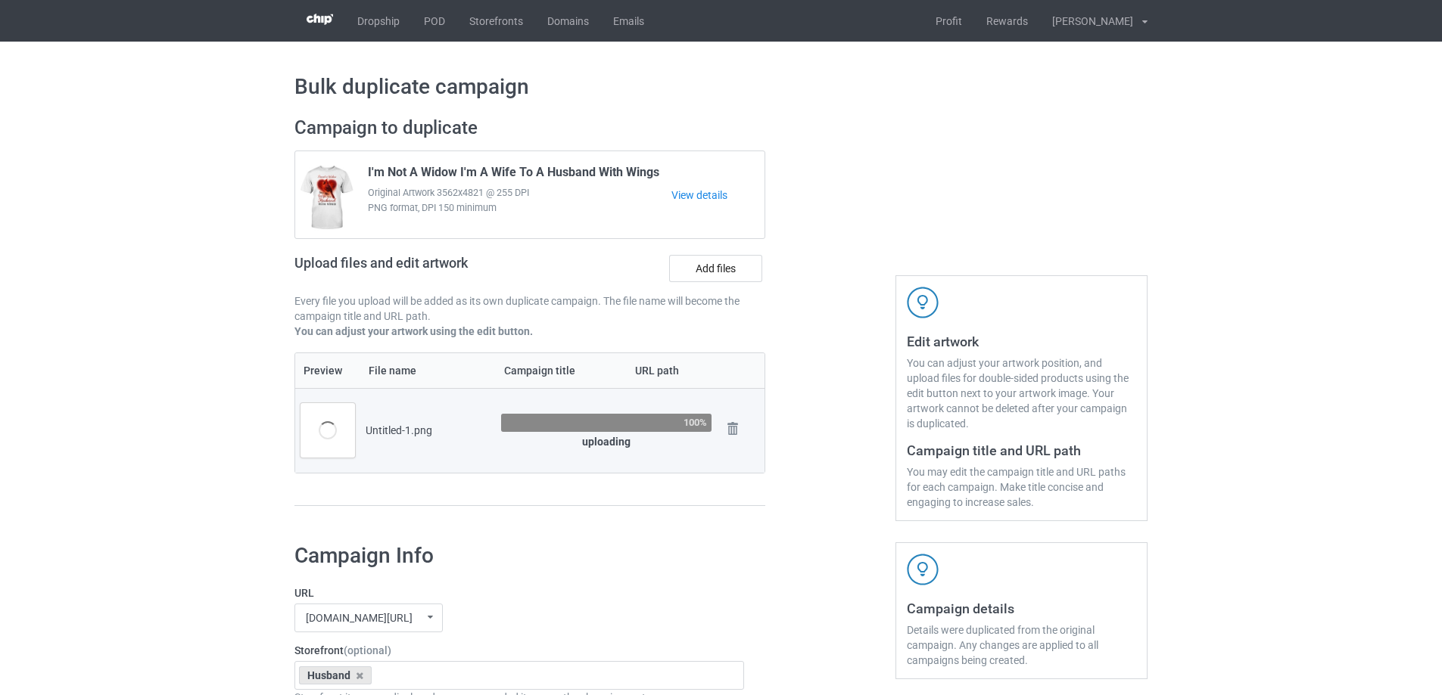
click at [796, 364] on div at bounding box center [830, 319] width 109 height 426
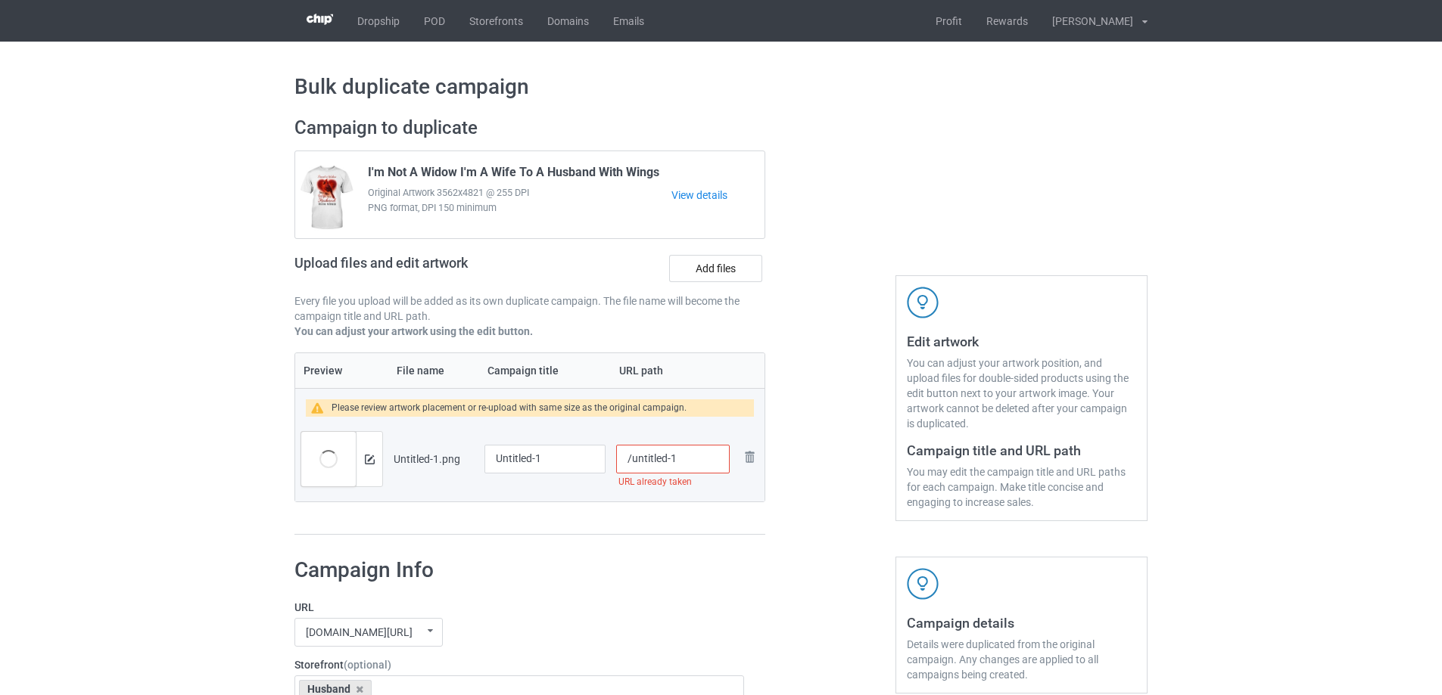
click at [356, 453] on div "Preview and edit artwork" at bounding box center [341, 459] width 82 height 56
click at [359, 453] on div at bounding box center [369, 459] width 26 height 54
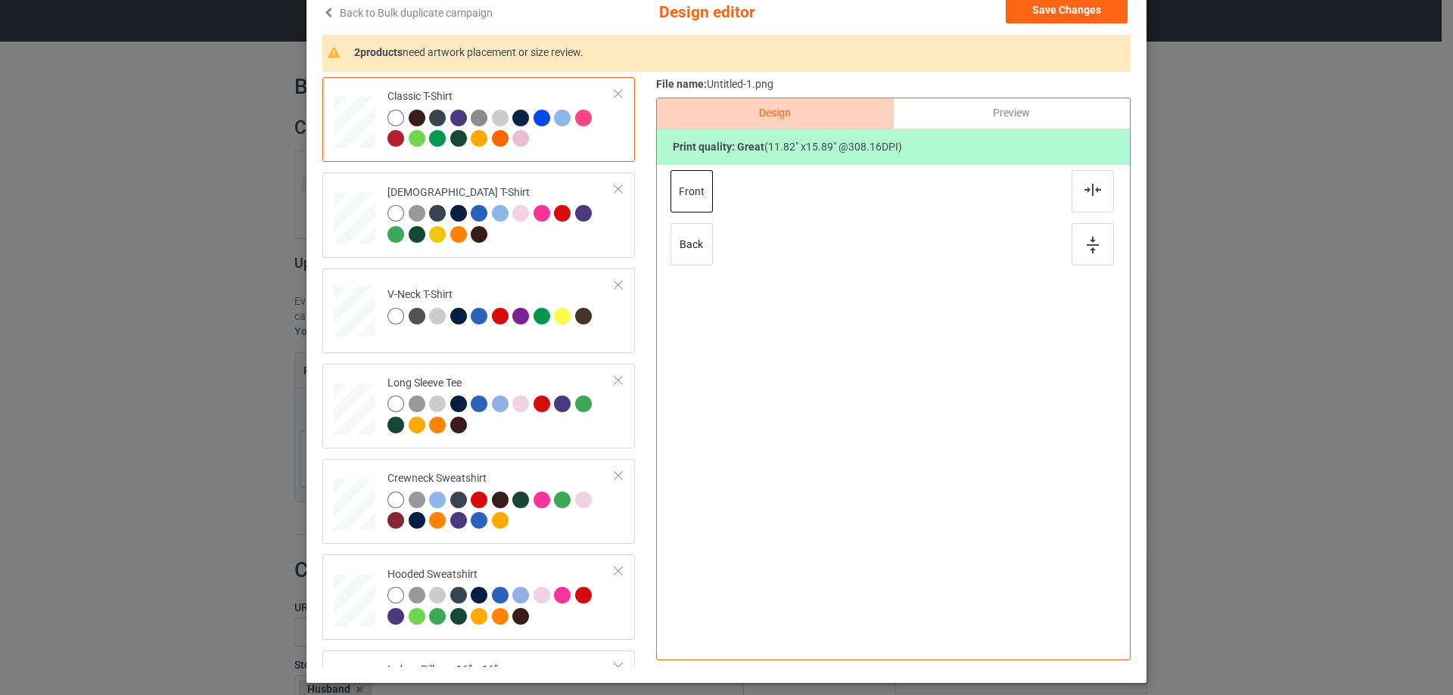
scroll to position [76, 0]
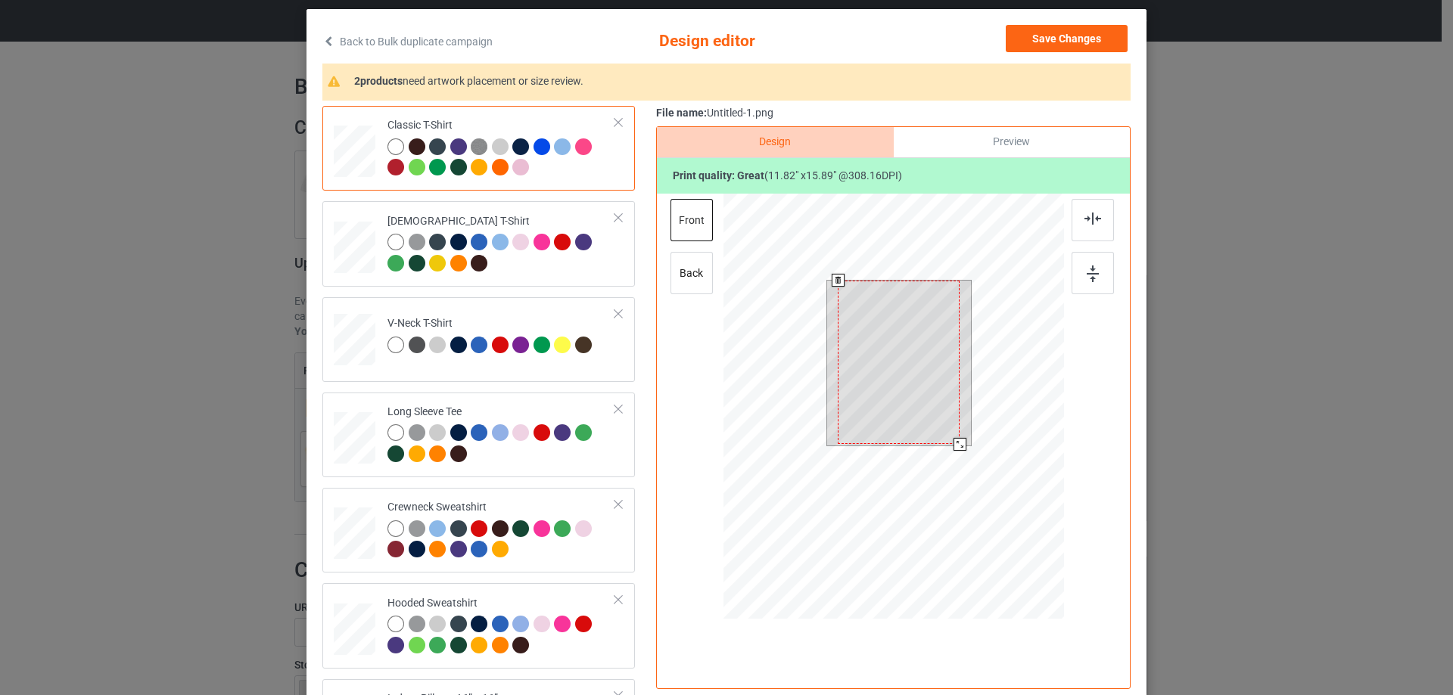
click at [926, 381] on div at bounding box center [899, 362] width 122 height 163
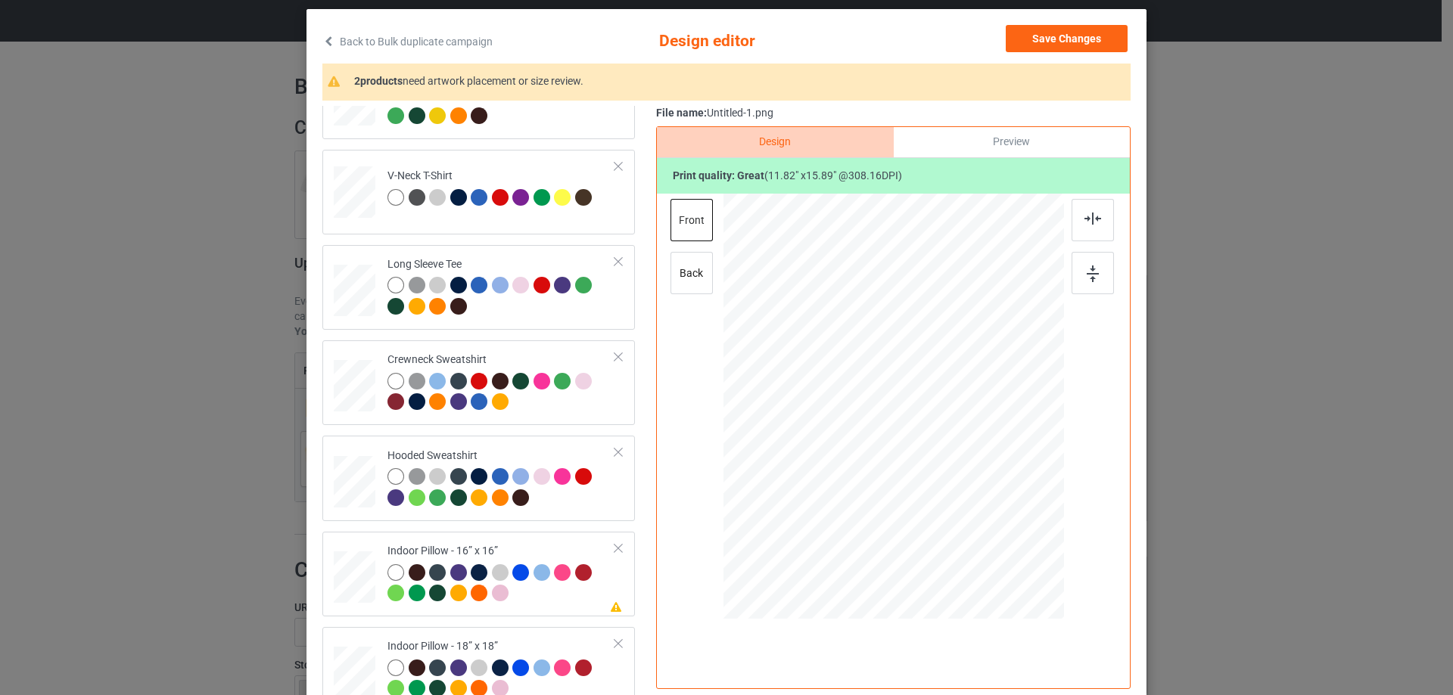
scroll to position [260, 0]
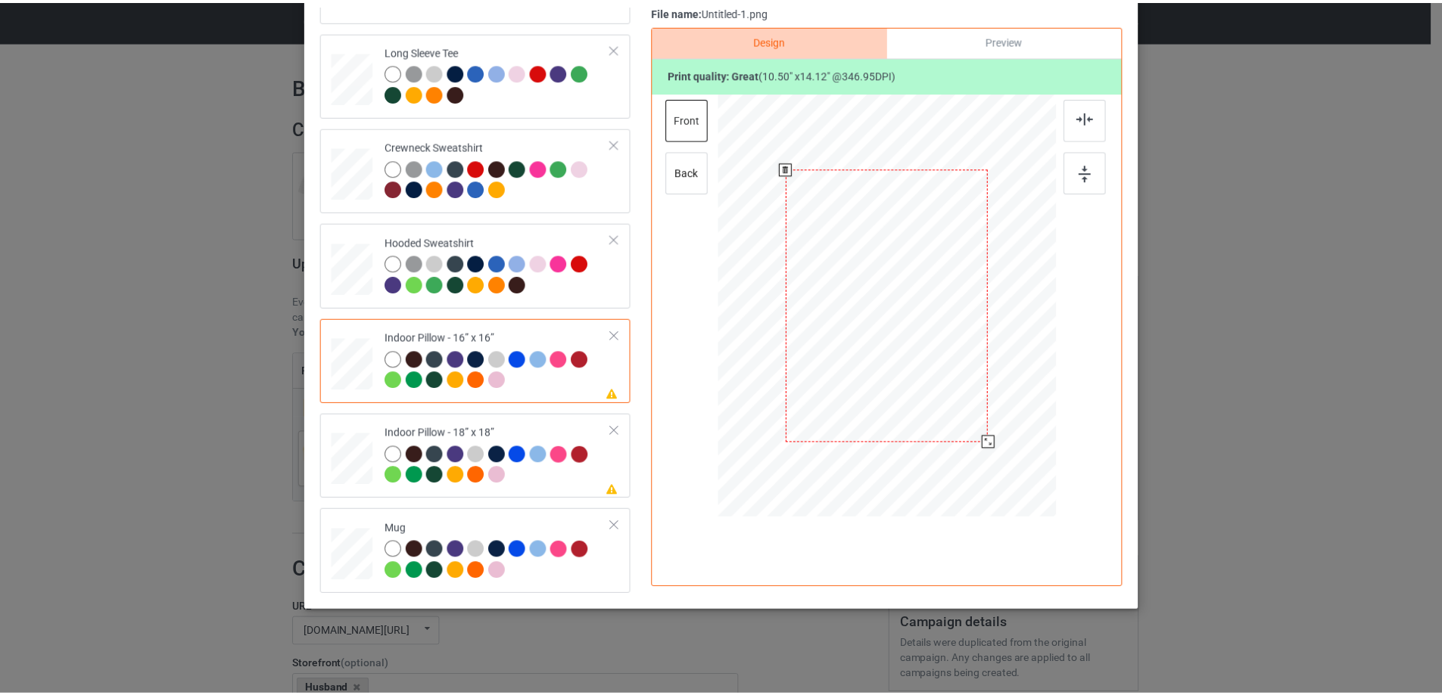
scroll to position [102, 0]
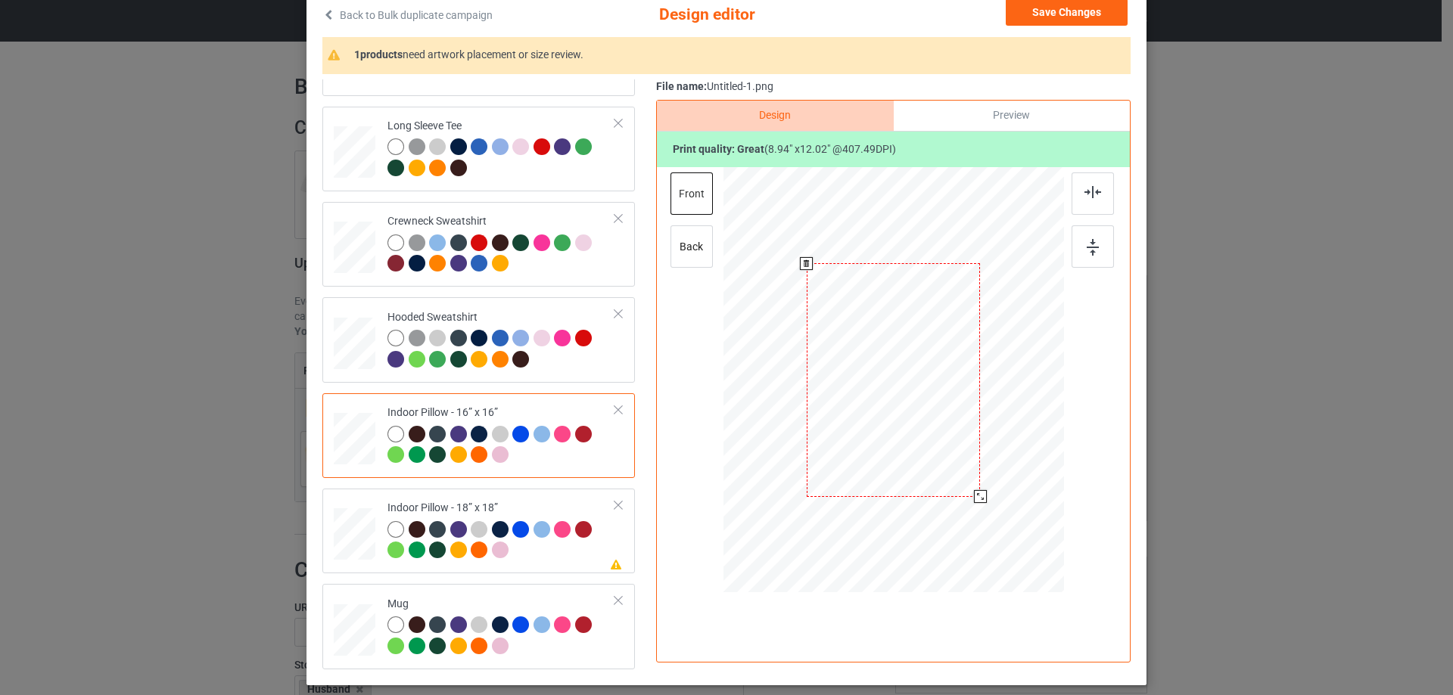
drag, startPoint x: 992, startPoint y: 515, endPoint x: 985, endPoint y: 489, distance: 27.5
click at [985, 489] on div at bounding box center [893, 380] width 341 height 340
click at [986, 129] on div "Preview" at bounding box center [1012, 116] width 236 height 30
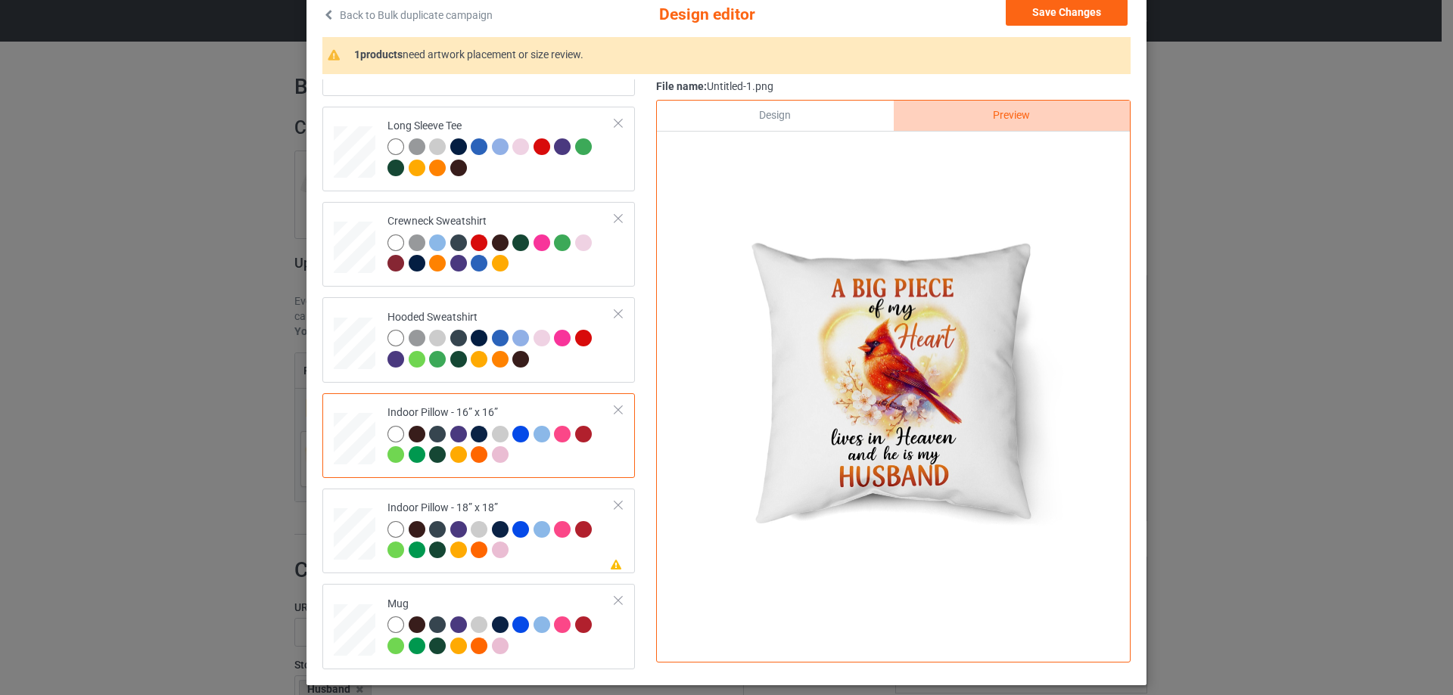
click at [792, 117] on div "Design" at bounding box center [775, 116] width 236 height 30
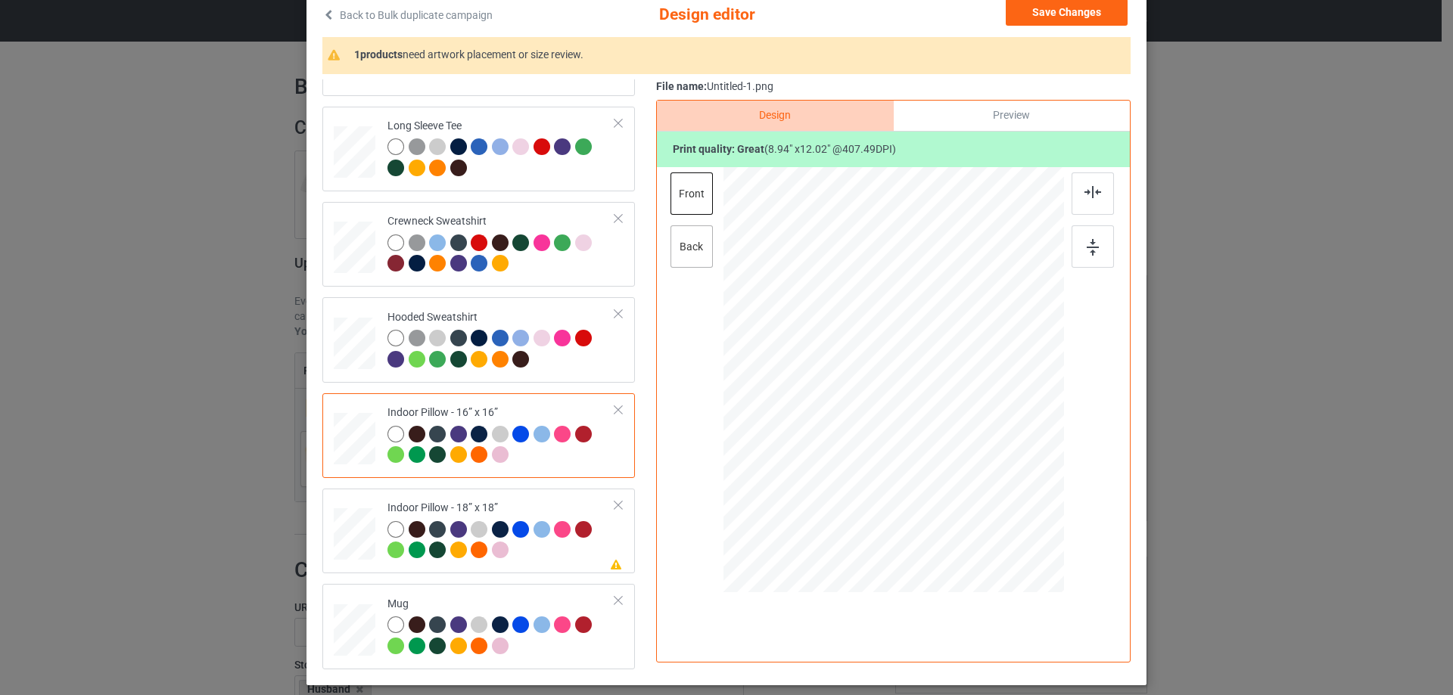
click at [692, 257] on div "back" at bounding box center [692, 247] width 42 height 42
click at [975, 501] on div at bounding box center [981, 499] width 13 height 13
click at [424, 517] on div "Indoor Pillow - 18” x 18”" at bounding box center [501, 529] width 228 height 57
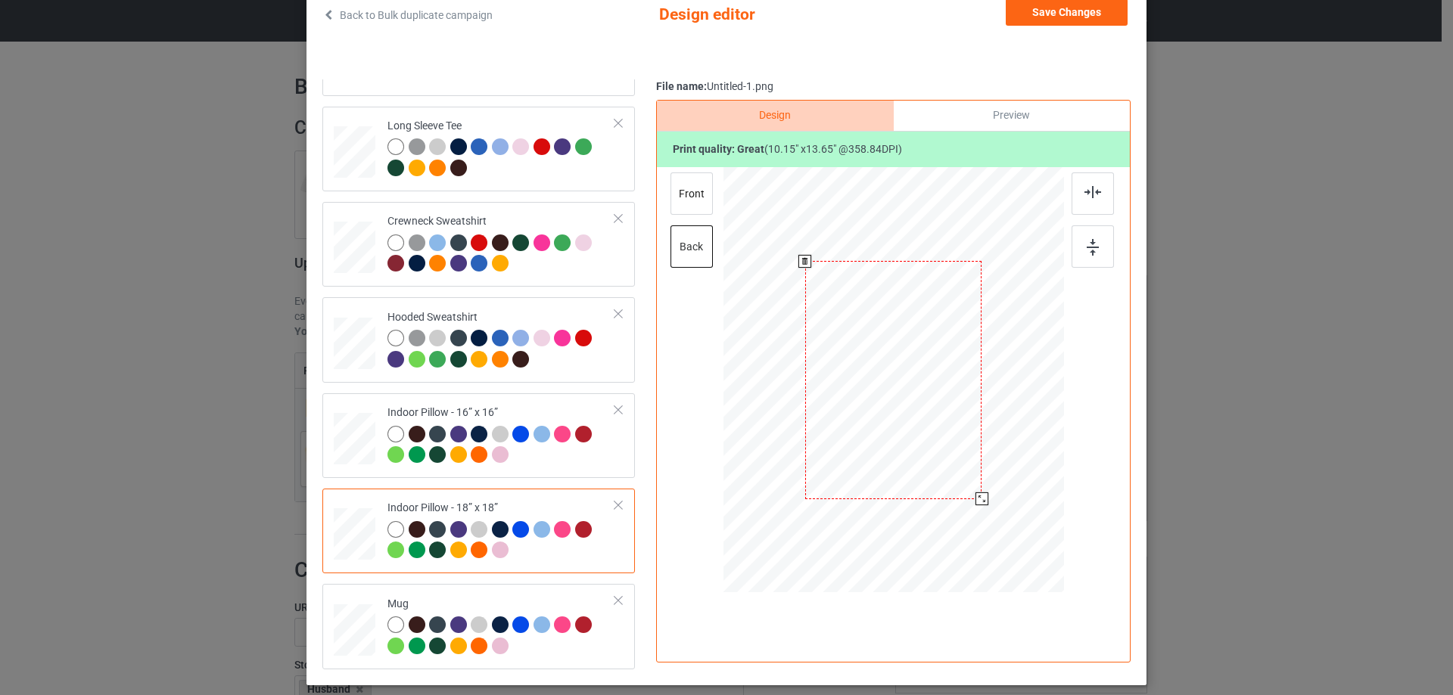
drag, startPoint x: 976, startPoint y: 511, endPoint x: 971, endPoint y: 503, distance: 9.9
click at [975, 503] on div at bounding box center [981, 499] width 13 height 13
click at [693, 198] on div "front" at bounding box center [692, 194] width 42 height 42
click at [976, 500] on div at bounding box center [982, 500] width 13 height 13
click at [398, 601] on div "Mug" at bounding box center [501, 625] width 228 height 57
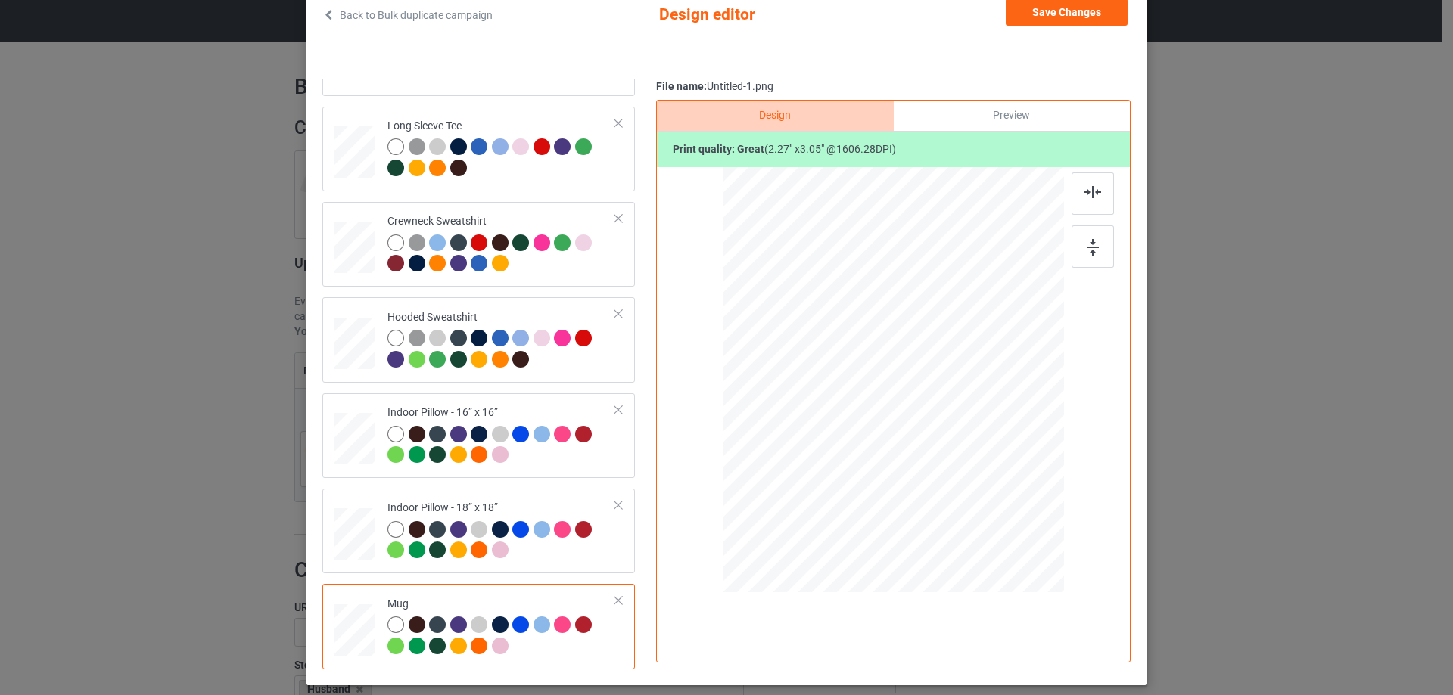
click at [1040, 136] on div "Print quality: great ( 2.27 " x 3.05 " @ 1606.28 DPI)" at bounding box center [893, 150] width 473 height 36
click at [1035, 125] on div "Preview" at bounding box center [1012, 116] width 236 height 30
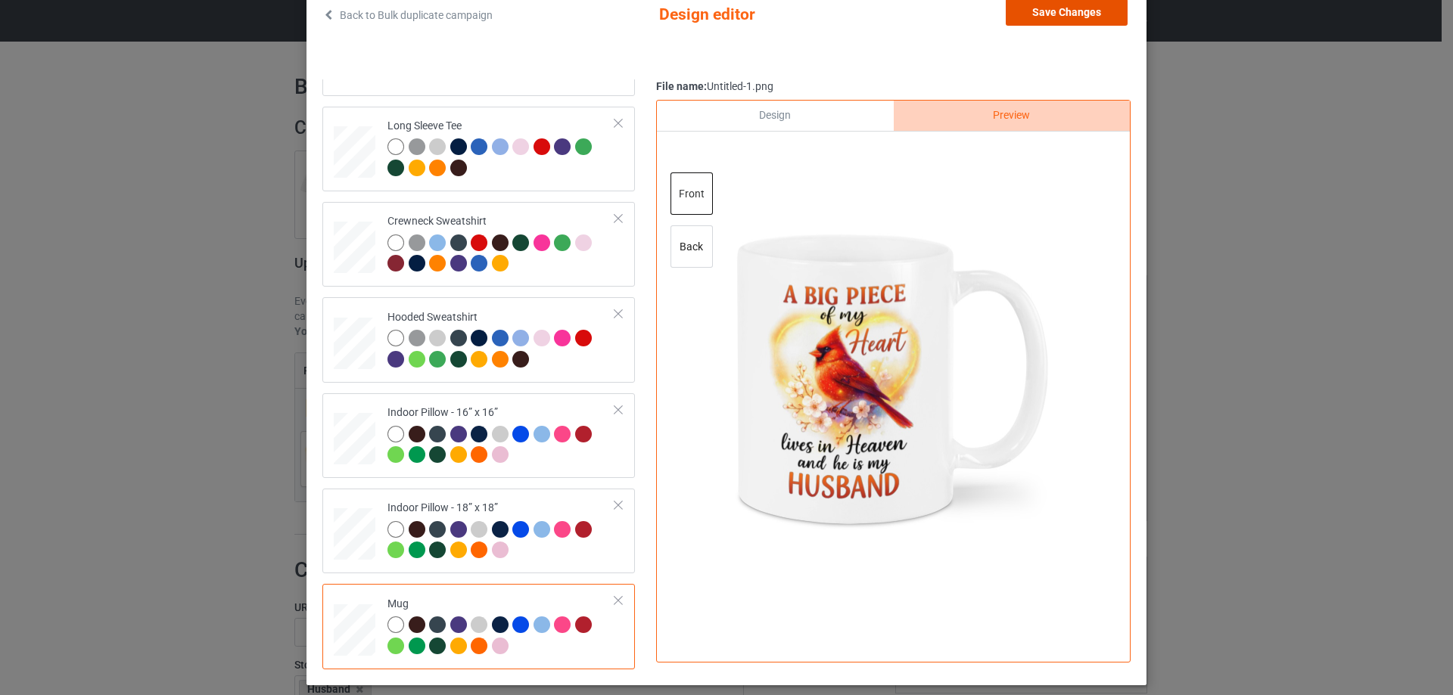
click at [1053, 19] on button "Save Changes" at bounding box center [1067, 11] width 122 height 27
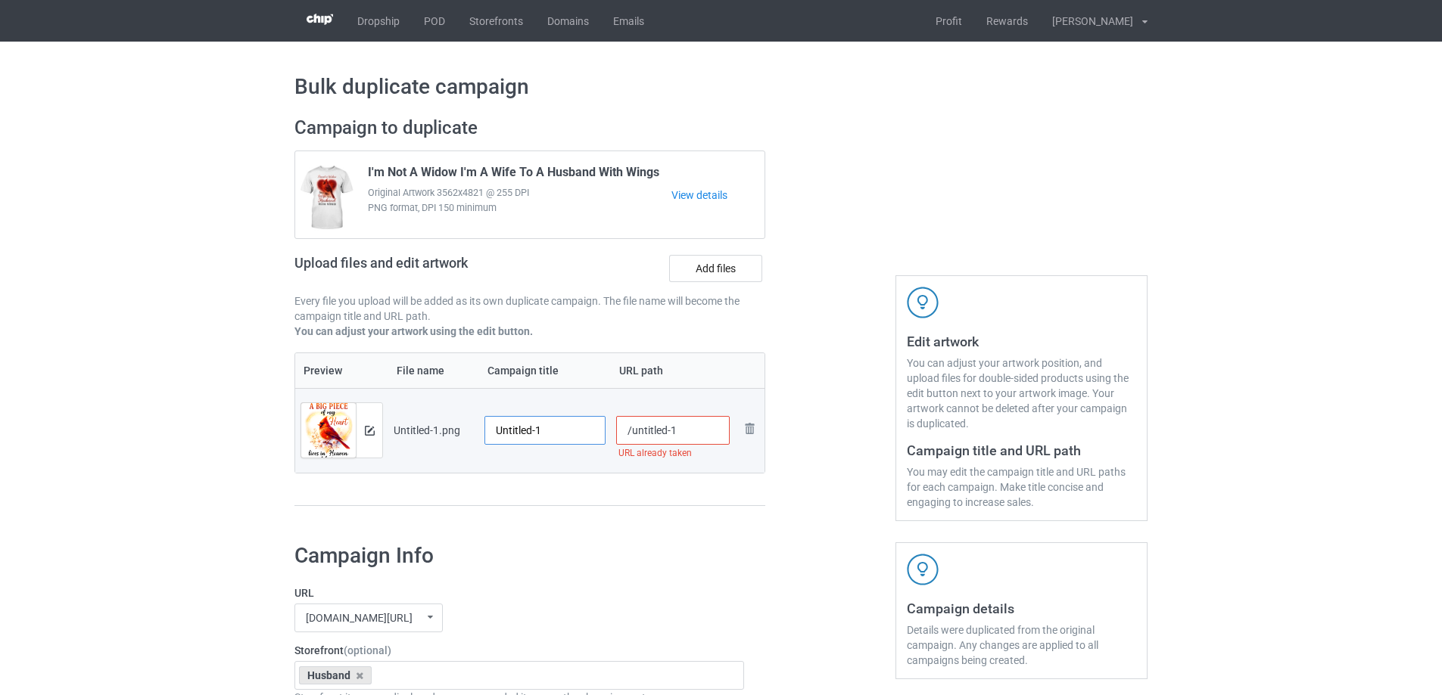
click at [563, 422] on input "Untitled-1" at bounding box center [544, 430] width 121 height 29
paste input "A Big Piece Of My Heart Lives In Heaven And He Is My Husband"
type input "A Big Piece Of My Heart Lives In Heaven And He Is My Husband"
click at [549, 491] on div "Preview File name Campaign title URL path Preview and edit artwork Untitled-1.p…" at bounding box center [529, 430] width 471 height 154
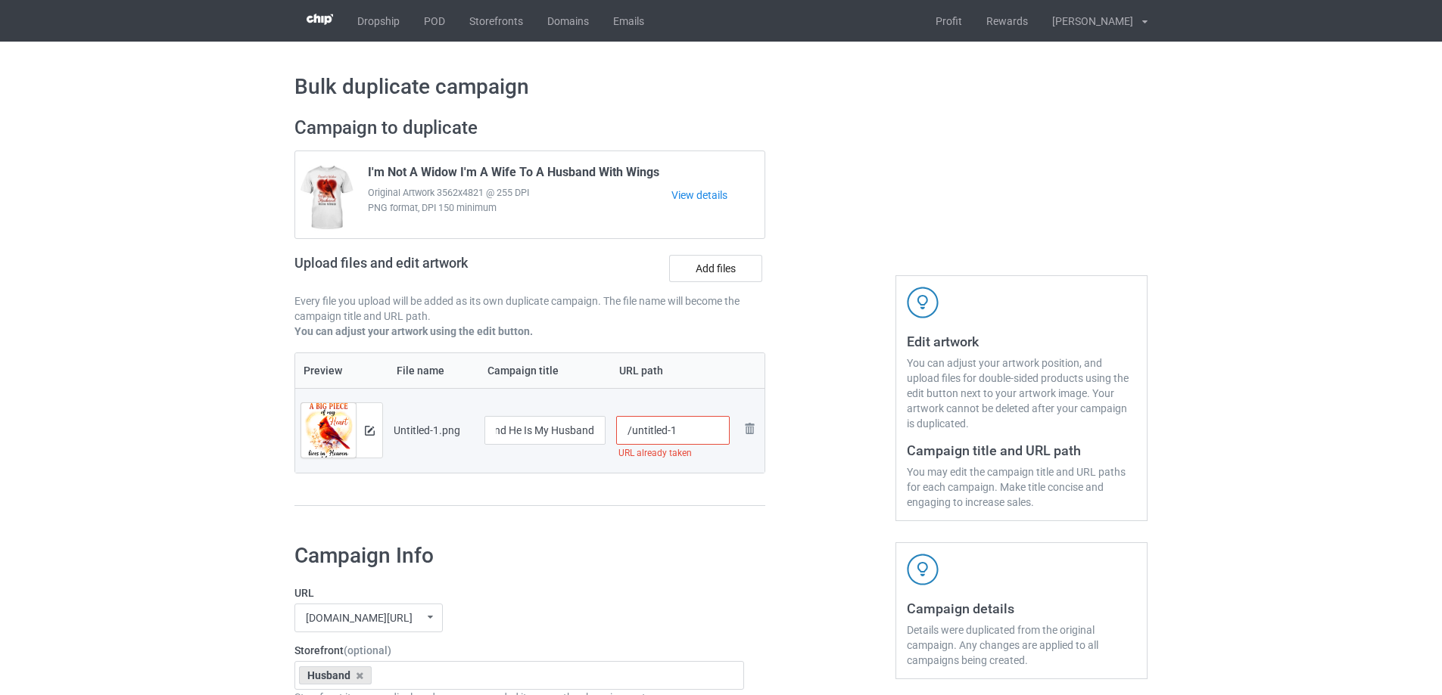
scroll to position [0, 0]
drag, startPoint x: 630, startPoint y: 431, endPoint x: 710, endPoint y: 422, distance: 80.0
click at [710, 422] on input "/untitled-1" at bounding box center [673, 430] width 114 height 29
type input "/habp18"
click at [786, 436] on div at bounding box center [830, 319] width 109 height 426
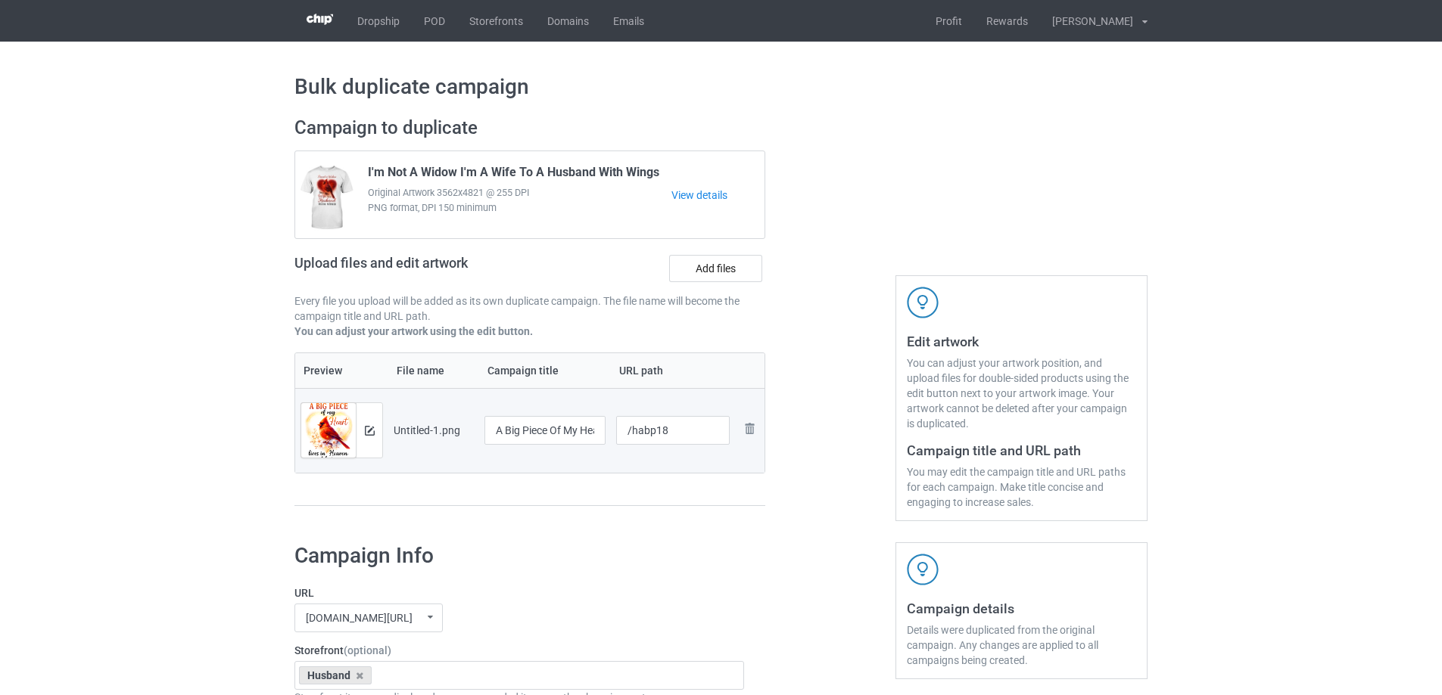
click at [385, 434] on td "Preview and edit artwork" at bounding box center [341, 430] width 93 height 85
click at [372, 434] on img at bounding box center [370, 431] width 10 height 10
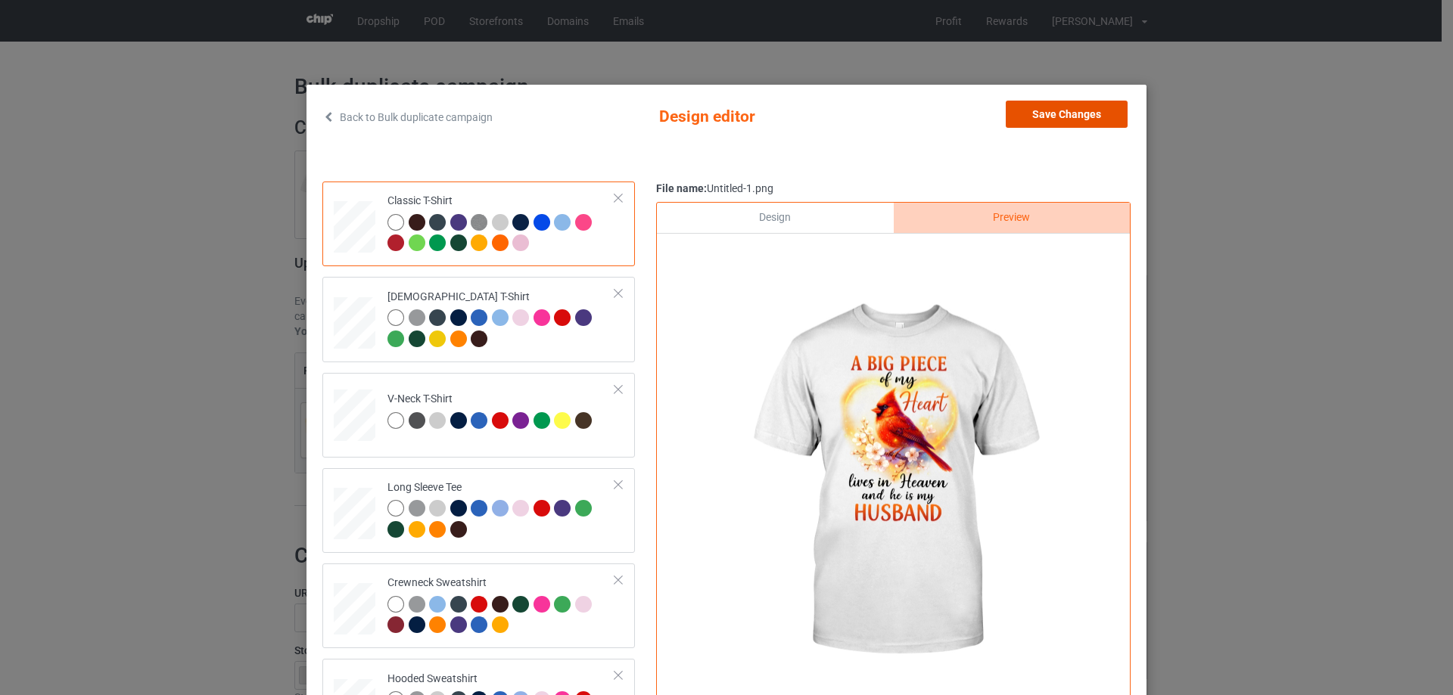
click at [1064, 112] on button "Save Changes" at bounding box center [1067, 114] width 122 height 27
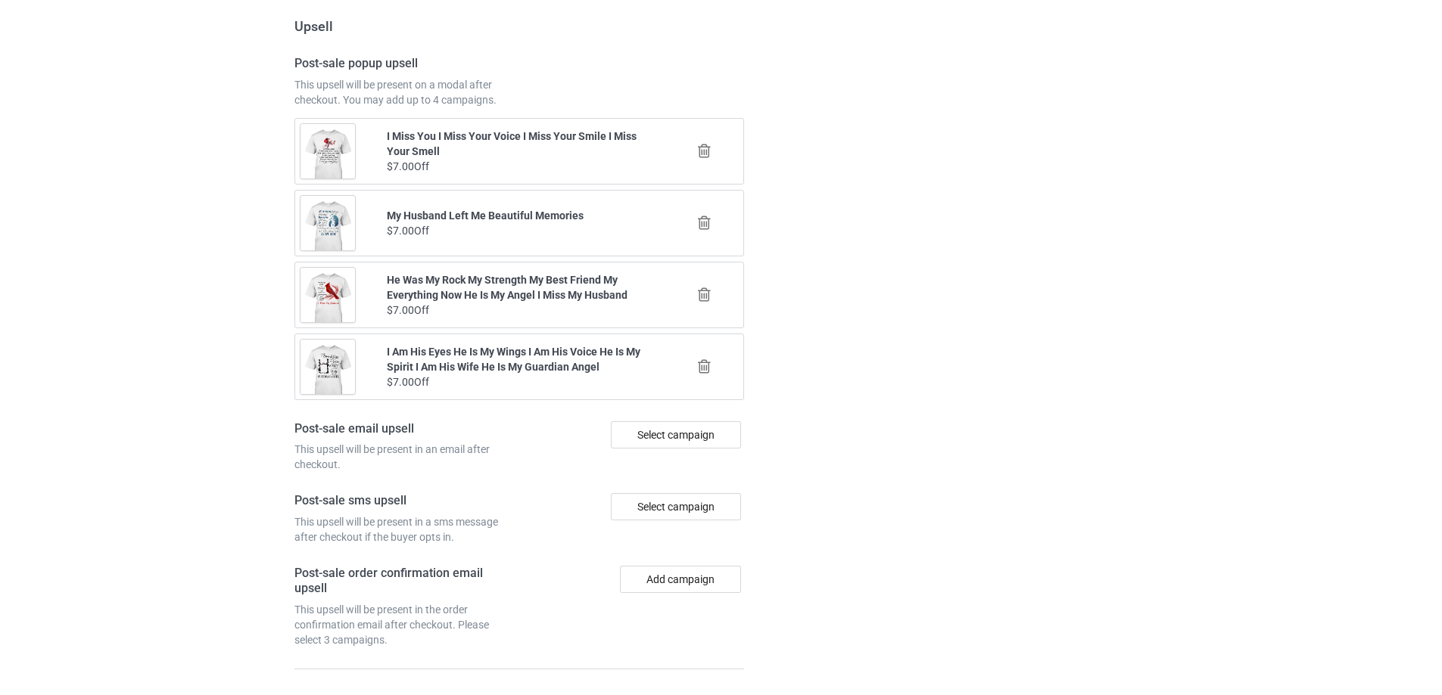
scroll to position [1762, 0]
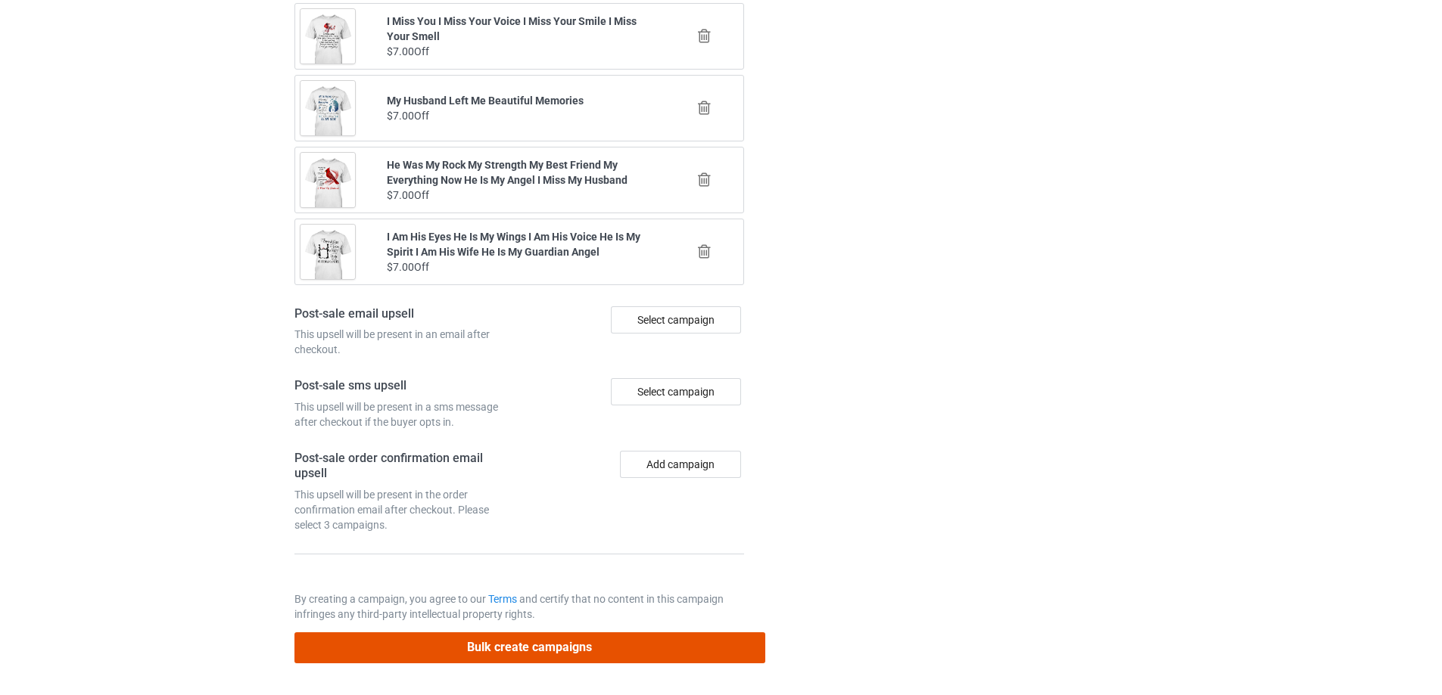
click at [616, 652] on button "Bulk create campaigns" at bounding box center [529, 648] width 471 height 31
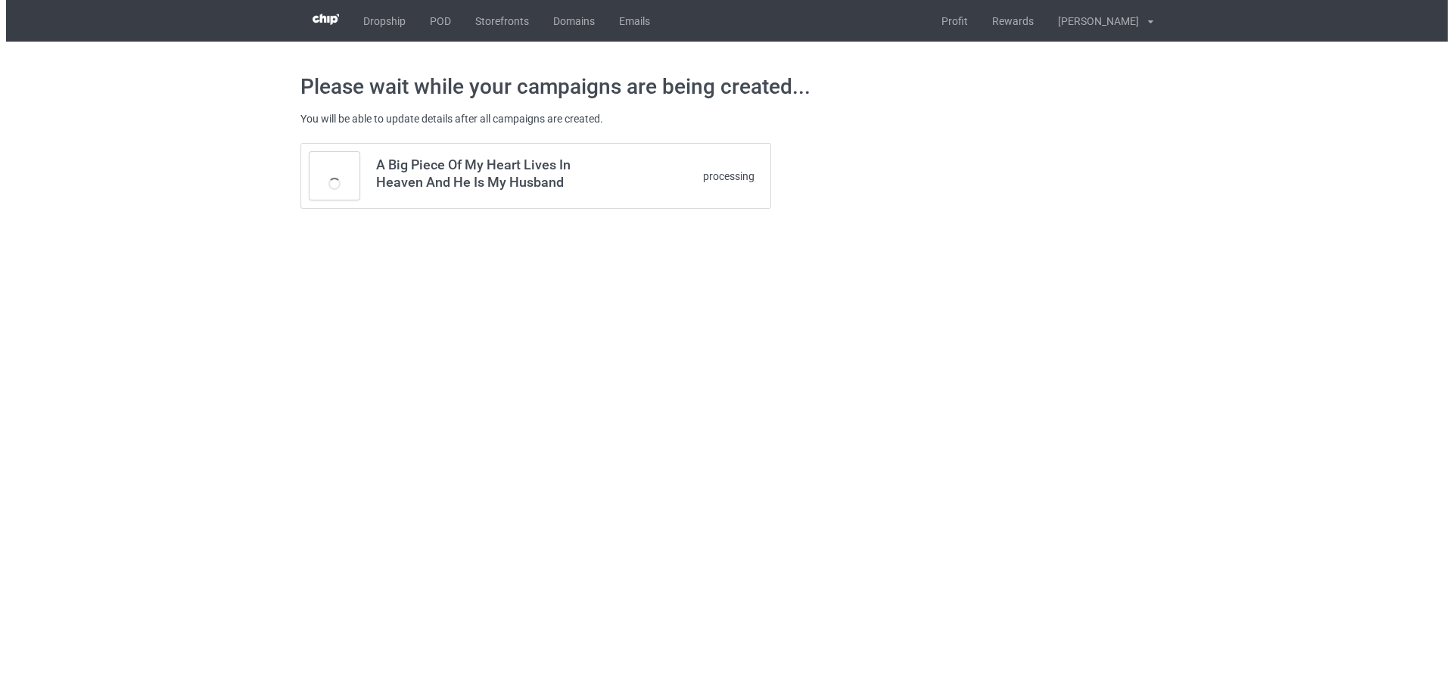
scroll to position [0, 0]
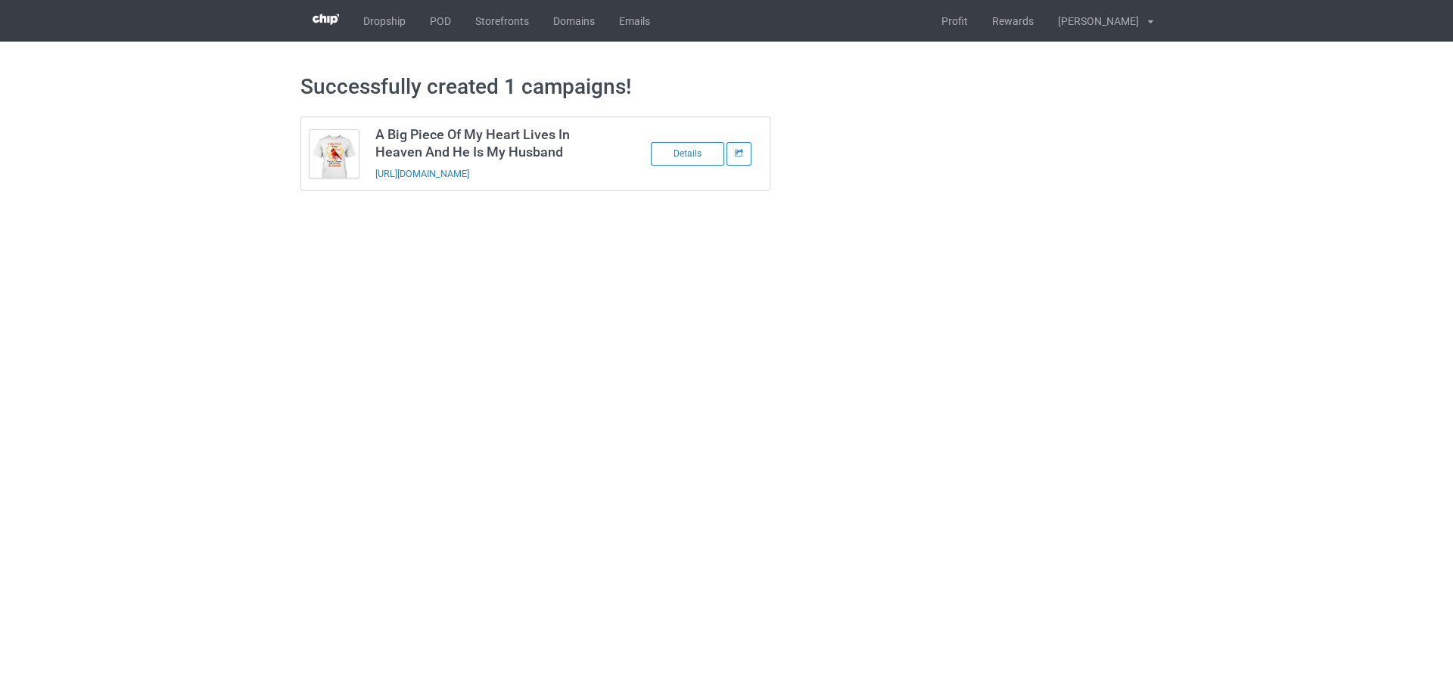
drag, startPoint x: 591, startPoint y: 167, endPoint x: 362, endPoint y: 184, distance: 229.9
click at [362, 184] on tbody "A Big Piece Of My Heart Lives In Heaven And He Is My Husband https://www.sendin…" at bounding box center [535, 153] width 469 height 73
click at [620, 173] on td "A Big Piece Of My Heart Lives In Heaven And He Is My Husband https://www.sendin…" at bounding box center [495, 153] width 256 height 73
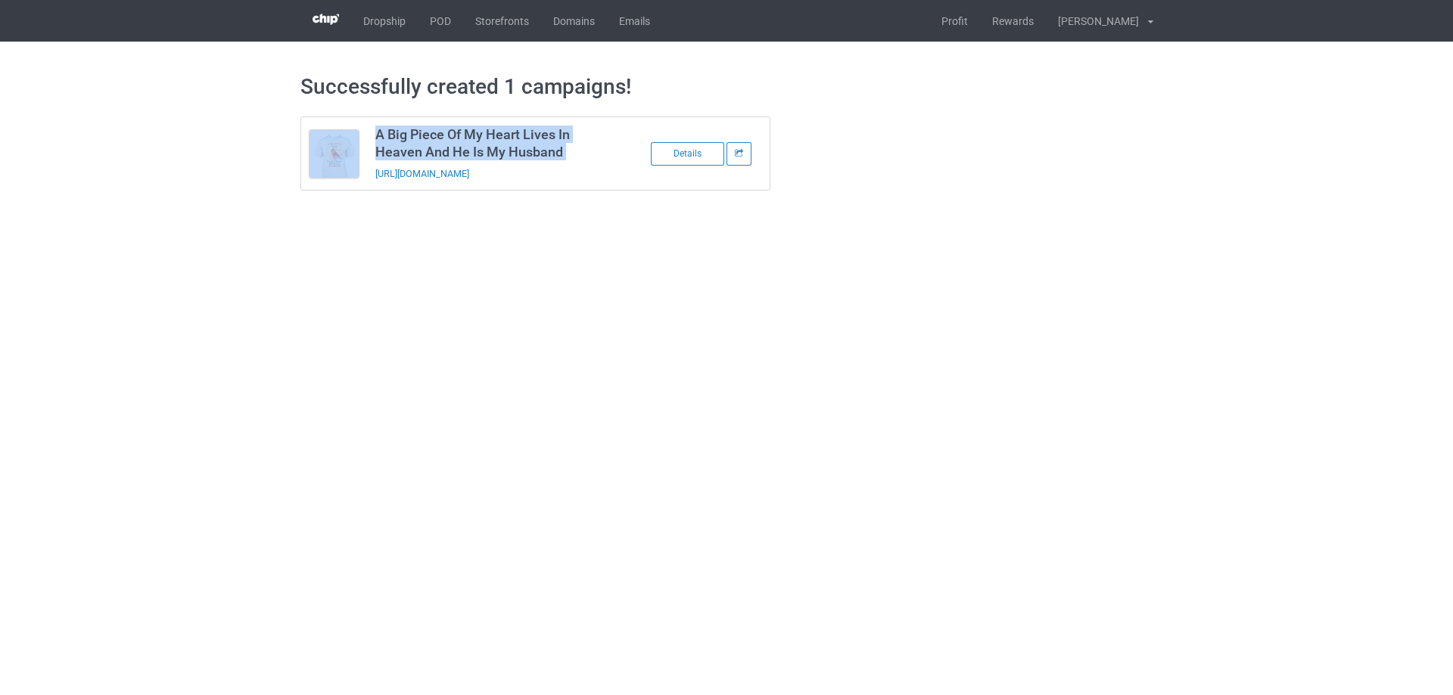
copy tbody "A Big Piece Of My Heart Lives In Heaven And He Is My Husband"
click at [444, 30] on link "POD" at bounding box center [440, 21] width 45 height 42
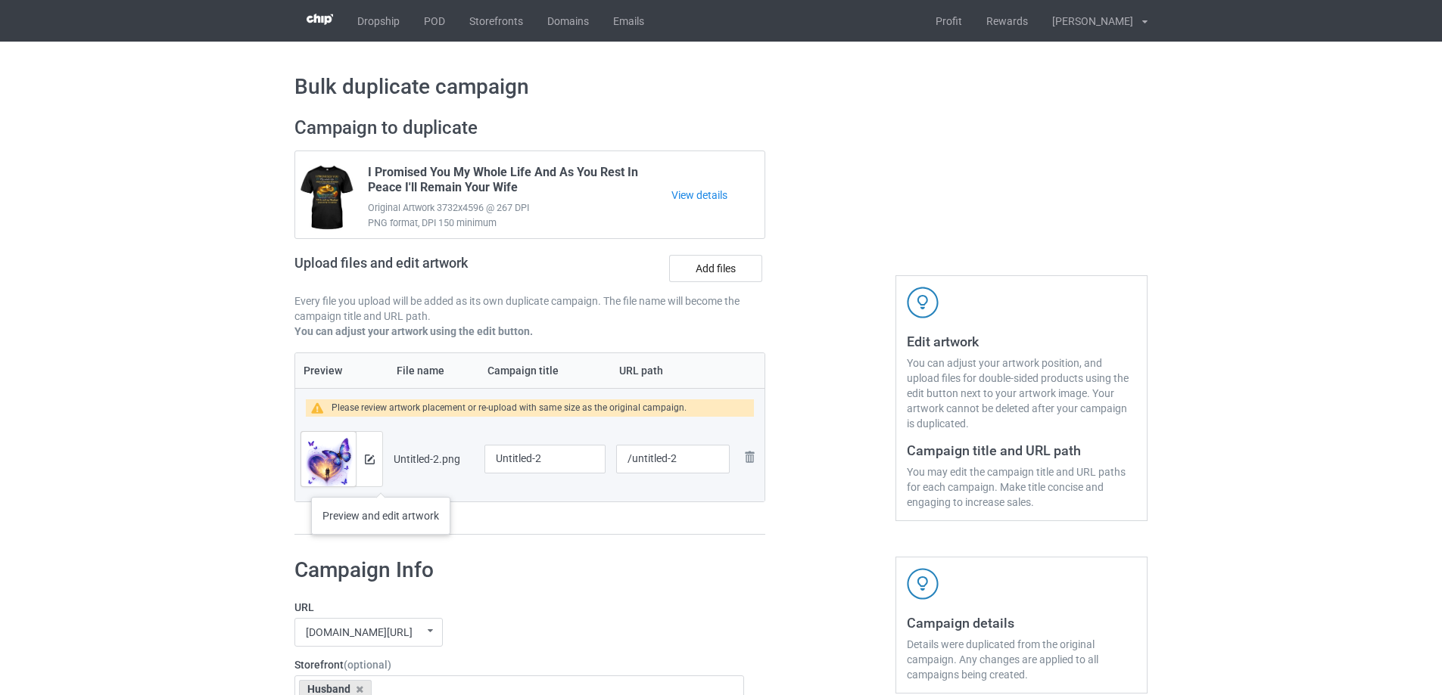
click at [372, 471] on div at bounding box center [369, 459] width 26 height 54
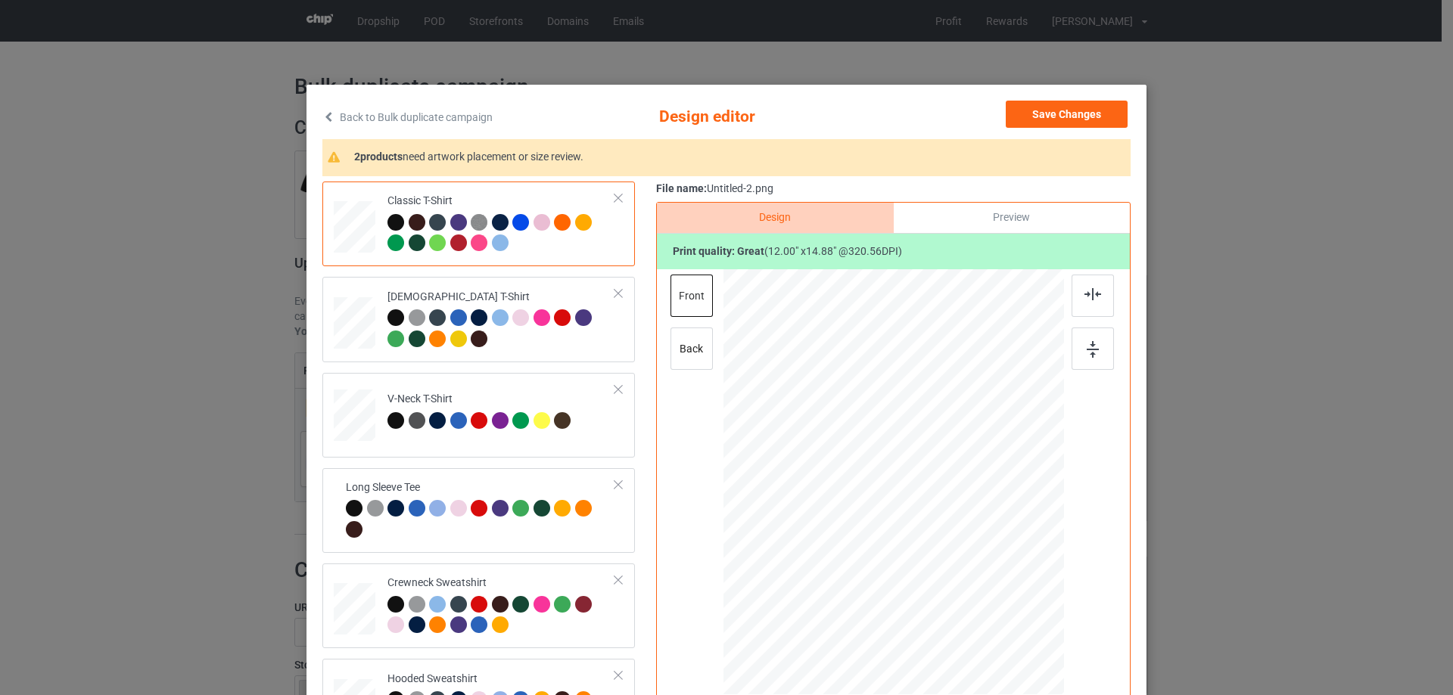
click at [647, 424] on div "Classic T-Shirt [DEMOGRAPHIC_DATA] T-Shirt V-Neck T-Shirt Long Sleeve Tee Crewn…" at bounding box center [726, 477] width 808 height 590
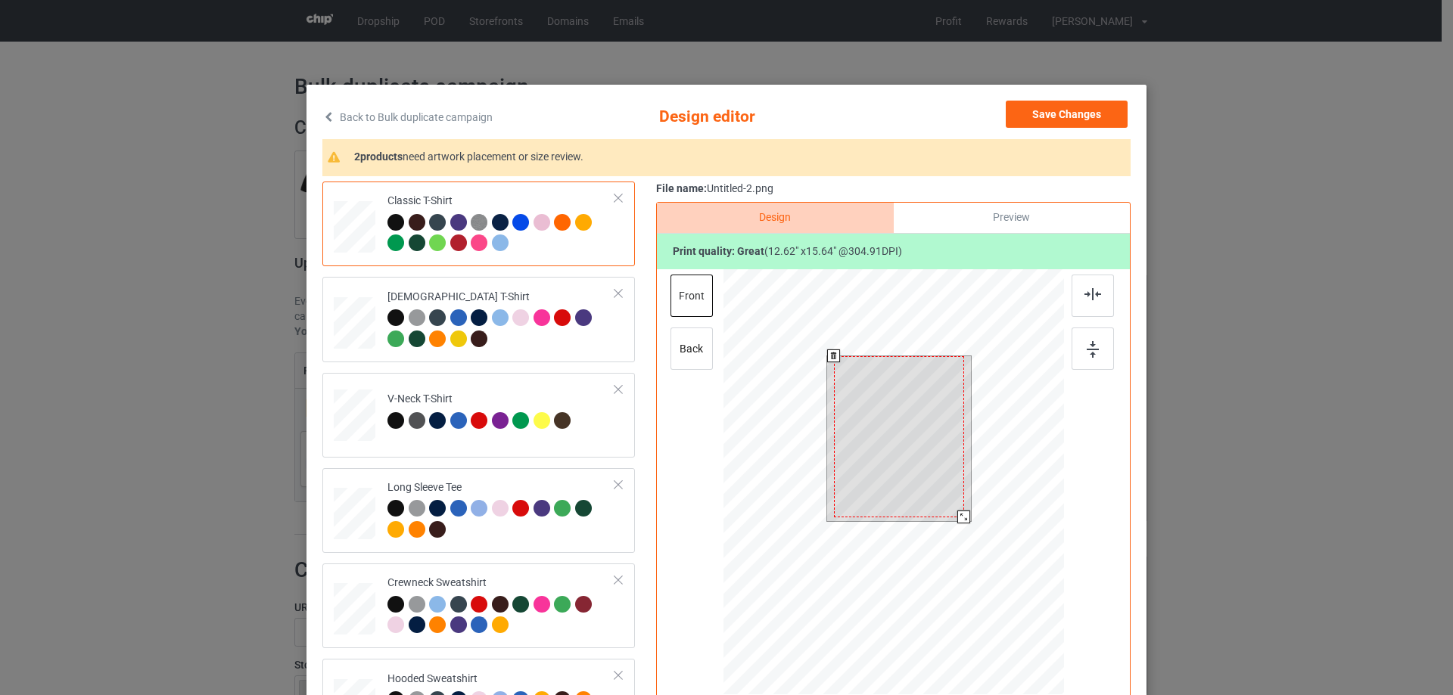
click at [957, 513] on div at bounding box center [963, 517] width 13 height 13
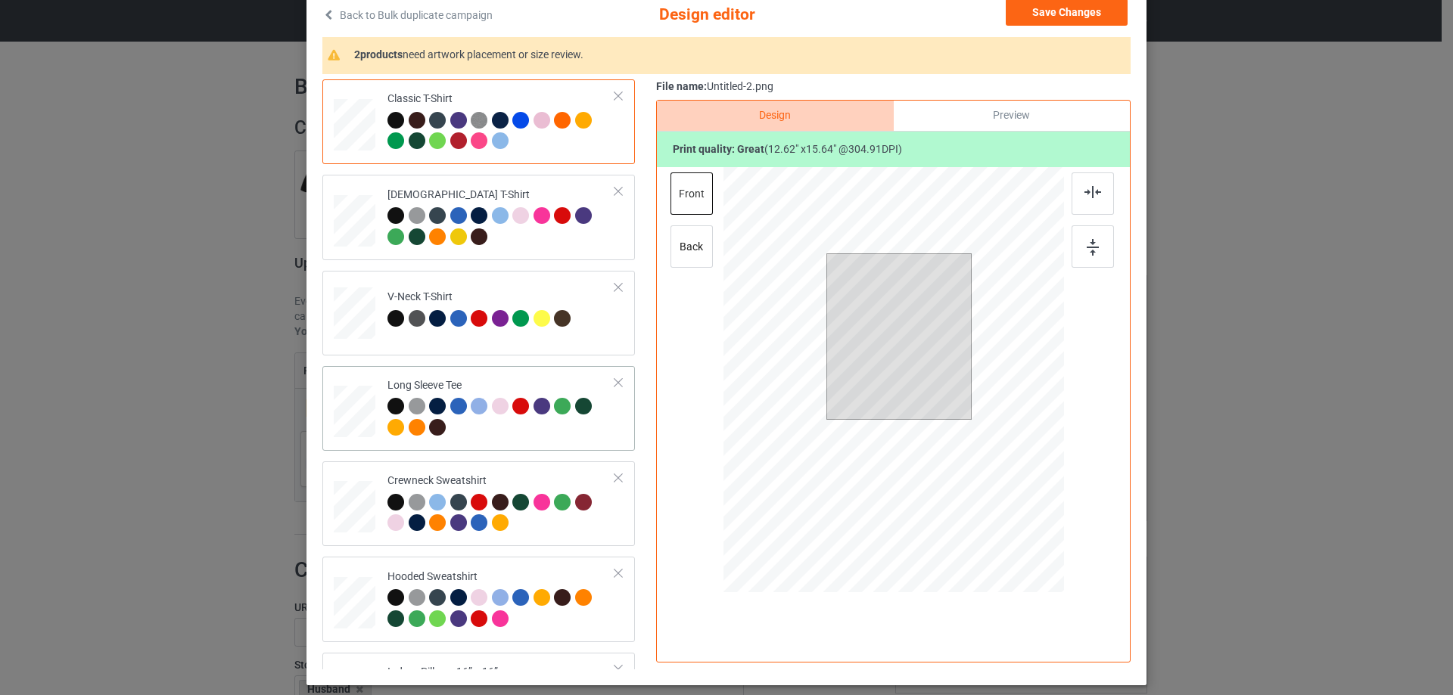
scroll to position [260, 0]
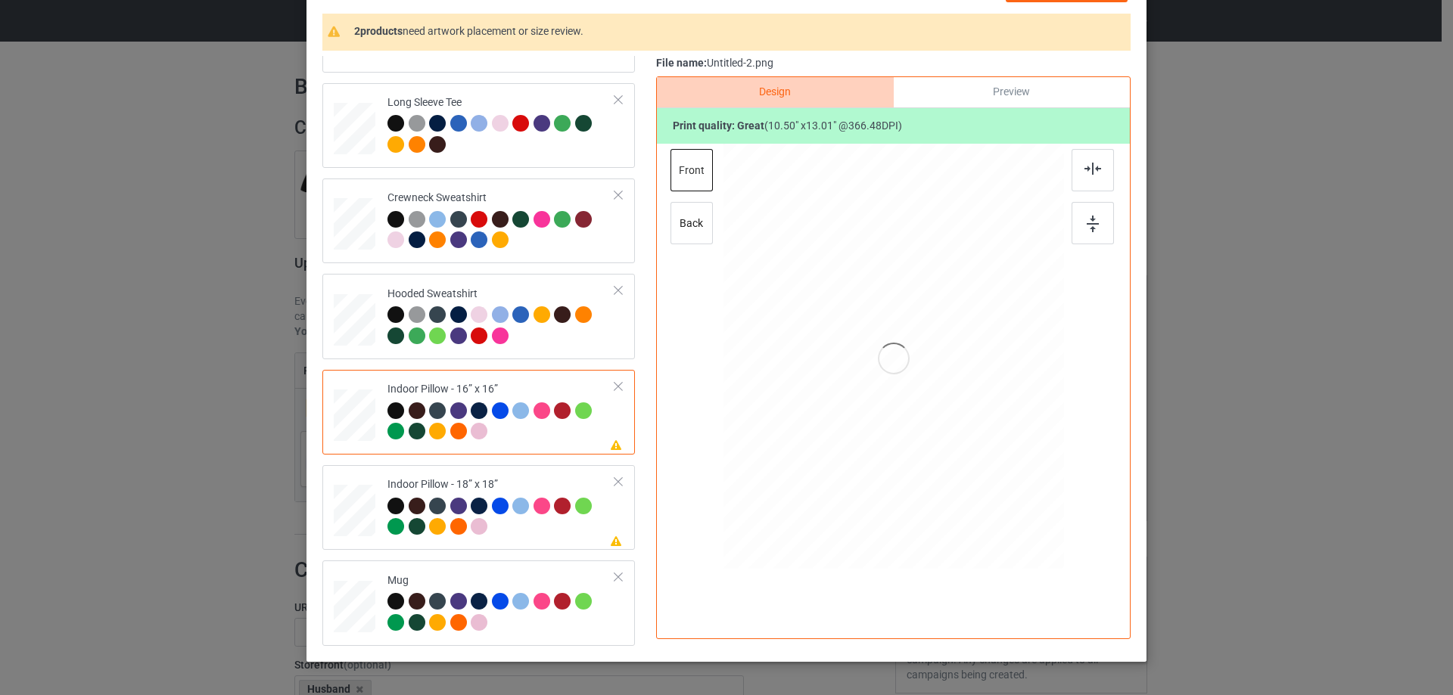
scroll to position [102, 0]
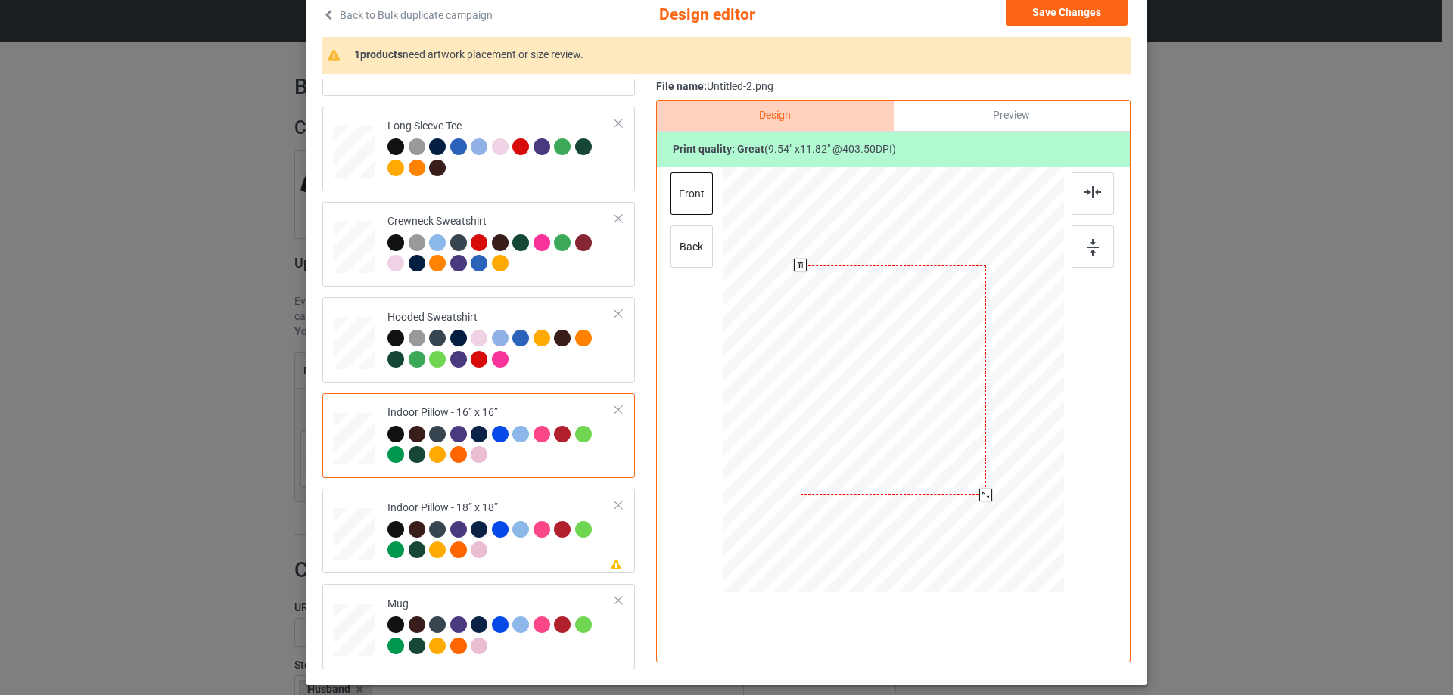
drag, startPoint x: 988, startPoint y: 503, endPoint x: 984, endPoint y: 487, distance: 15.8
click at [984, 487] on div at bounding box center [893, 380] width 341 height 340
click at [997, 120] on div "Preview" at bounding box center [1012, 116] width 236 height 30
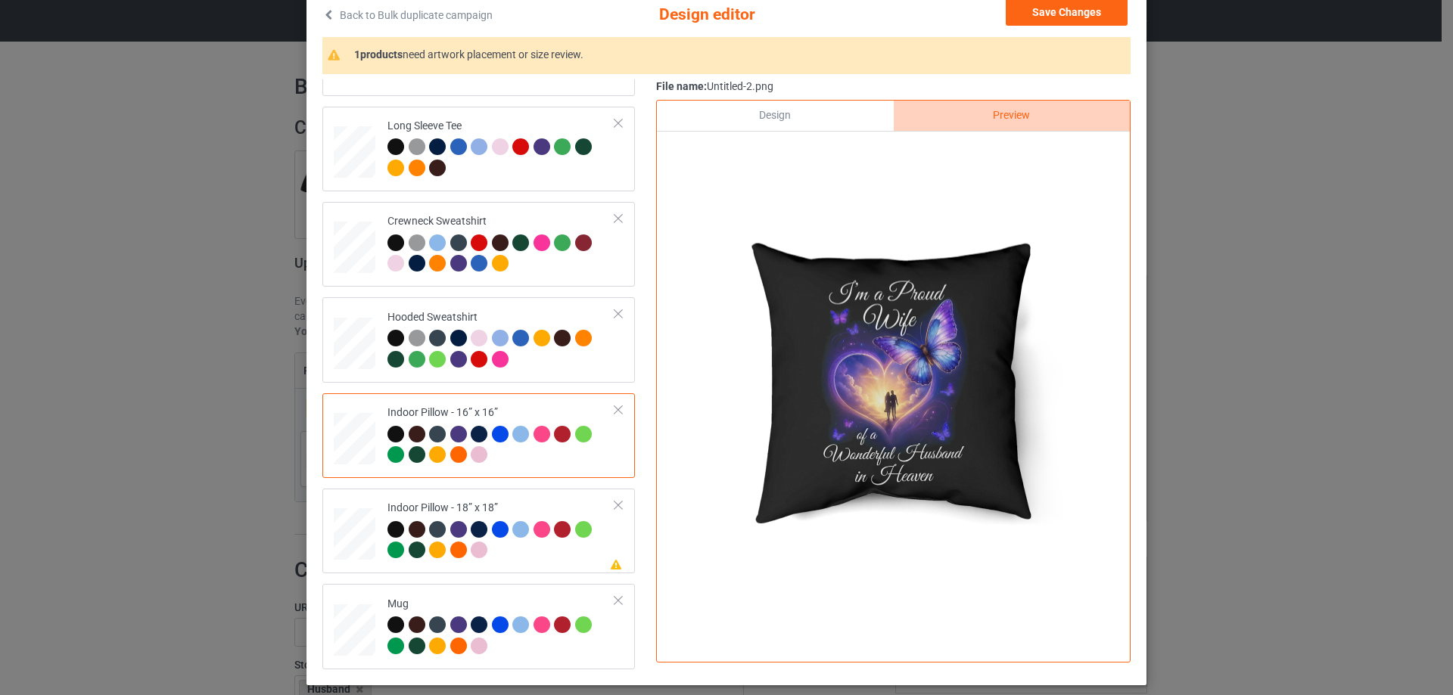
click at [817, 124] on div "Design" at bounding box center [775, 116] width 236 height 30
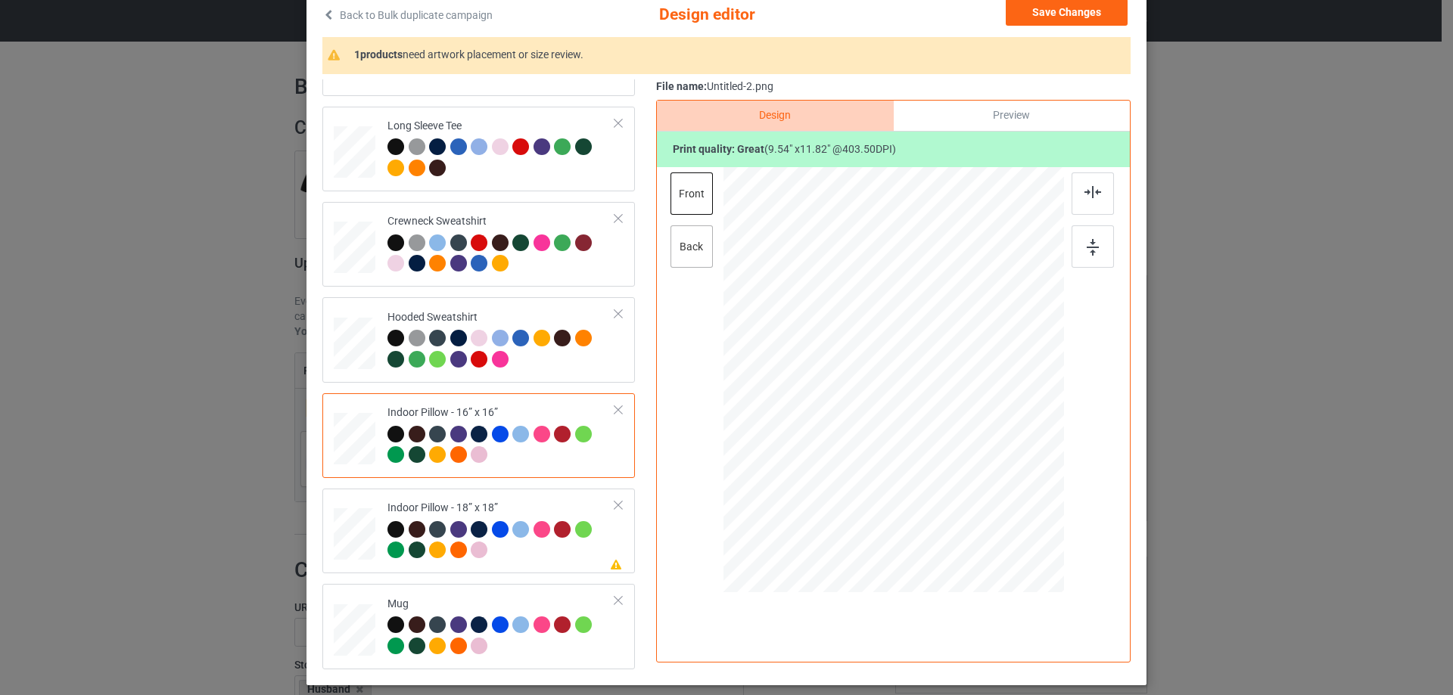
click at [693, 252] on div "back" at bounding box center [692, 247] width 42 height 42
drag, startPoint x: 988, startPoint y: 507, endPoint x: 982, endPoint y: 497, distance: 11.6
click at [982, 497] on div at bounding box center [988, 497] width 13 height 13
click at [543, 506] on div "Indoor Pillow - 18” x 18”" at bounding box center [501, 529] width 228 height 57
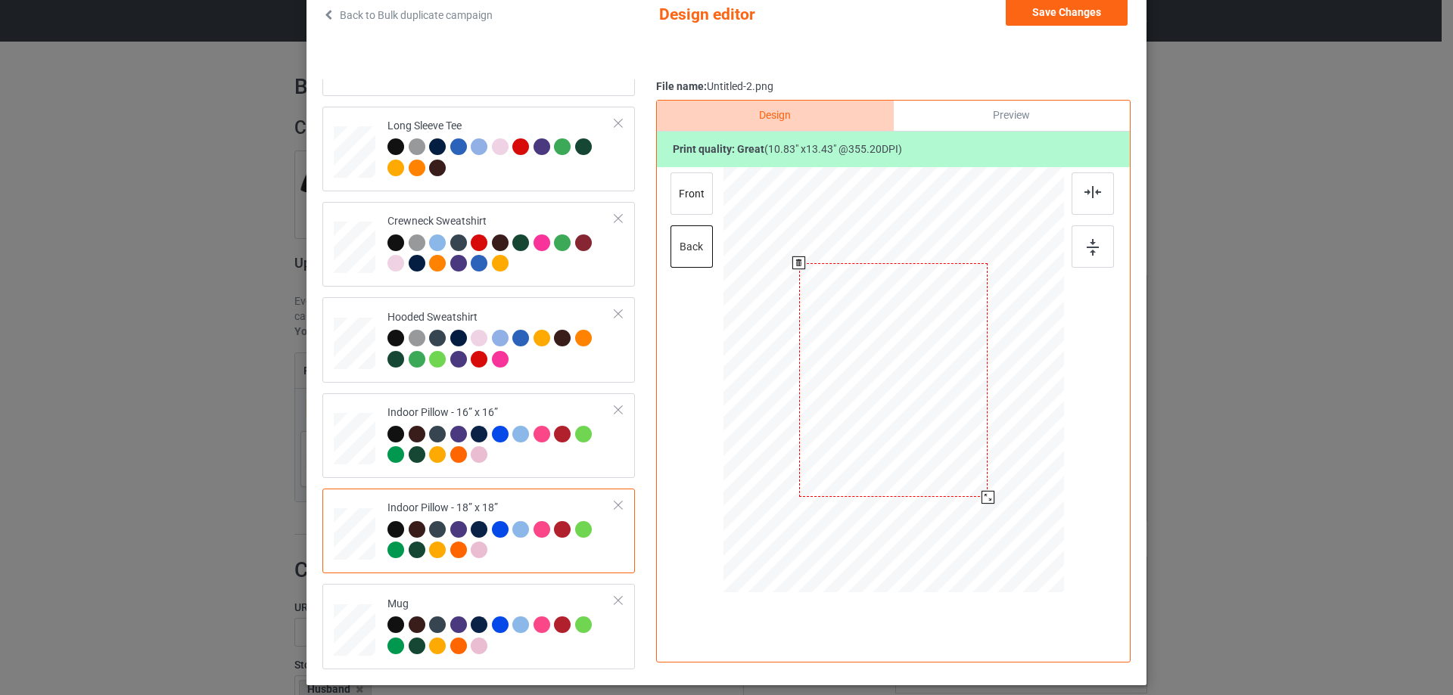
drag, startPoint x: 985, startPoint y: 508, endPoint x: 982, endPoint y: 496, distance: 12.7
click at [982, 496] on div at bounding box center [988, 497] width 13 height 13
click at [671, 192] on div "front" at bounding box center [692, 194] width 42 height 42
drag, startPoint x: 991, startPoint y: 506, endPoint x: 986, endPoint y: 496, distance: 10.8
click at [986, 496] on div at bounding box center [988, 498] width 13 height 13
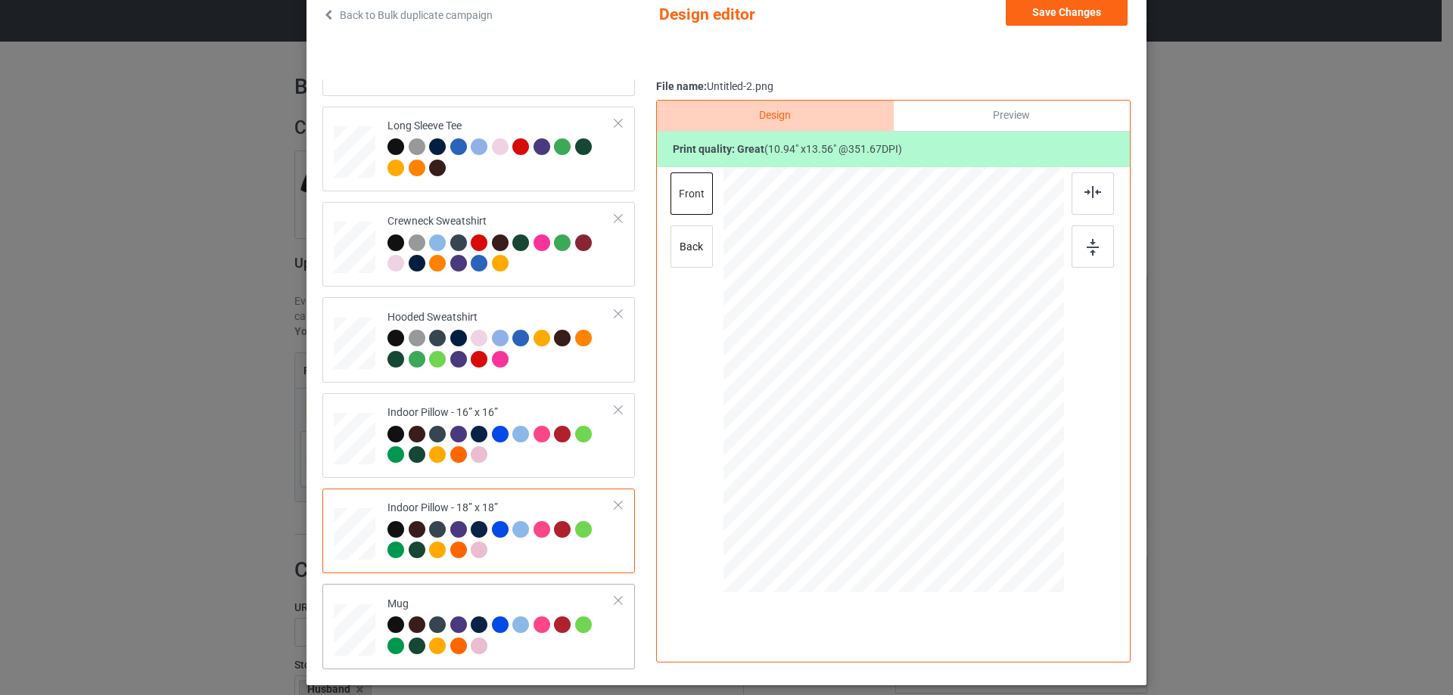
click at [447, 598] on div "Mug" at bounding box center [501, 625] width 228 height 57
click at [1044, 107] on div "Preview" at bounding box center [1012, 116] width 236 height 30
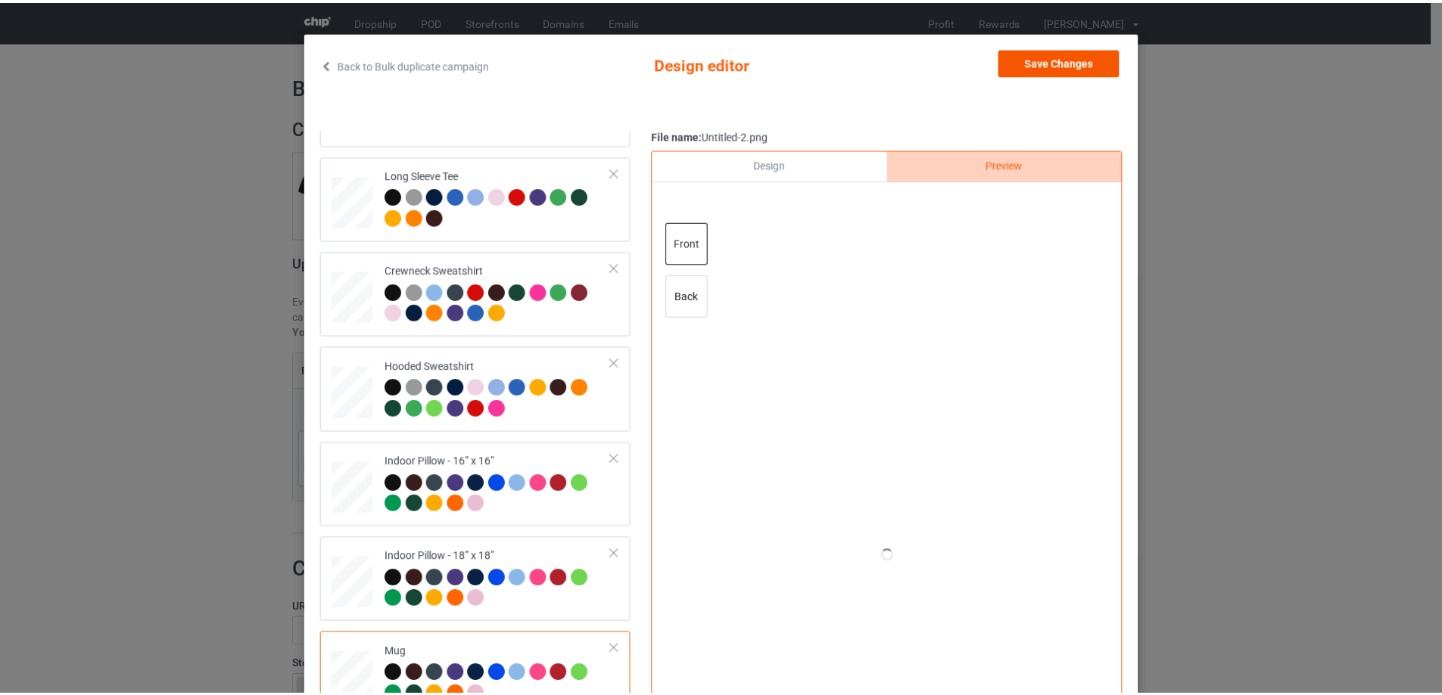
scroll to position [26, 0]
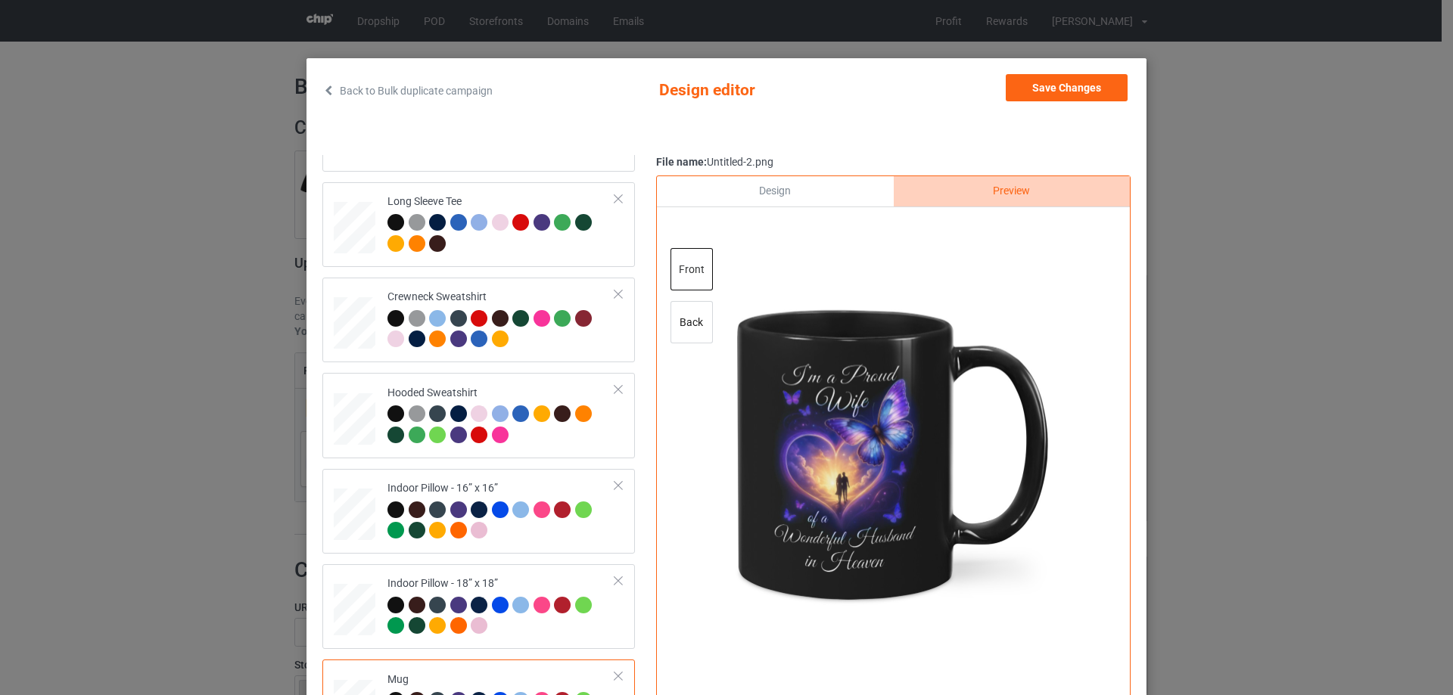
click at [855, 193] on div "Design" at bounding box center [775, 191] width 236 height 30
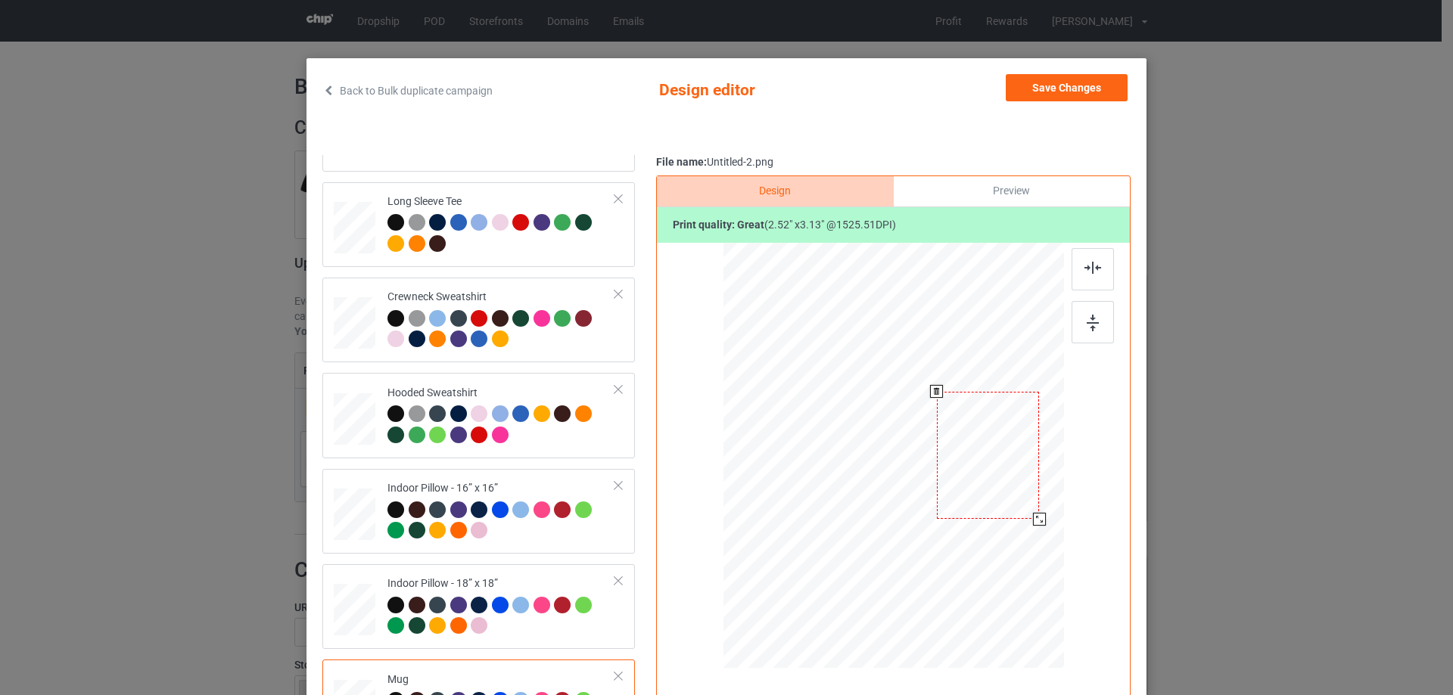
click at [1033, 516] on div at bounding box center [1039, 519] width 13 height 13
click at [1059, 82] on button "Save Changes" at bounding box center [1067, 87] width 122 height 27
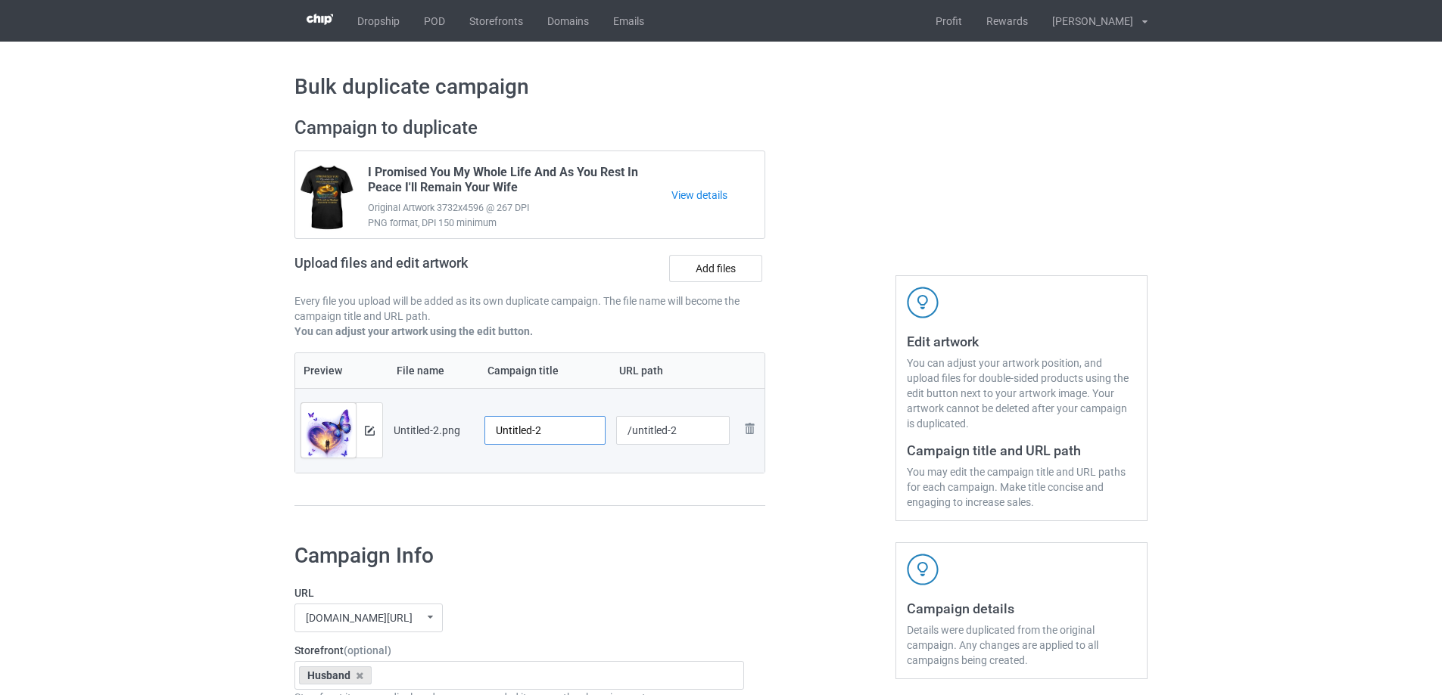
click at [521, 428] on input "Untitled-2" at bounding box center [544, 430] width 121 height 29
paste input "I'm A Proud Wife Of A Wonderful Husband In Heaven"
type input "I'm A Proud Wife Of A Wonderful Husband In Heaven"
drag, startPoint x: 560, startPoint y: 513, endPoint x: 598, endPoint y: 459, distance: 65.7
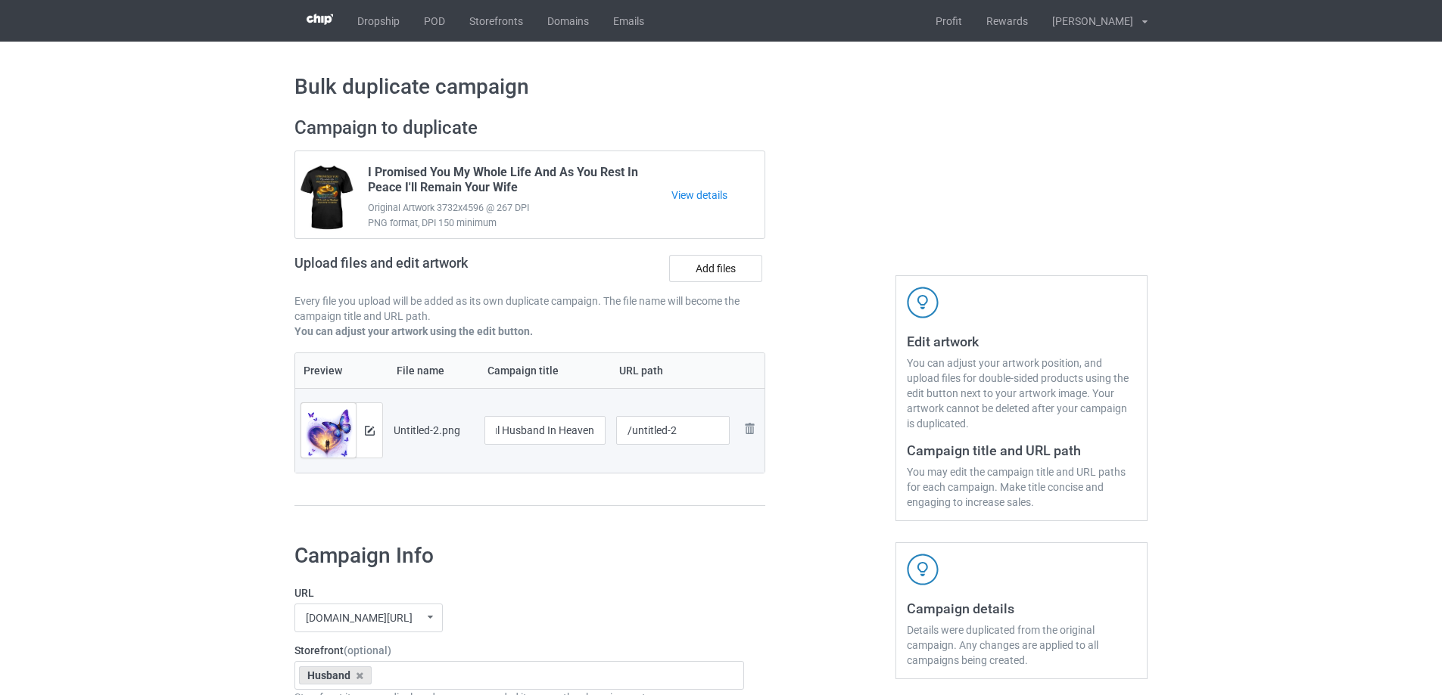
click at [561, 513] on div "Campaign to duplicate I Promised You My Whole Life And As You Rest In Peace I'l…" at bounding box center [530, 319] width 492 height 426
drag, startPoint x: 629, startPoint y: 431, endPoint x: 708, endPoint y: 418, distance: 79.7
click at [708, 418] on input "/untitled-2" at bounding box center [673, 430] width 114 height 29
type input "/hiap2"
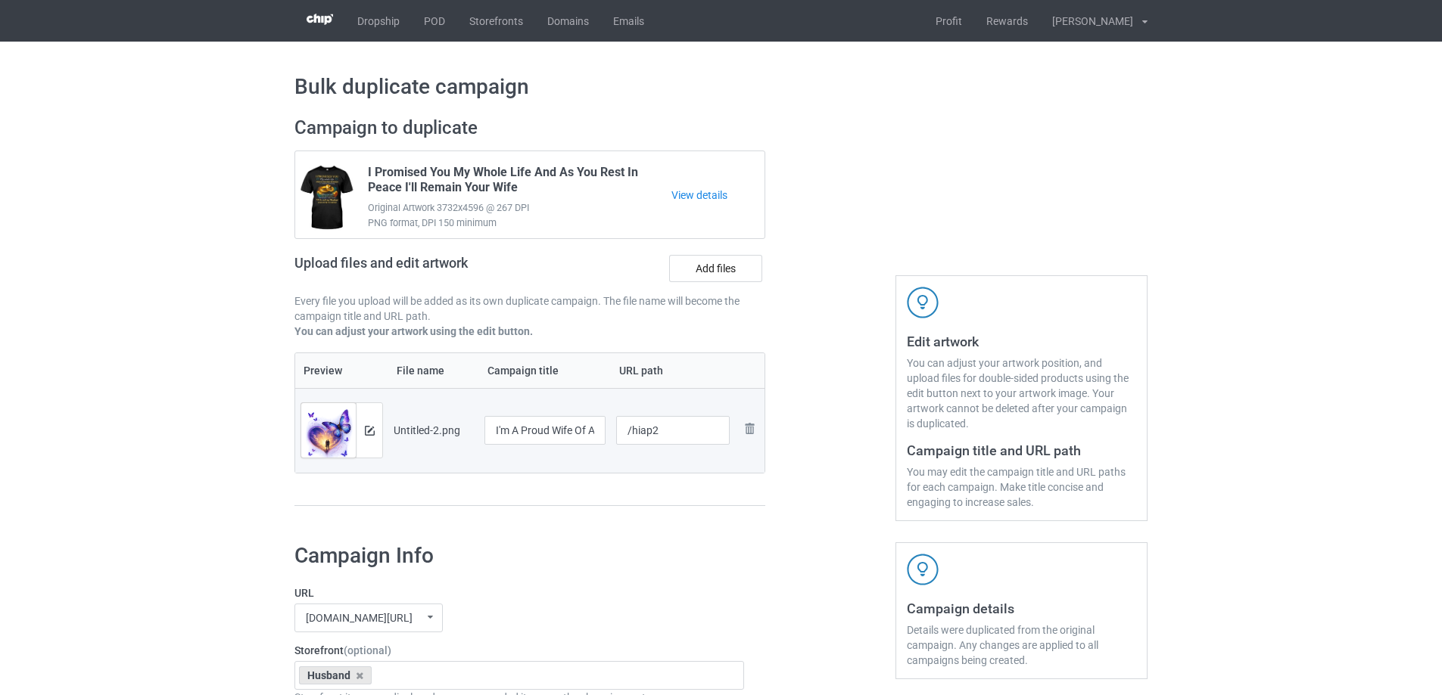
click at [804, 518] on div at bounding box center [830, 319] width 109 height 426
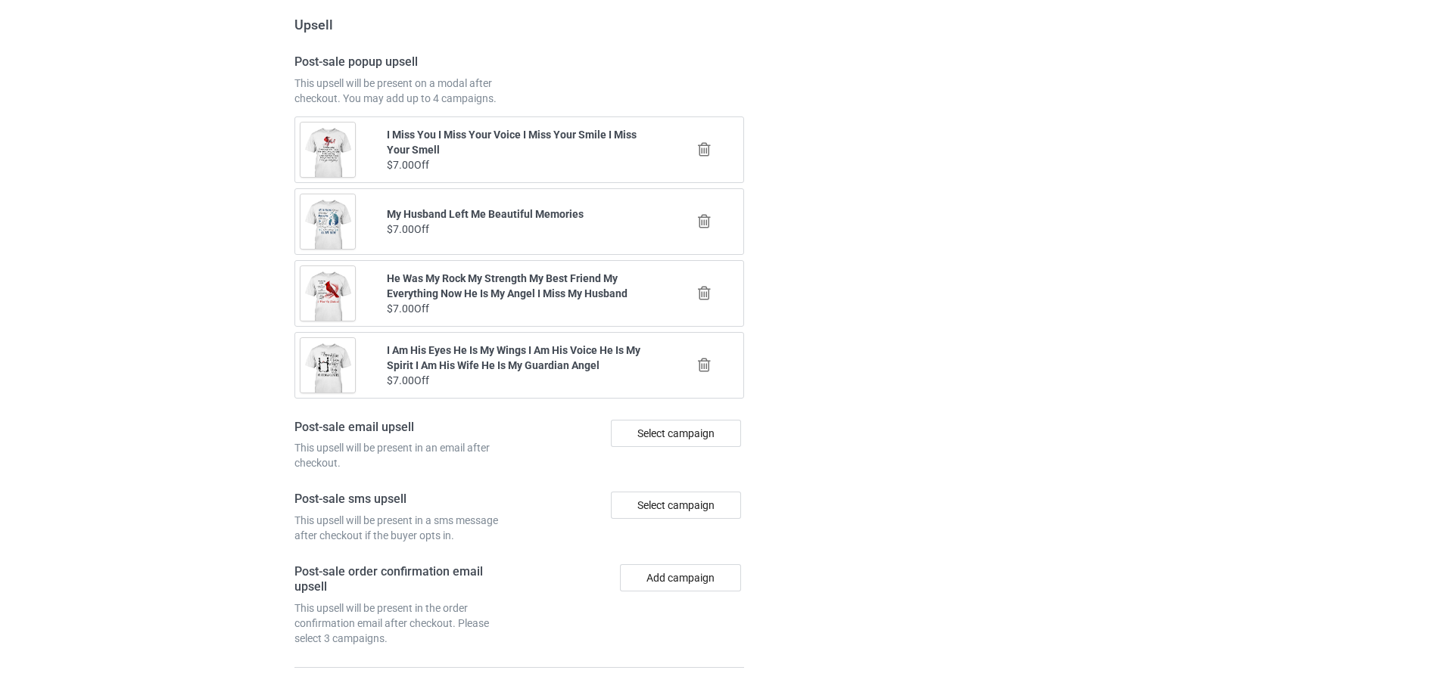
scroll to position [1762, 0]
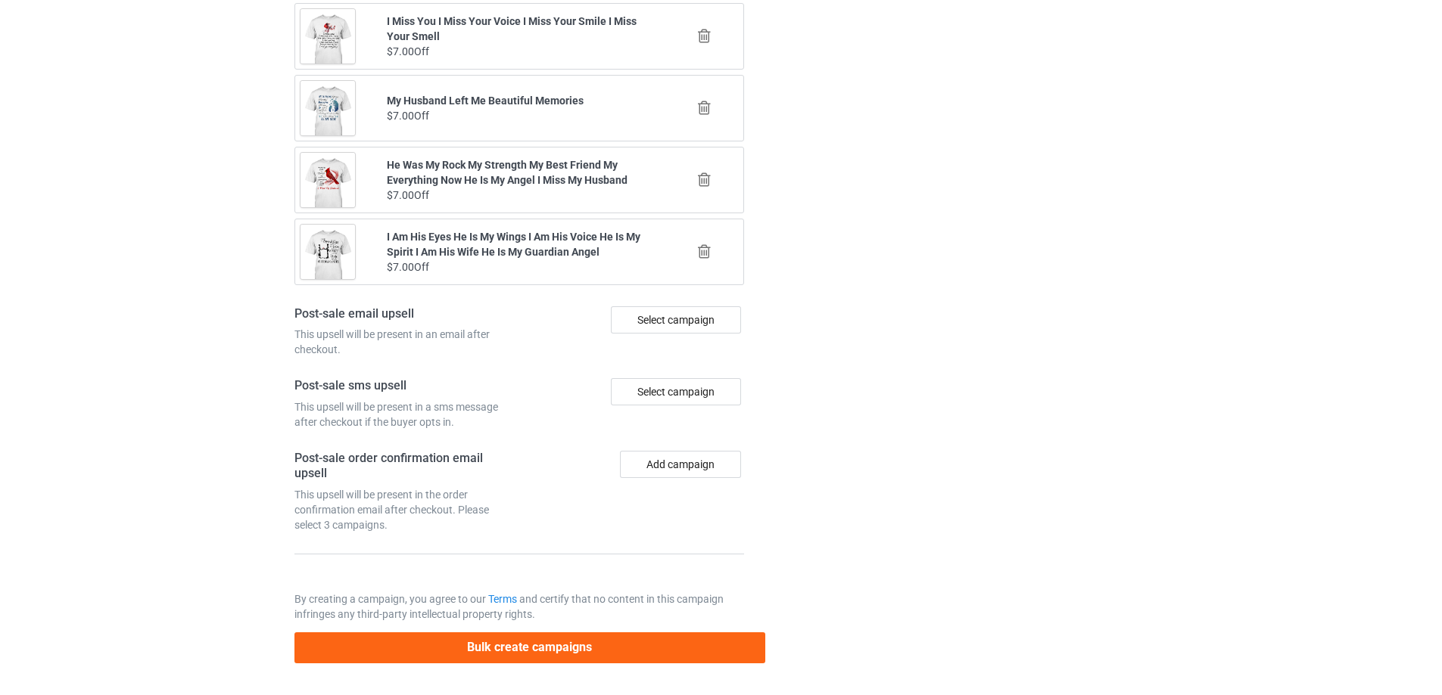
click at [624, 630] on div "Bulk create campaigns" at bounding box center [529, 643] width 471 height 42
click at [633, 637] on button "Bulk create campaigns" at bounding box center [529, 648] width 471 height 31
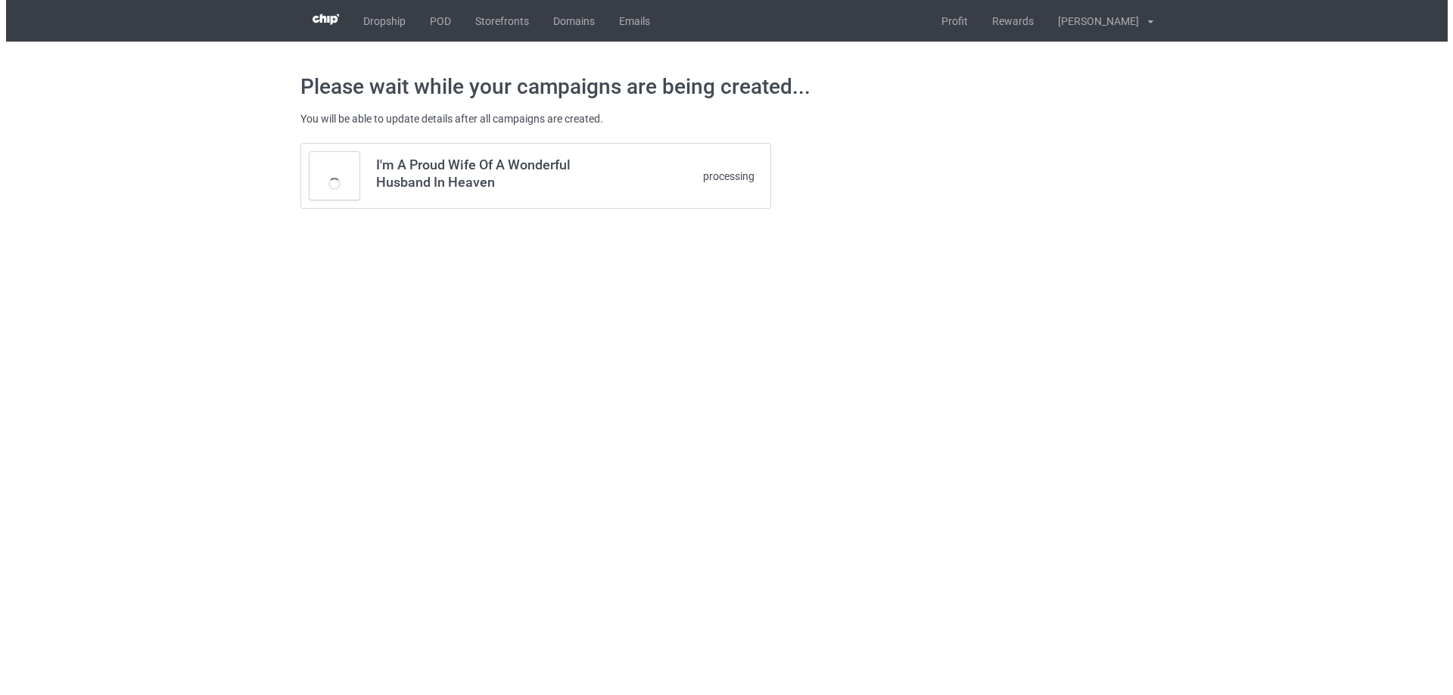
scroll to position [0, 0]
drag, startPoint x: 814, startPoint y: 475, endPoint x: 608, endPoint y: 389, distance: 222.2
click at [608, 390] on body "Dropship POD Storefronts Domains Emails Profit Rewards [PERSON_NAME] Settings L…" at bounding box center [726, 347] width 1453 height 695
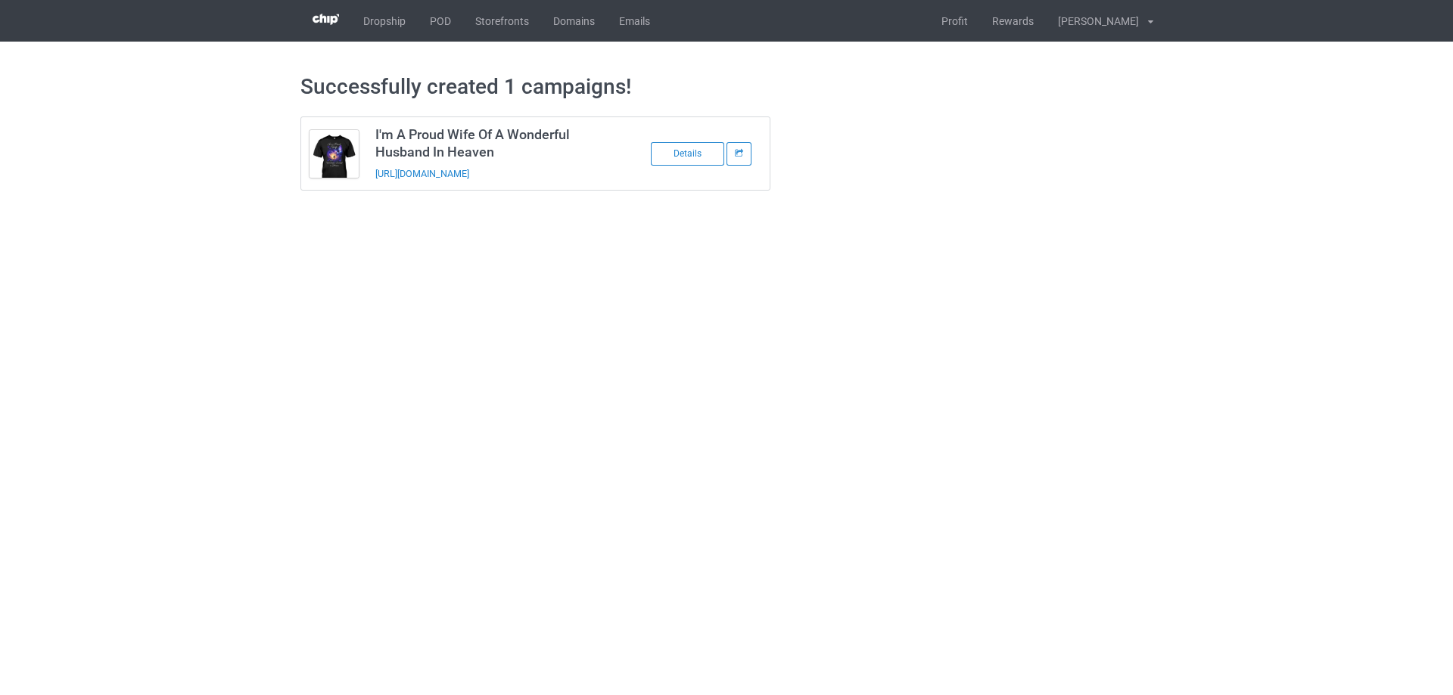
drag, startPoint x: 598, startPoint y: 163, endPoint x: 369, endPoint y: 179, distance: 229.9
click at [369, 179] on td "I'm A Proud Wife Of A Wonderful Husband In Heaven [URL][DOMAIN_NAME]" at bounding box center [495, 153] width 256 height 73
copy link "[URL][DOMAIN_NAME]"
click at [1295, 416] on body "Dropship POD Storefronts Domains Emails Profit Rewards [PERSON_NAME] Settings L…" at bounding box center [726, 347] width 1453 height 695
